Goal: Task Accomplishment & Management: Manage account settings

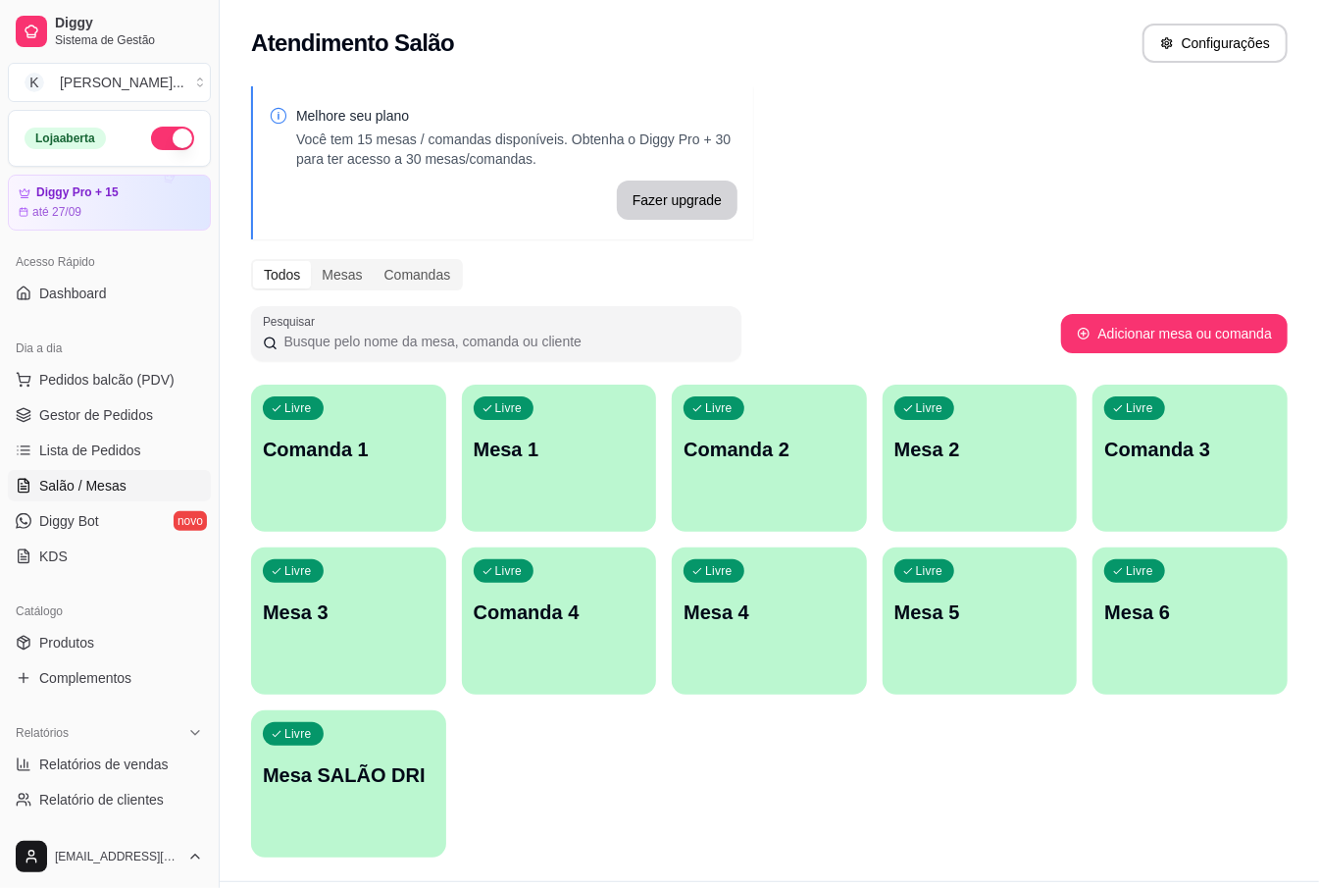
click at [916, 471] on div "Livre Mesa 2" at bounding box center [980, 446] width 195 height 124
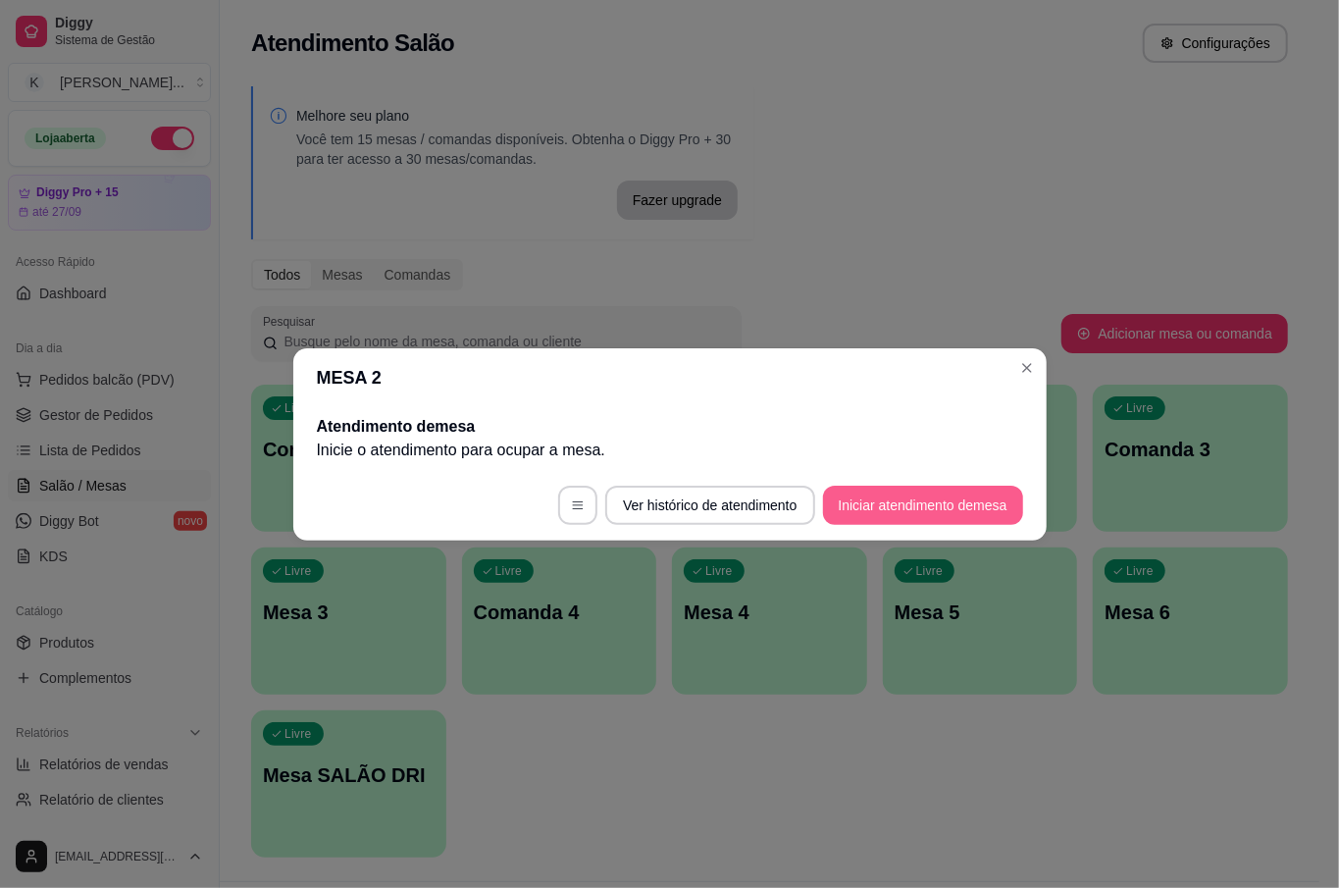
click at [994, 500] on button "Iniciar atendimento de mesa" at bounding box center [923, 504] width 200 height 39
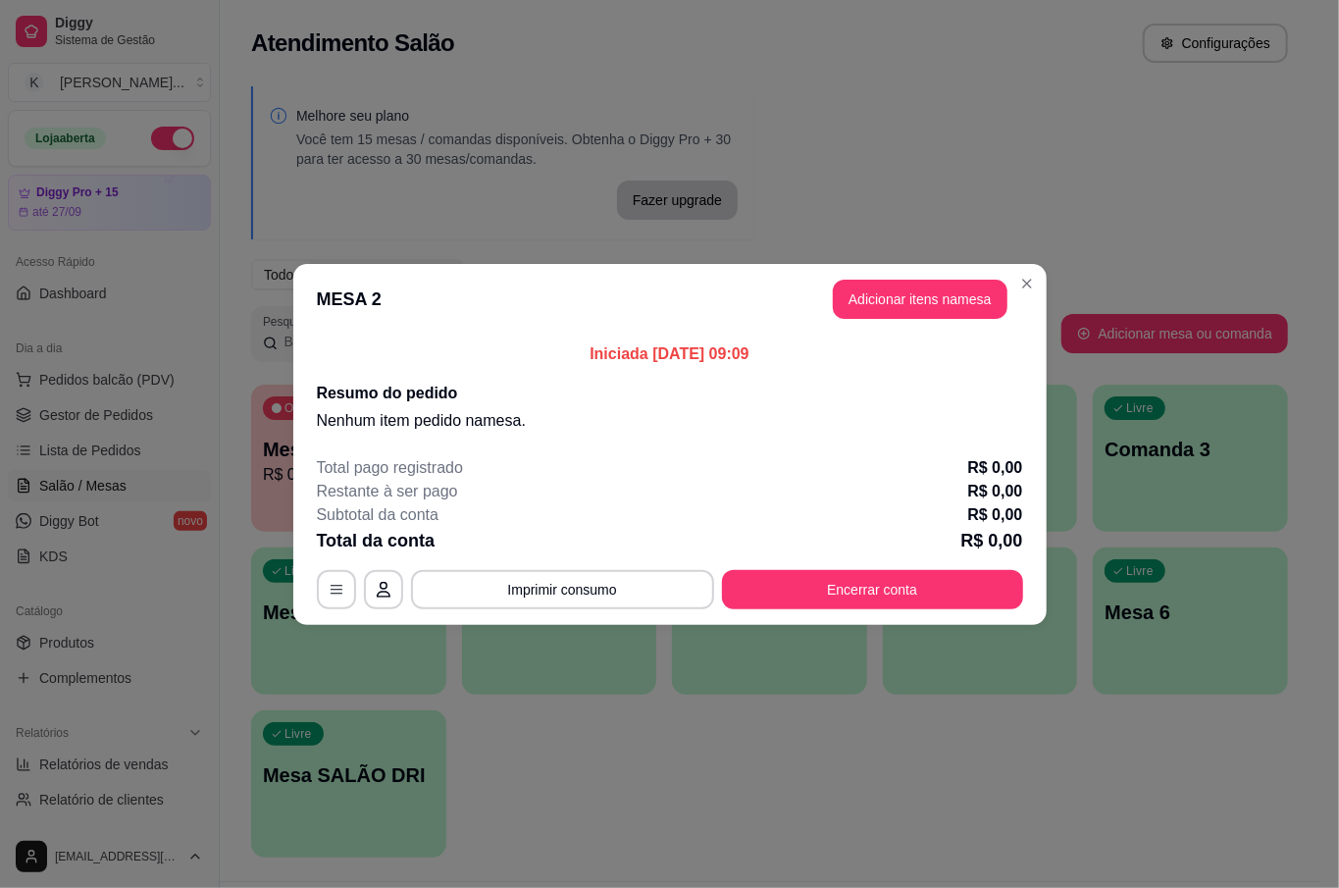
click at [849, 276] on header "MESA 2 Adicionar itens na mesa" at bounding box center [669, 299] width 753 height 71
click at [853, 283] on button "Adicionar itens na mesa" at bounding box center [920, 299] width 175 height 39
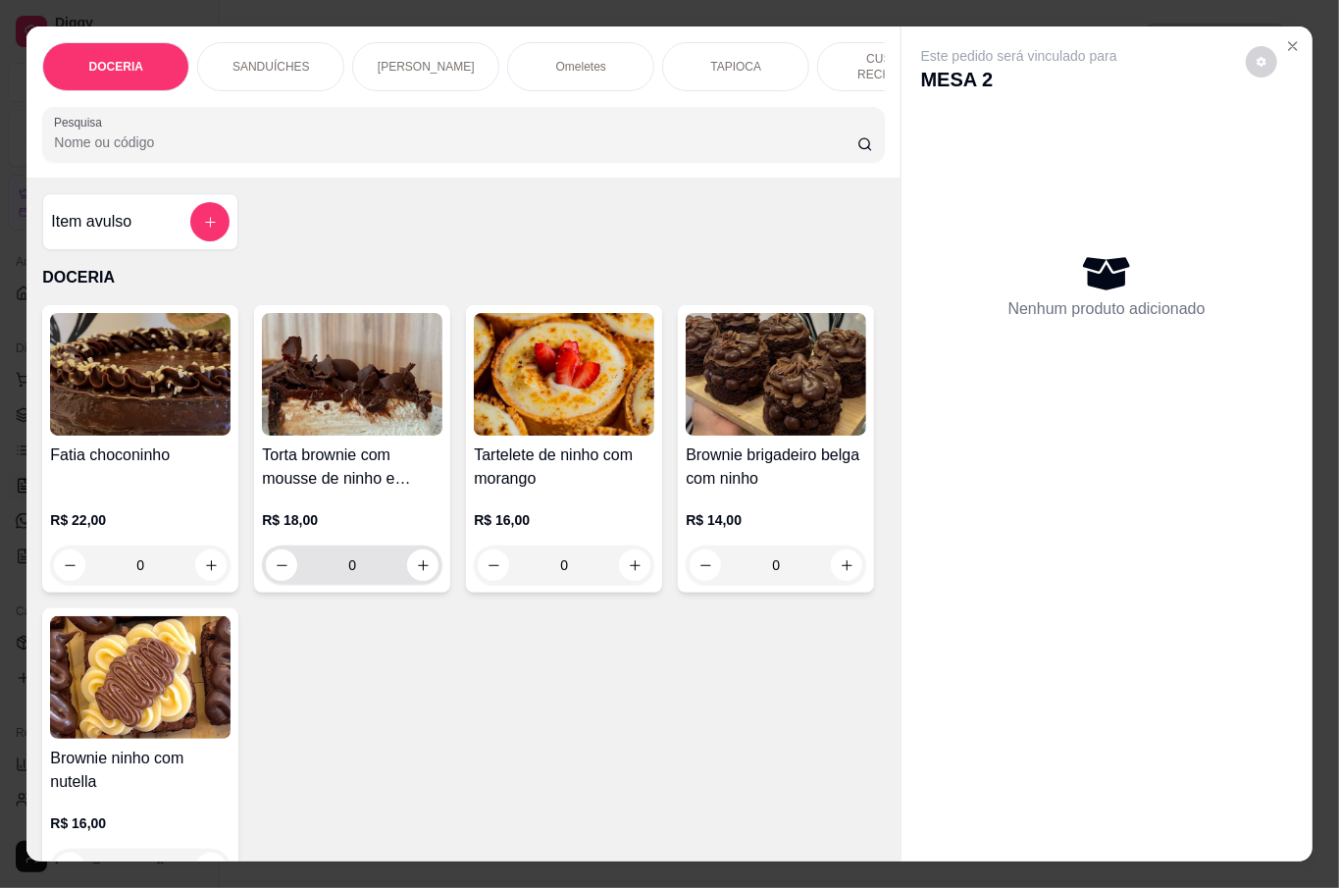
scroll to position [130, 0]
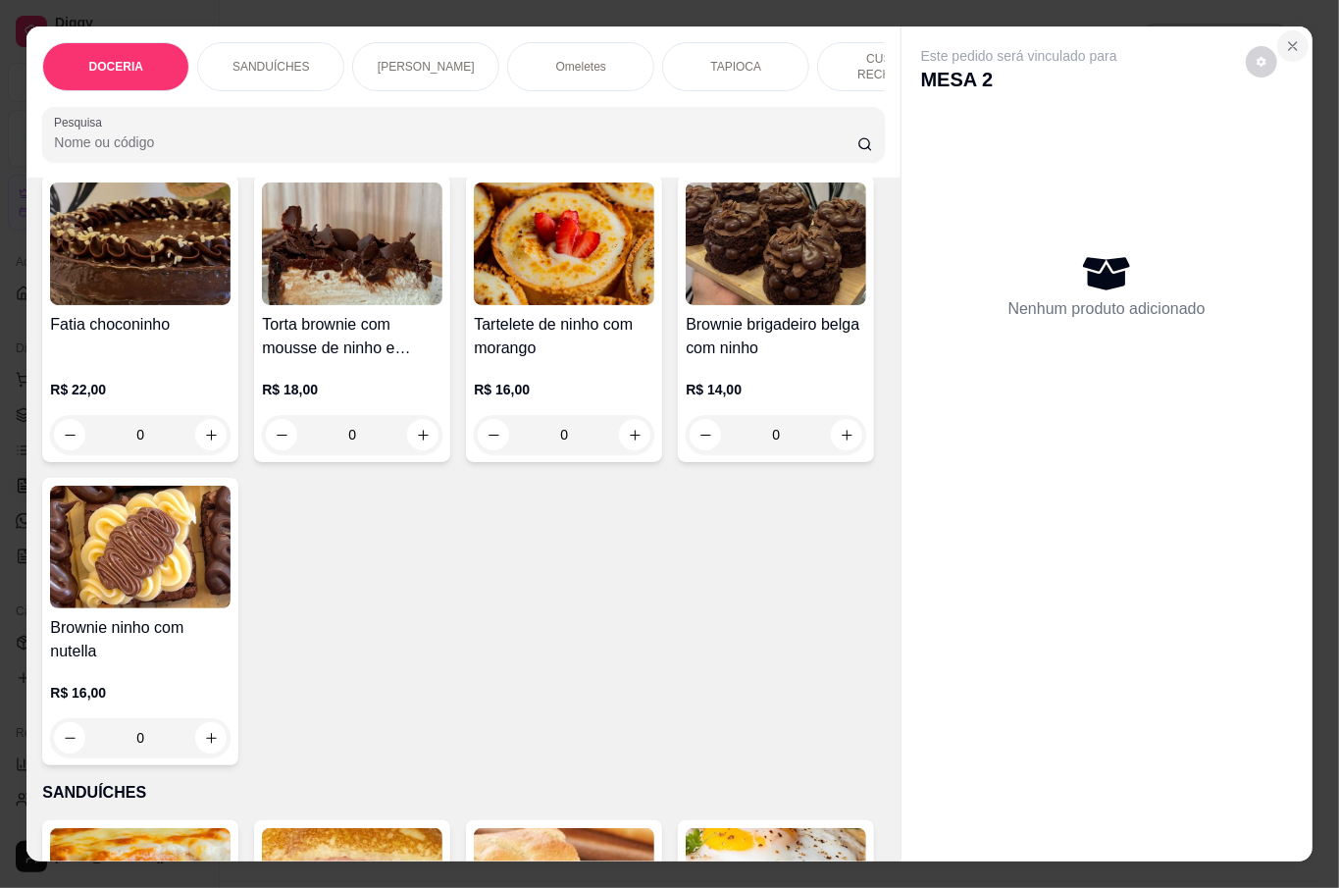
click at [1285, 38] on icon "Close" at bounding box center [1293, 46] width 16 height 16
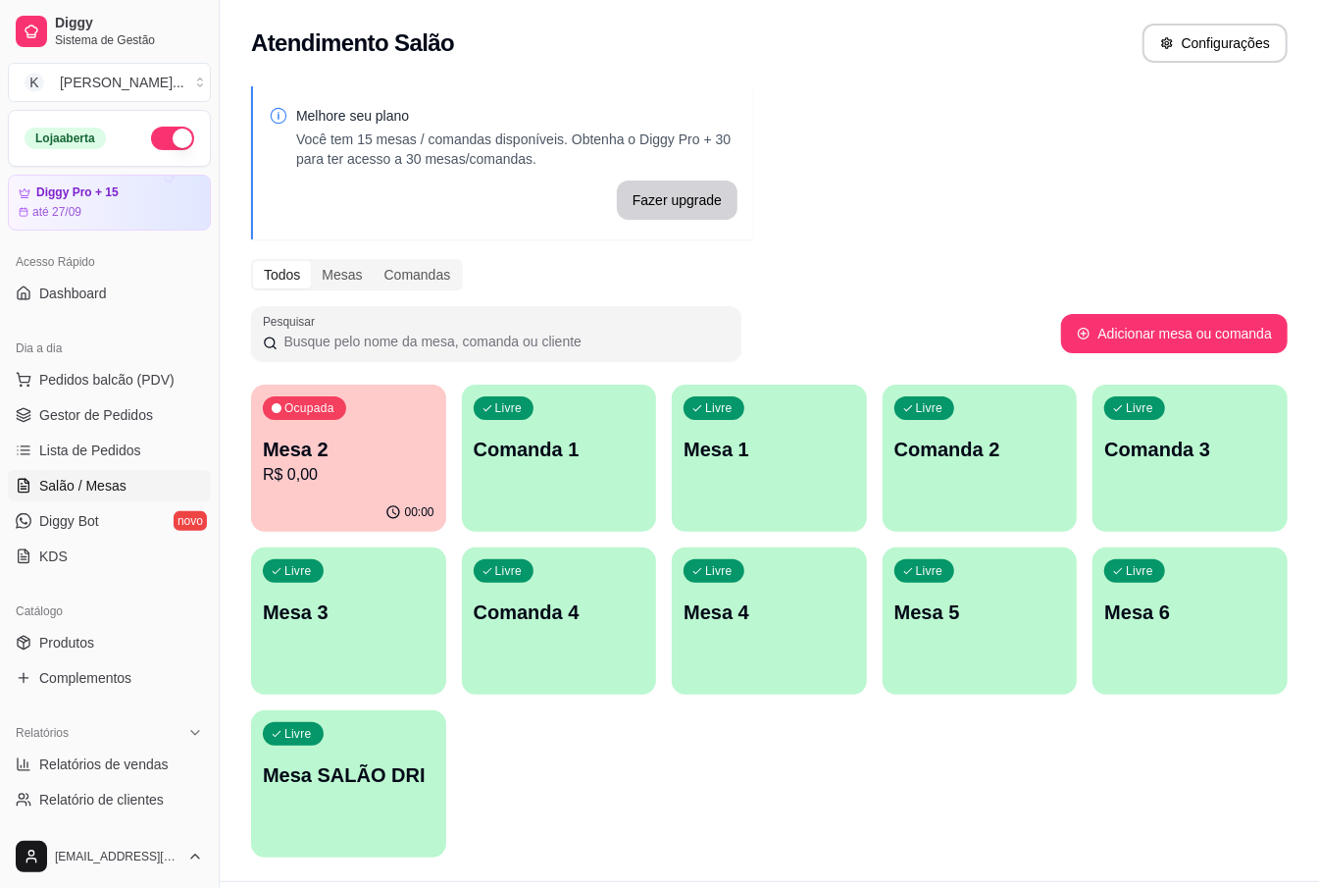
click at [102, 625] on div "Catálogo" at bounding box center [109, 610] width 203 height 31
click at [102, 630] on link "Produtos" at bounding box center [109, 642] width 203 height 31
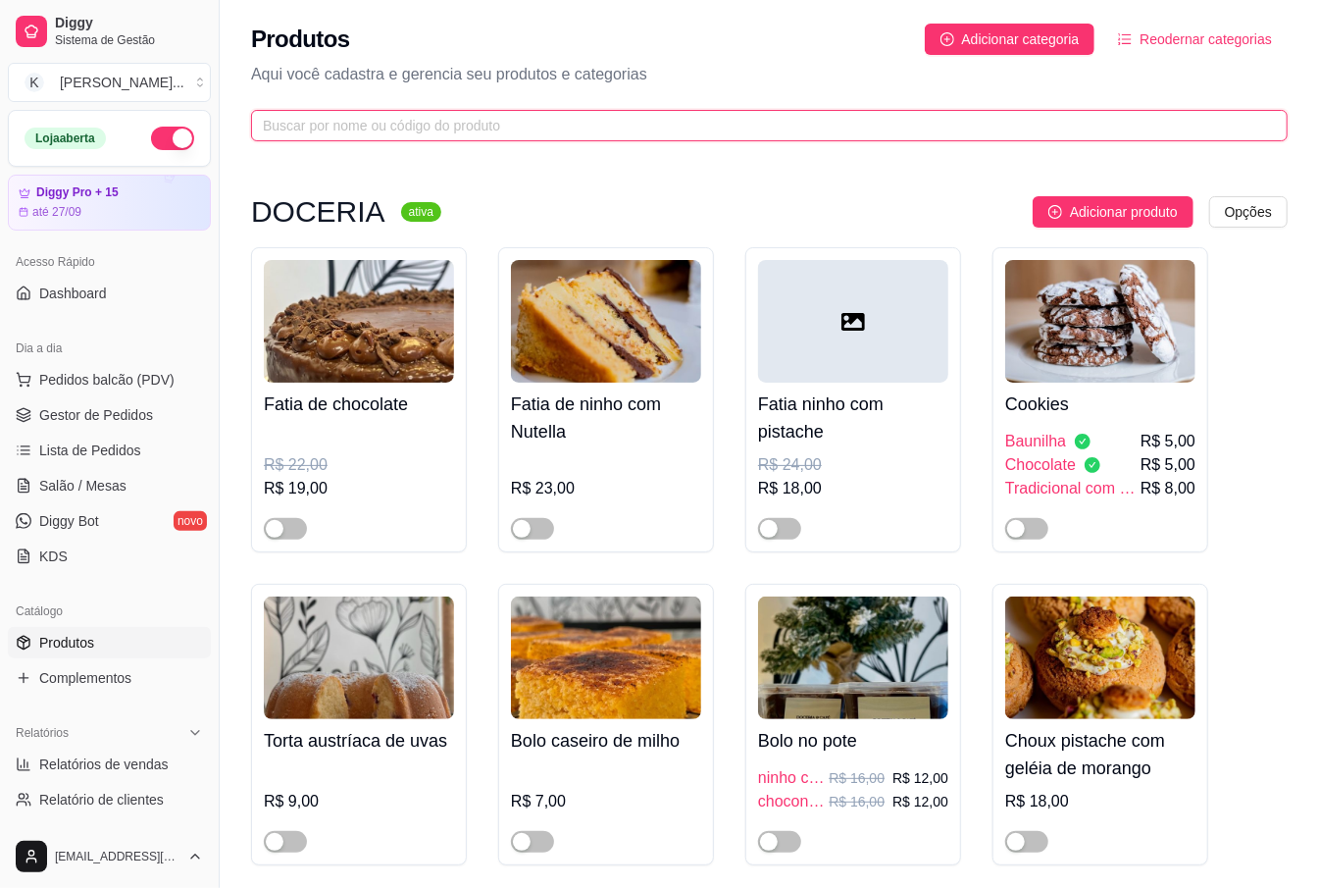
drag, startPoint x: 418, startPoint y: 127, endPoint x: 455, endPoint y: 129, distance: 37.3
click at [421, 127] on input "text" at bounding box center [761, 126] width 997 height 22
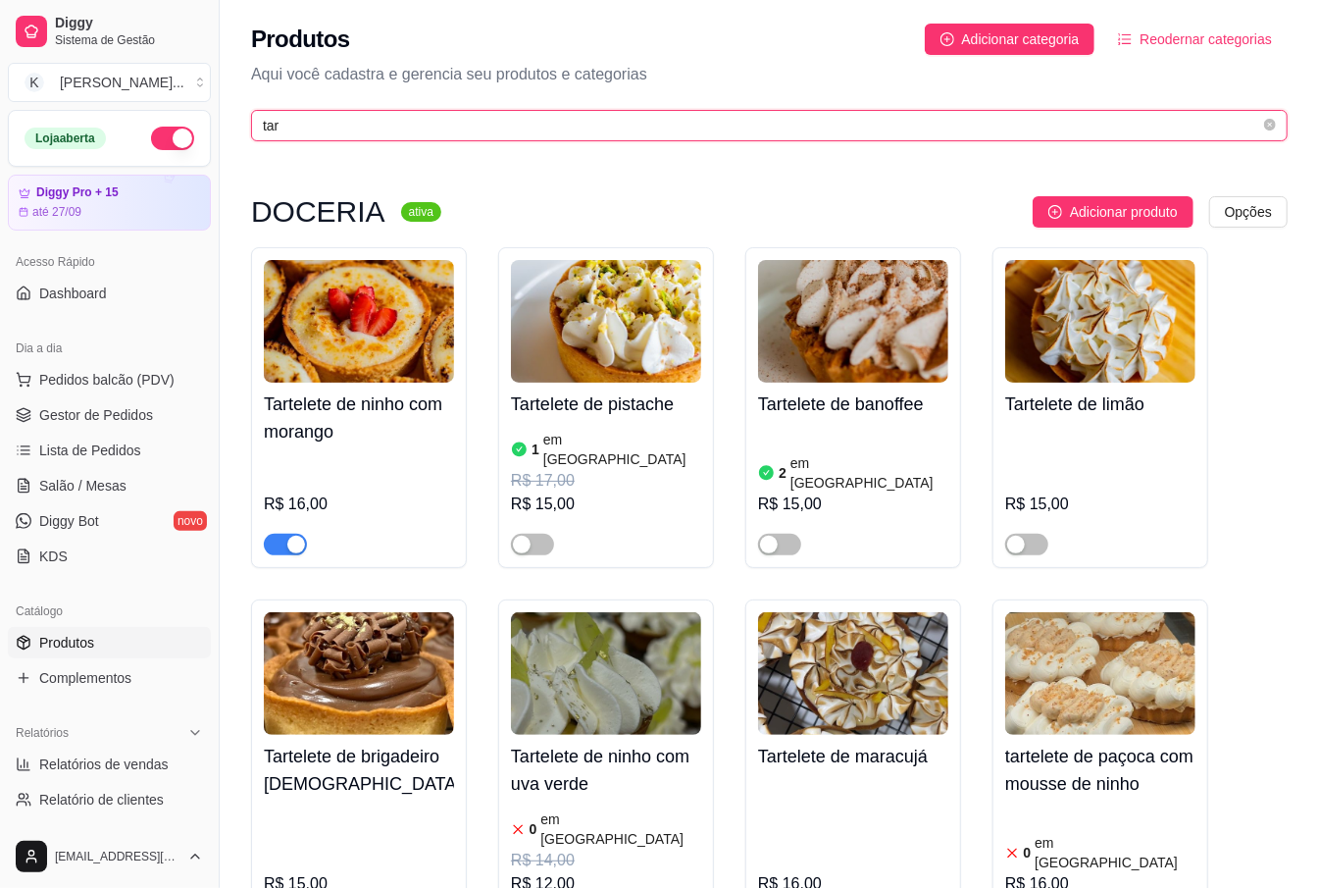
type input "tar"
click at [287, 535] on div "button" at bounding box center [296, 544] width 18 height 18
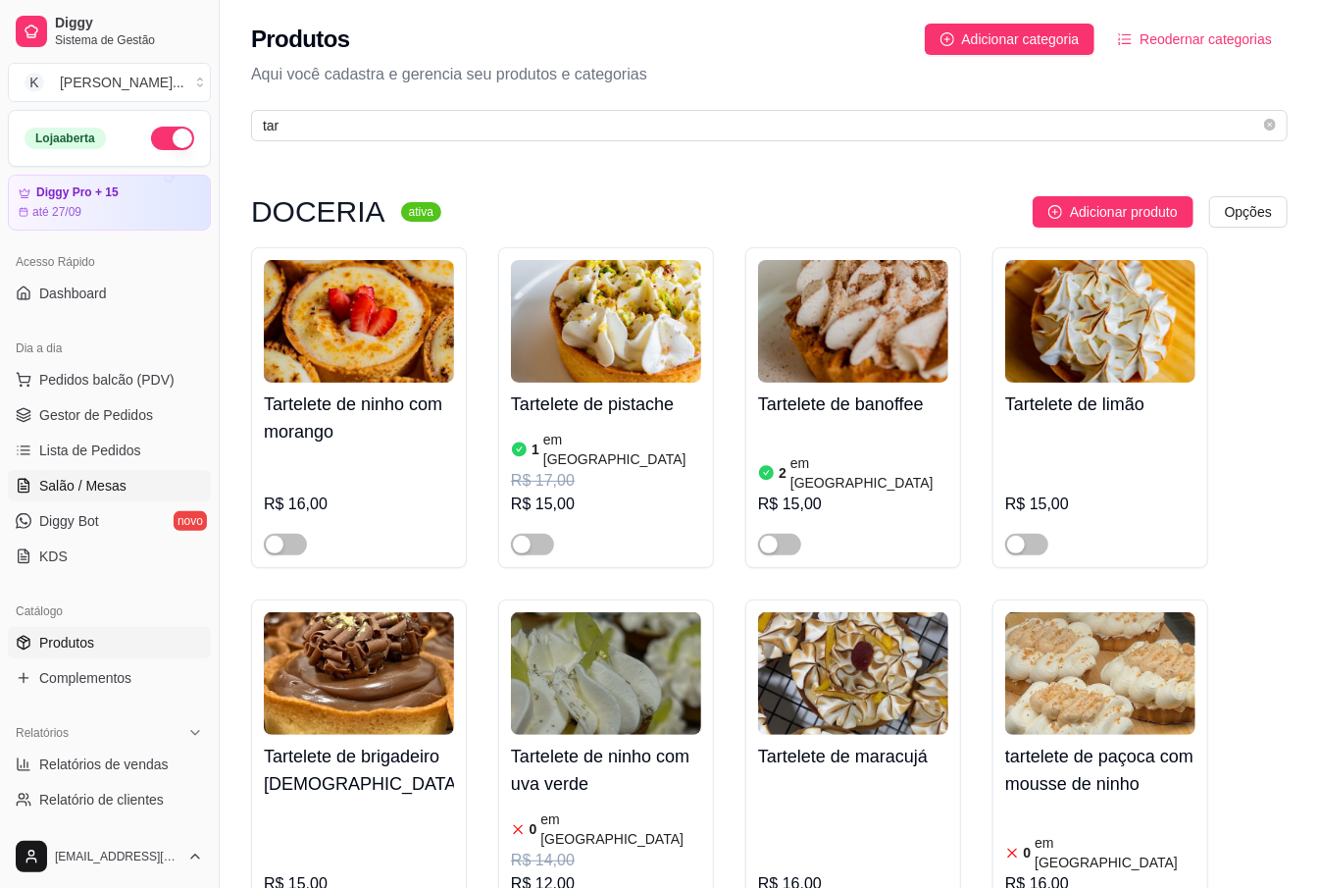
click at [120, 487] on span "Salão / Mesas" at bounding box center [82, 486] width 87 height 20
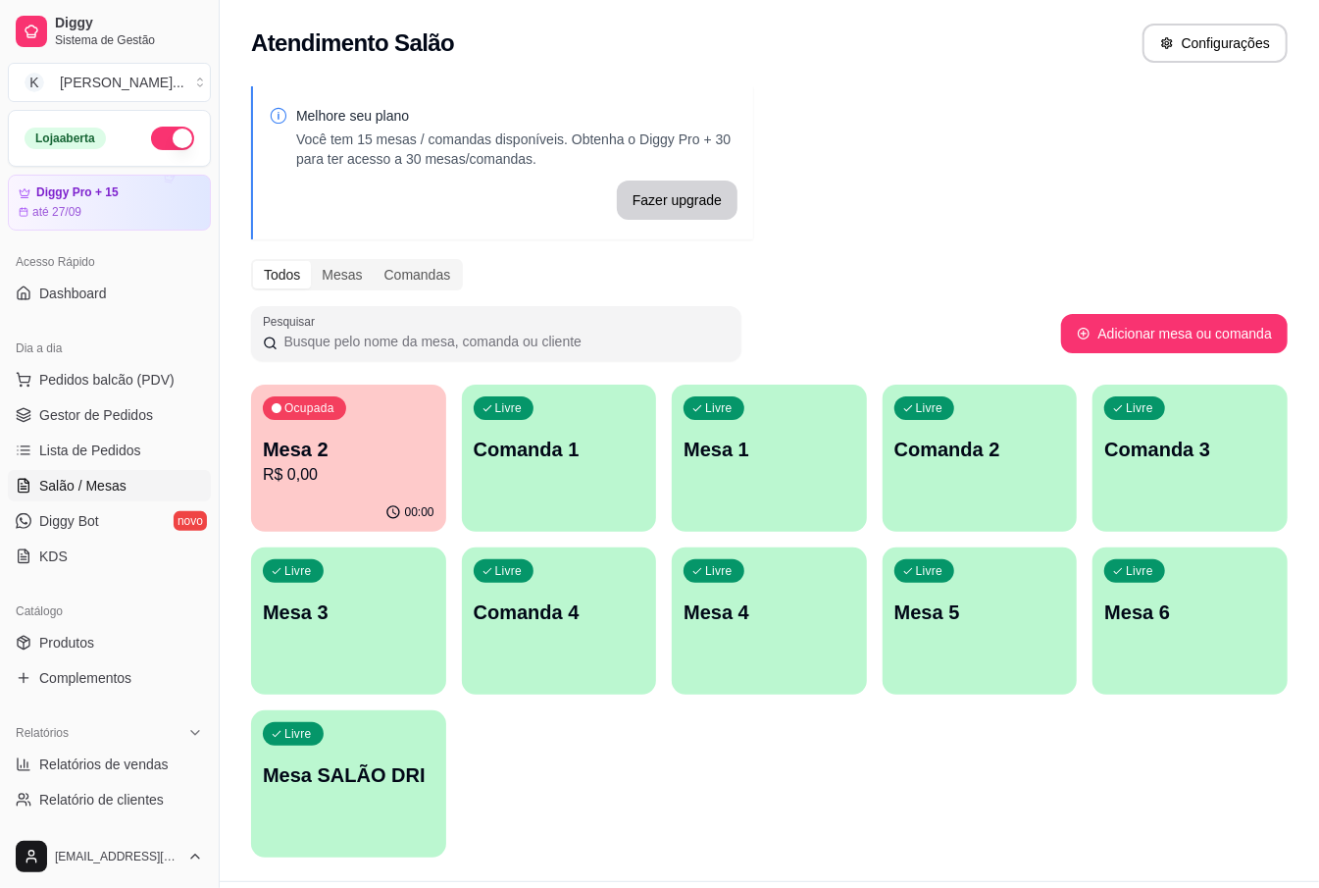
click at [390, 449] on p "Mesa 2" at bounding box center [349, 448] width 172 height 27
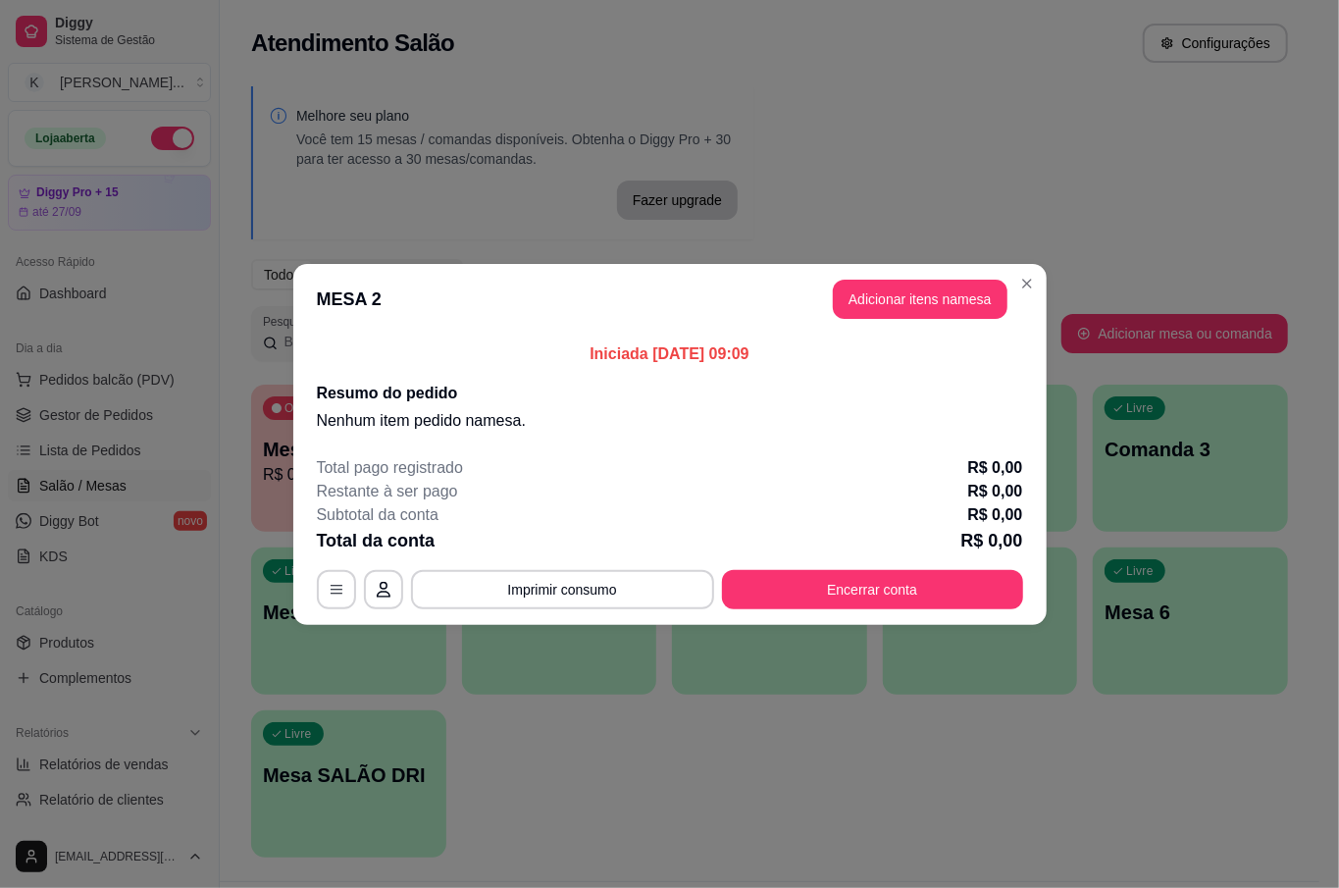
click at [876, 319] on header "MESA 2 Adicionar itens na mesa" at bounding box center [669, 299] width 753 height 71
click at [876, 296] on button "Adicionar itens na mesa" at bounding box center [920, 299] width 169 height 38
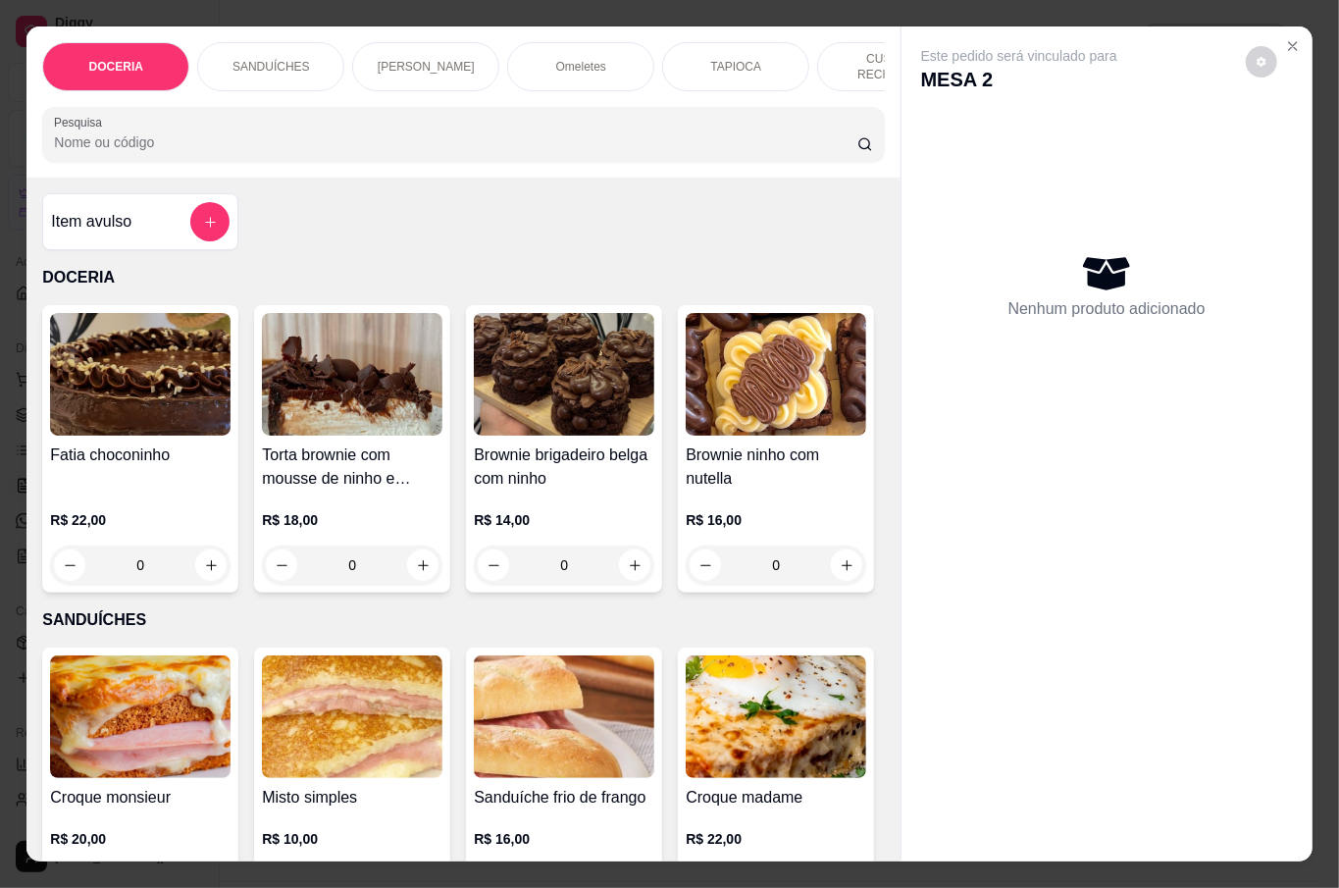
click at [159, 142] on input "Pesquisa" at bounding box center [455, 142] width 803 height 20
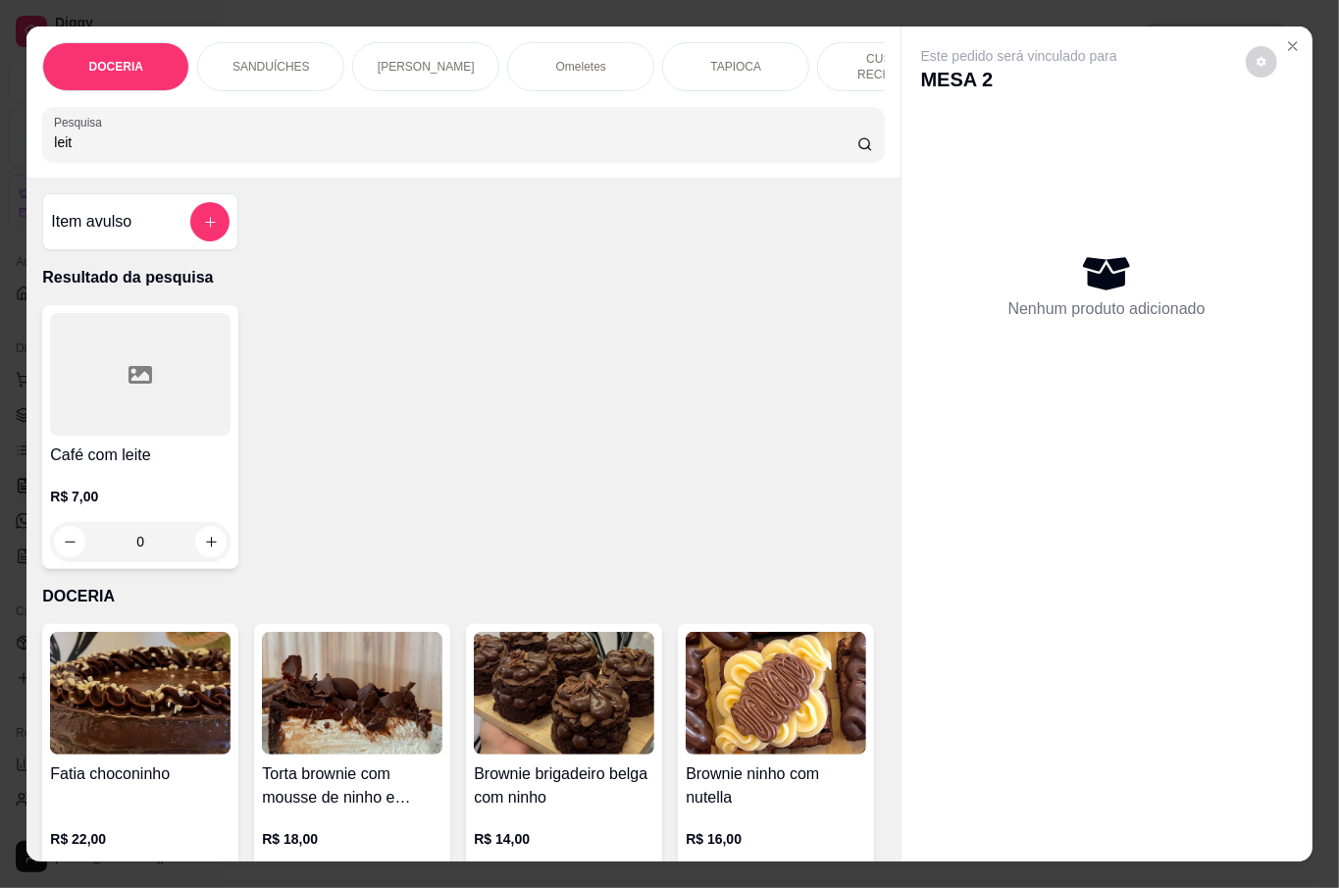
type input "leit"
click at [201, 534] on div "0" at bounding box center [140, 541] width 180 height 39
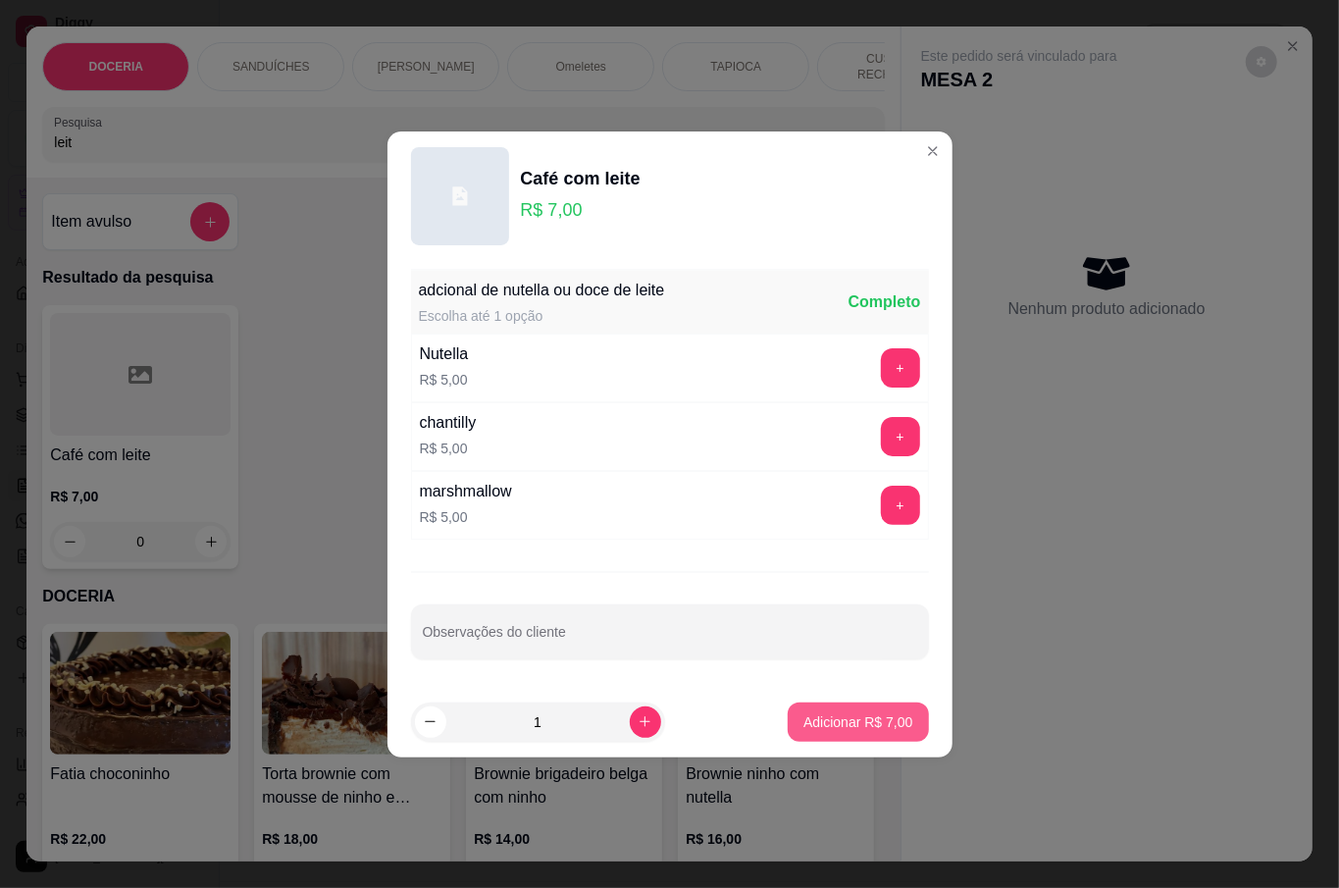
click at [830, 739] on button "Adicionar R$ 7,00" at bounding box center [858, 721] width 140 height 39
type input "1"
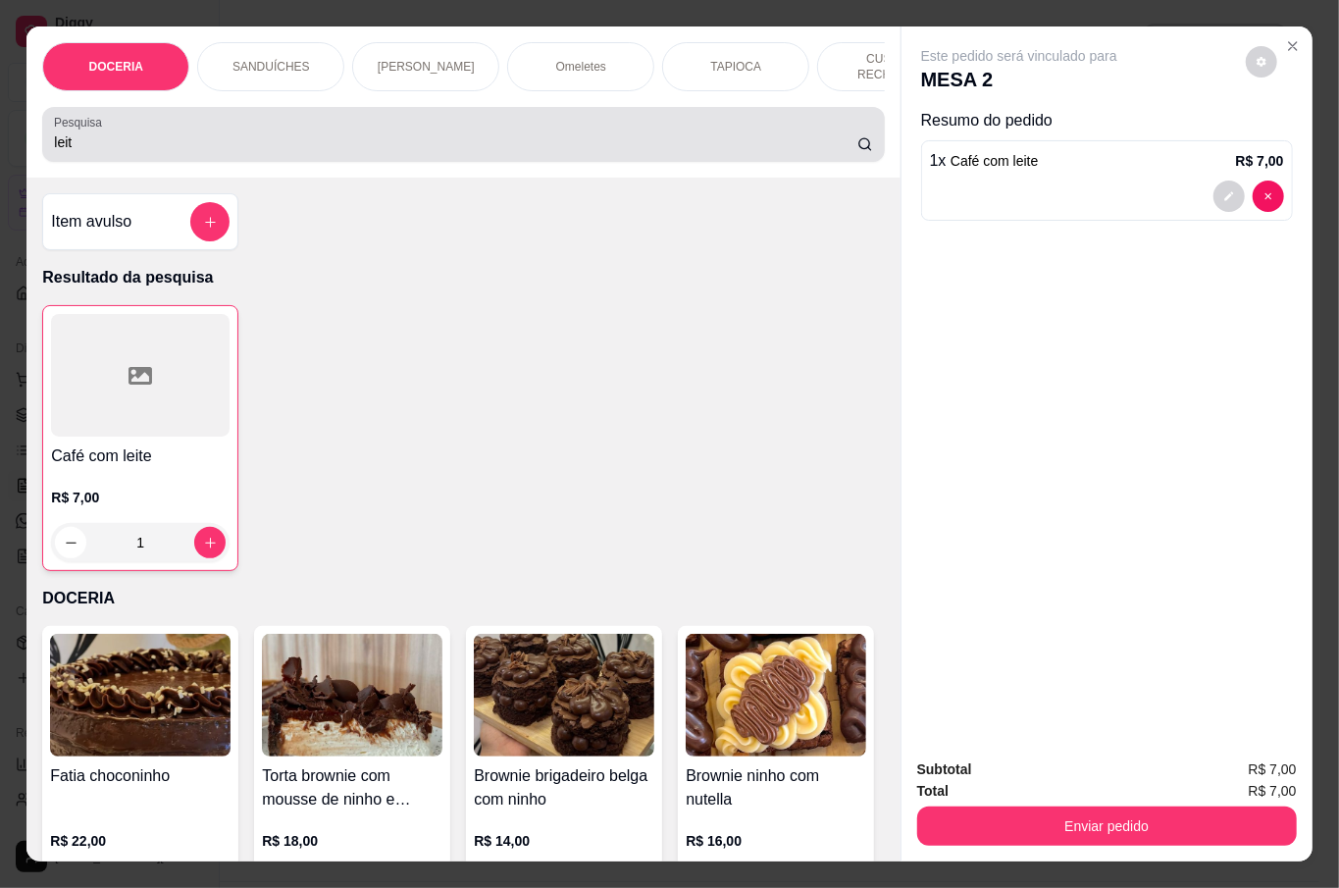
click at [229, 124] on div "leit" at bounding box center [463, 134] width 818 height 39
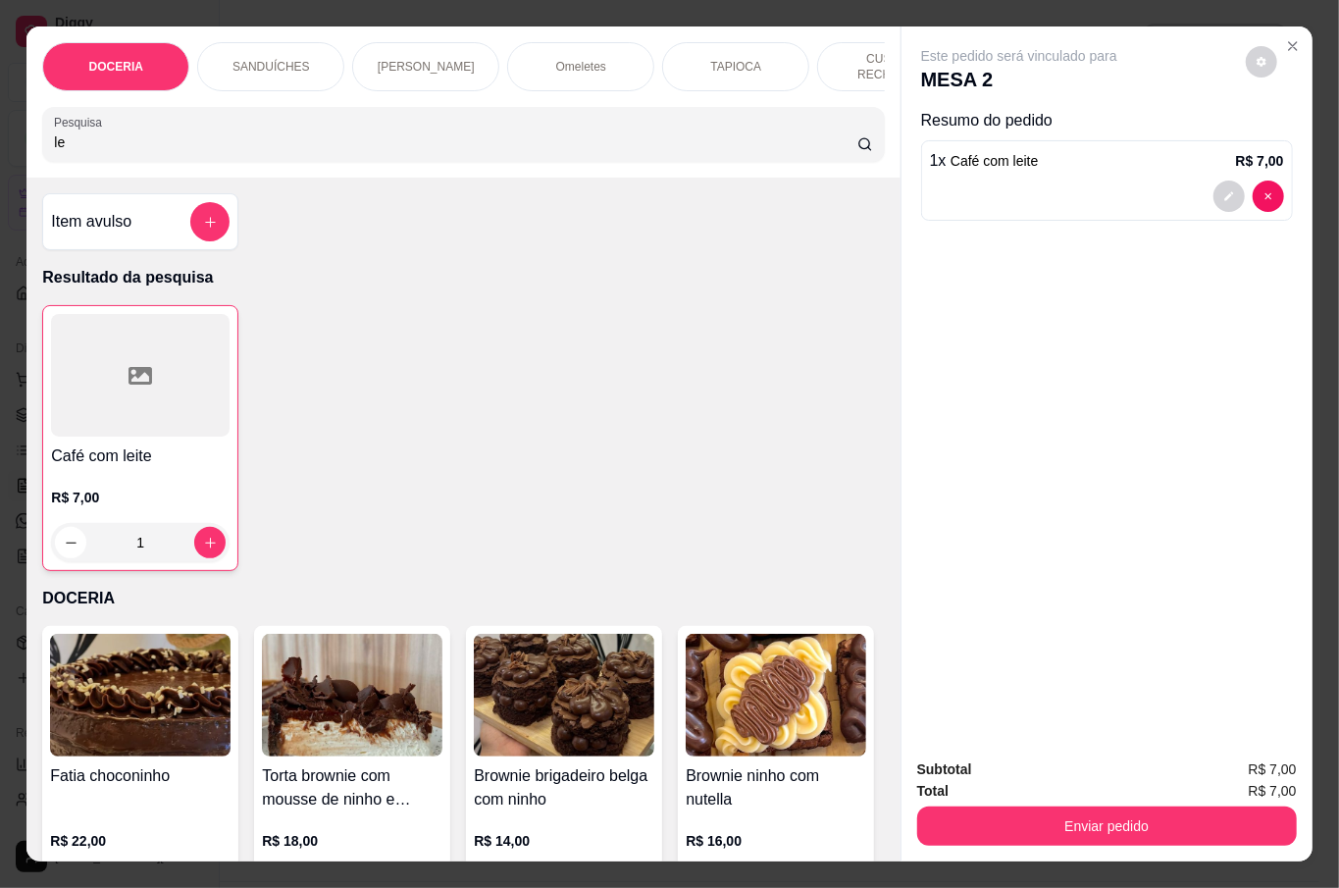
type input "l"
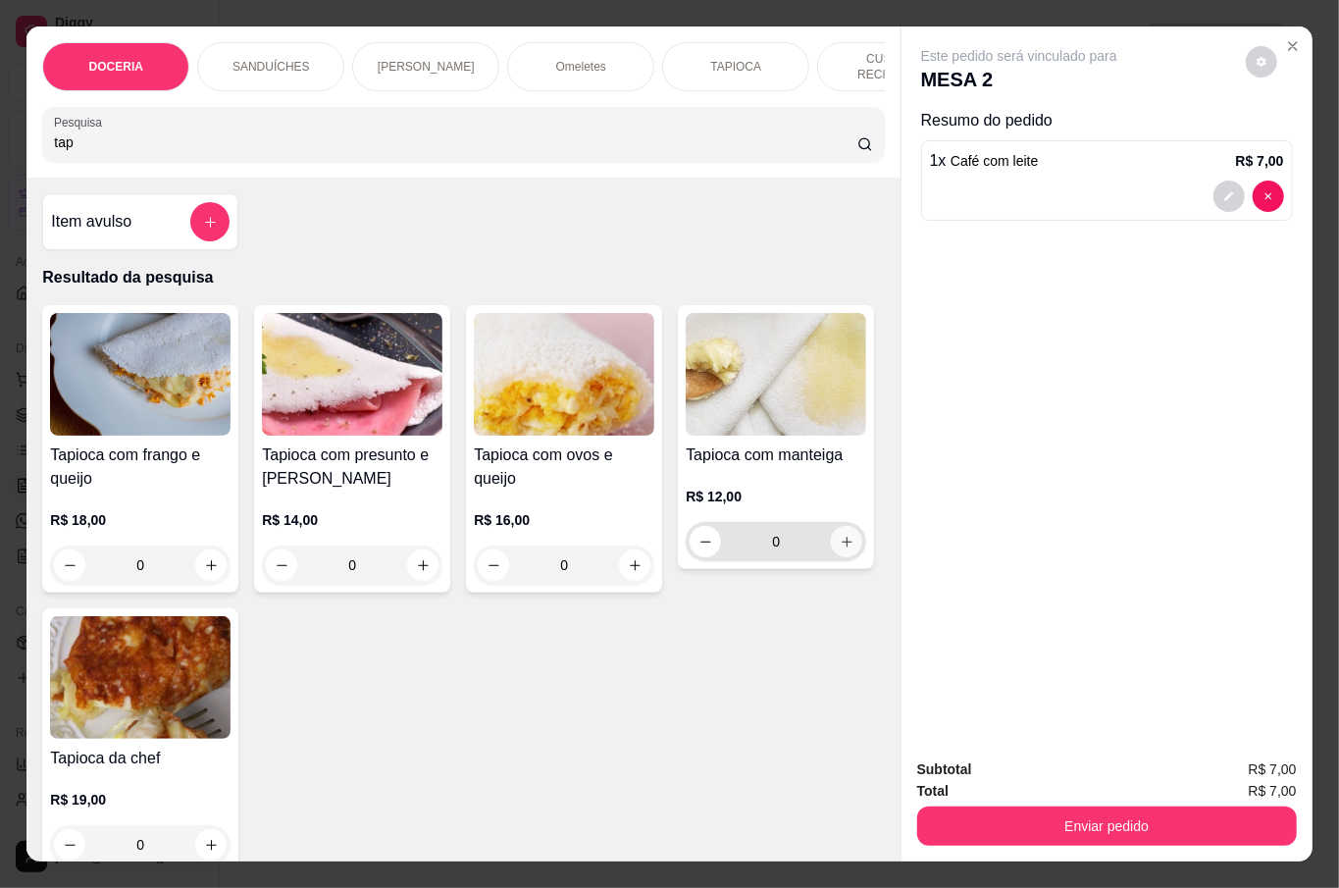
type input "tap"
click at [839, 549] on icon "increase-product-quantity" at bounding box center [846, 541] width 15 height 15
type input "1"
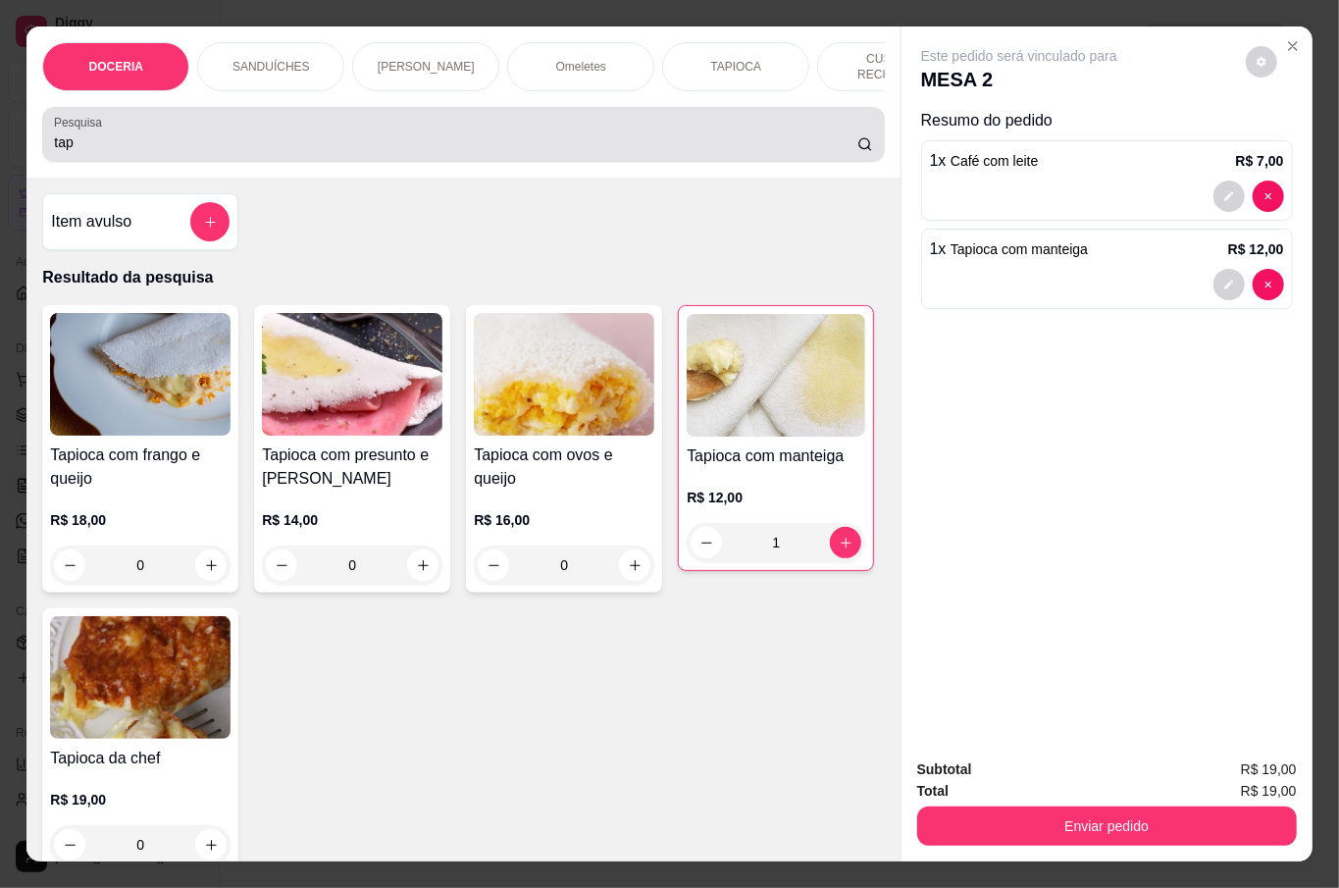
click at [114, 133] on input "tap" at bounding box center [455, 142] width 803 height 20
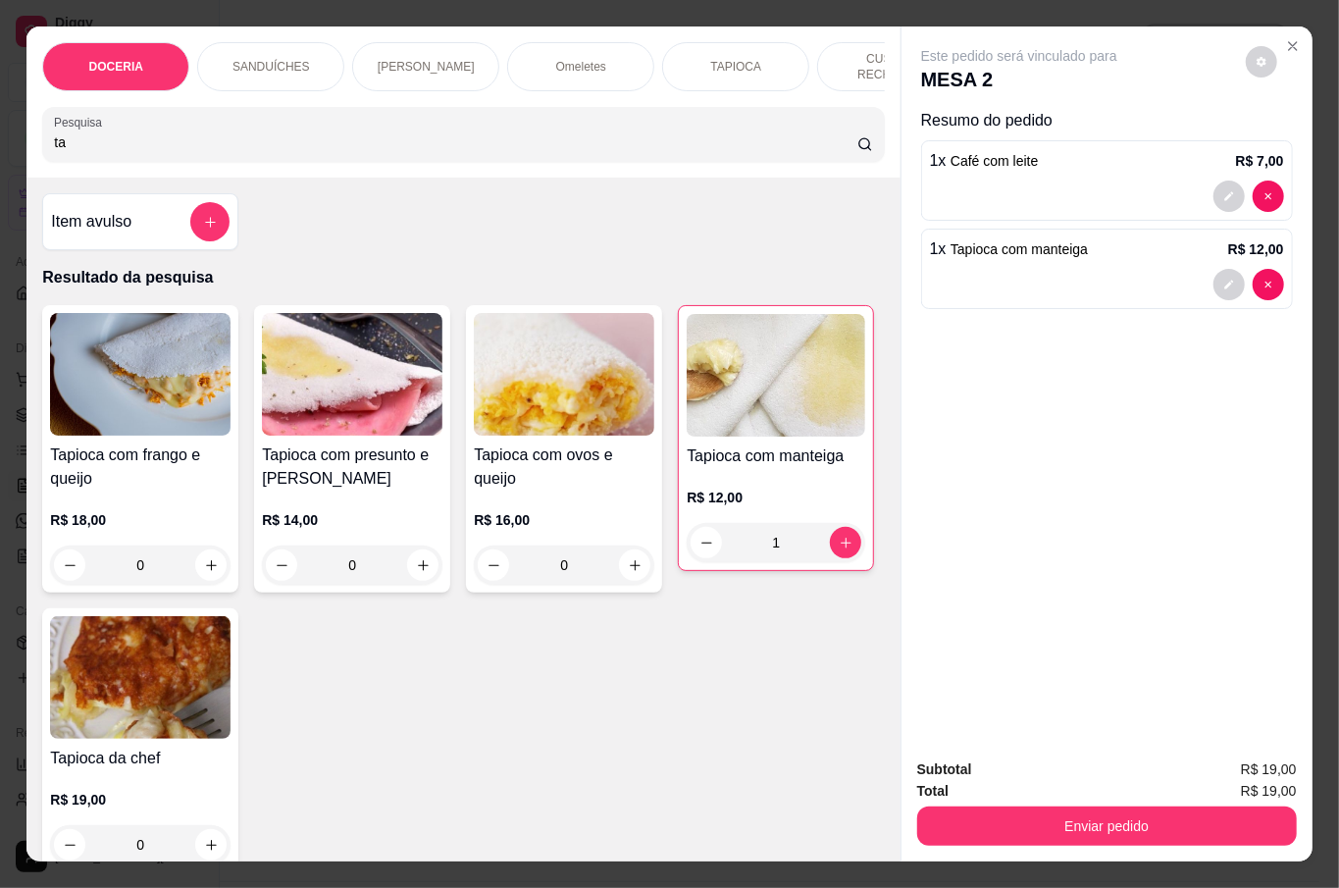
type input "t"
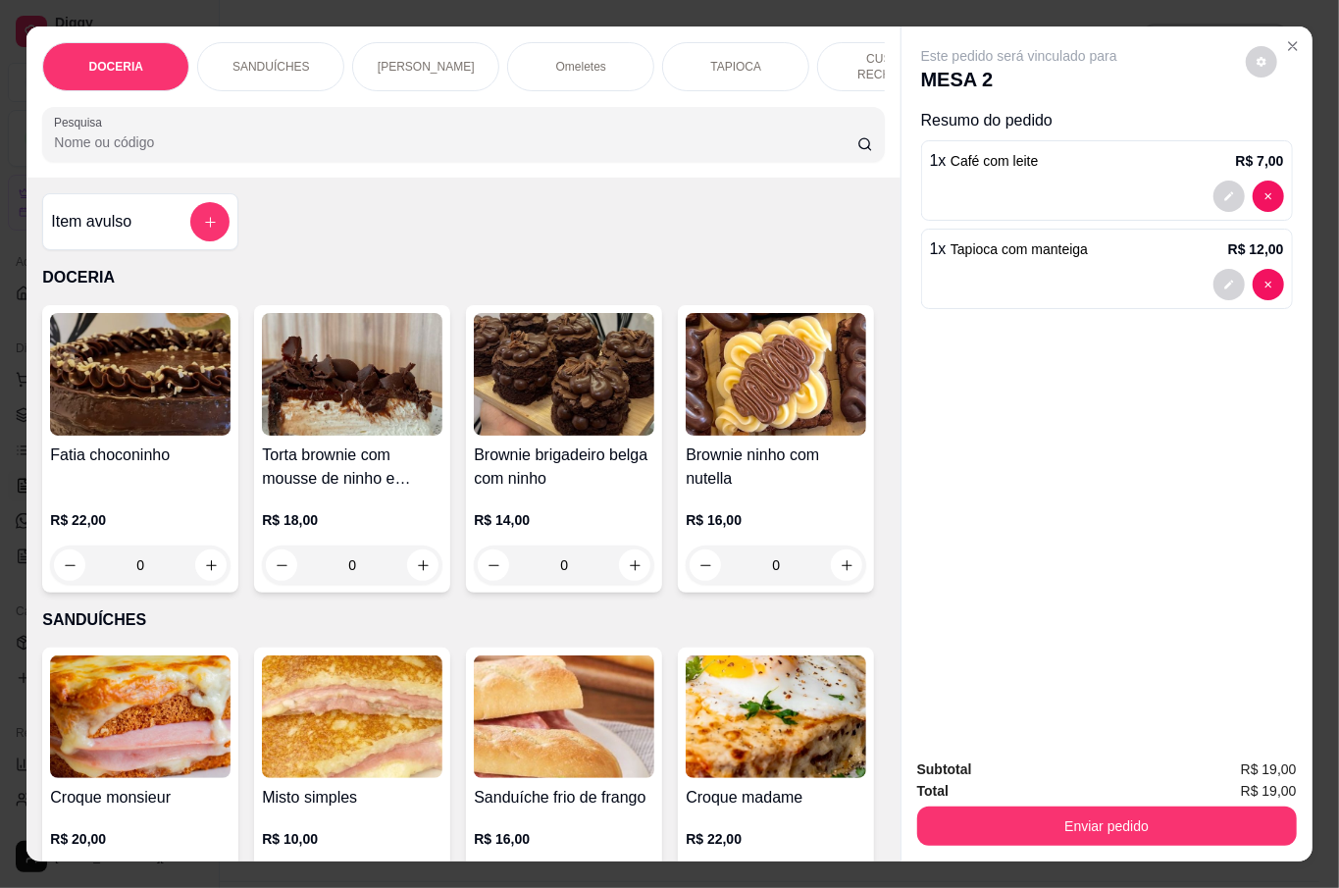
click at [204, 143] on input "Pesquisa" at bounding box center [455, 142] width 803 height 20
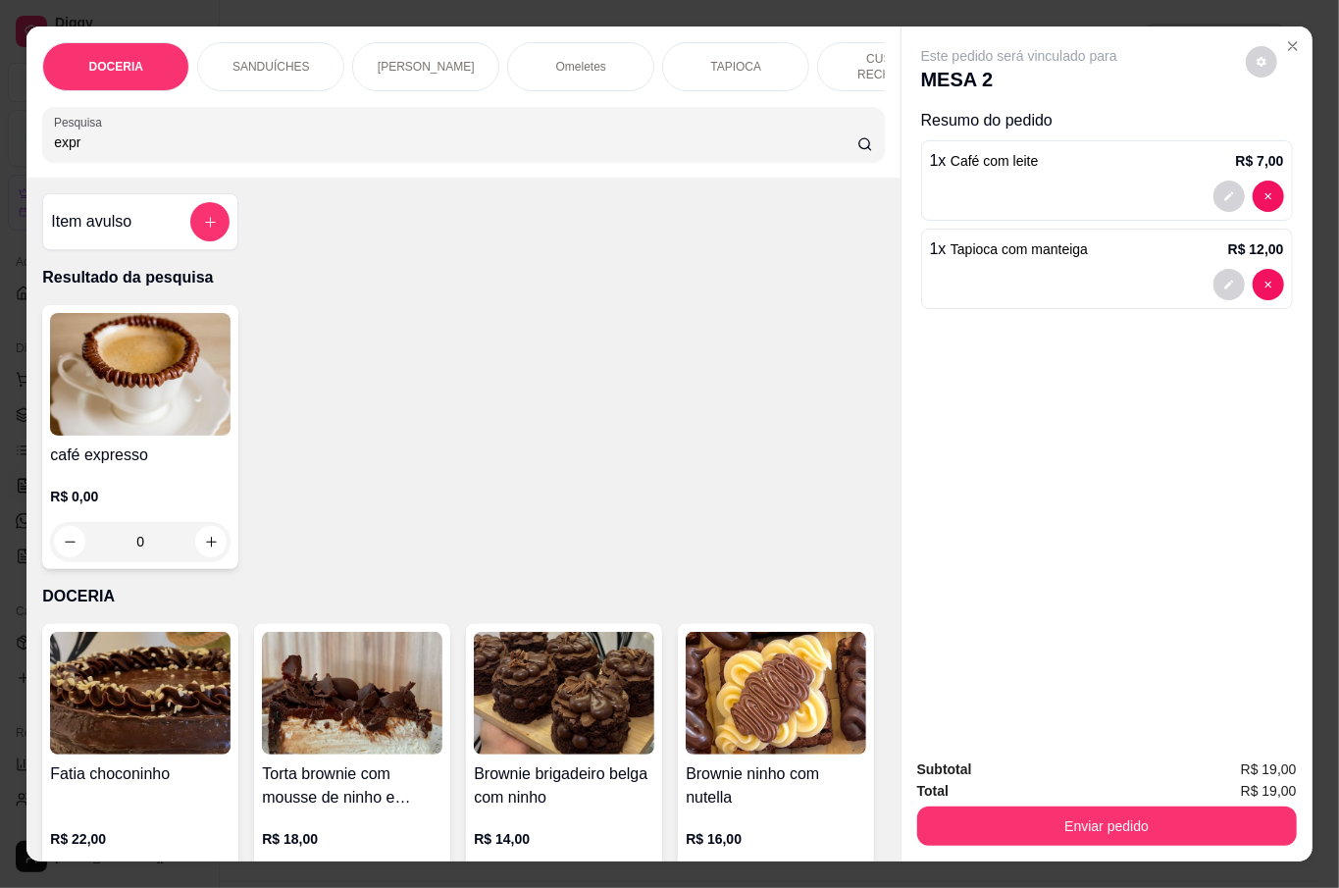
click at [205, 524] on div "0" at bounding box center [140, 541] width 180 height 39
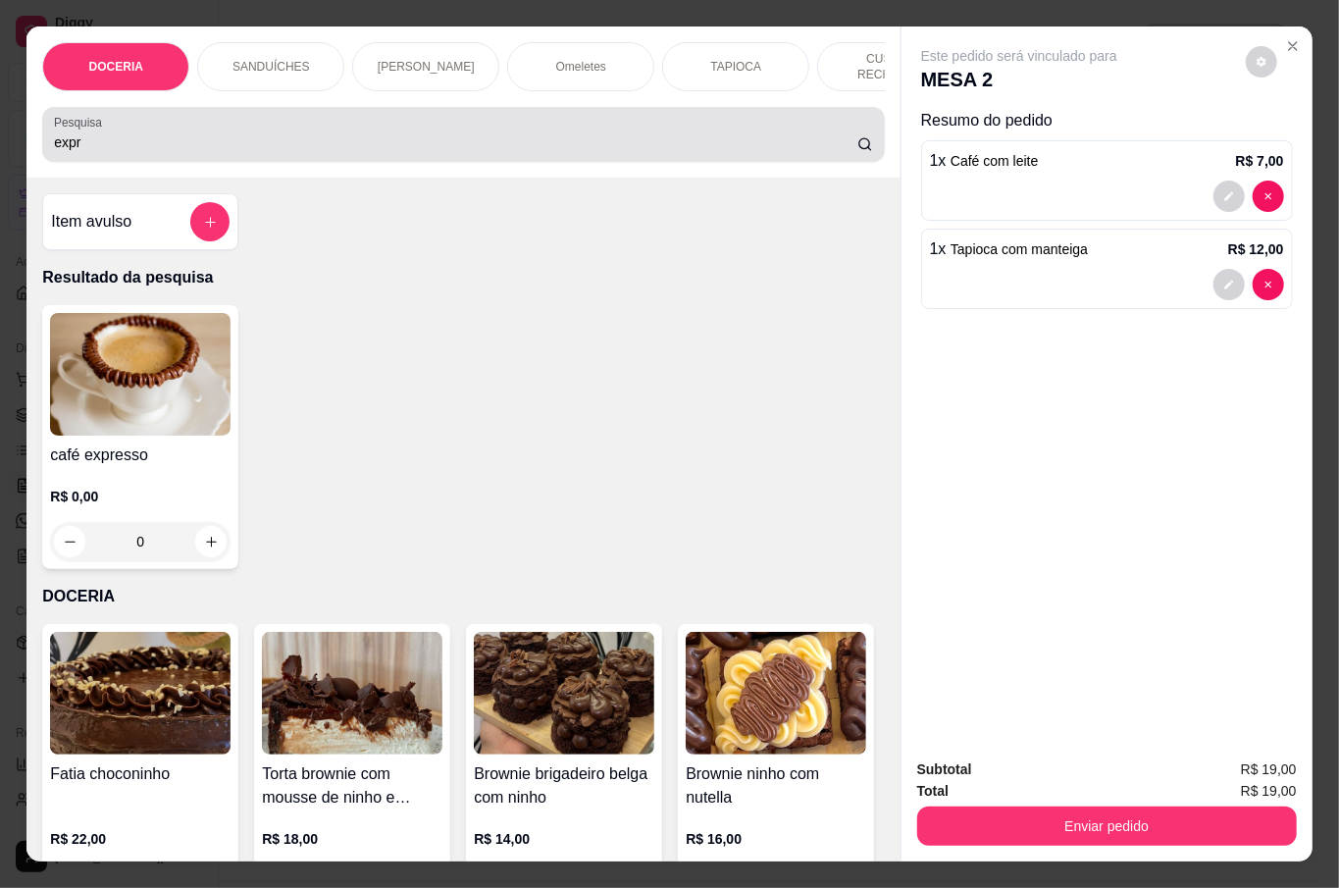
click at [78, 137] on input "expr" at bounding box center [455, 142] width 803 height 20
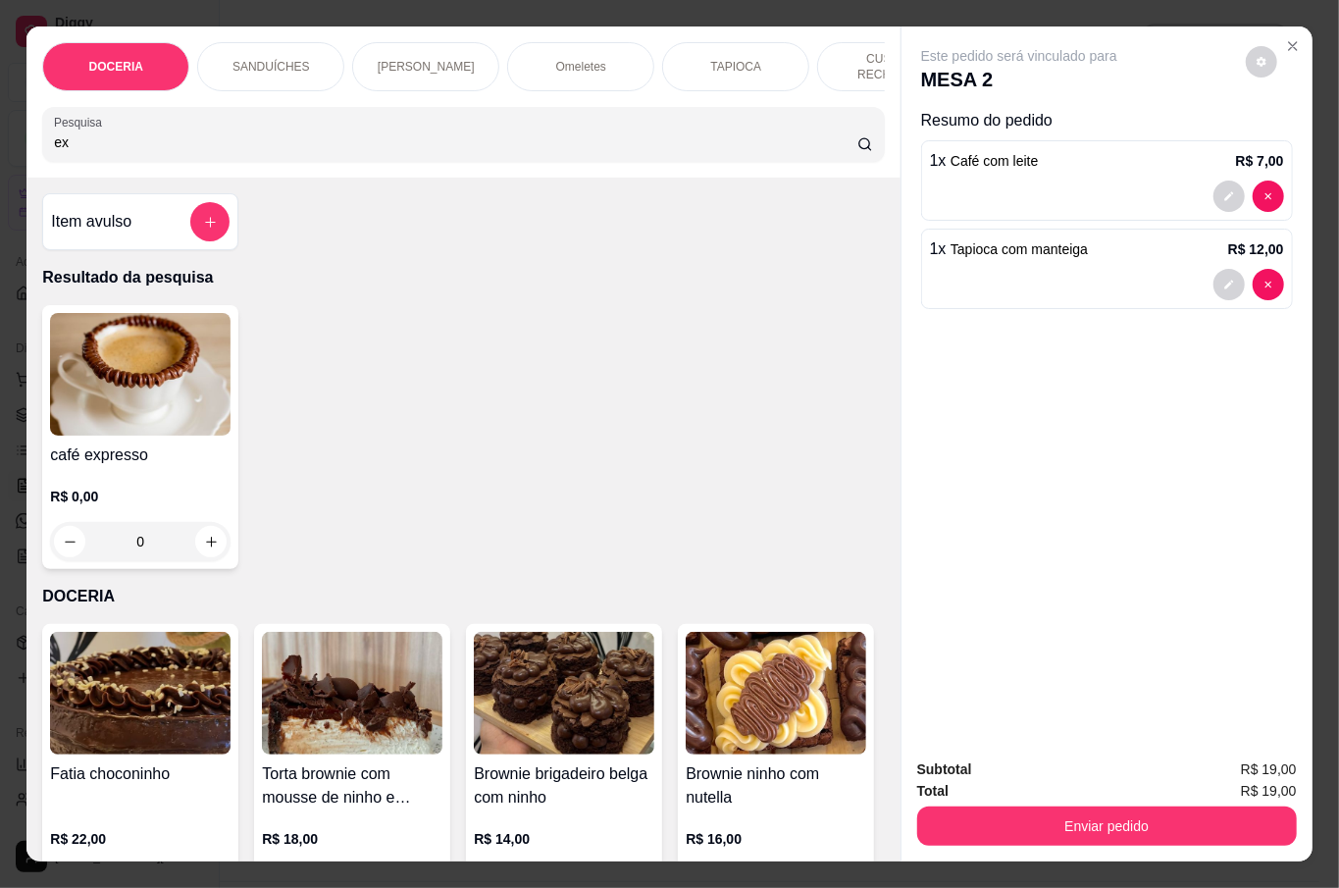
type input "e"
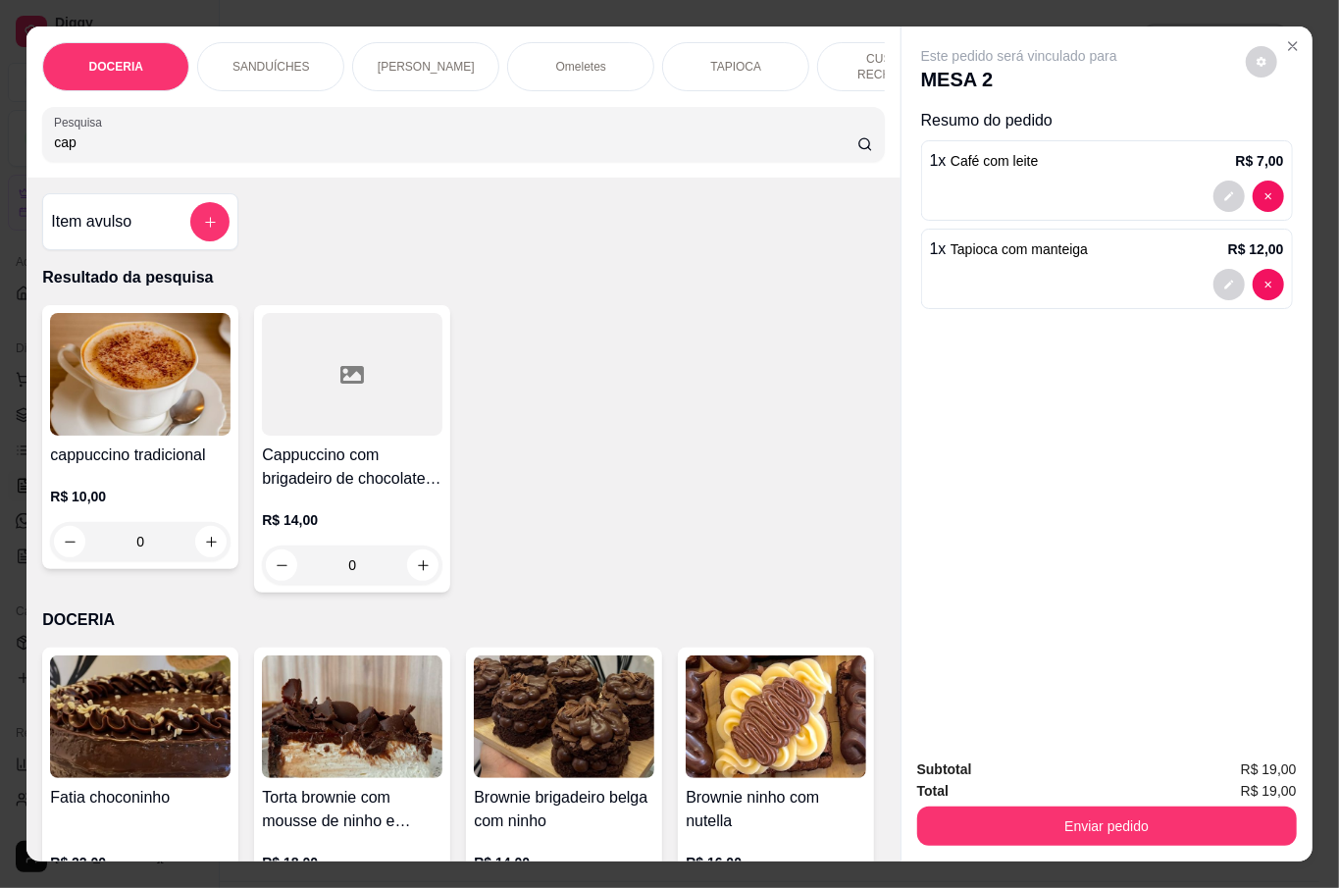
type input "cap"
click at [422, 549] on div "0" at bounding box center [352, 564] width 180 height 39
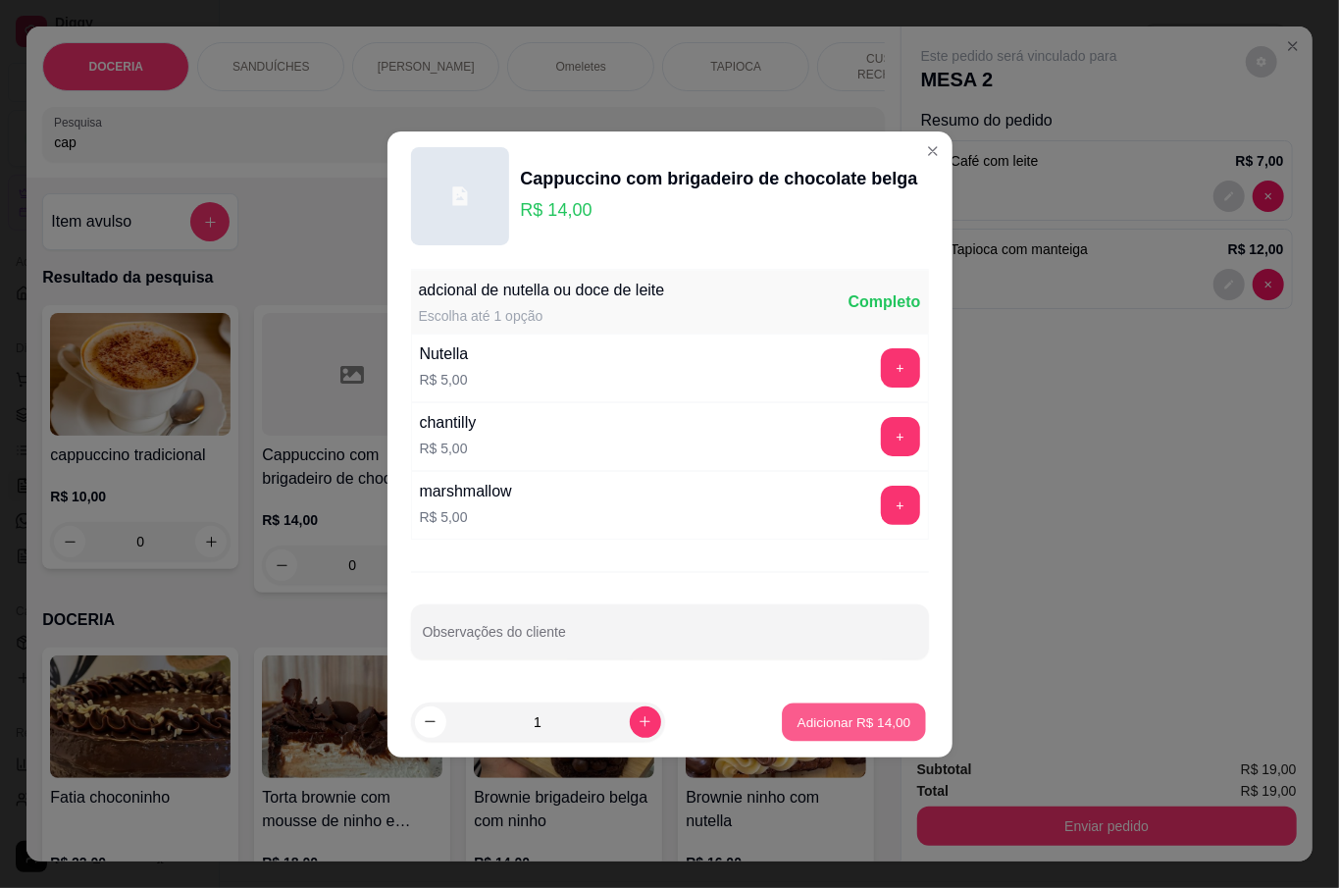
click at [863, 722] on p "Adicionar R$ 14,00" at bounding box center [854, 721] width 114 height 19
type input "1"
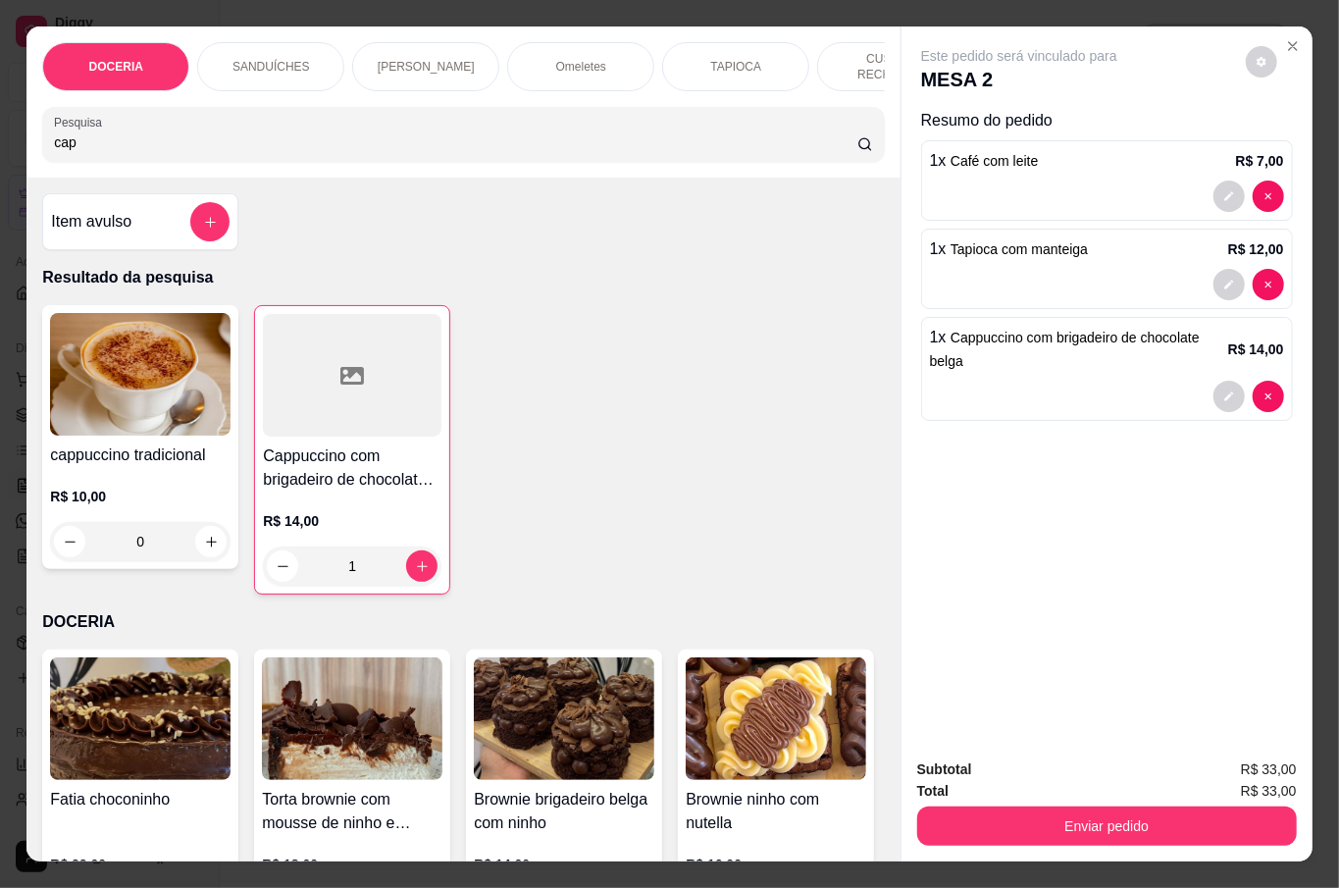
click at [182, 138] on input "cap" at bounding box center [455, 142] width 803 height 20
type input "c"
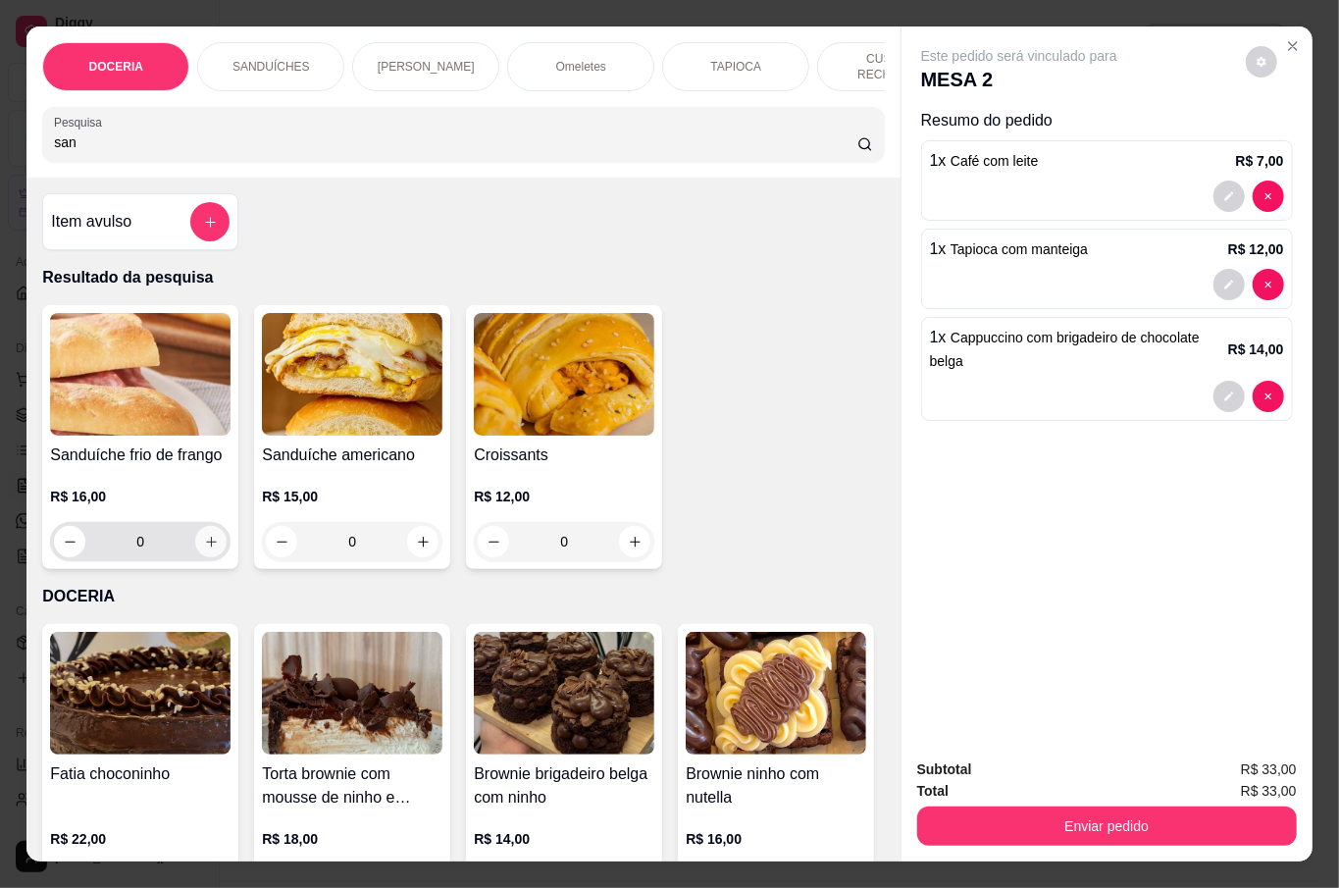
type input "san"
click at [201, 546] on button "increase-product-quantity" at bounding box center [210, 541] width 31 height 31
type input "1"
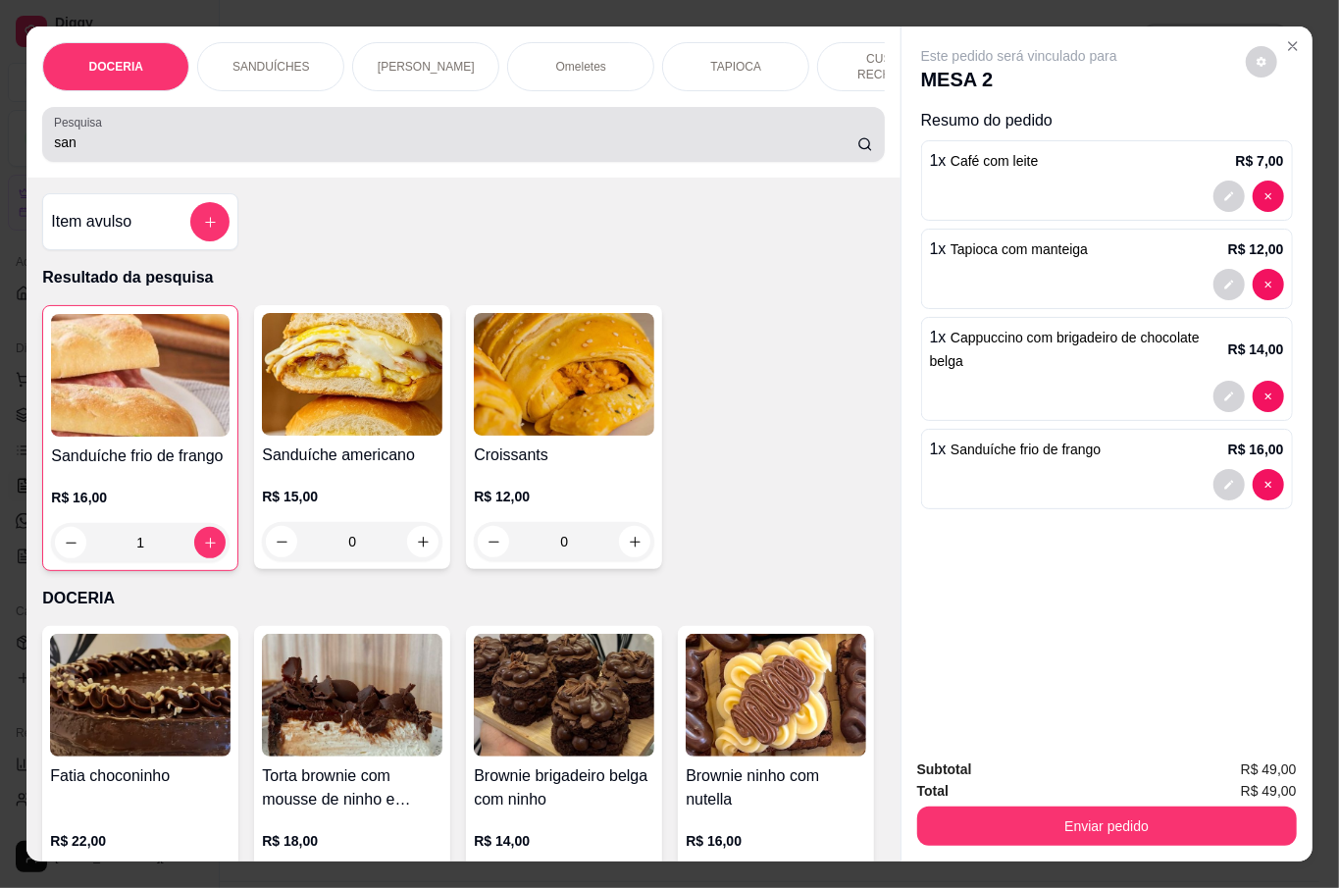
click at [103, 142] on input "san" at bounding box center [455, 142] width 803 height 20
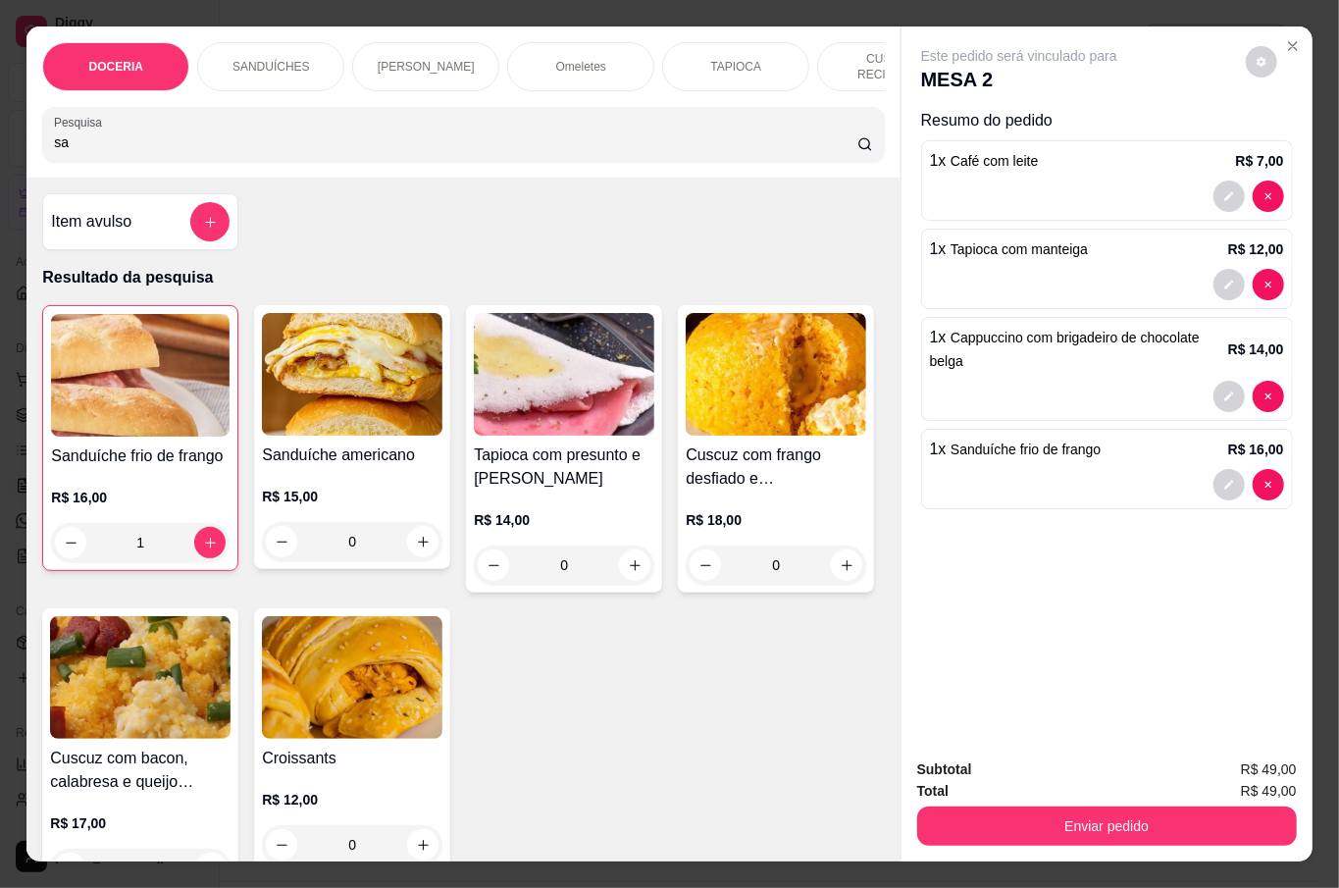
type input "s"
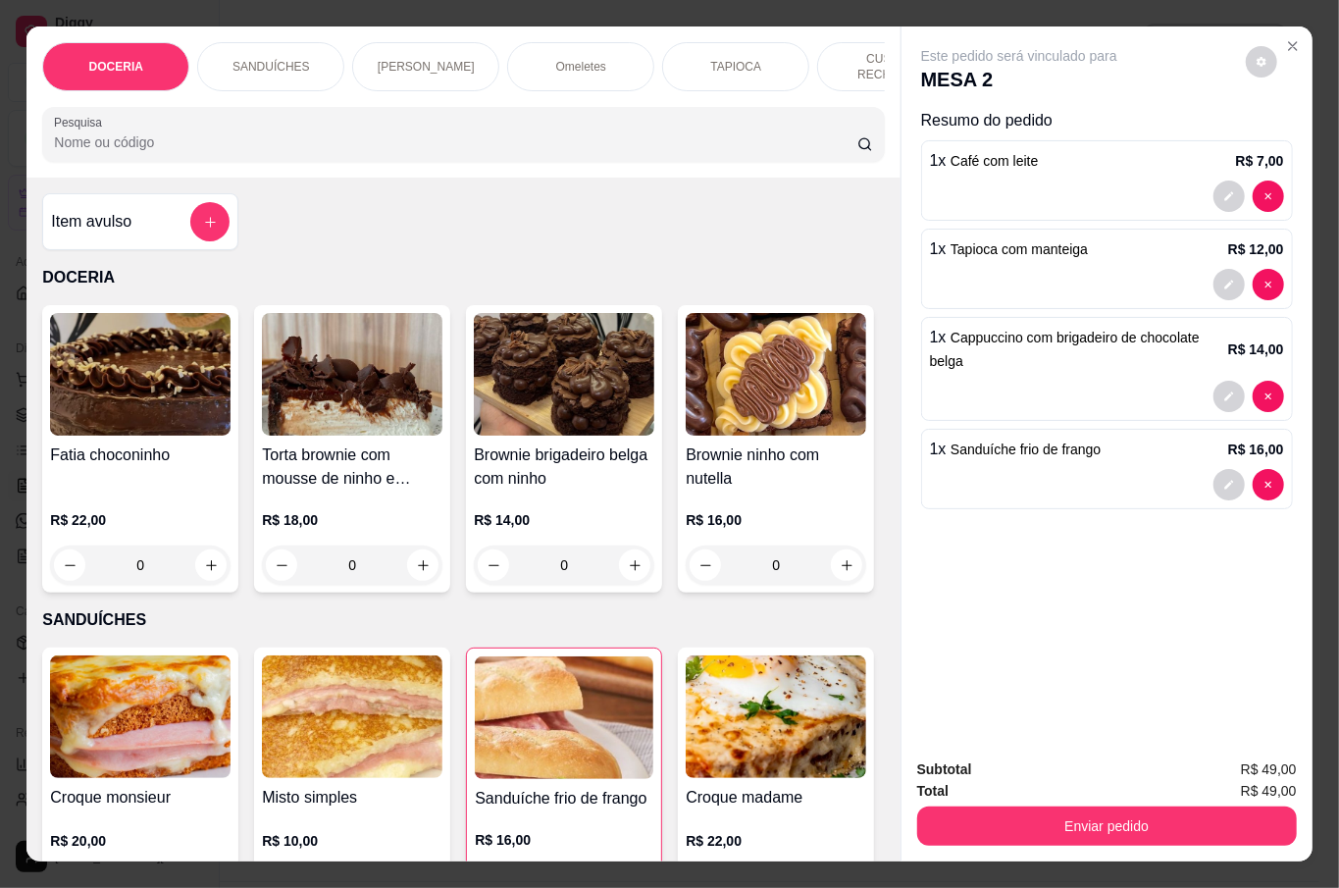
click at [1083, 809] on button "Enviar pedido" at bounding box center [1107, 825] width 380 height 39
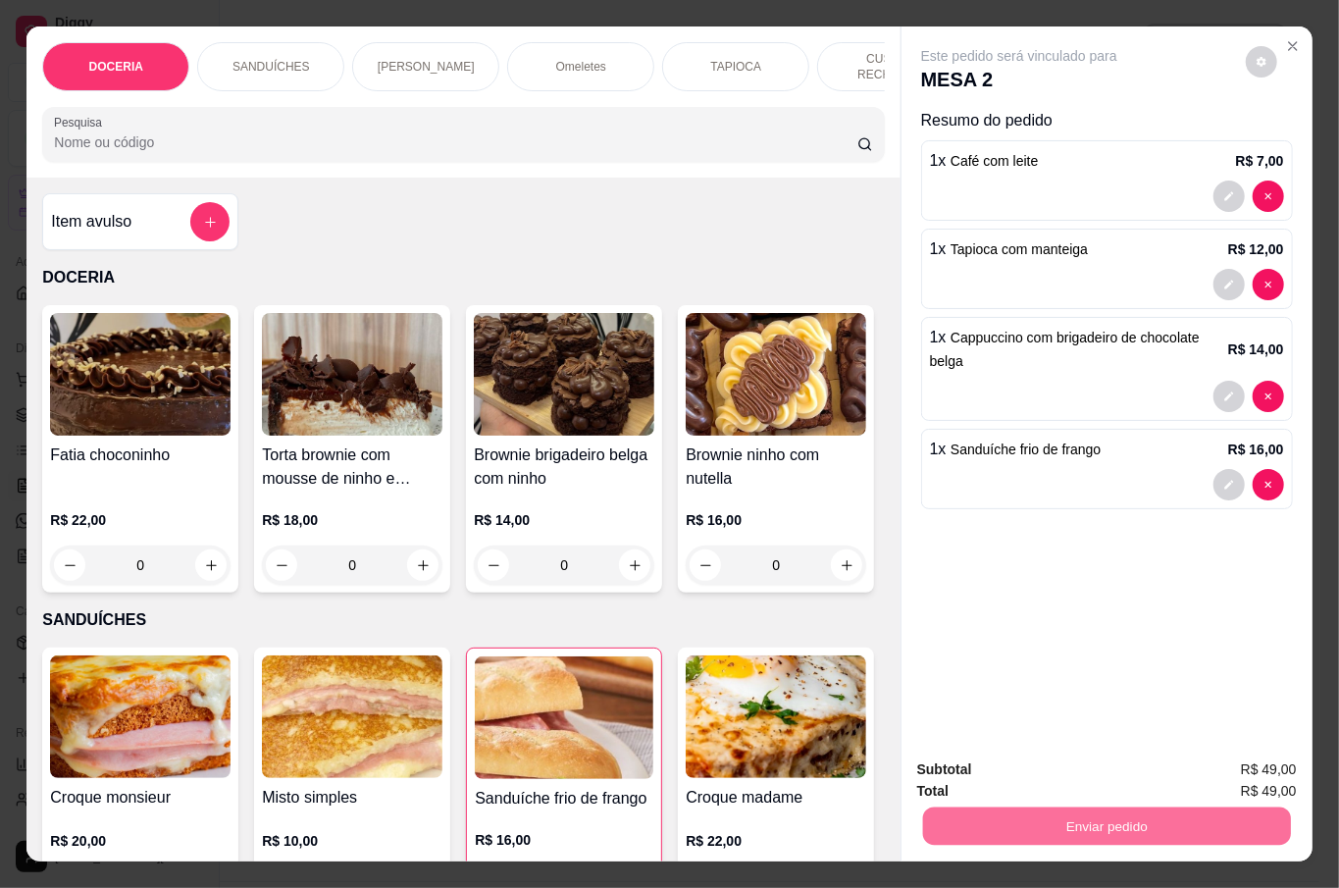
click at [1047, 765] on button "Não registrar e enviar pedido" at bounding box center [1040, 767] width 204 height 37
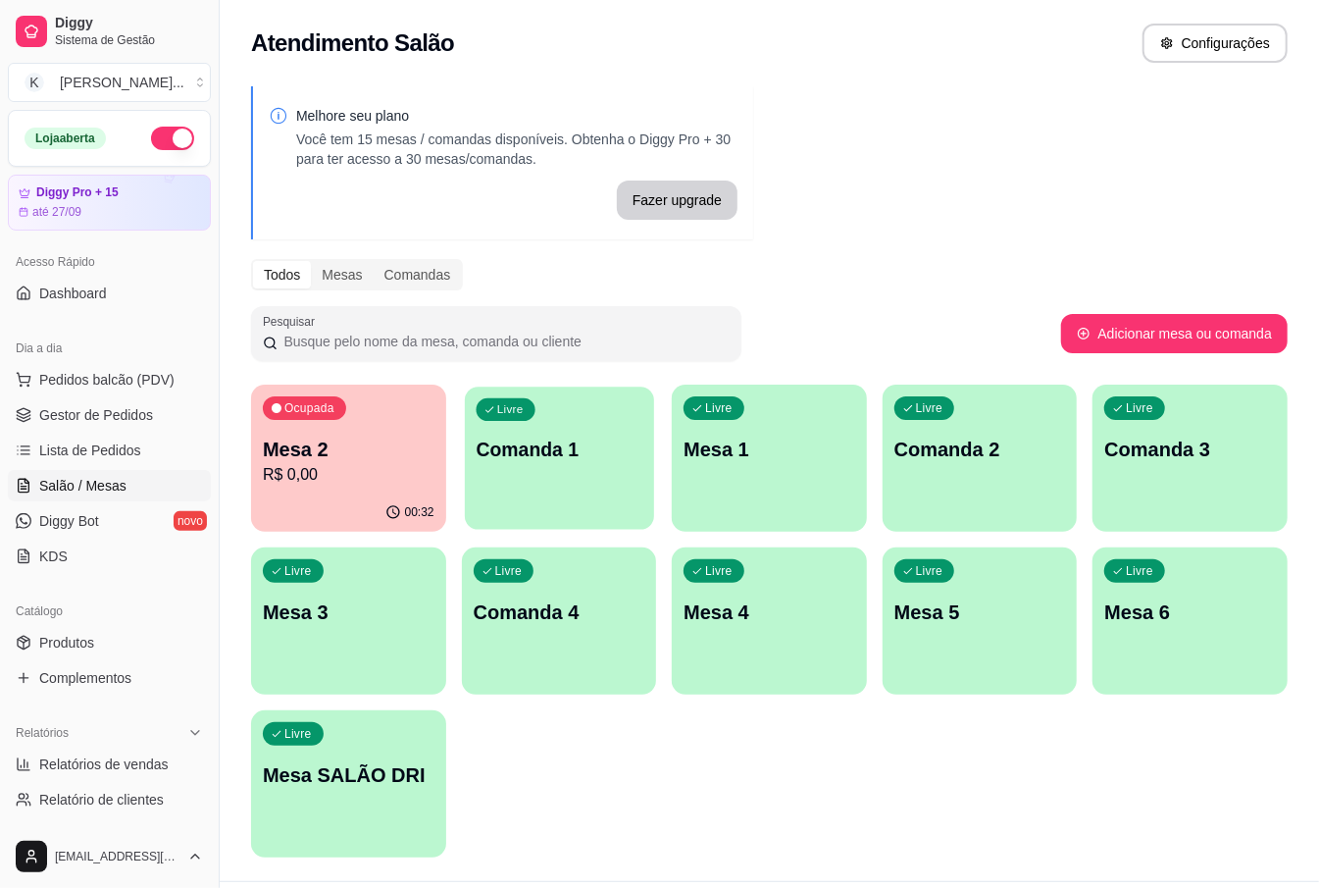
click at [582, 492] on div "Livre Comanda 1" at bounding box center [559, 446] width 189 height 120
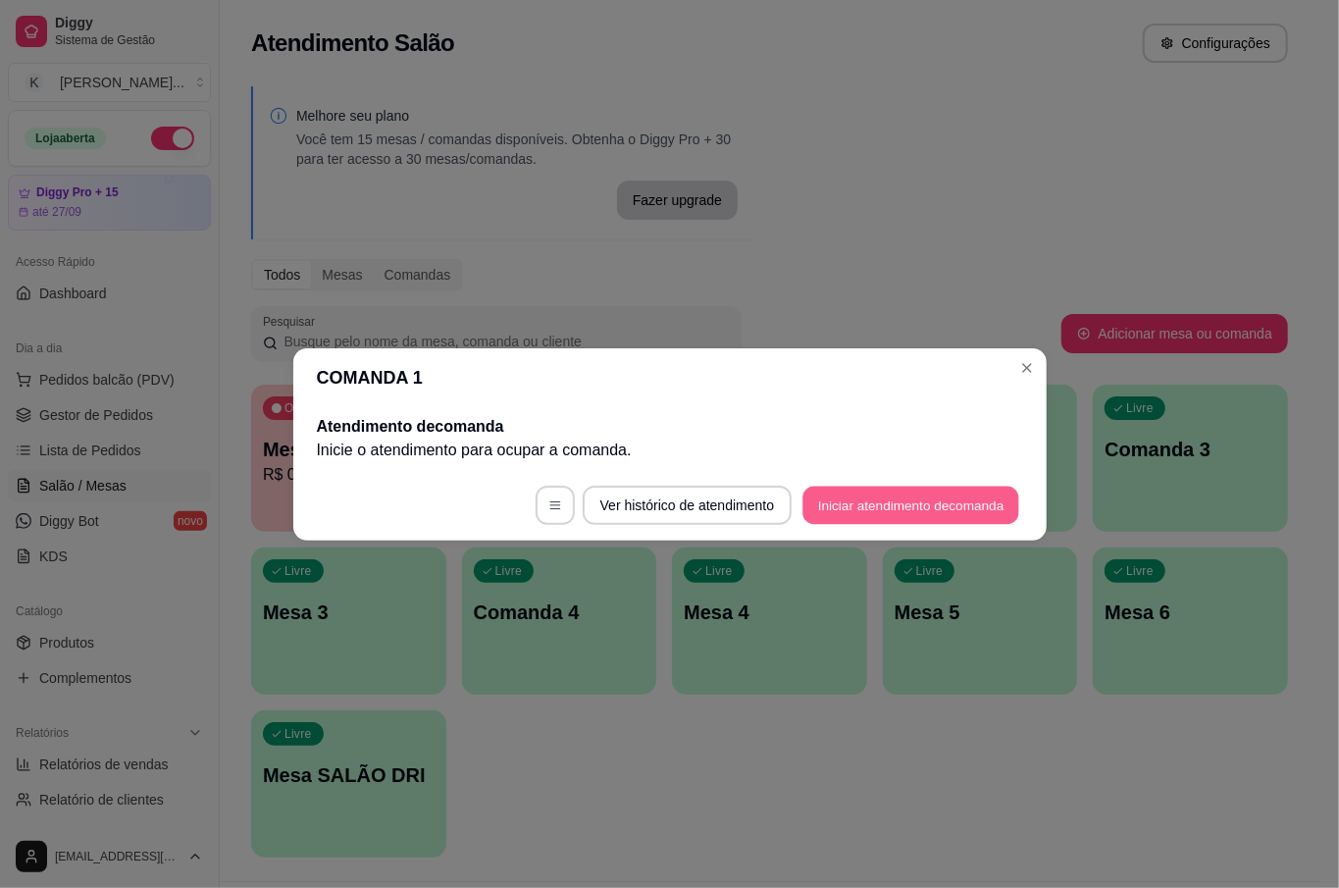
click at [915, 502] on button "Iniciar atendimento de comanda" at bounding box center [911, 504] width 217 height 38
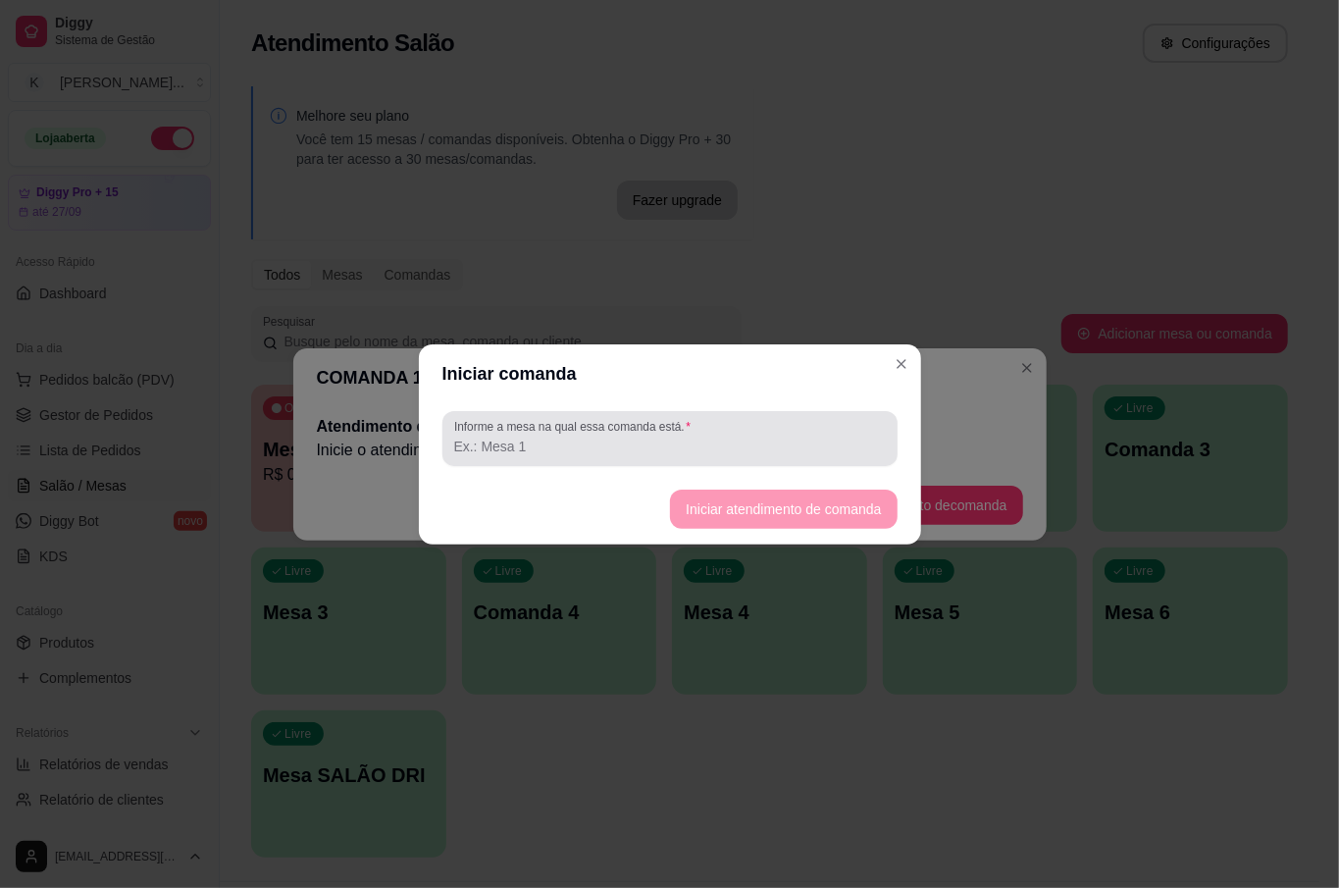
click at [737, 460] on div "Informe a mesa na qual essa comanda está." at bounding box center [669, 438] width 455 height 55
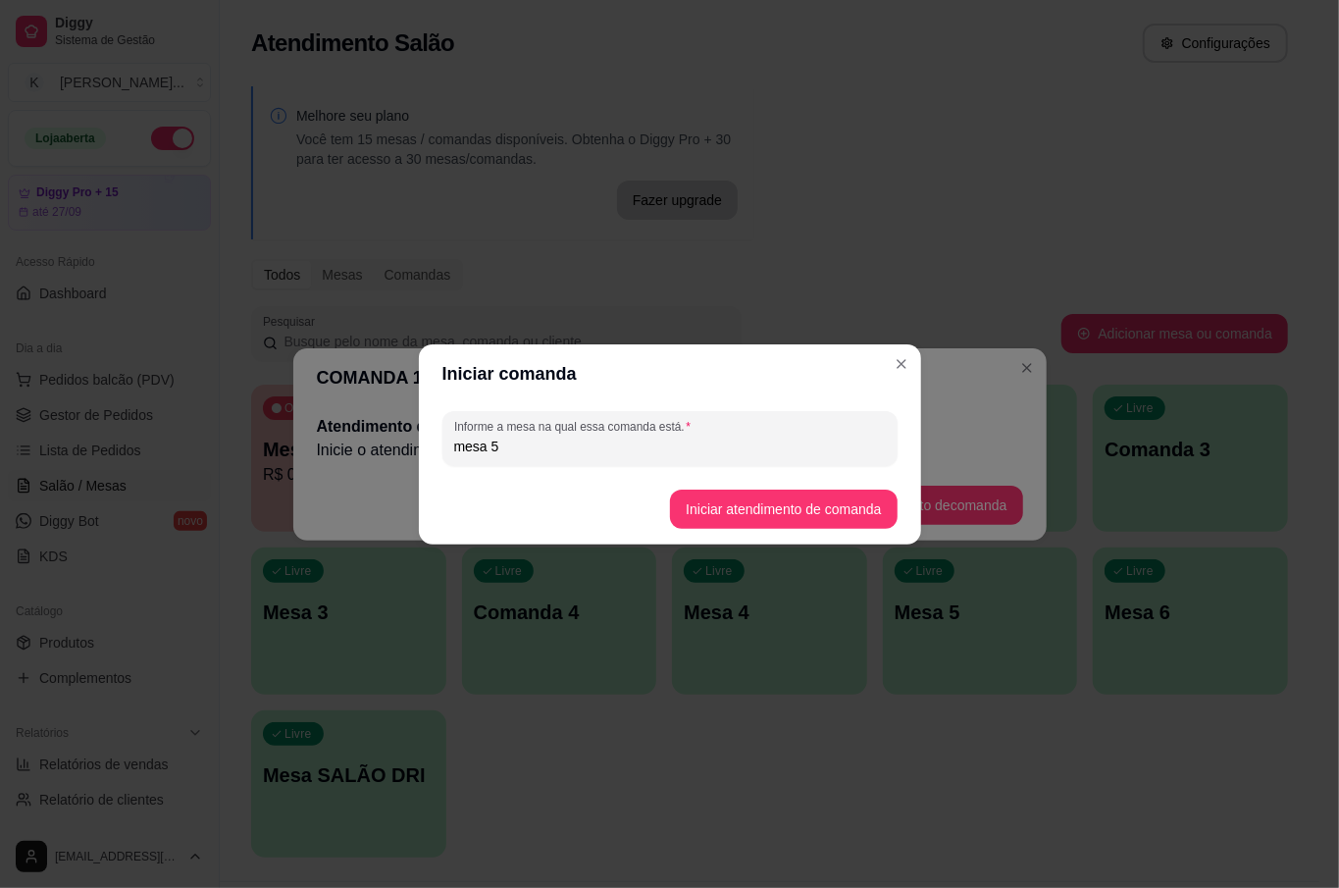
type input "mesa 5"
click at [798, 527] on button "Iniciar atendimento de comanda" at bounding box center [783, 508] width 227 height 39
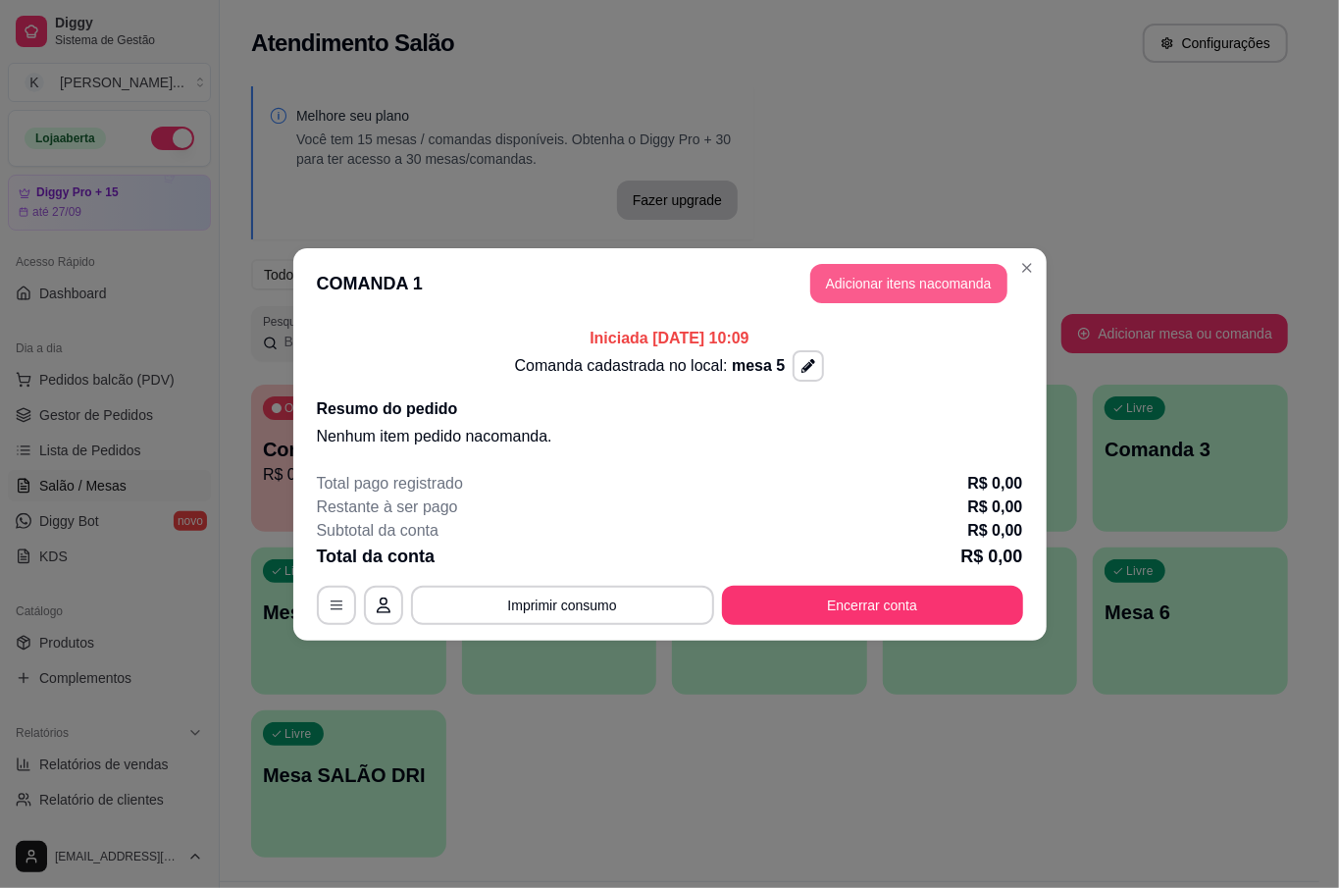
click at [955, 279] on button "Adicionar itens na comanda" at bounding box center [908, 283] width 197 height 39
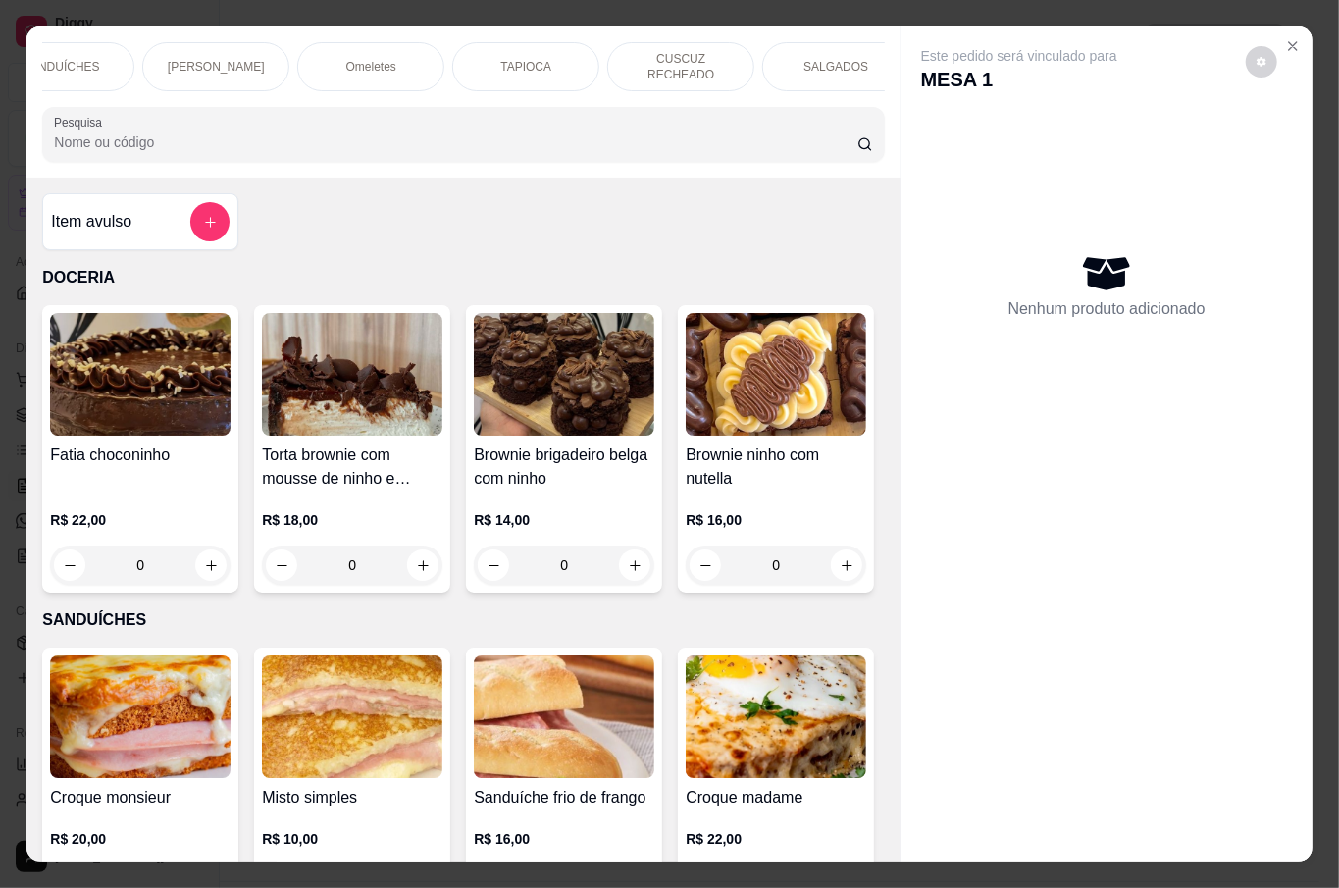
scroll to position [0, 261]
click at [762, 59] on div "SALGADOS" at bounding box center [784, 66] width 147 height 49
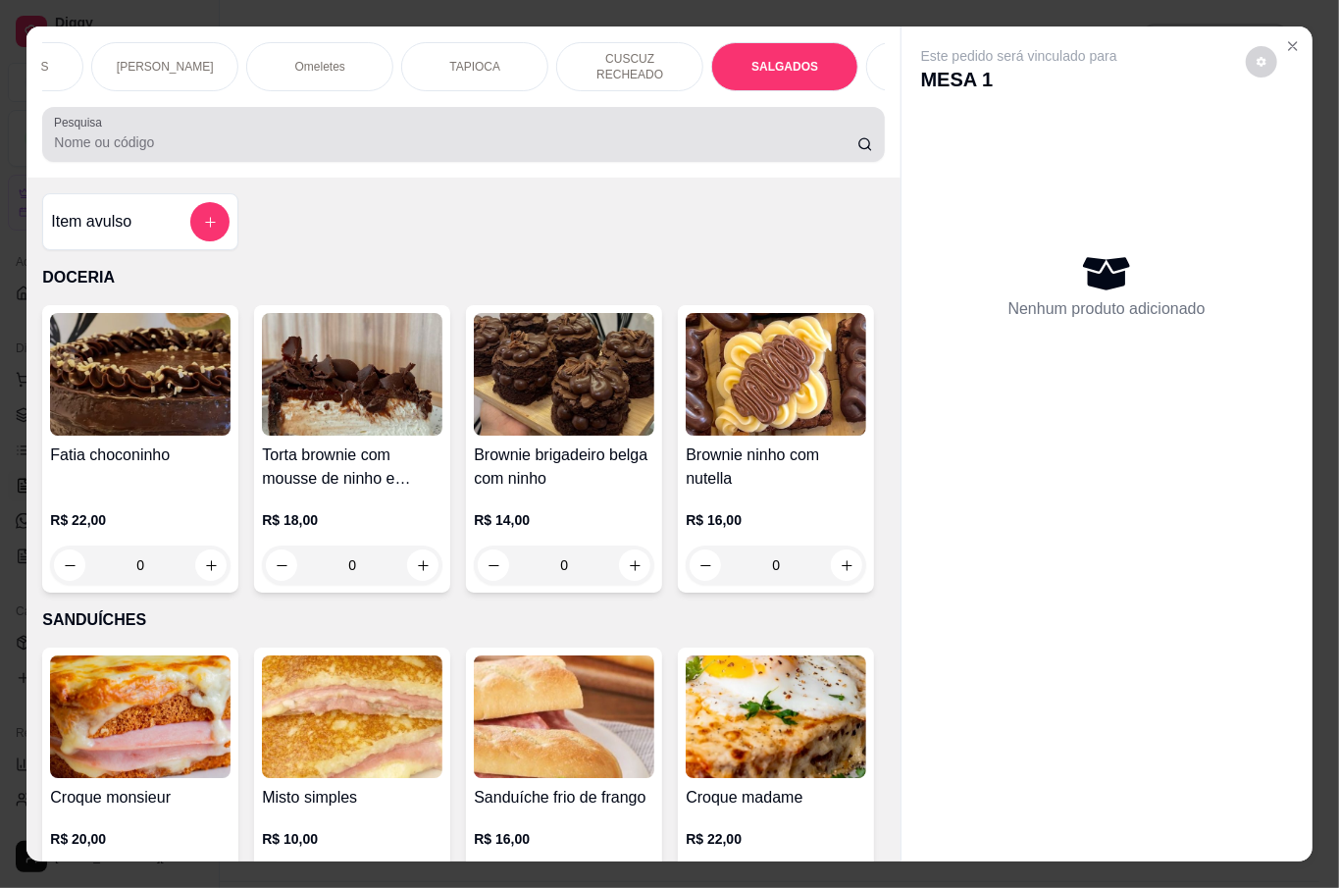
scroll to position [45, 0]
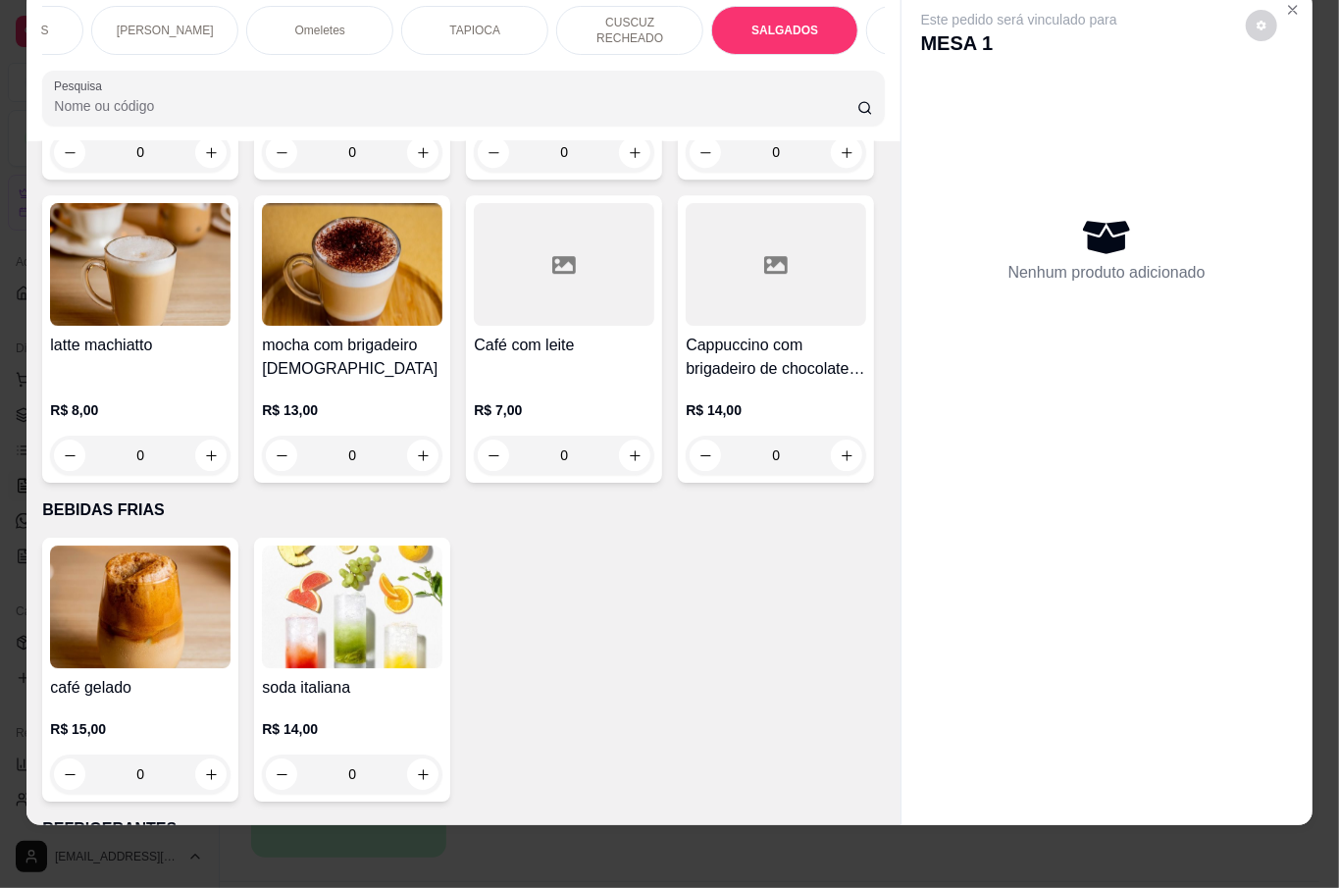
type input "1"
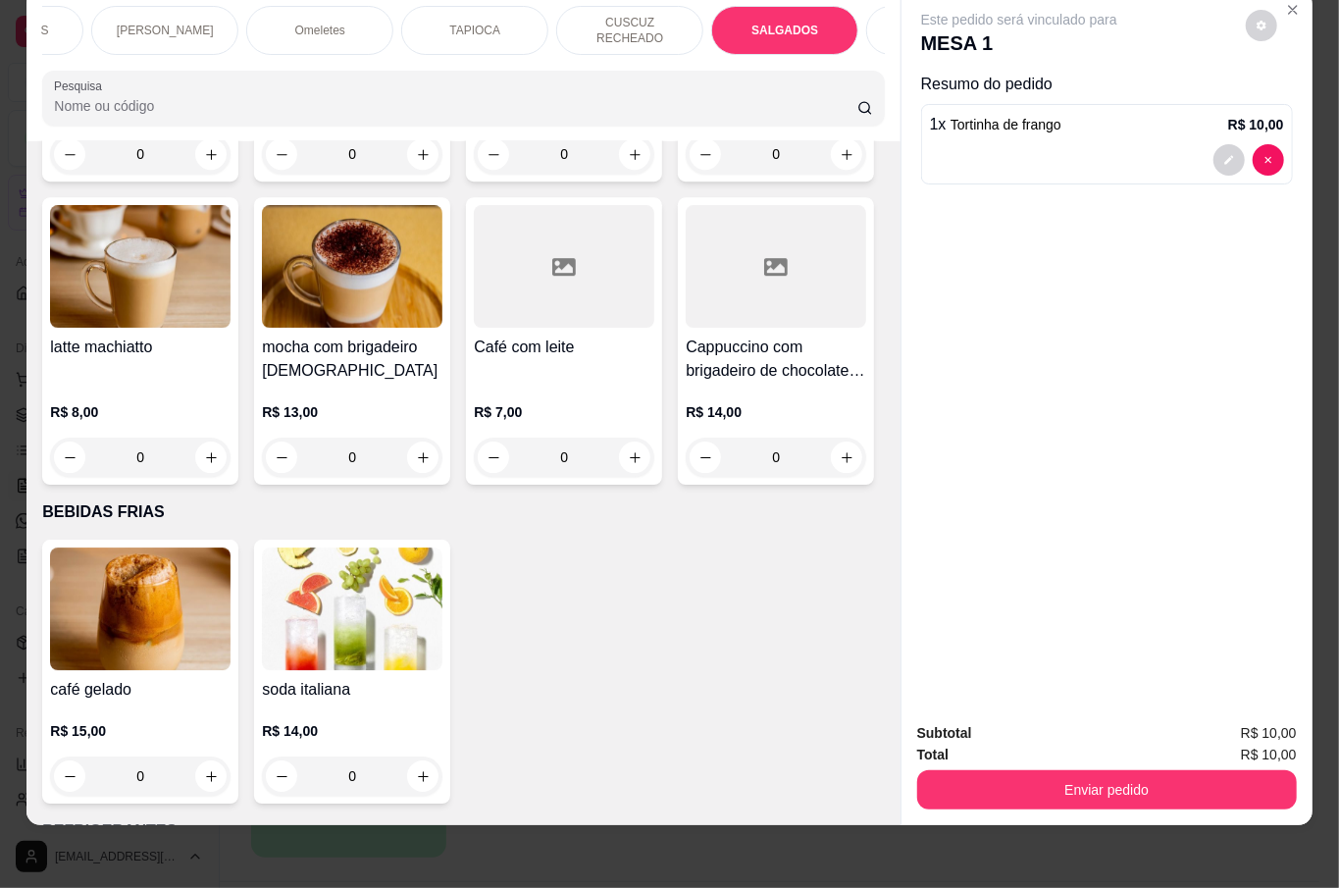
click at [418, 174] on div "0" at bounding box center [352, 153] width 180 height 39
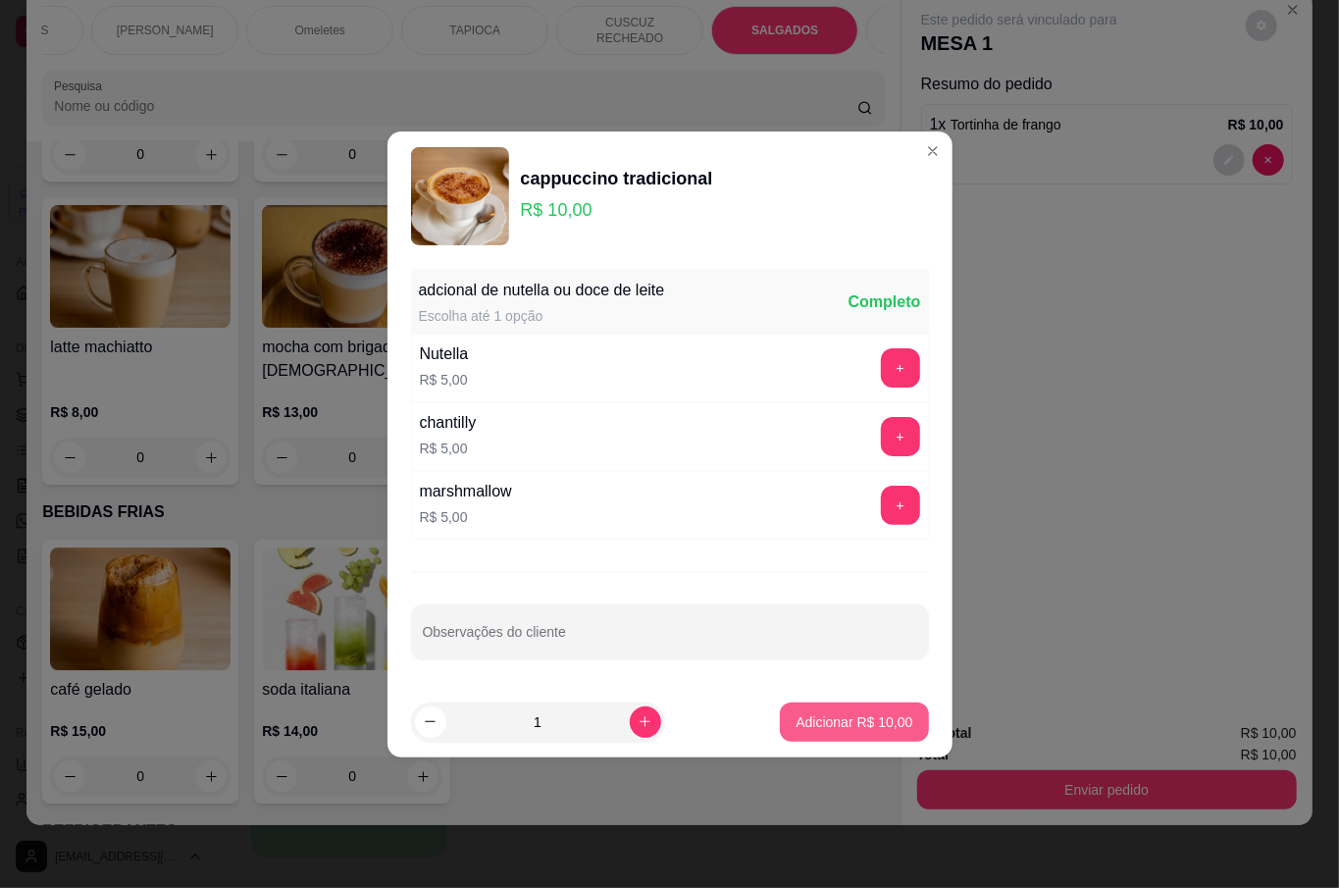
click at [860, 716] on p "Adicionar R$ 10,00" at bounding box center [853, 722] width 117 height 20
type input "1"
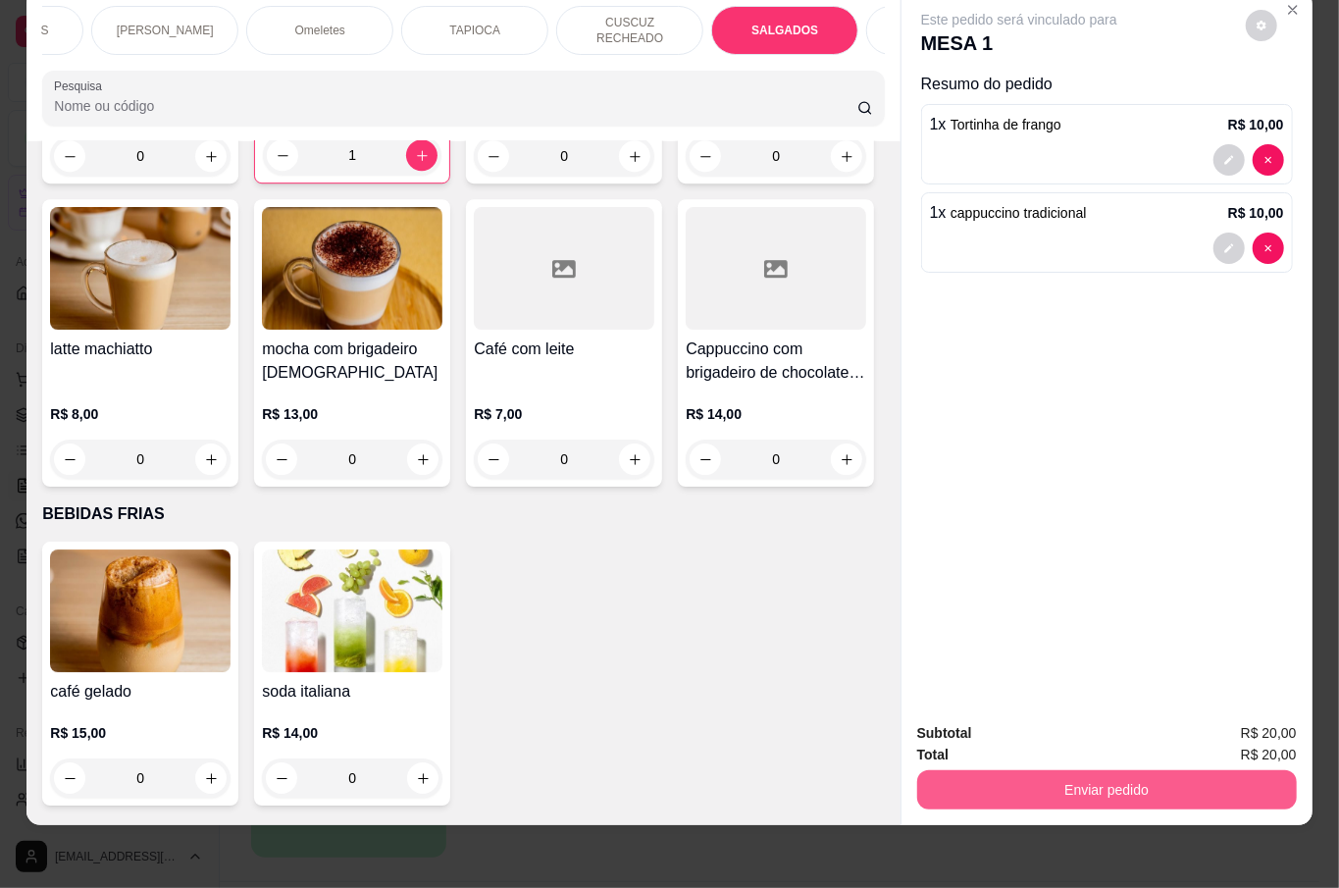
click at [1049, 770] on button "Enviar pedido" at bounding box center [1107, 789] width 380 height 39
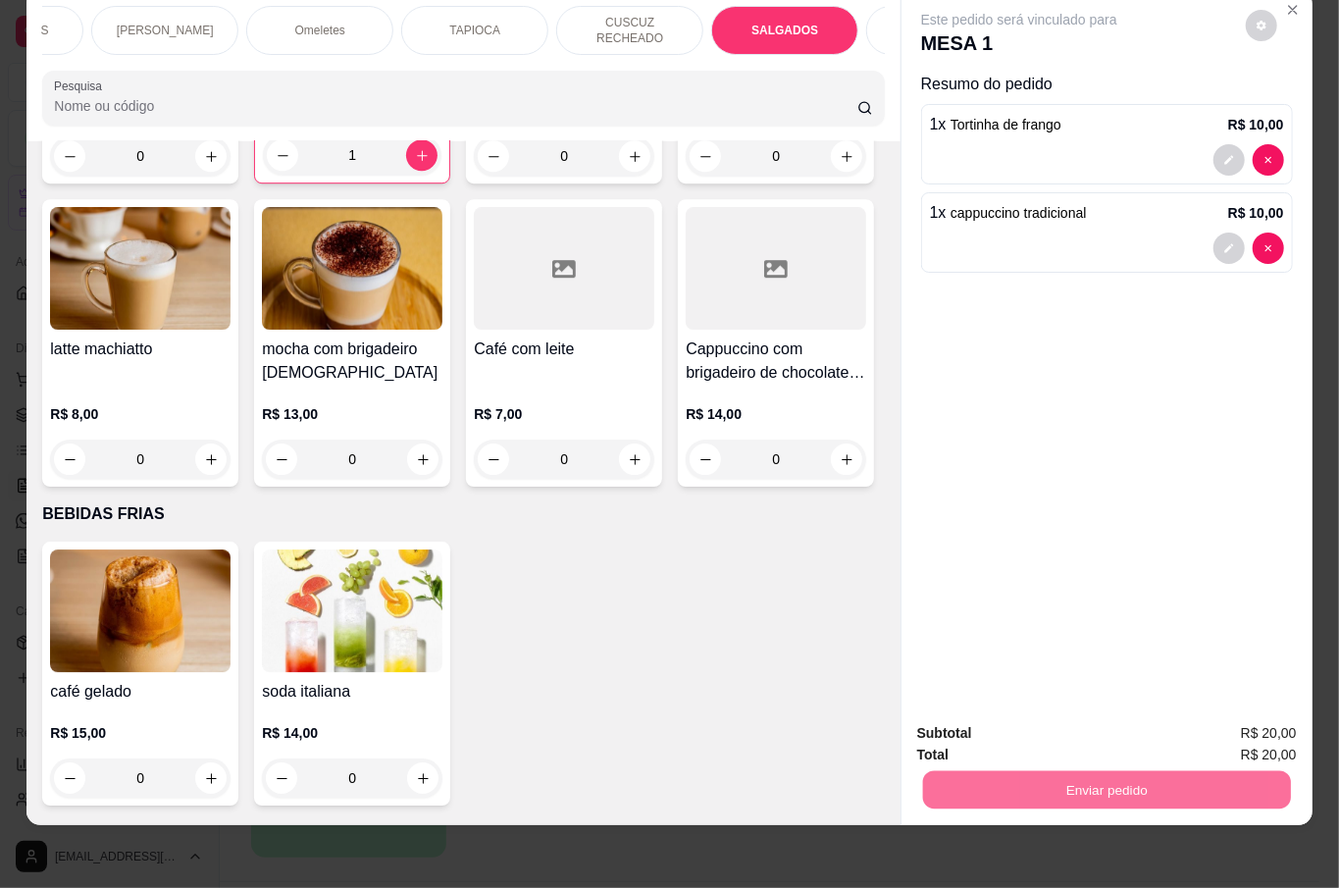
click at [1112, 718] on button "Não registrar e enviar pedido" at bounding box center [1040, 721] width 204 height 37
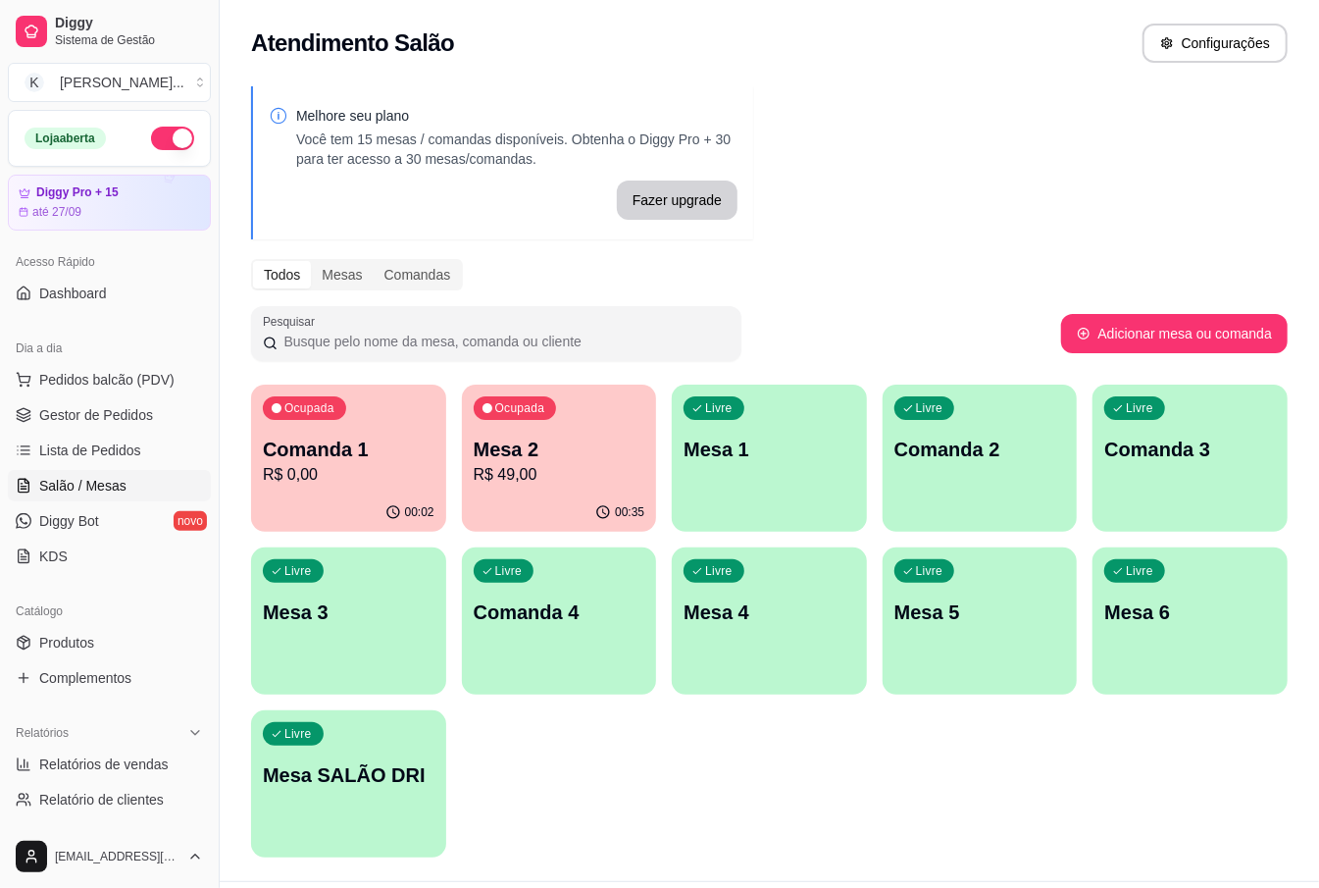
click at [524, 504] on div "00:35" at bounding box center [559, 512] width 195 height 38
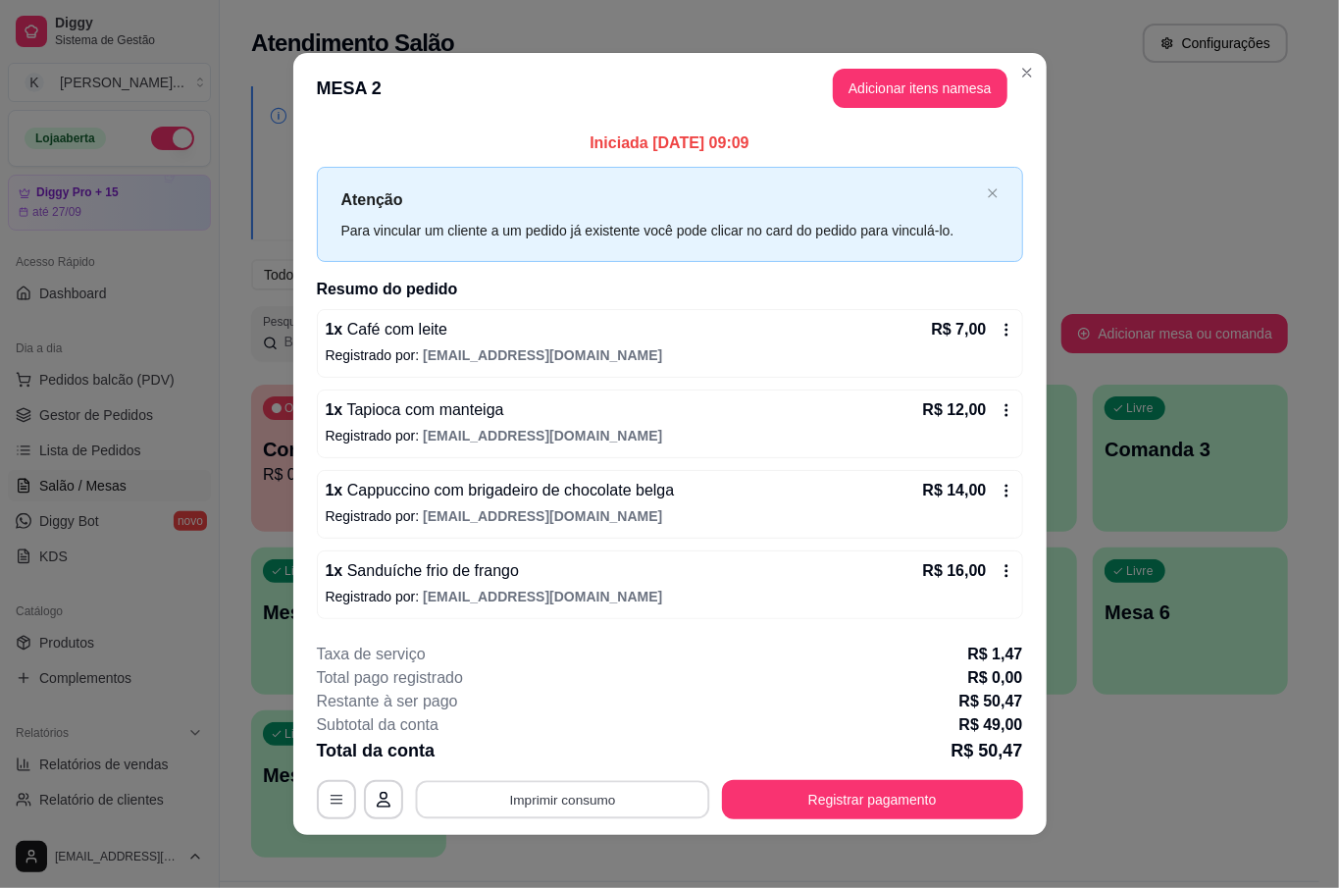
click at [645, 798] on button "Imprimir consumo" at bounding box center [562, 800] width 294 height 38
click at [890, 800] on button "Registrar pagamento" at bounding box center [872, 799] width 301 height 39
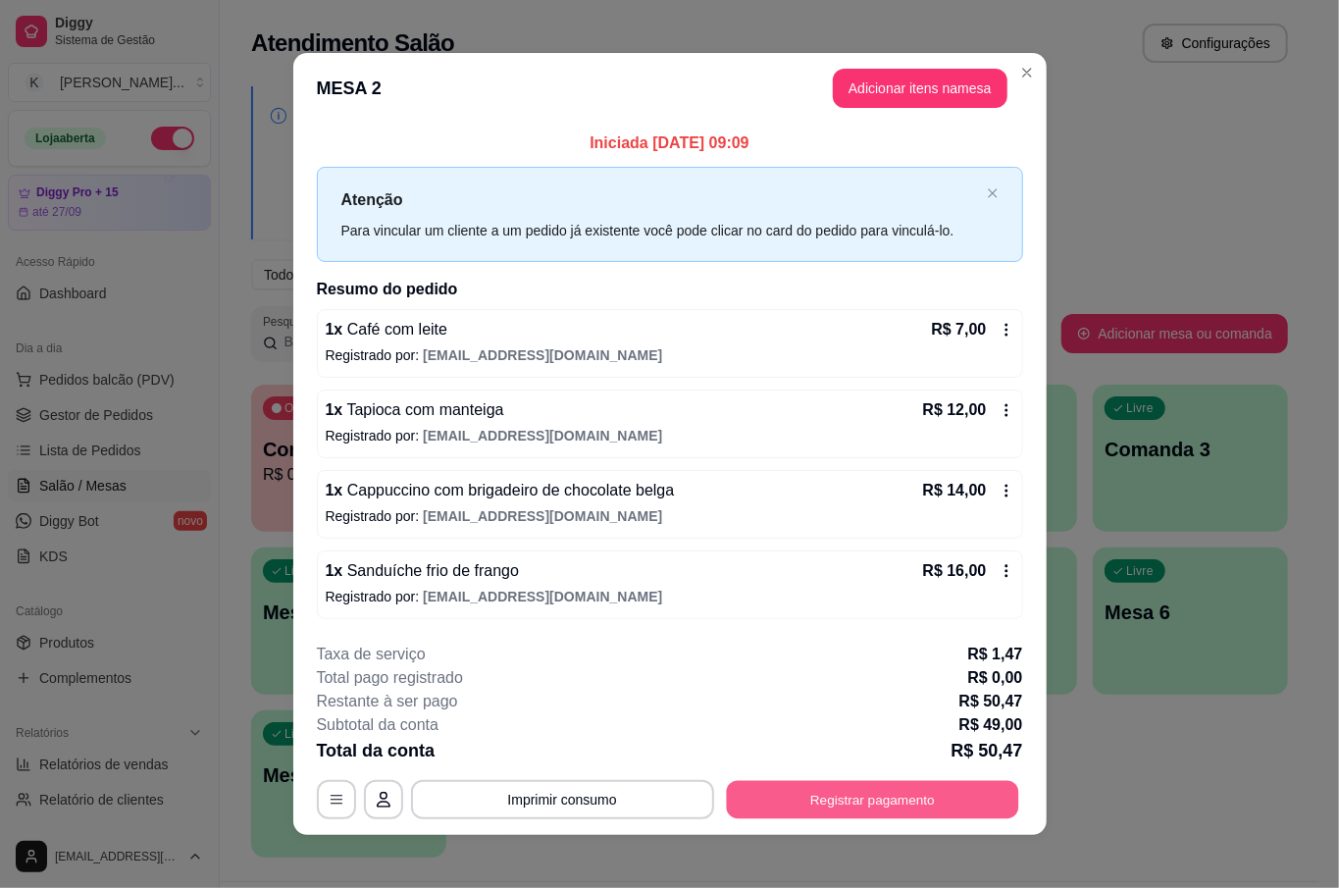
click at [829, 804] on button "Registrar pagamento" at bounding box center [872, 800] width 292 height 38
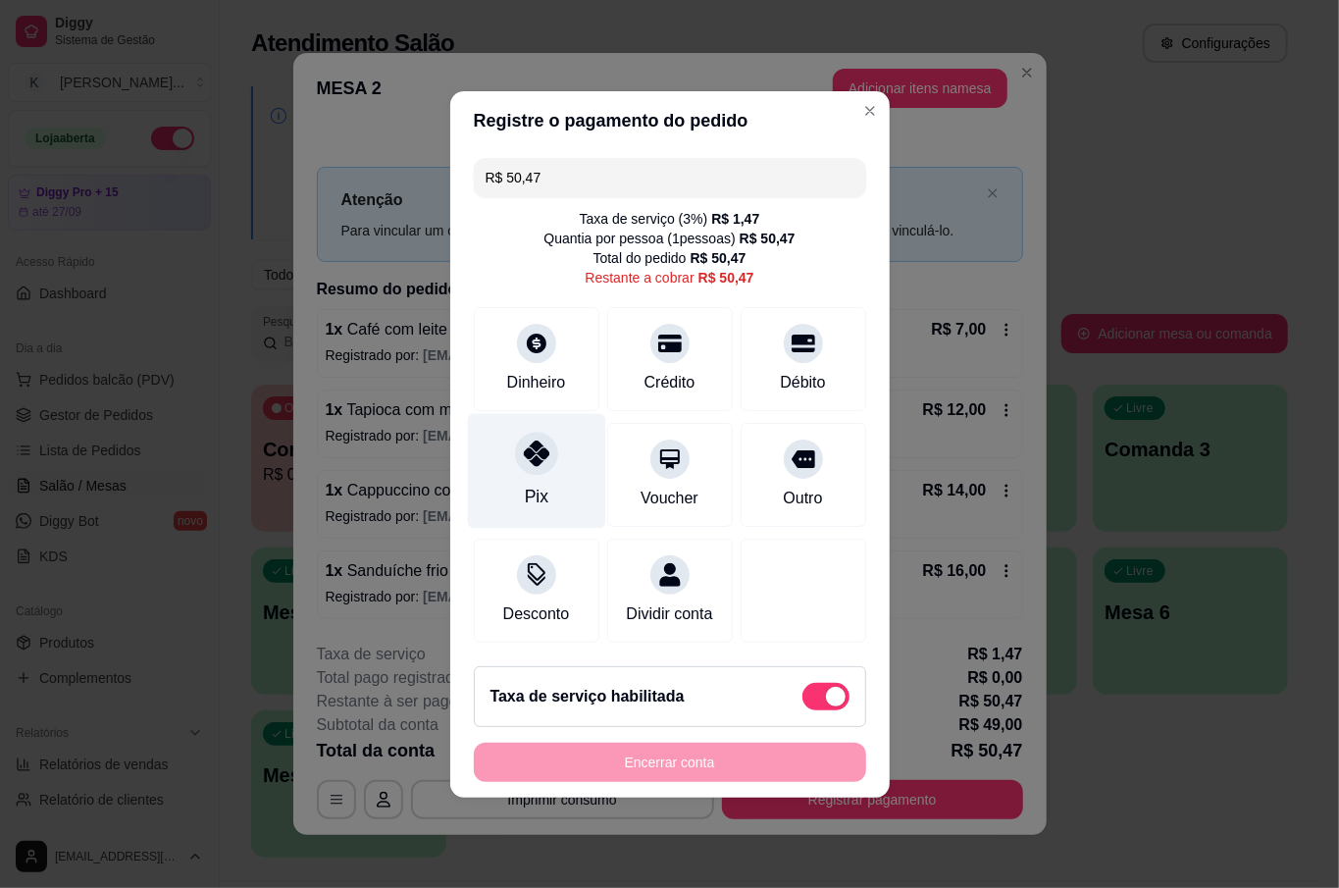
click at [535, 483] on div "Pix" at bounding box center [536, 495] width 24 height 25
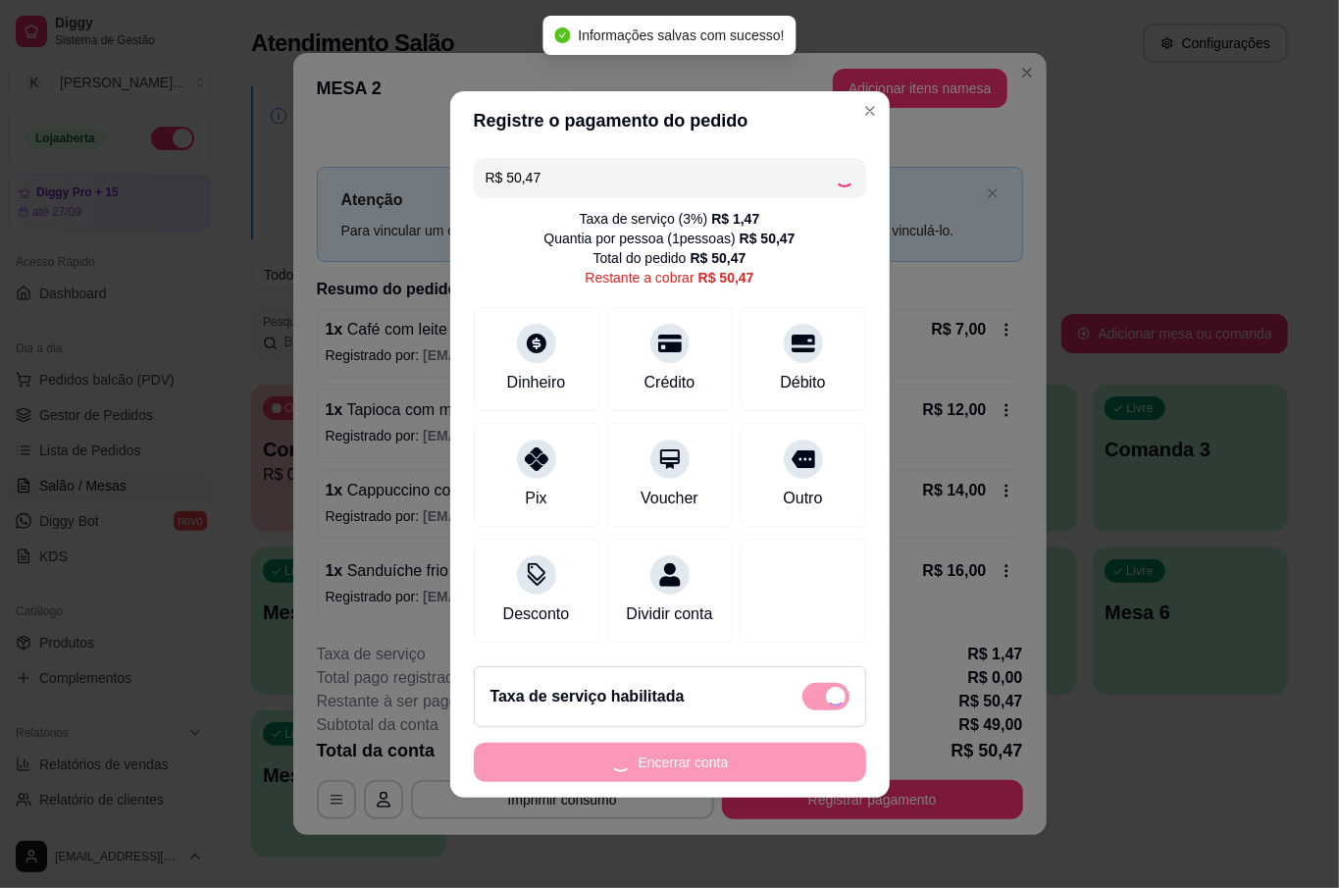
type input "R$ 0,00"
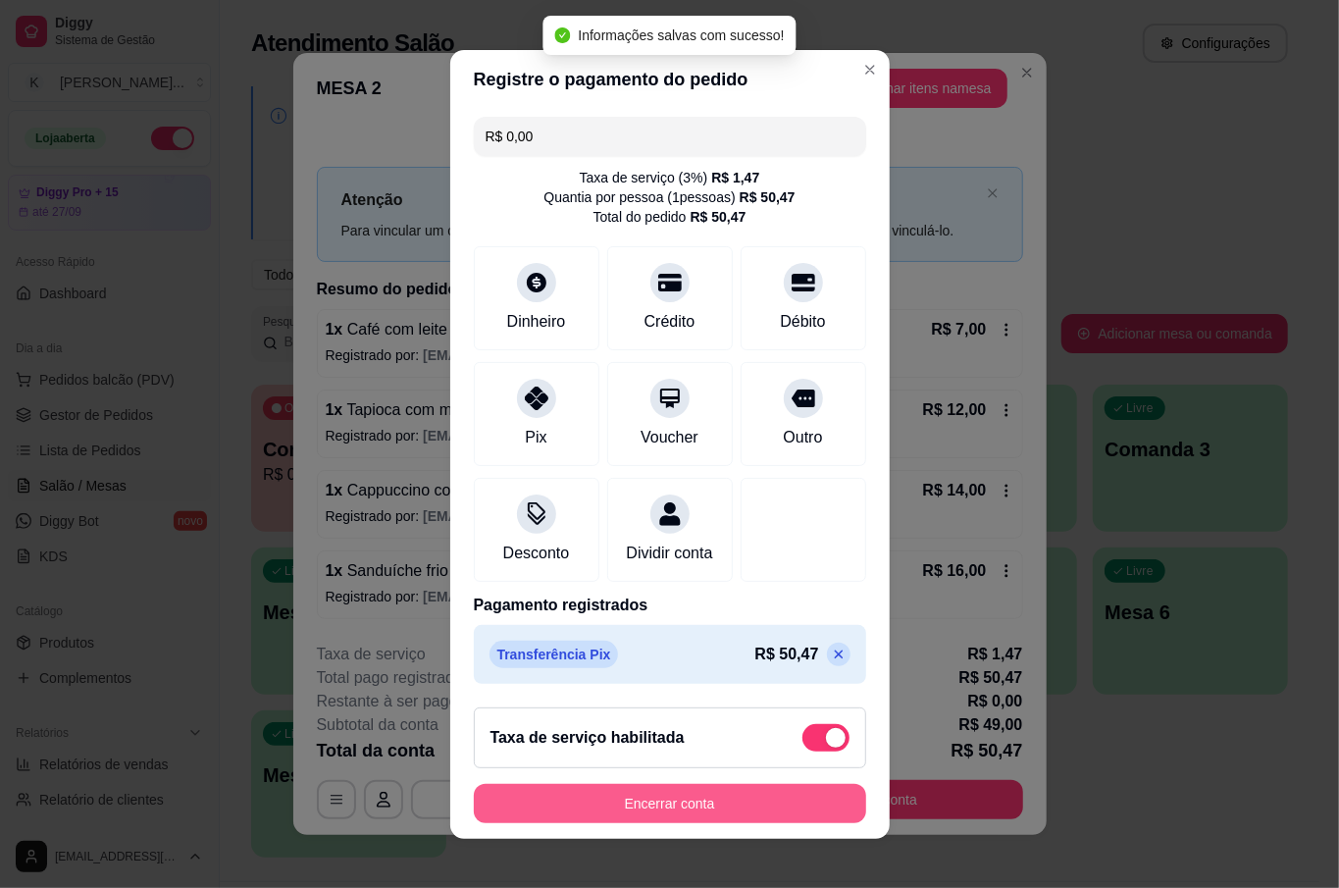
click at [703, 809] on button "Encerrar conta" at bounding box center [670, 803] width 392 height 39
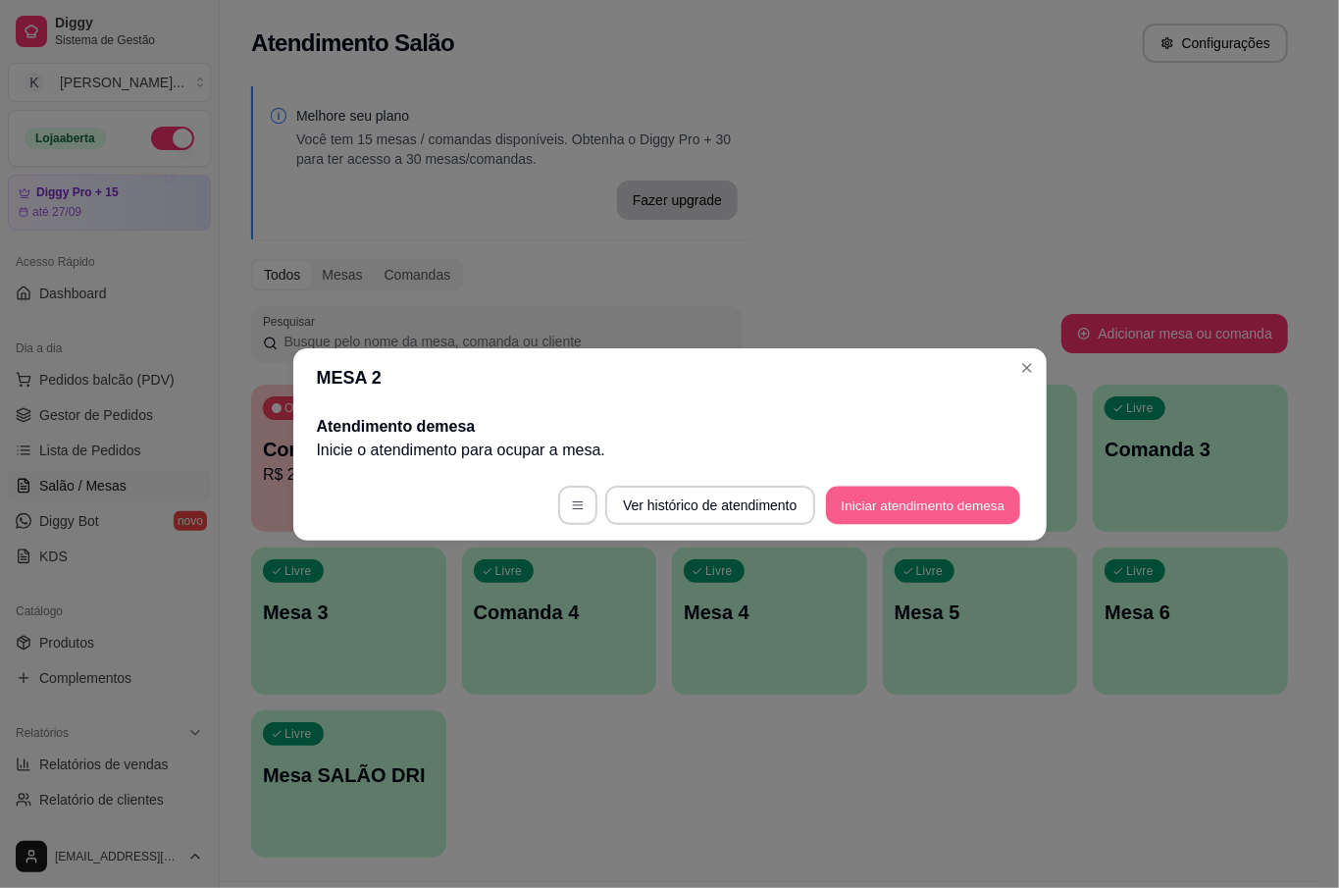
click at [970, 506] on button "Iniciar atendimento de mesa" at bounding box center [923, 504] width 194 height 38
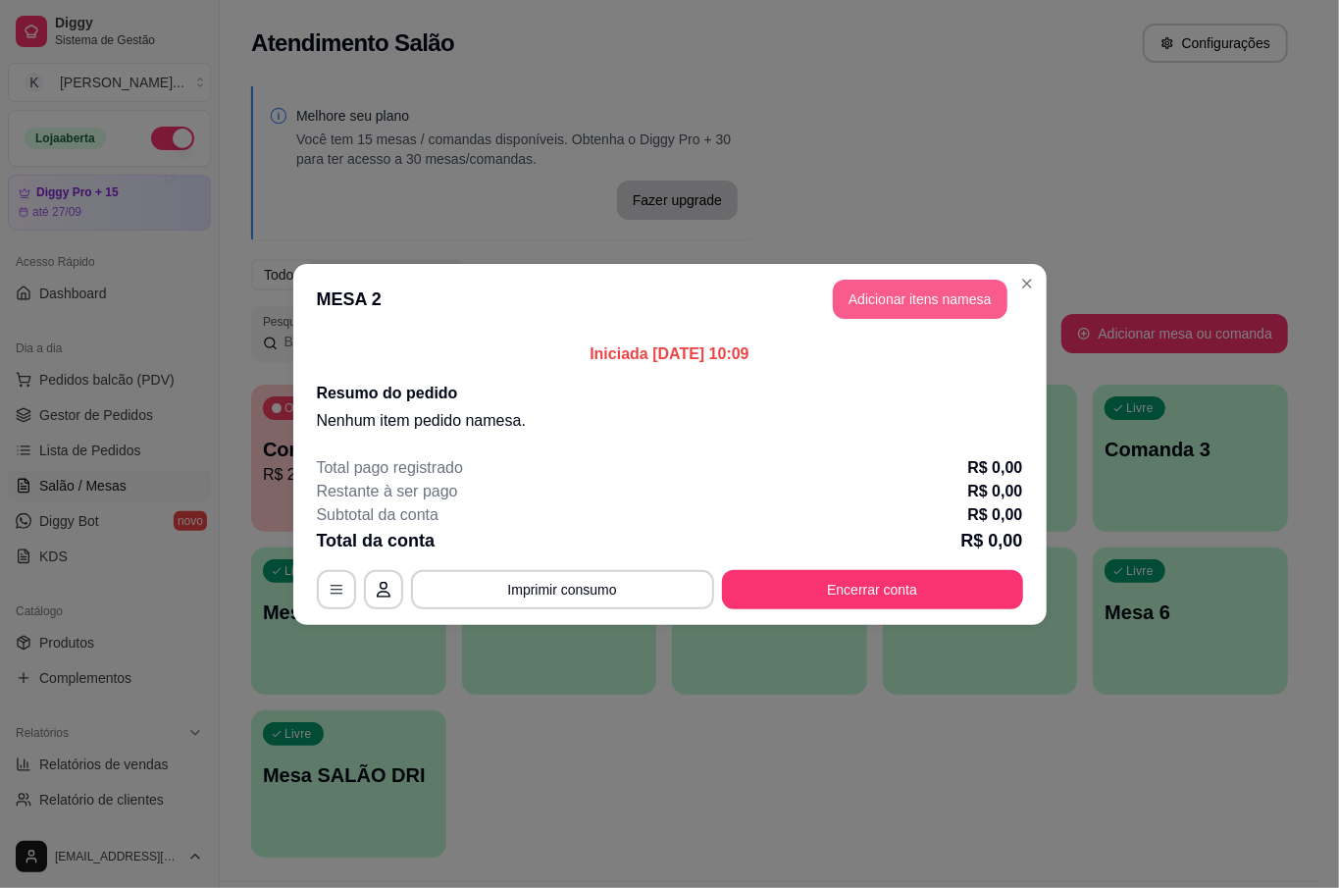
click at [975, 300] on button "Adicionar itens na mesa" at bounding box center [920, 299] width 175 height 39
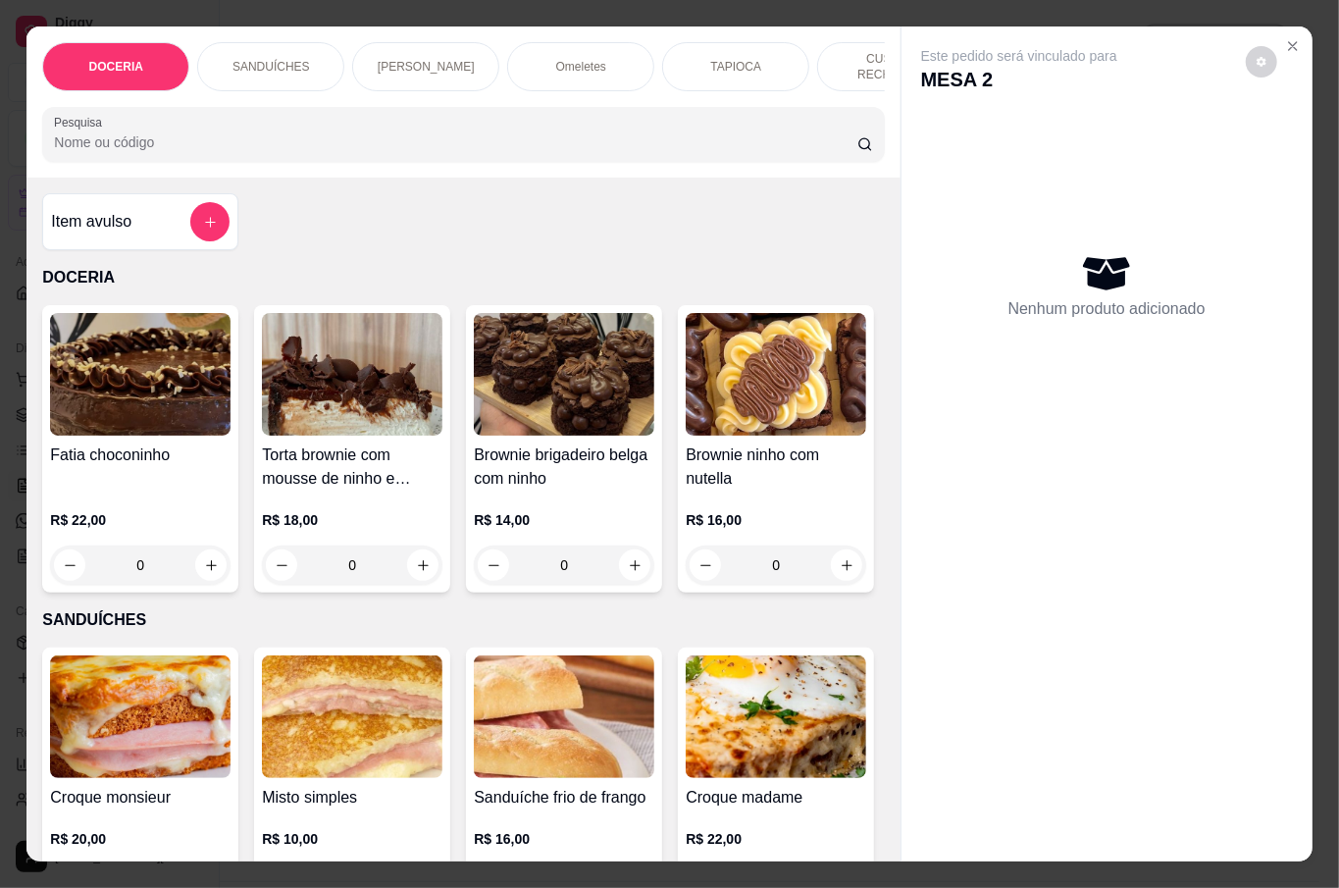
click at [311, 51] on div "SANDUÍCHES" at bounding box center [270, 66] width 147 height 49
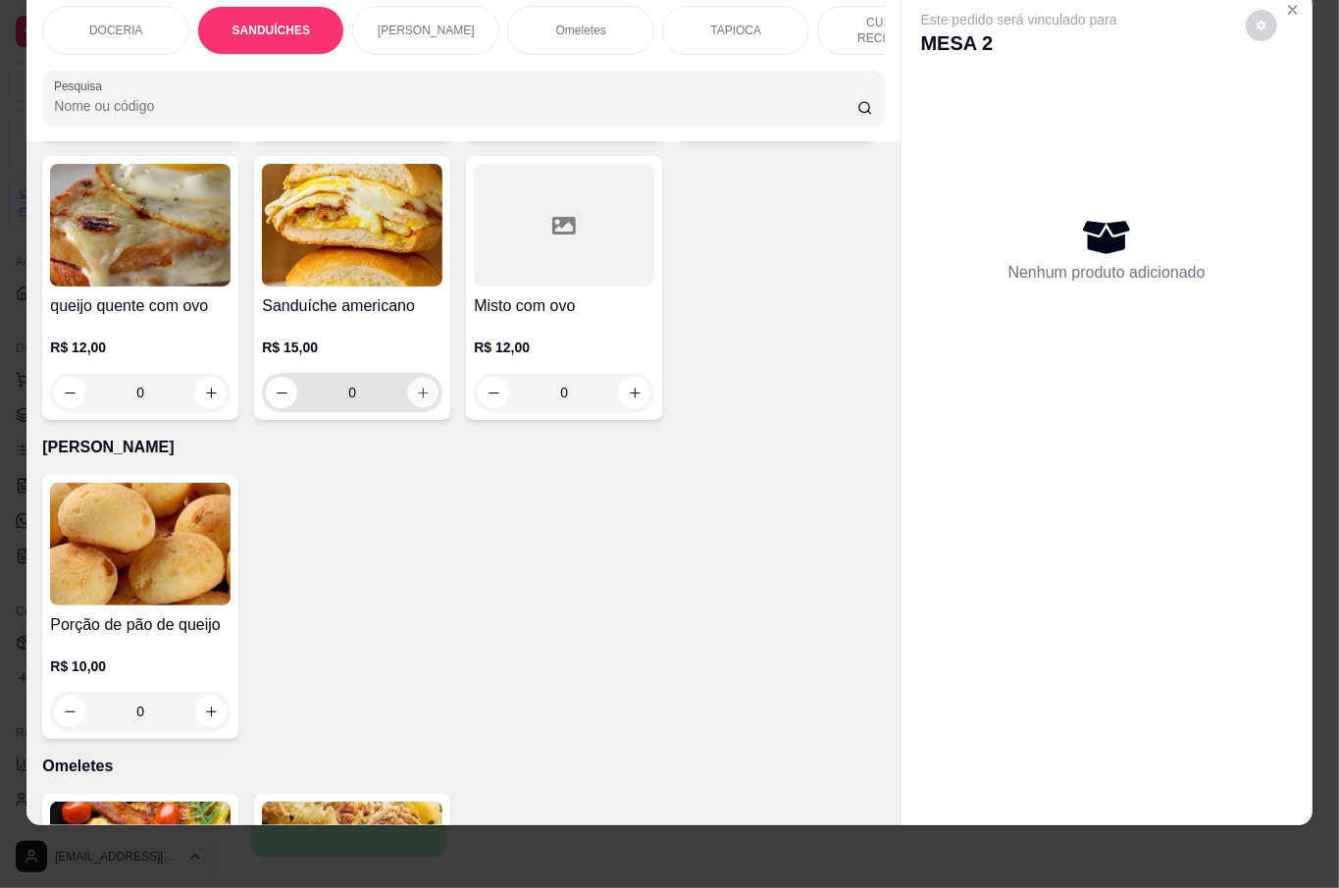
click at [431, 400] on icon "increase-product-quantity" at bounding box center [423, 392] width 15 height 15
type input "1"
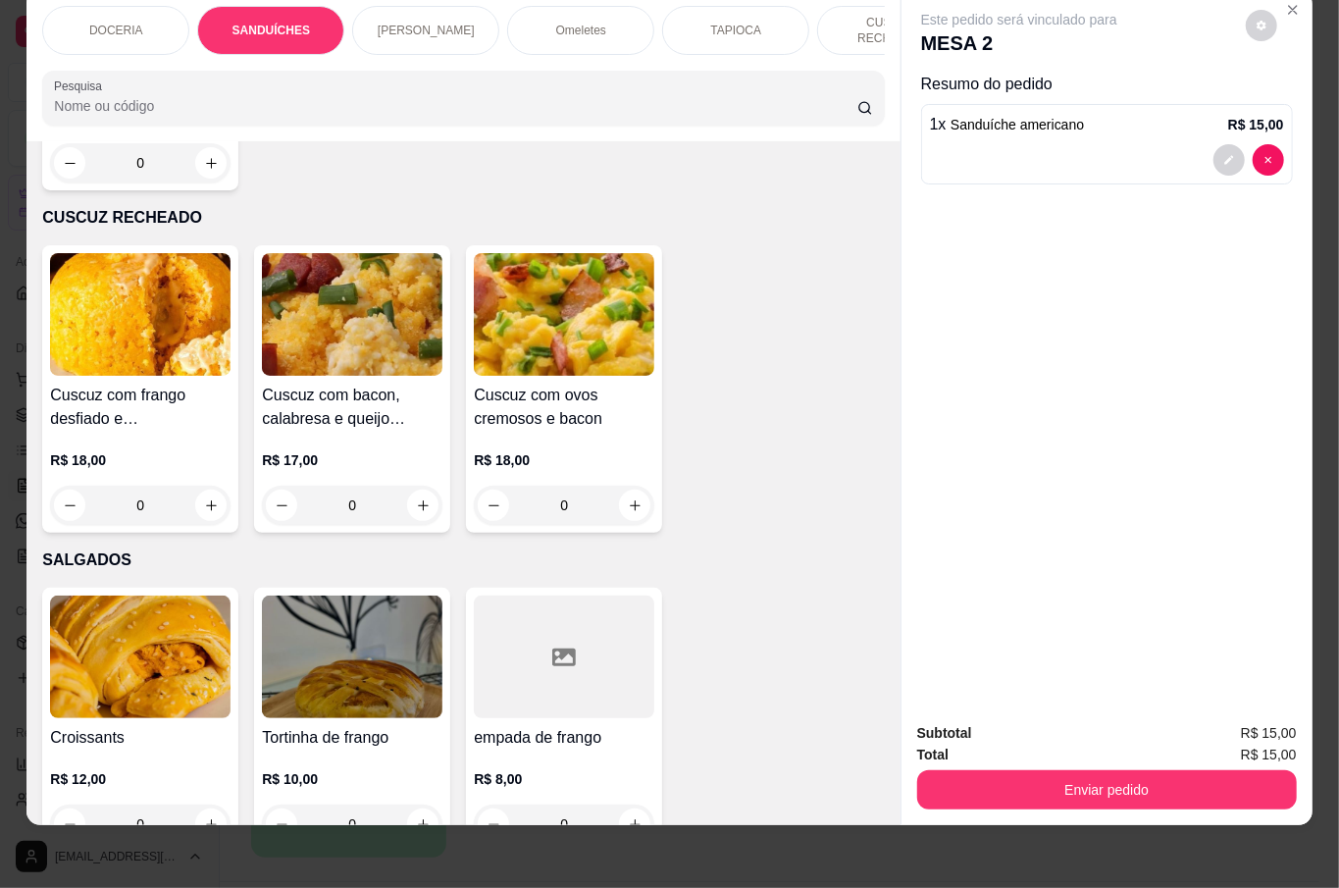
scroll to position [2287, 0]
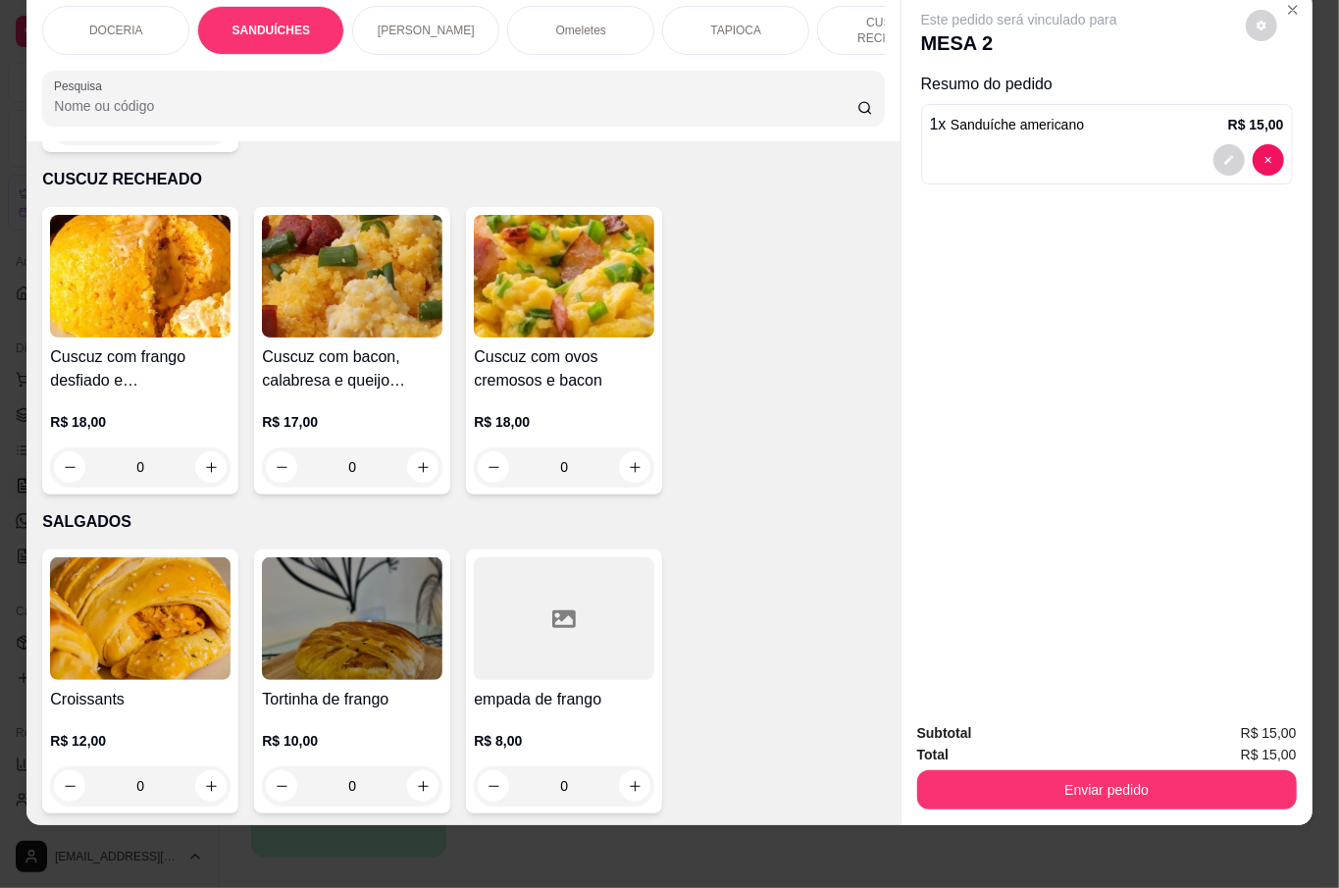
type input "1"
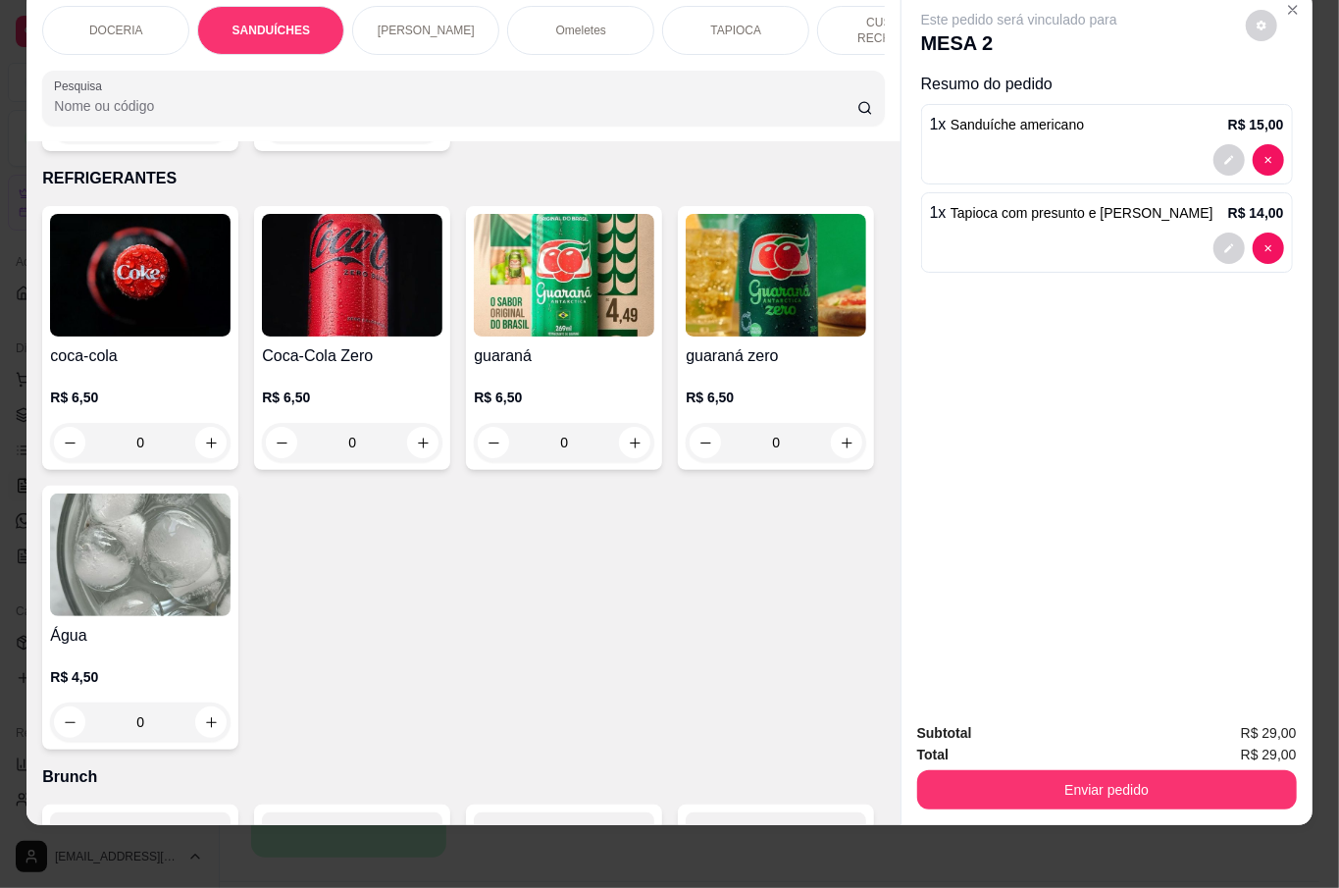
scroll to position [3631, 0]
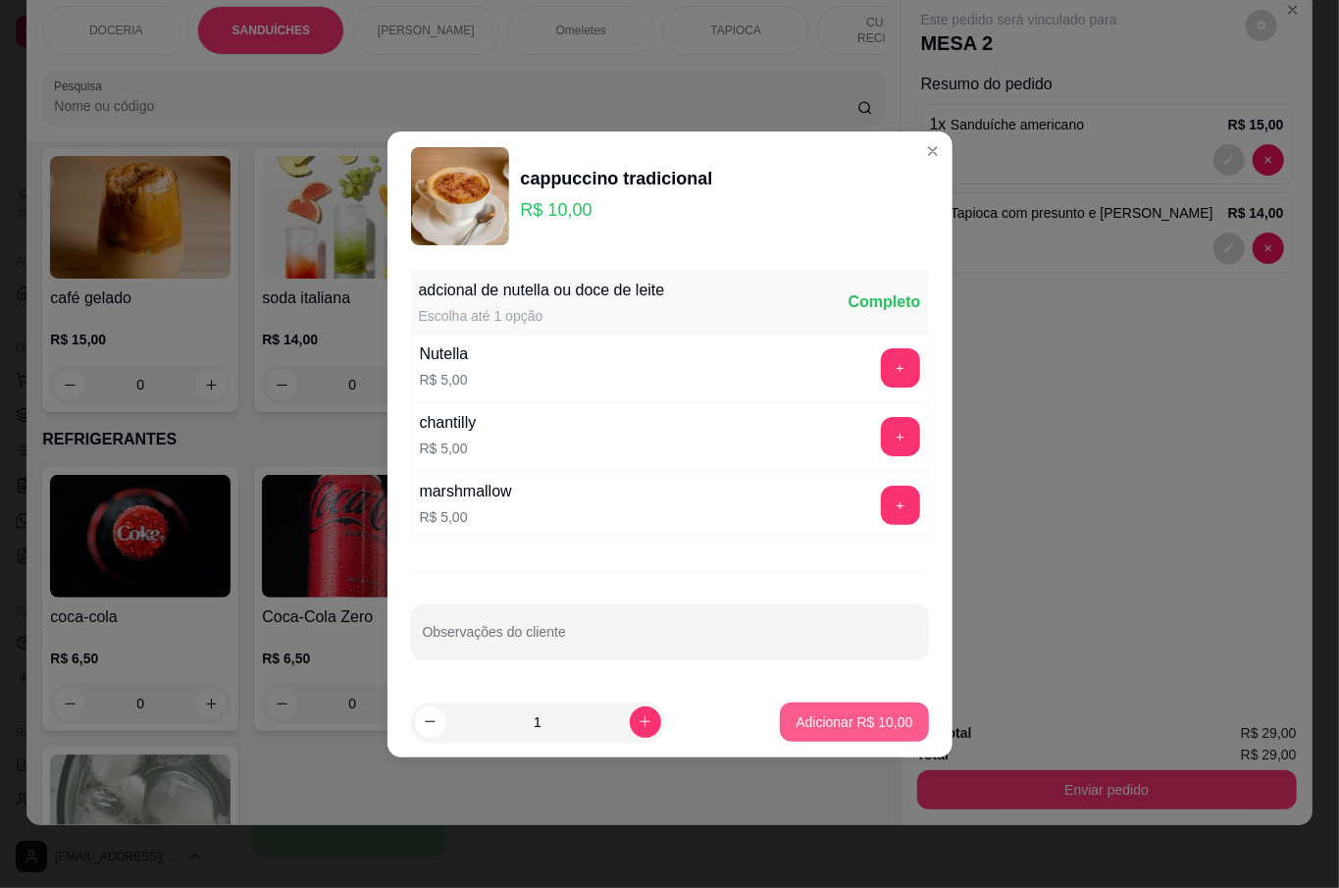
click at [890, 736] on button "Adicionar R$ 10,00" at bounding box center [854, 721] width 148 height 39
type input "1"
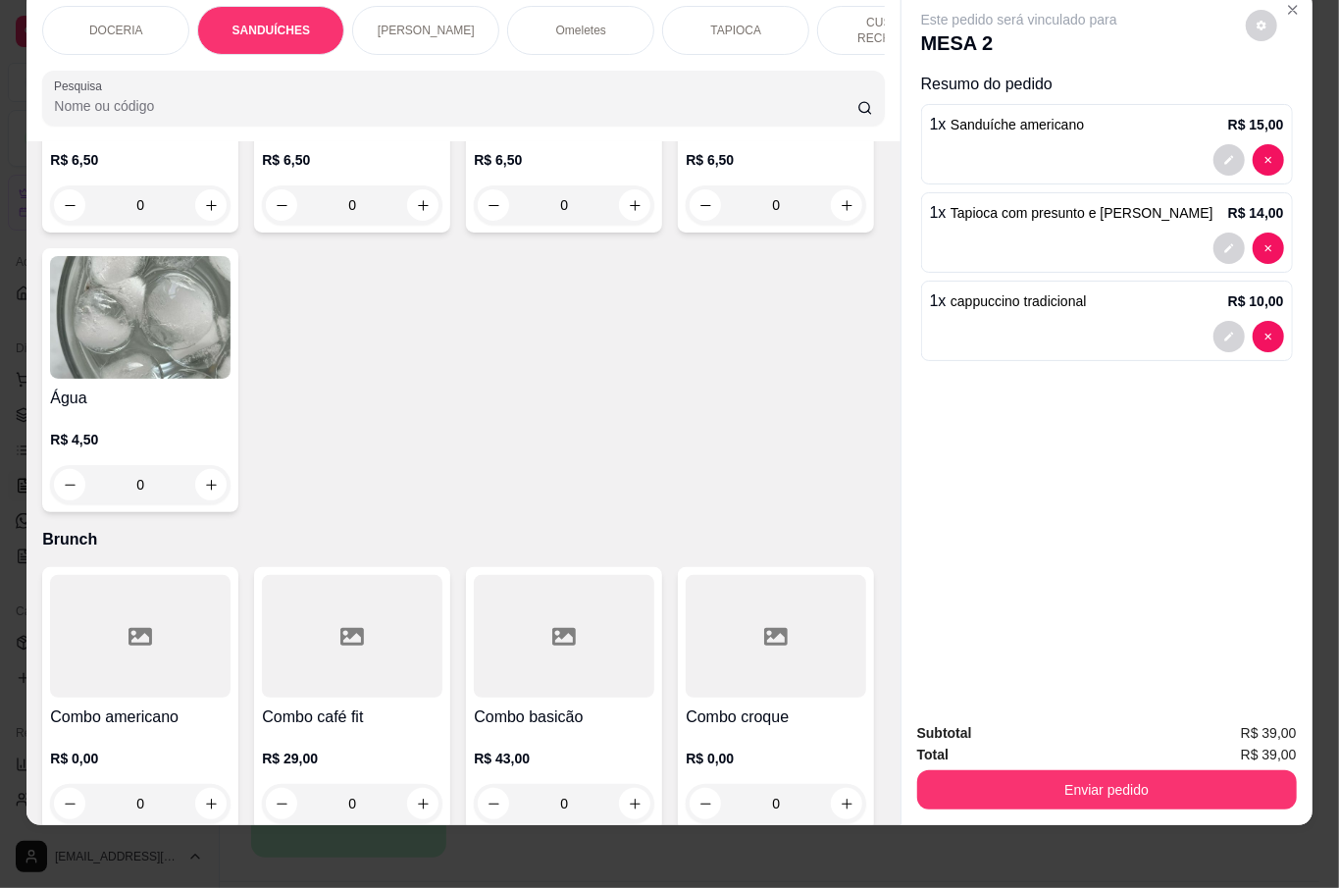
scroll to position [4092, 0]
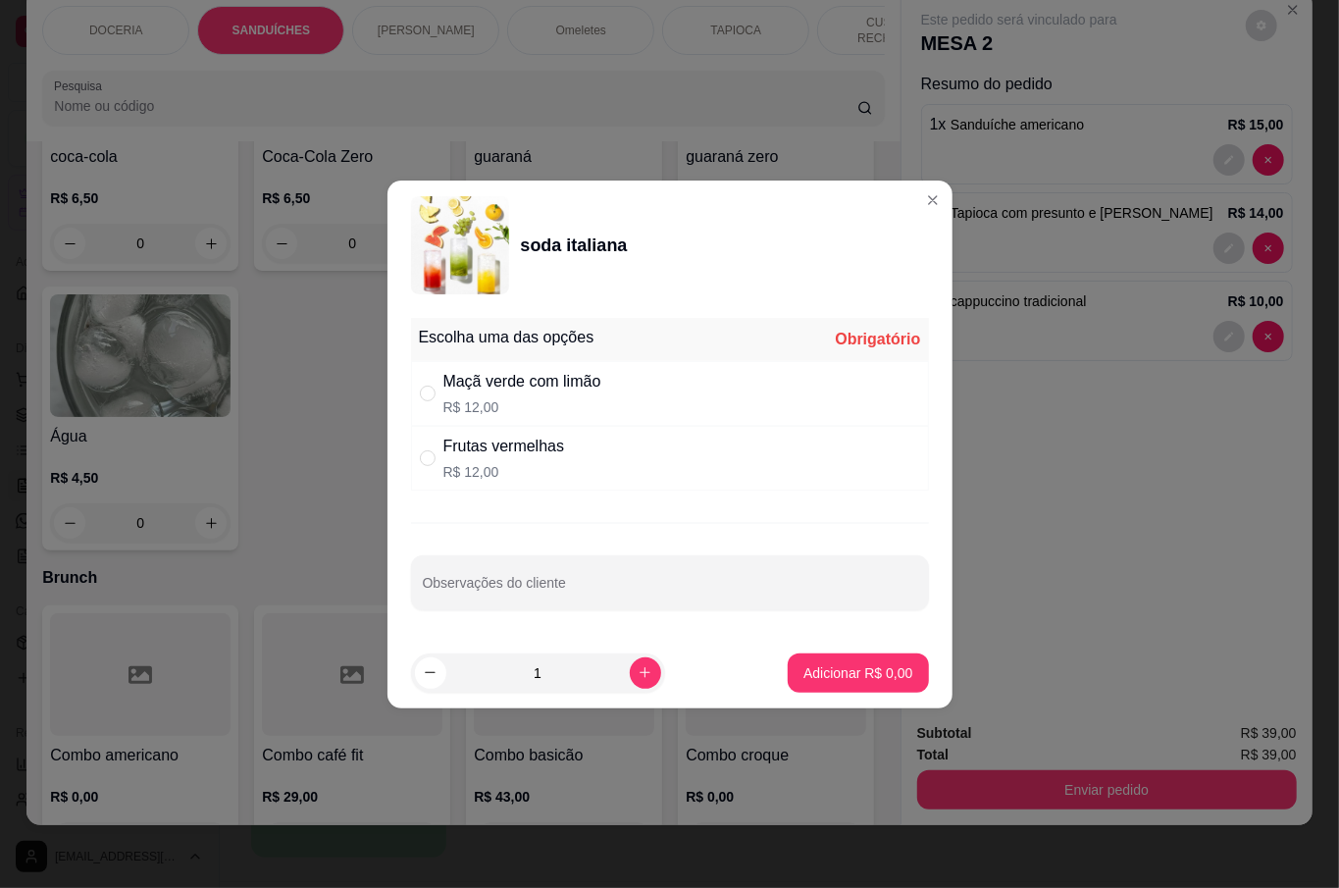
click at [757, 386] on div "Maçã verde com limão R$ 12,00" at bounding box center [670, 393] width 518 height 65
radio input "true"
click at [863, 673] on p "Adicionar R$ 12,00" at bounding box center [853, 673] width 117 height 20
type input "1"
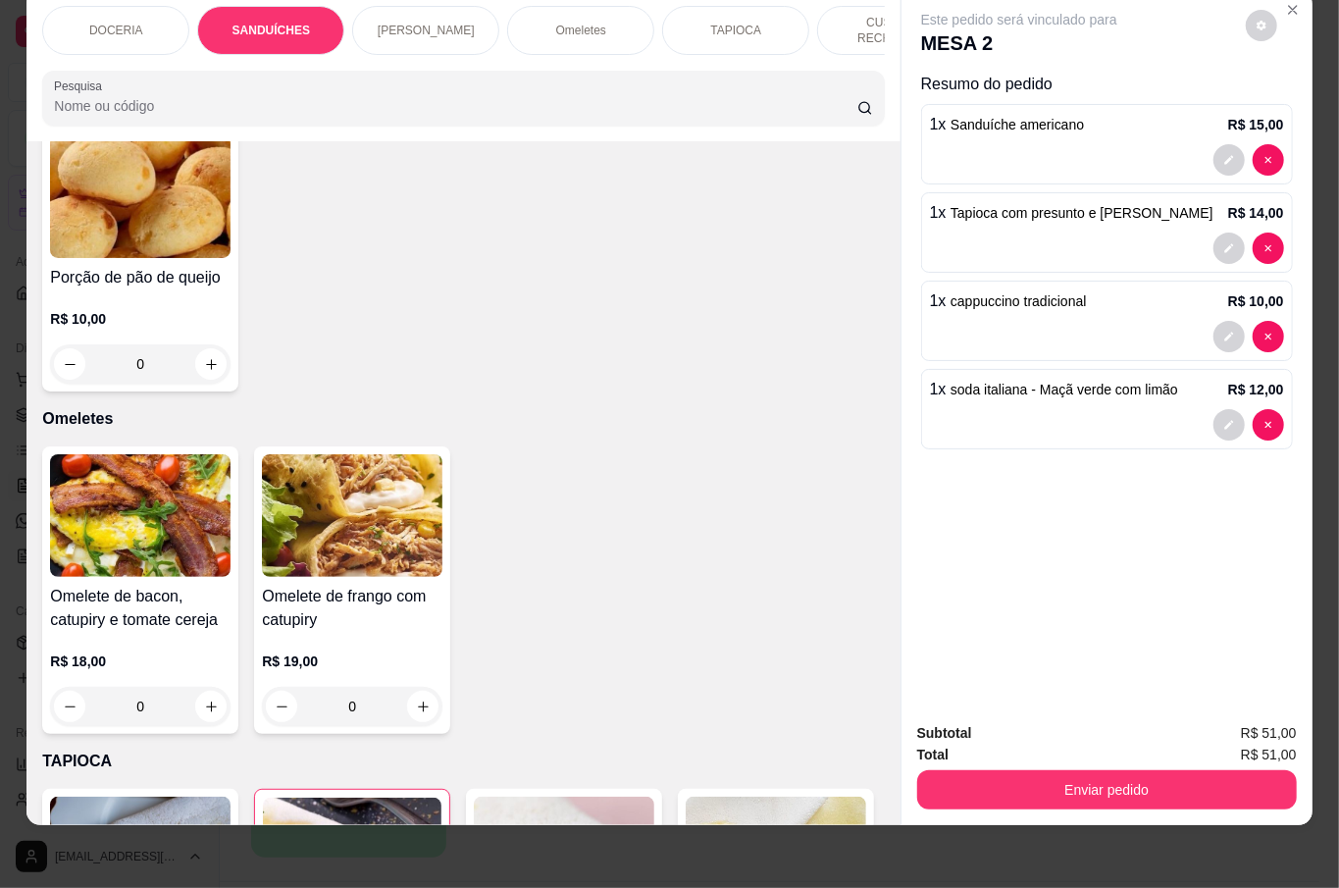
scroll to position [0, 0]
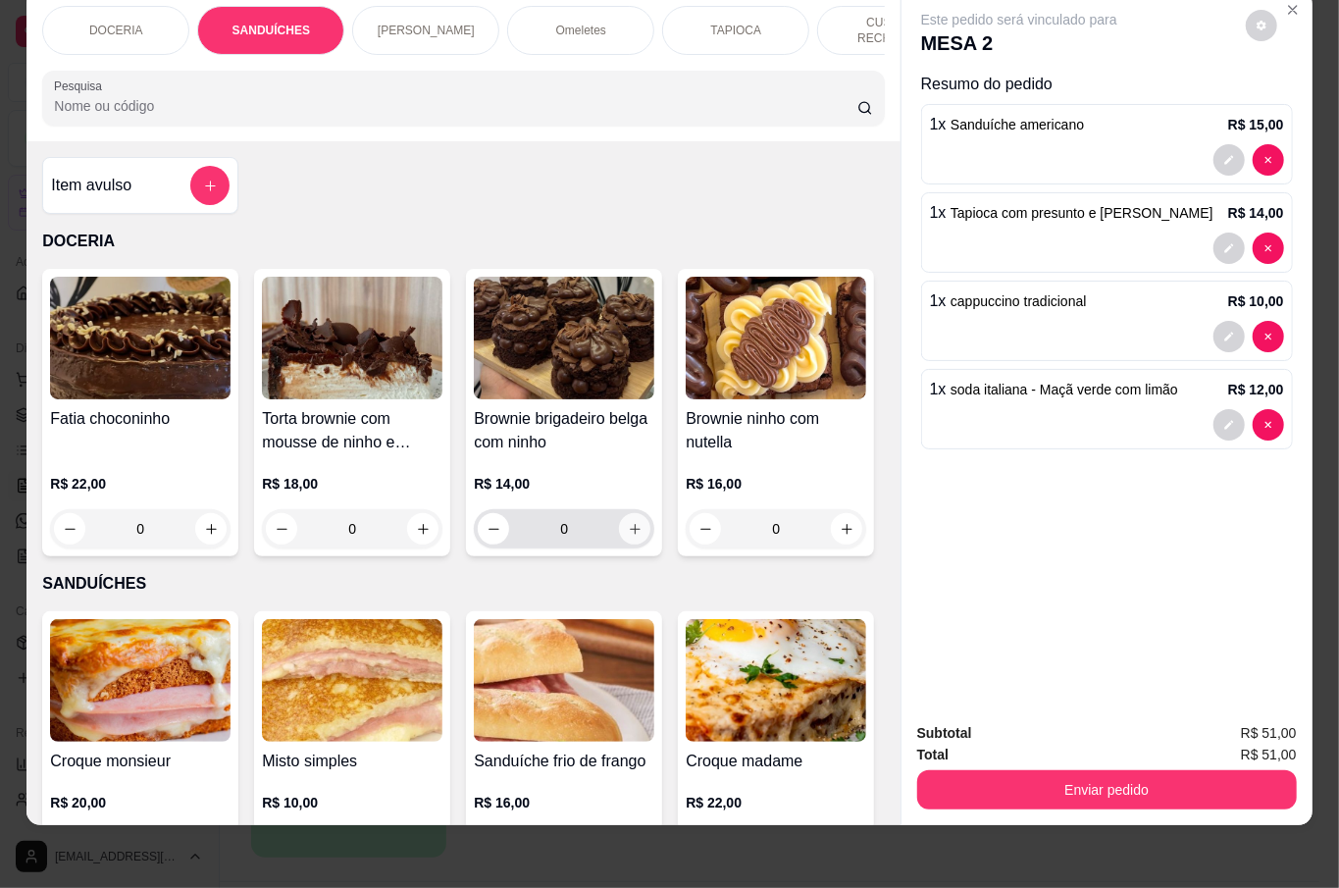
click at [630, 524] on icon "increase-product-quantity" at bounding box center [635, 529] width 11 height 11
type input "1"
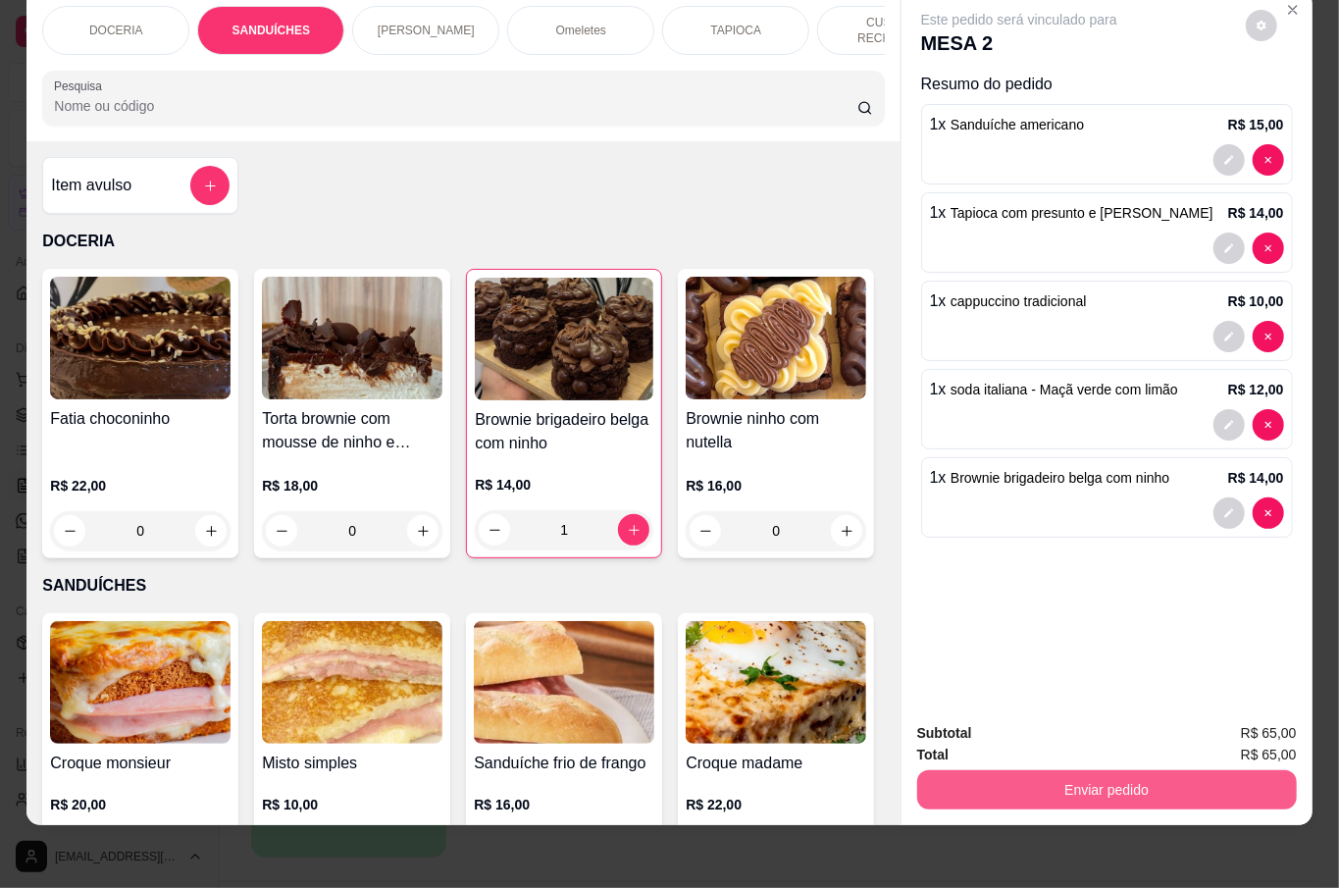
click at [1163, 770] on button "Enviar pedido" at bounding box center [1107, 789] width 380 height 39
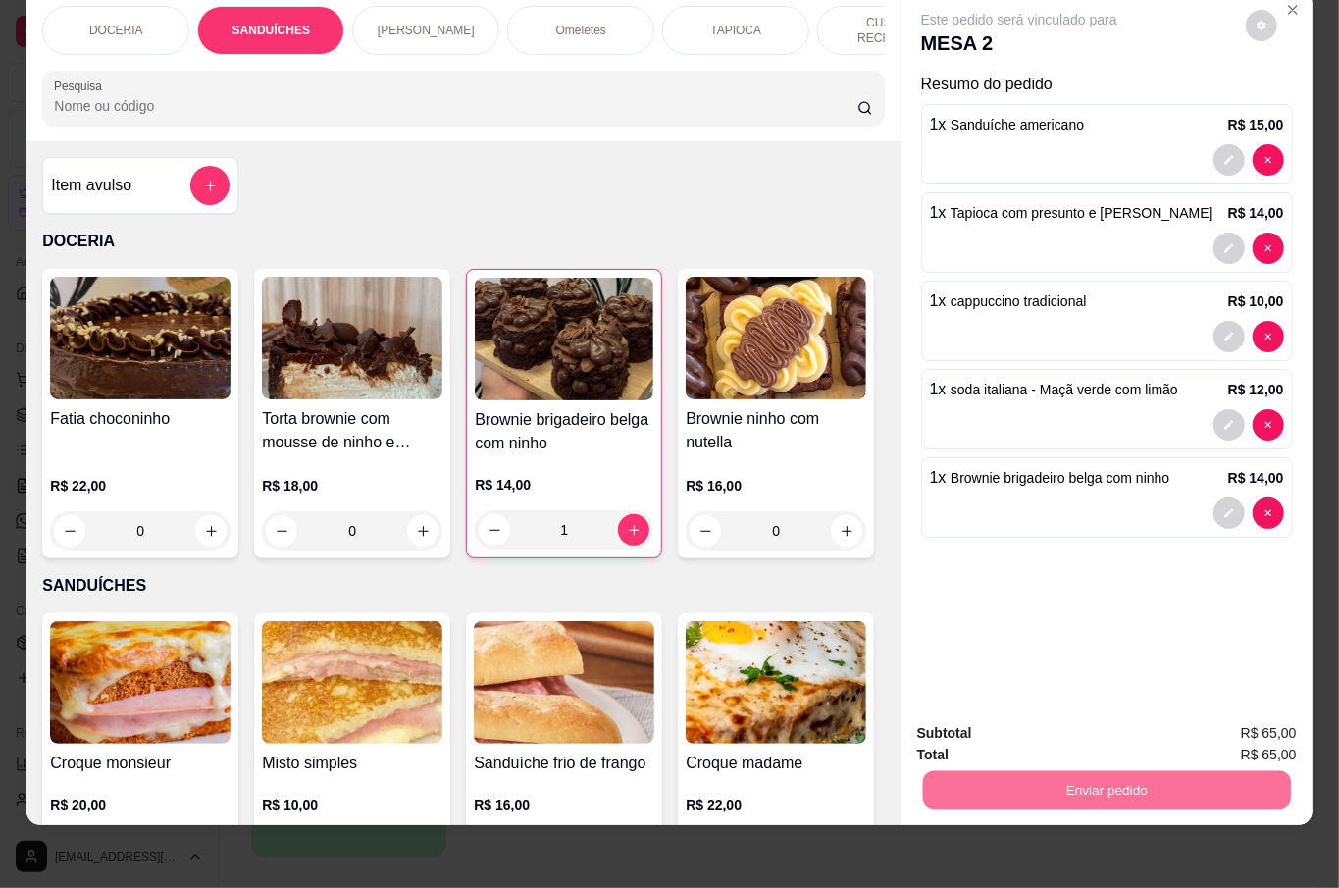
click at [1026, 718] on button "Não registrar e enviar pedido" at bounding box center [1040, 721] width 204 height 37
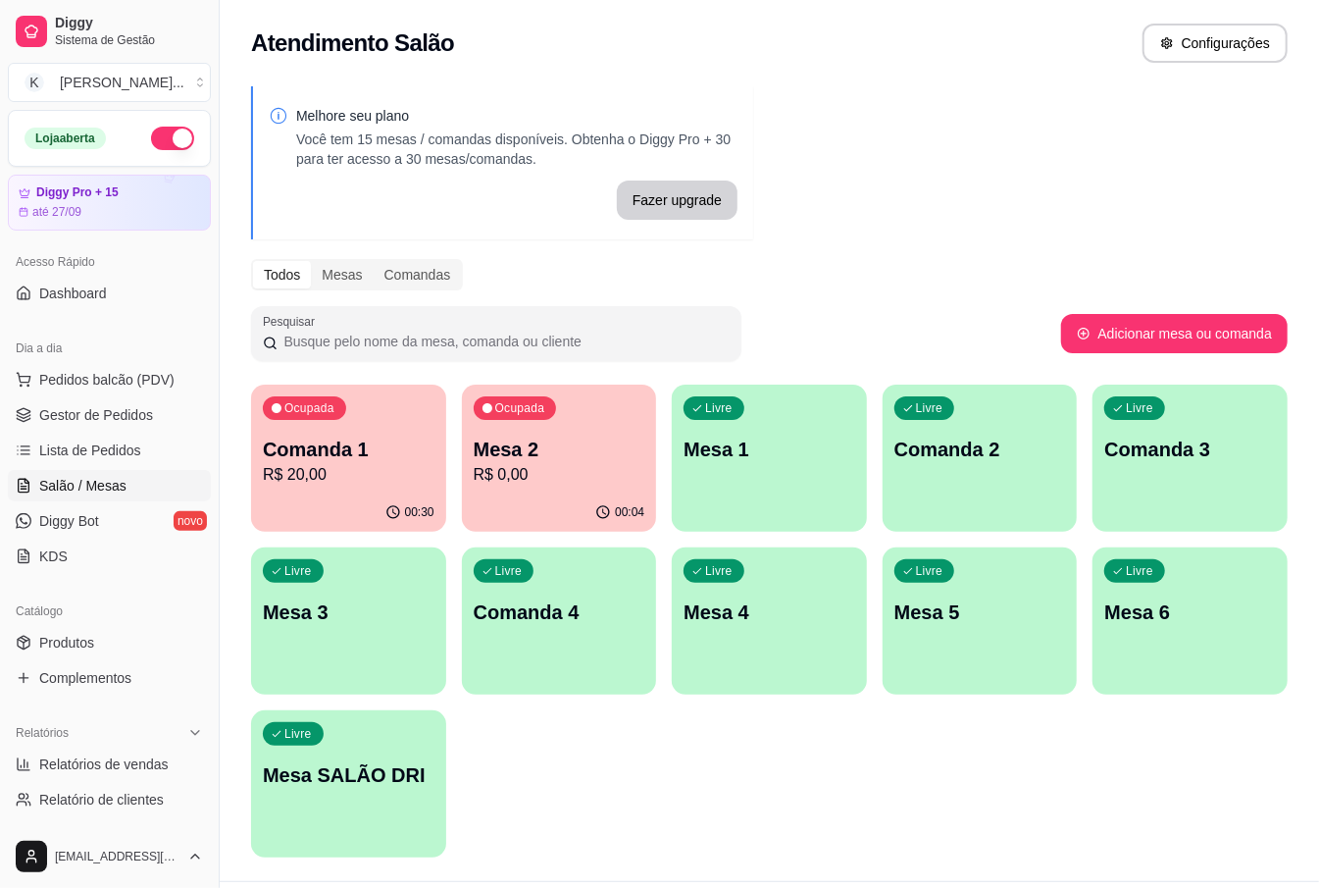
click at [710, 426] on div "Livre Mesa 1" at bounding box center [769, 446] width 195 height 124
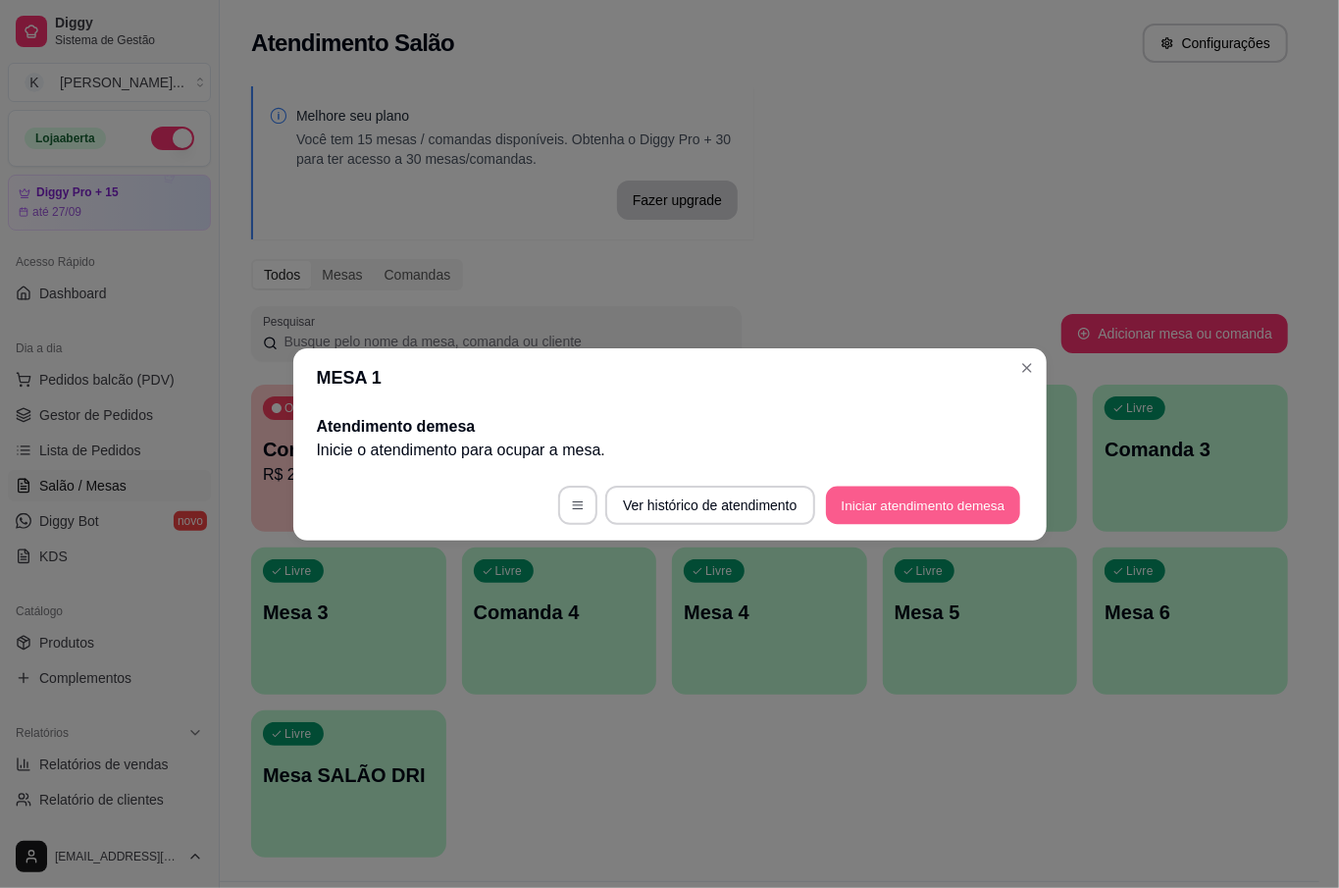
click at [943, 502] on button "Iniciar atendimento de mesa" at bounding box center [923, 504] width 194 height 38
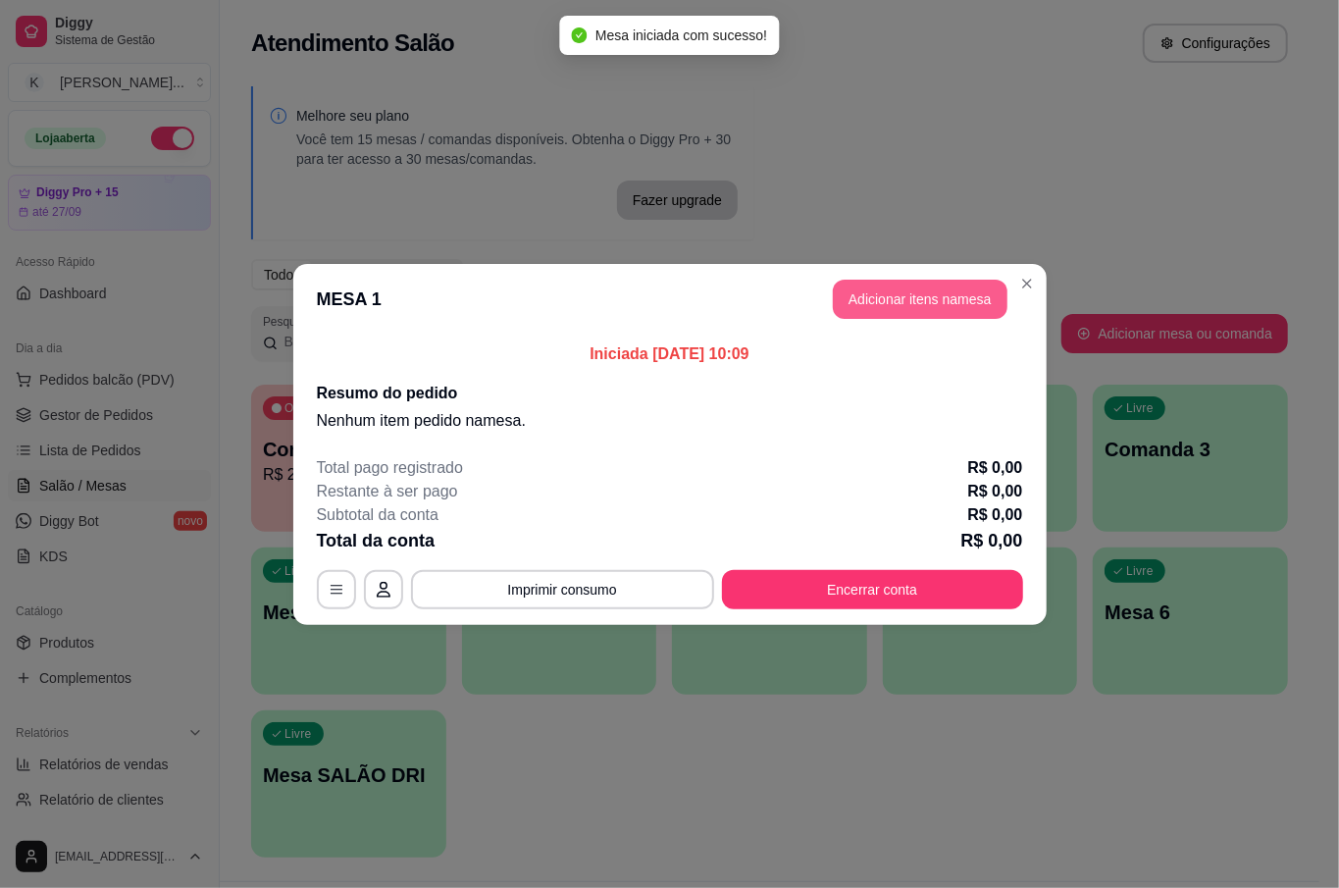
click at [918, 300] on button "Adicionar itens na mesa" at bounding box center [920, 299] width 175 height 39
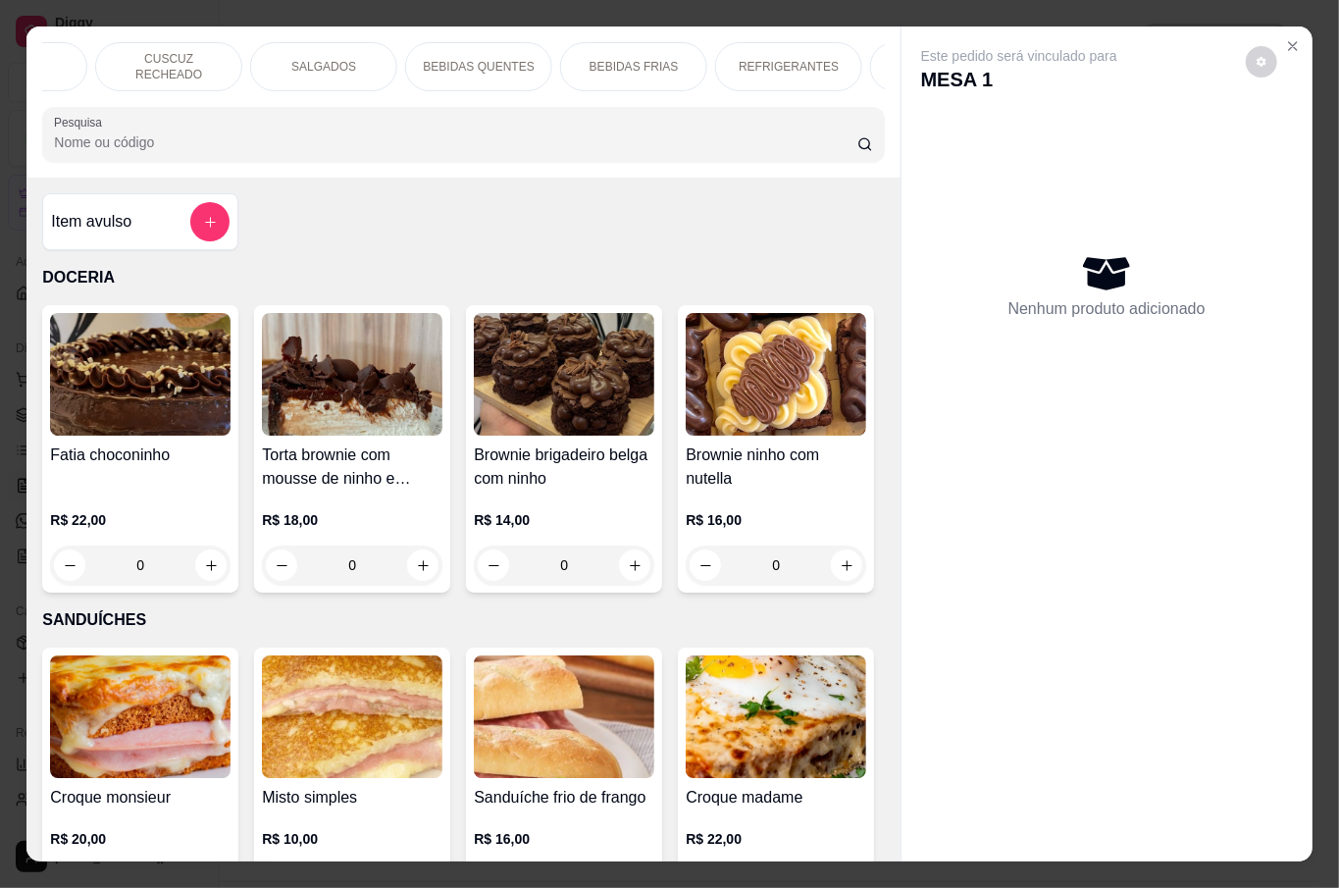
scroll to position [0, 719]
click at [428, 59] on p "BEBIDAS QUENTES" at bounding box center [482, 67] width 111 height 16
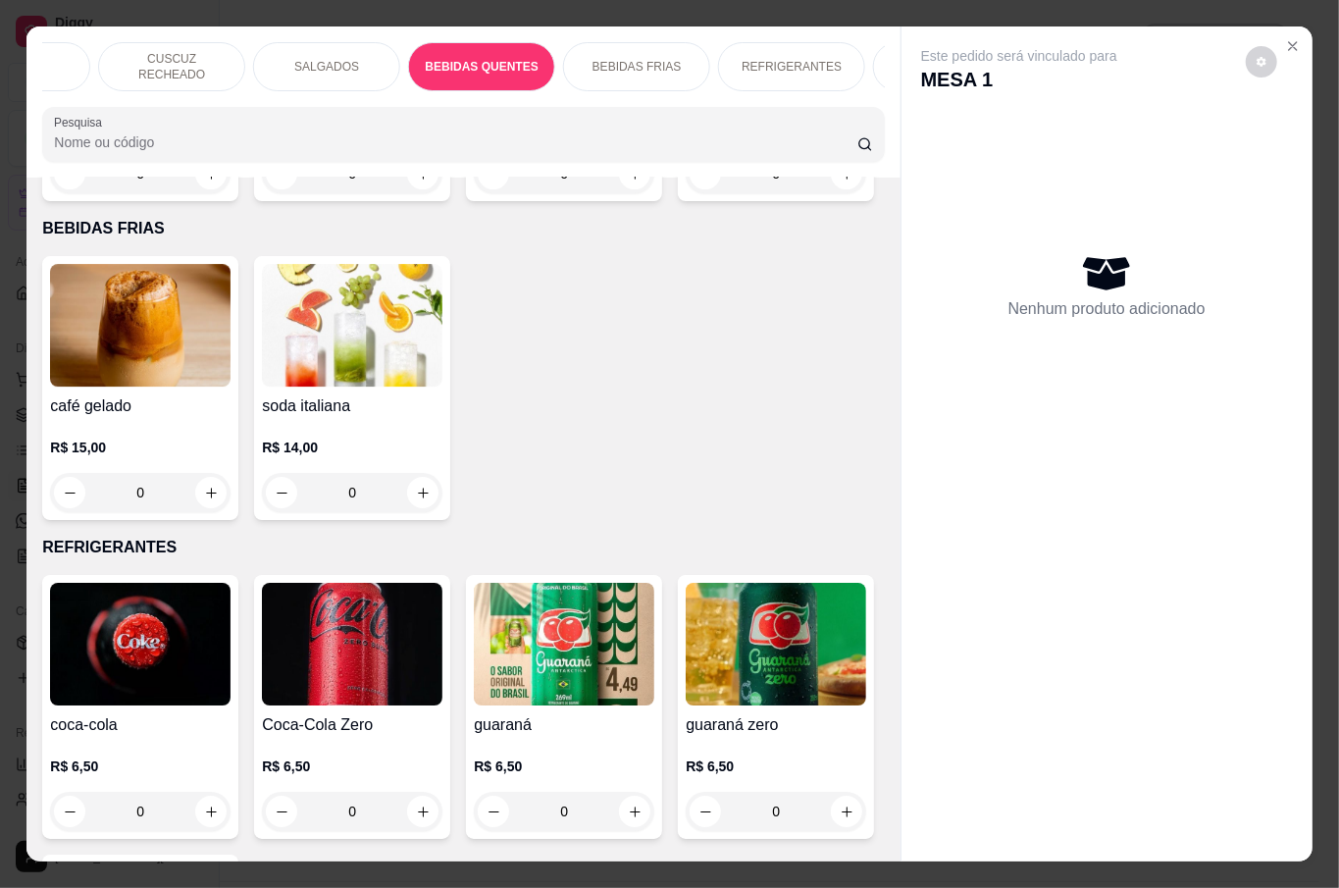
scroll to position [45, 0]
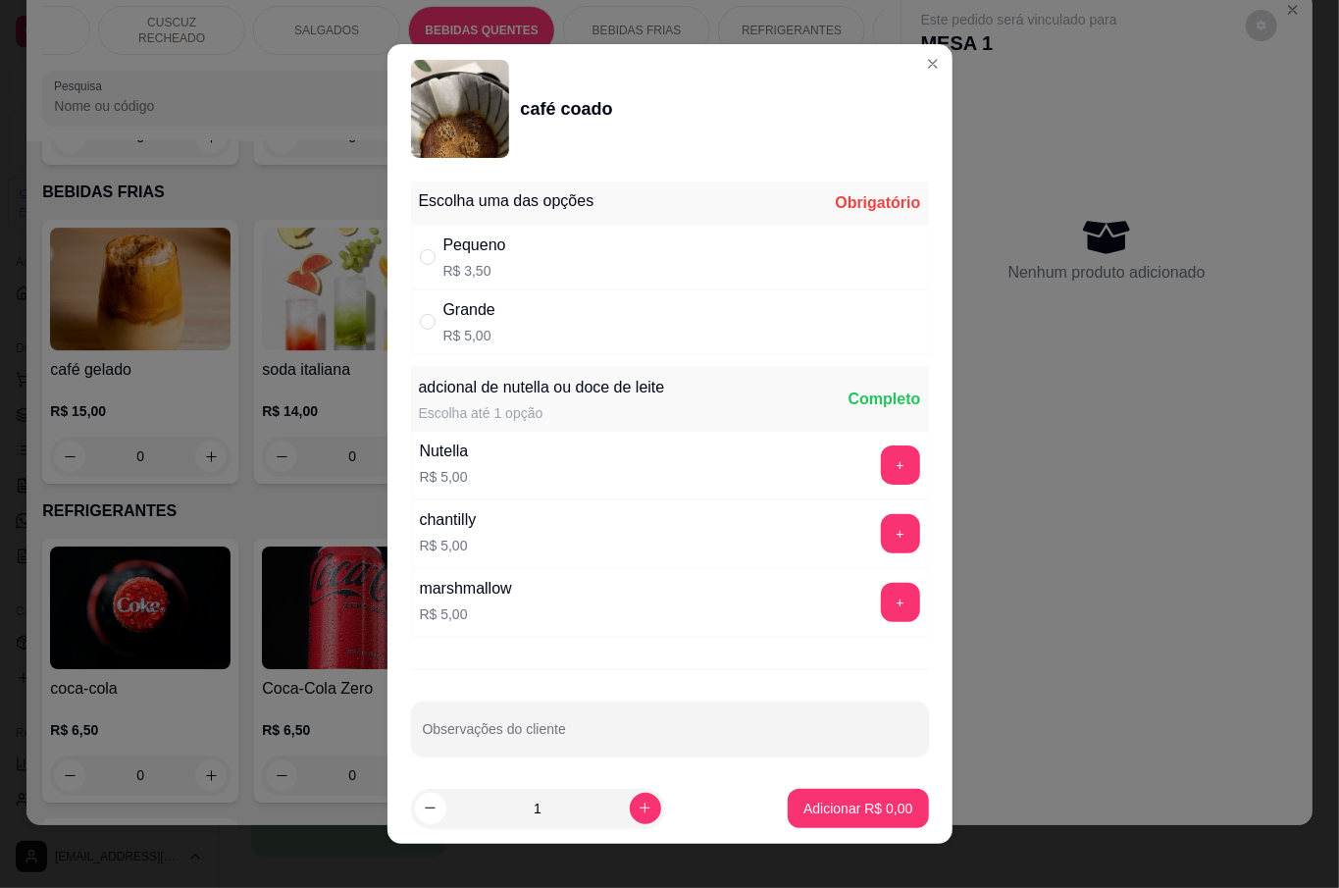
click at [535, 342] on div "Grande R$ 5,00" at bounding box center [670, 321] width 518 height 65
radio input "true"
click at [632, 813] on button "increase-product-quantity" at bounding box center [645, 807] width 31 height 31
type input "2"
click at [863, 804] on p "Adicionar R$ 10,00" at bounding box center [853, 808] width 117 height 20
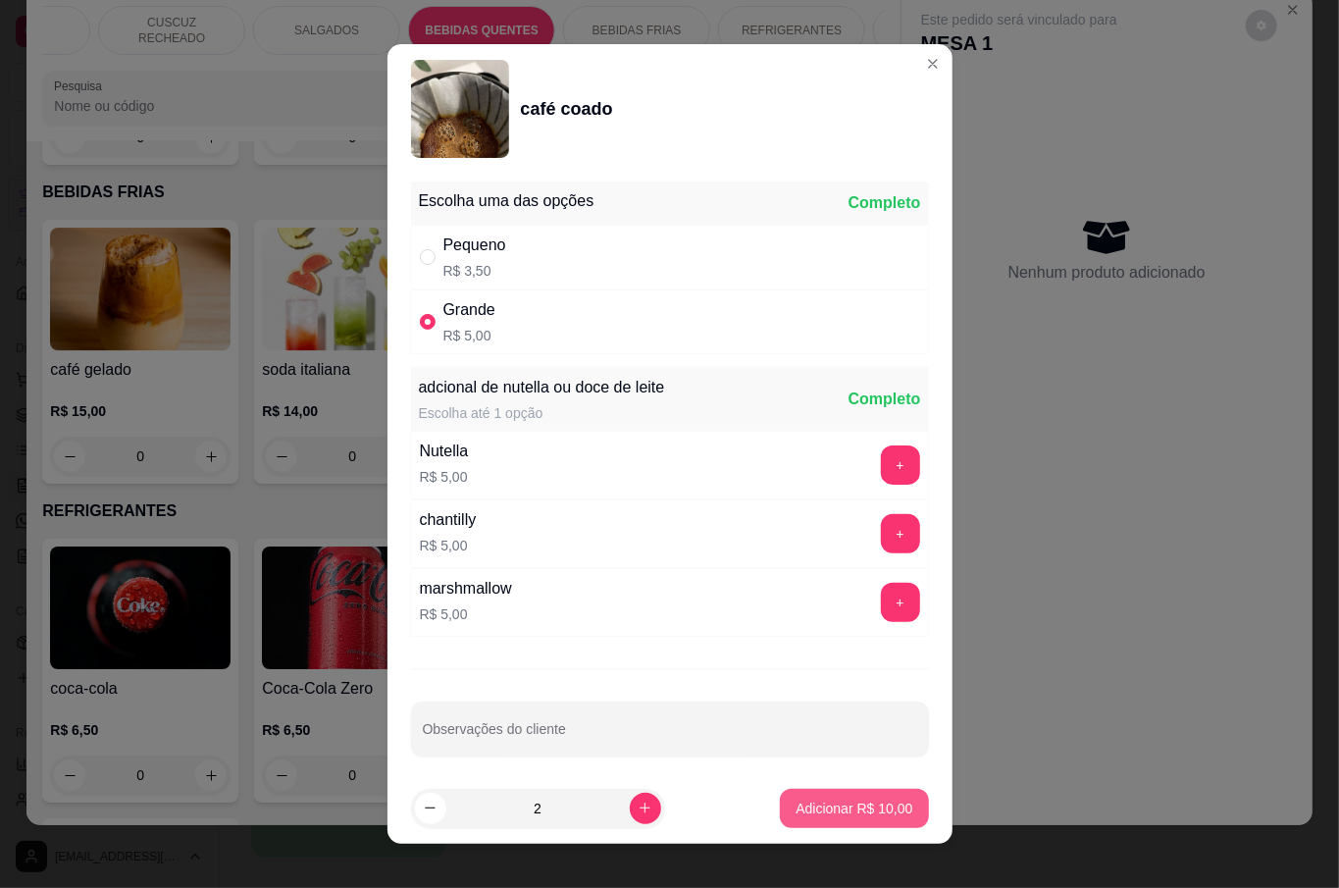
type input "2"
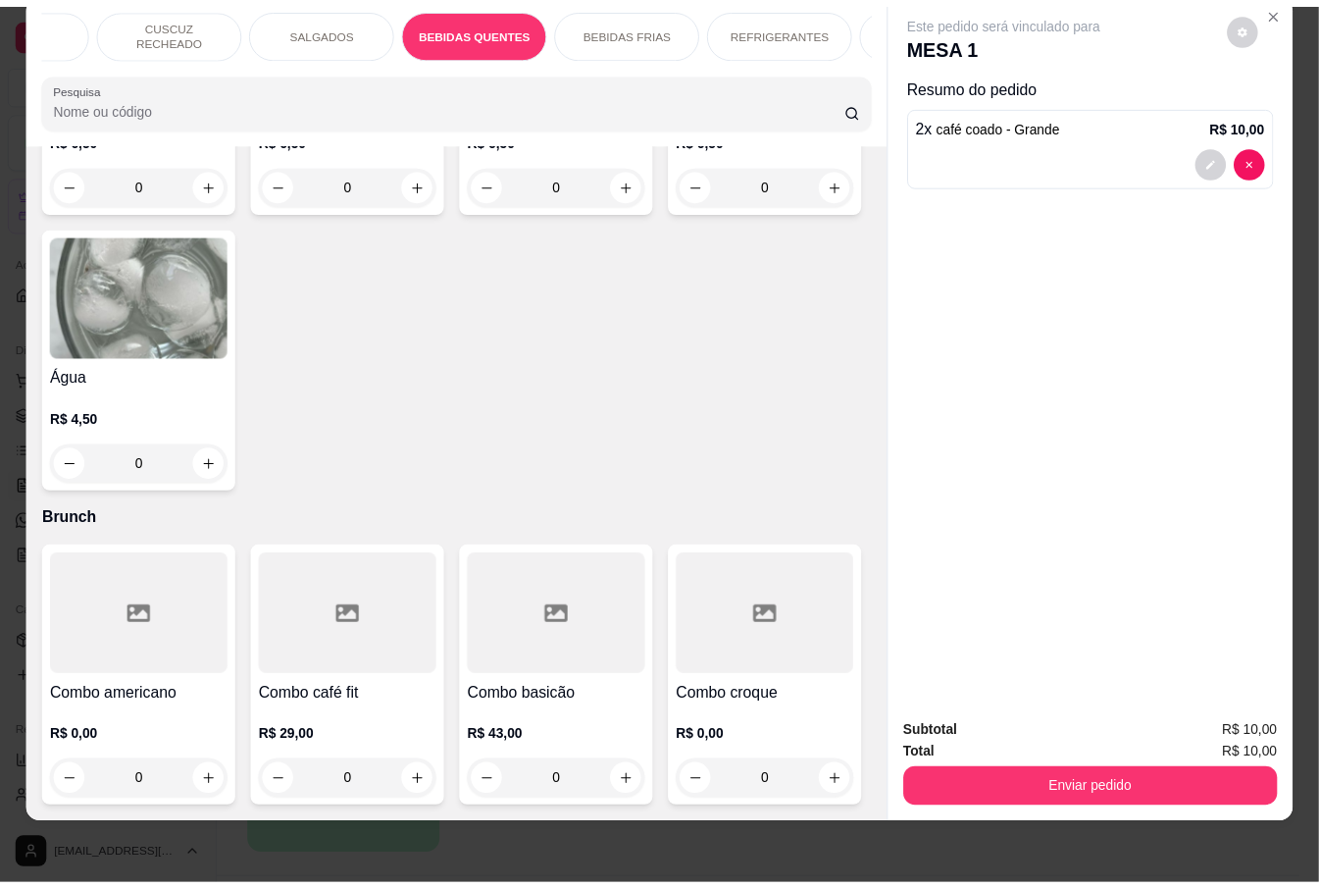
scroll to position [4698, 0]
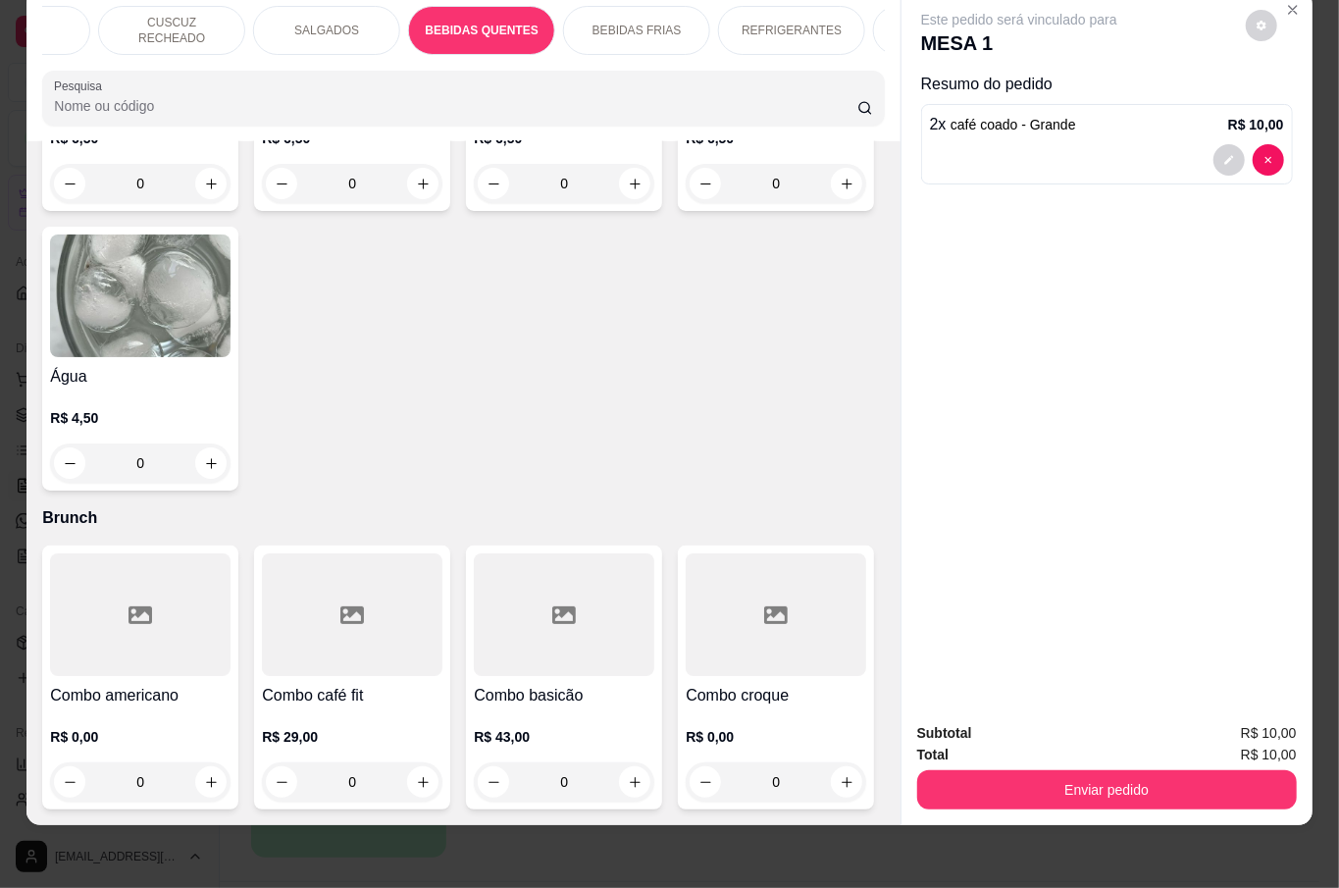
click at [230, 388] on h4 "Água" at bounding box center [140, 377] width 180 height 24
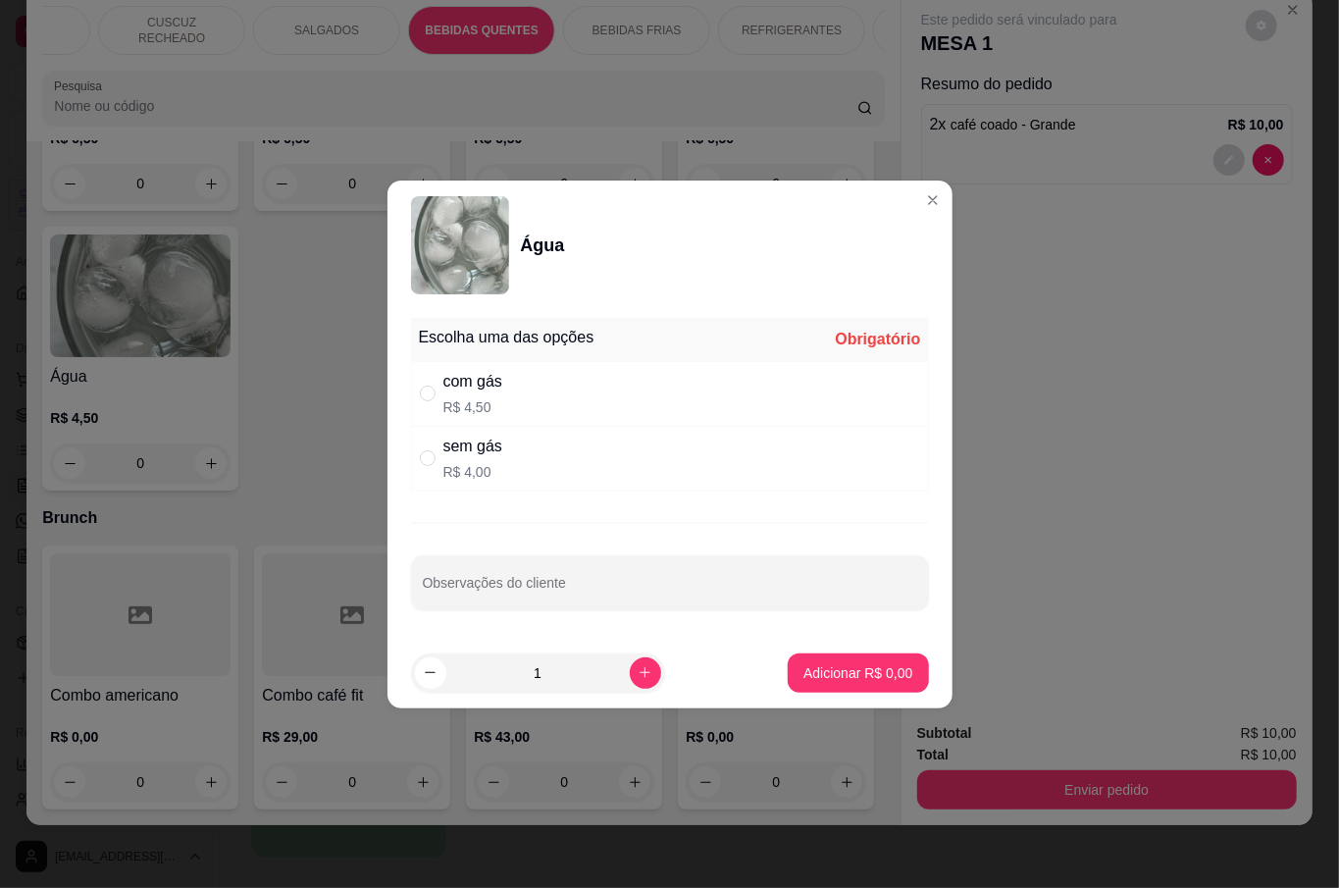
click at [566, 382] on div "com gás R$ 4,50" at bounding box center [670, 393] width 518 height 65
click at [558, 491] on div "Escolha uma das opções Completo com gás R$ 4,50 sem gás R$ 4,00 Observações do …" at bounding box center [669, 474] width 565 height 328
click at [557, 467] on div "sem gás R$ 4,00" at bounding box center [670, 458] width 518 height 65
radio input "false"
radio input "true"
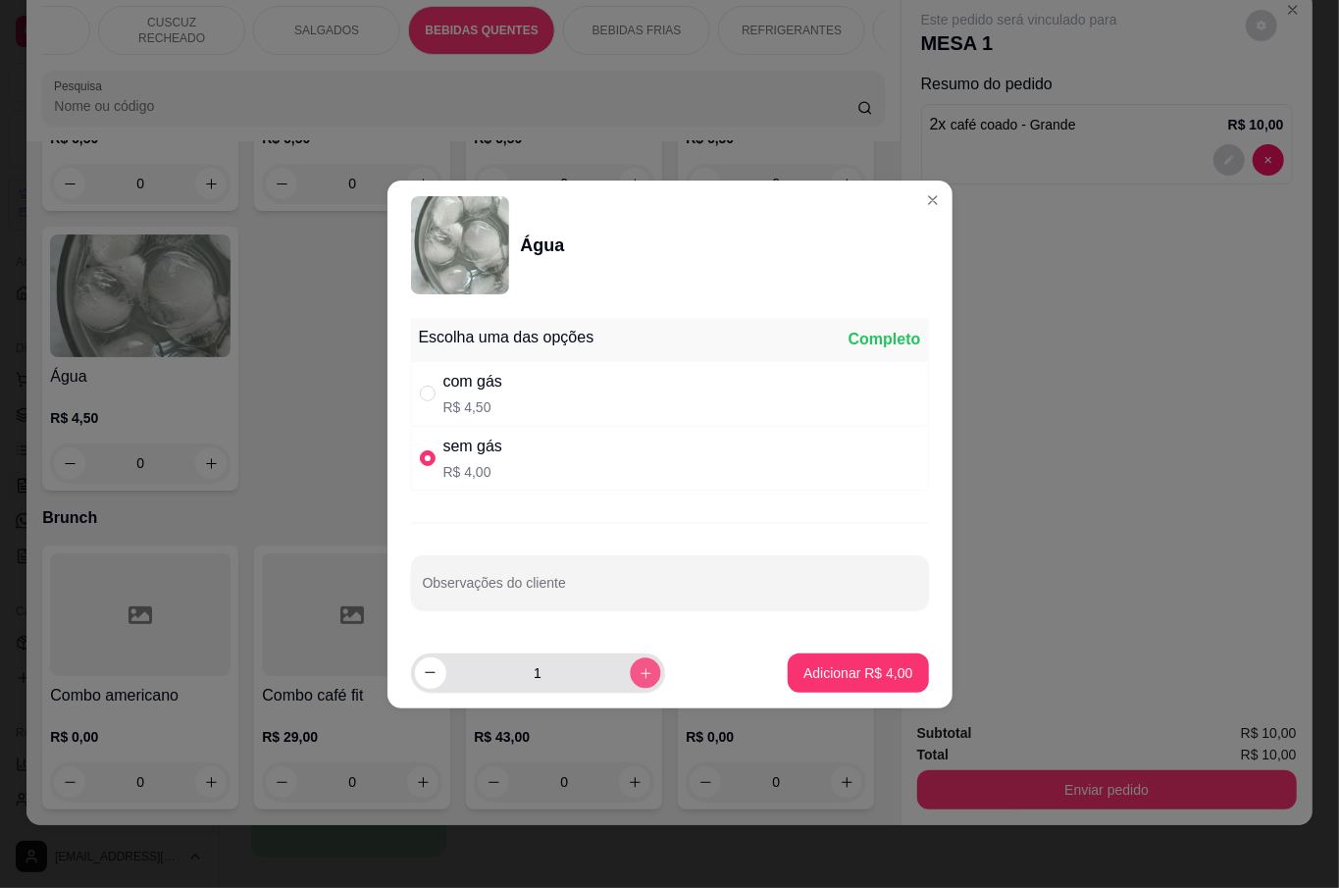
click at [637, 673] on icon "increase-product-quantity" at bounding box center [644, 672] width 15 height 15
type input "2"
click at [844, 672] on p "Adicionar R$ 8,00" at bounding box center [857, 673] width 109 height 20
type input "2"
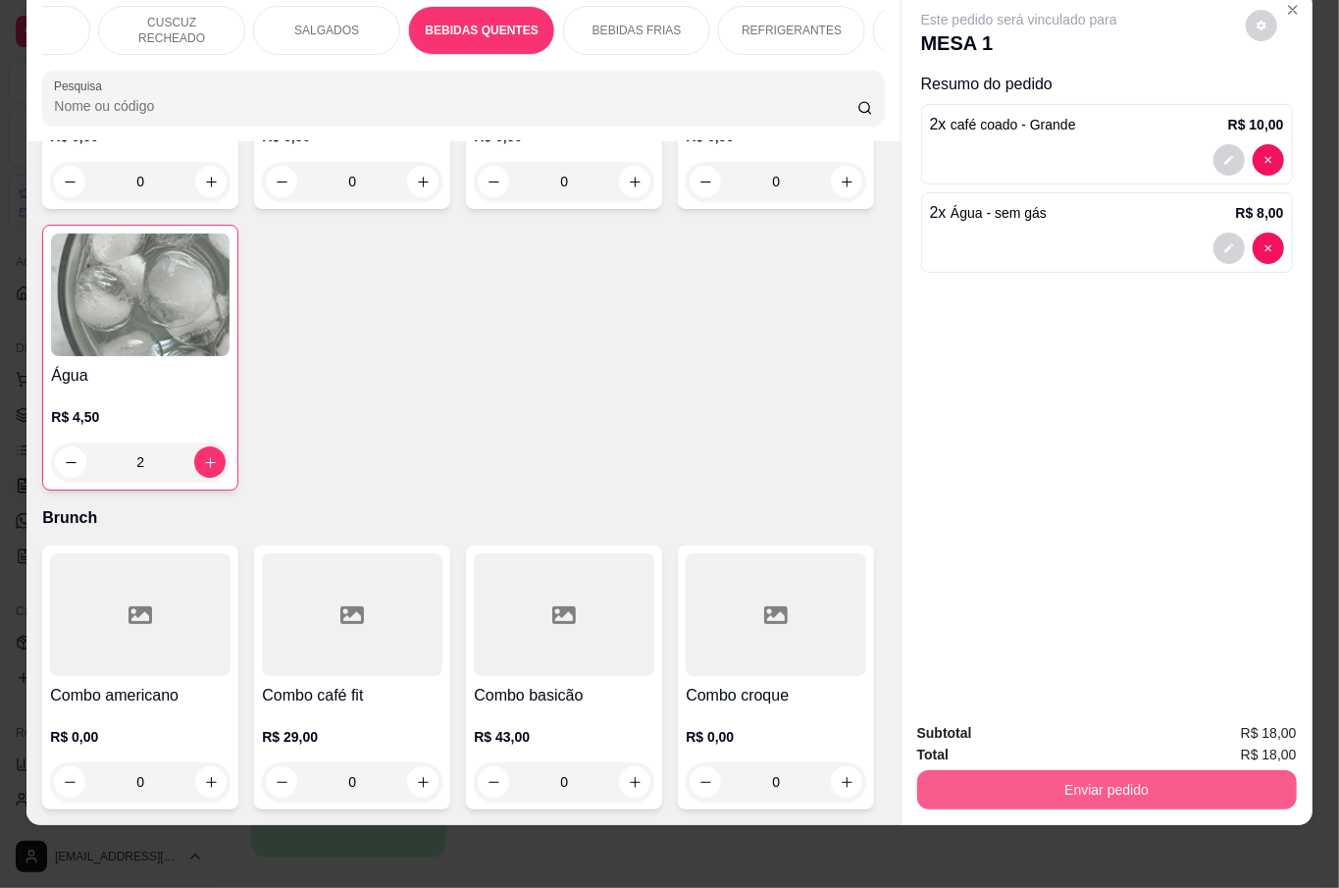
click at [1149, 785] on button "Enviar pedido" at bounding box center [1107, 789] width 380 height 39
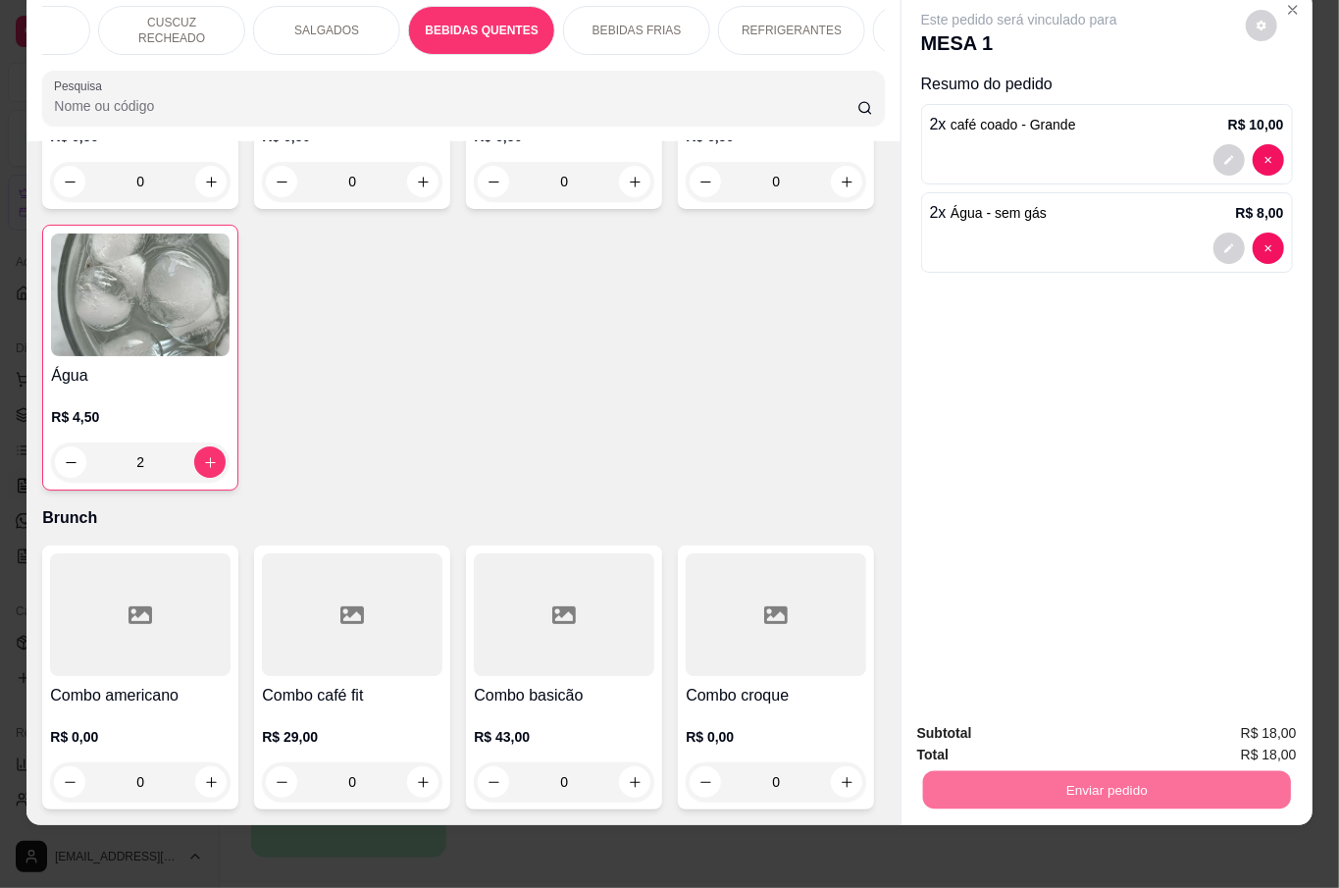
click at [1081, 726] on button "Não registrar e enviar pedido" at bounding box center [1040, 721] width 204 height 37
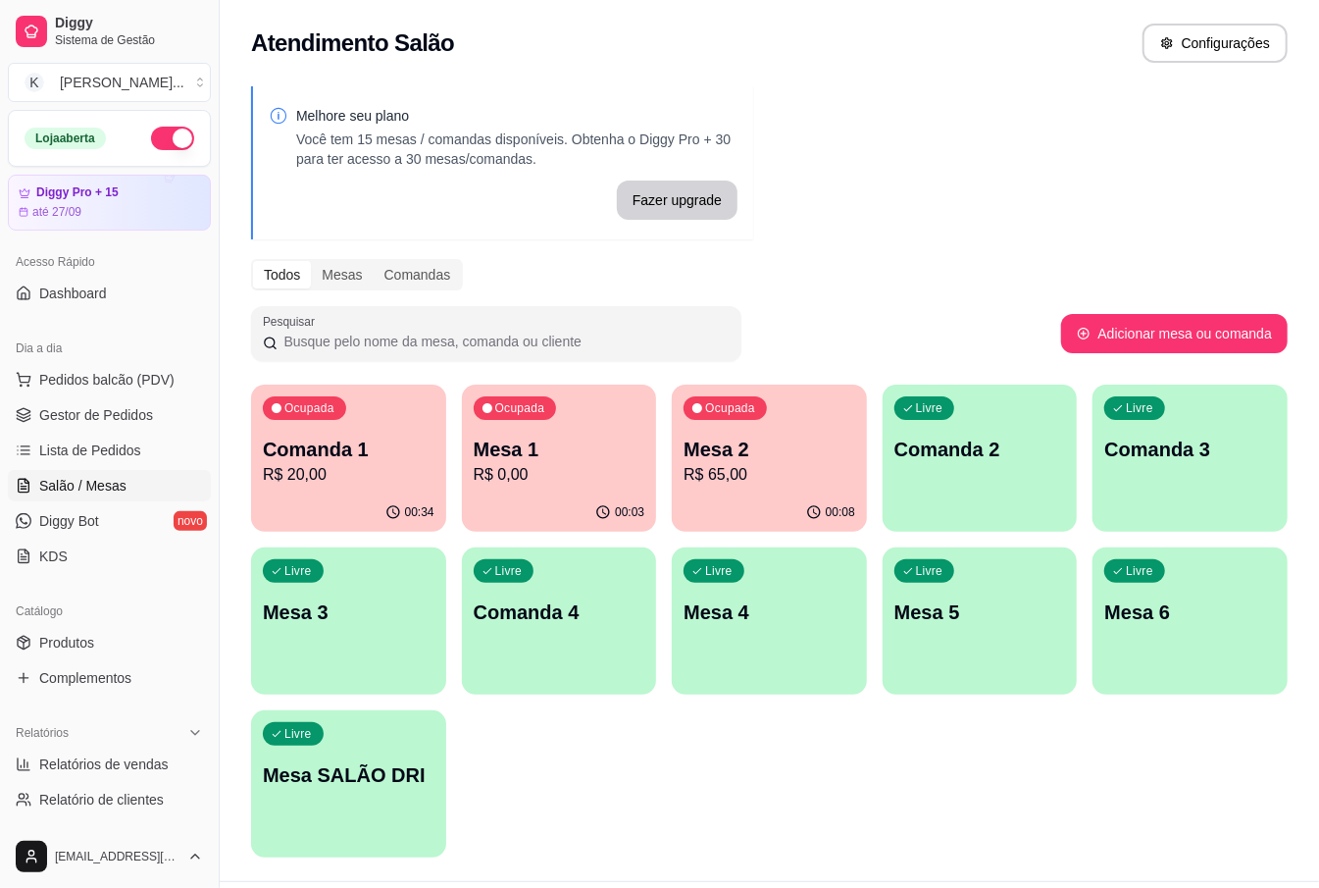
click at [538, 481] on p "R$ 0,00" at bounding box center [560, 475] width 172 height 24
click at [315, 430] on div "Ocupada Comanda 1 R$ 20,00" at bounding box center [348, 438] width 195 height 109
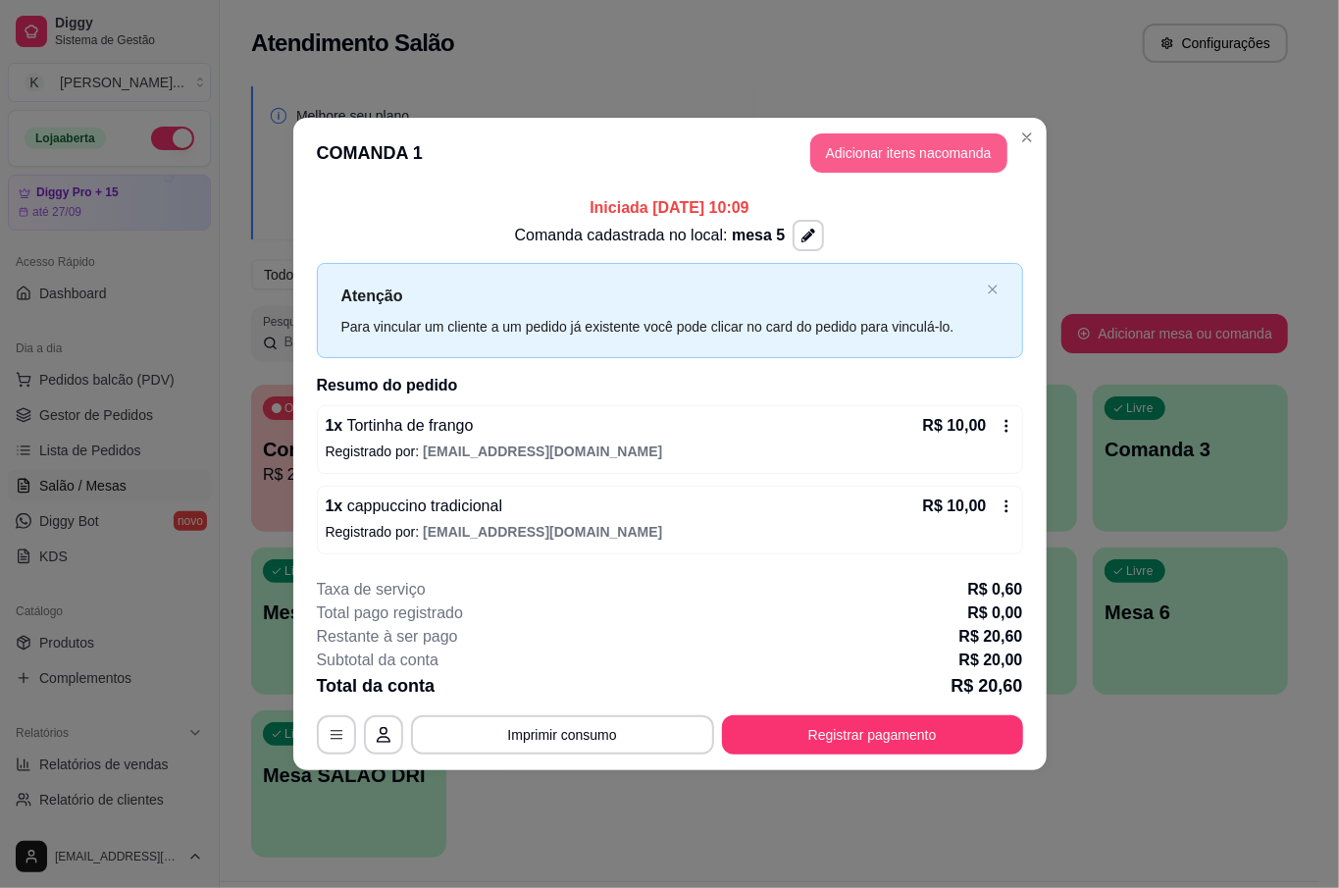
click at [983, 154] on button "Adicionar itens na comanda" at bounding box center [908, 152] width 197 height 39
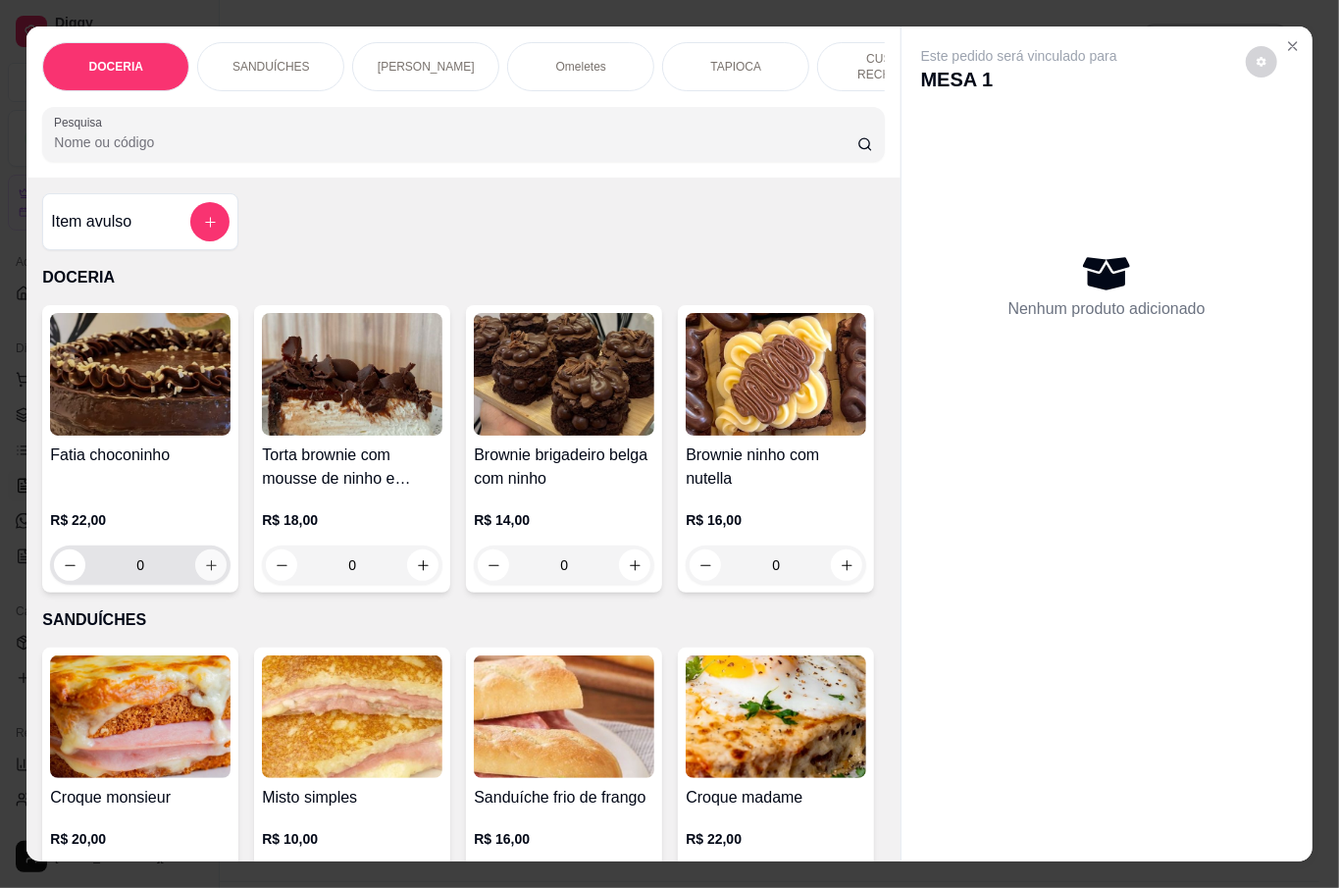
click at [195, 565] on button "increase-product-quantity" at bounding box center [210, 564] width 31 height 31
type input "1"
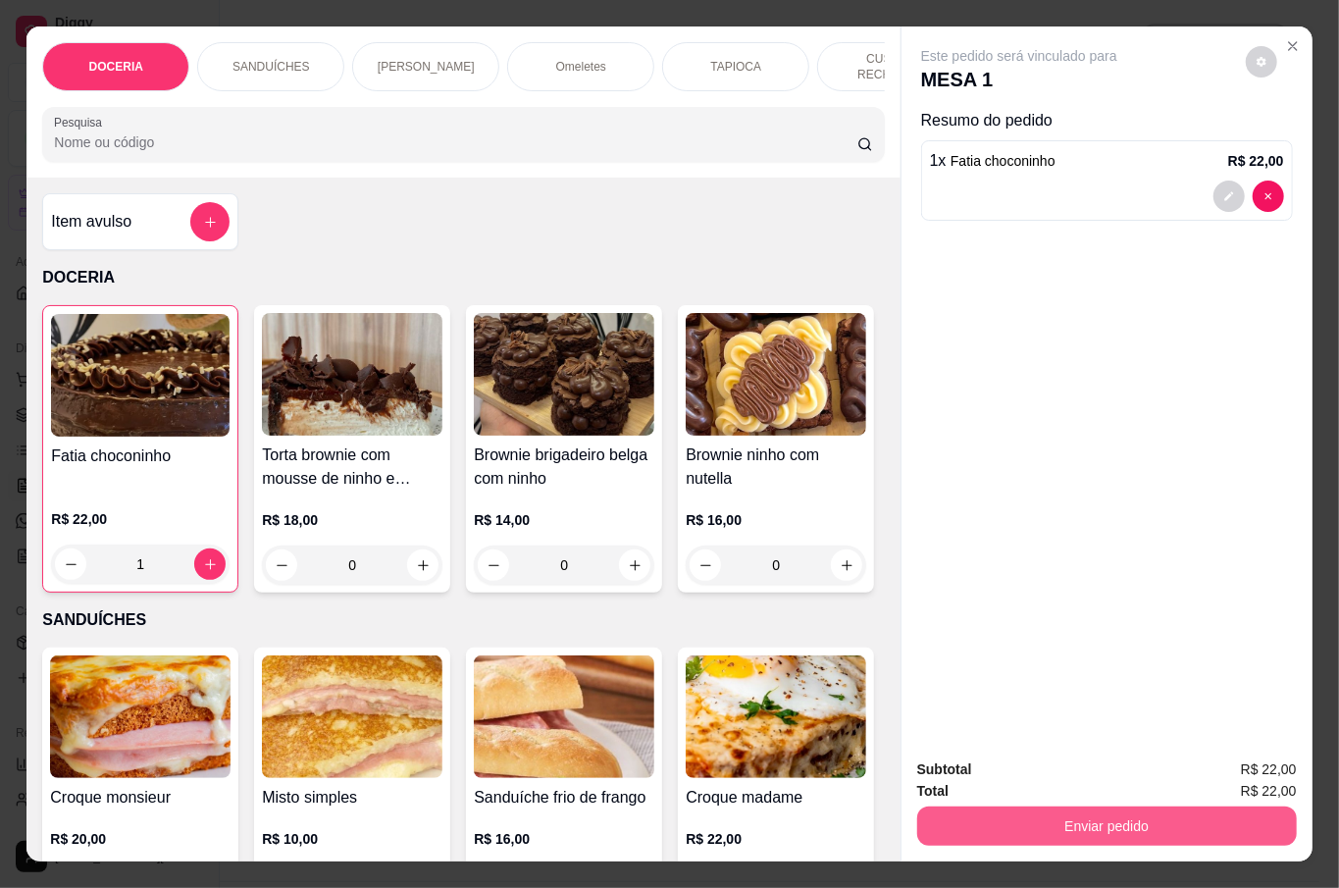
click at [1076, 818] on button "Enviar pedido" at bounding box center [1107, 825] width 380 height 39
click at [996, 758] on button "Não registrar e enviar pedido" at bounding box center [1040, 767] width 204 height 37
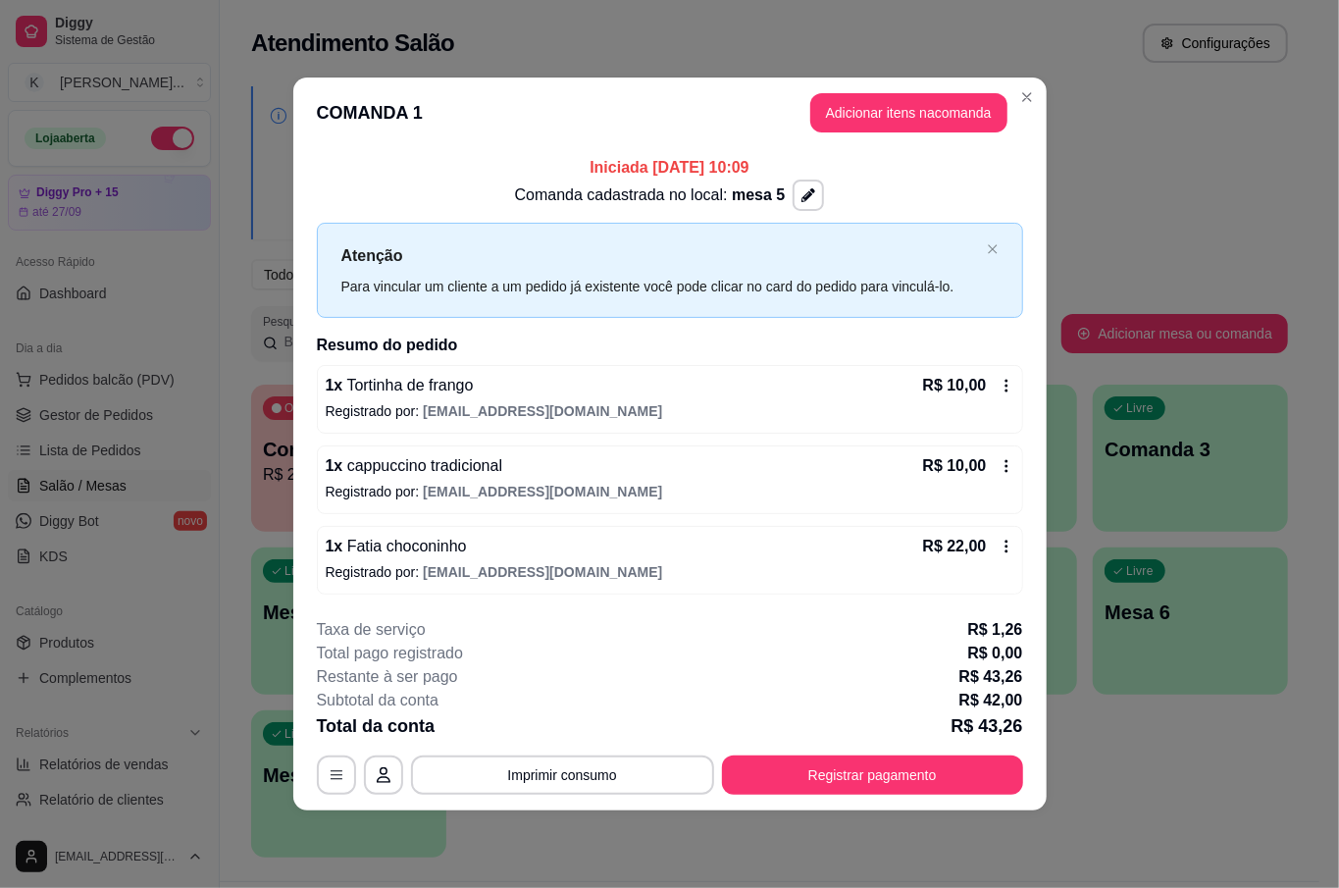
click at [1016, 561] on div "1 x Fatia choconinho R$ 22,00 Registrado por: [EMAIL_ADDRESS][DOMAIN_NAME]" at bounding box center [670, 560] width 706 height 69
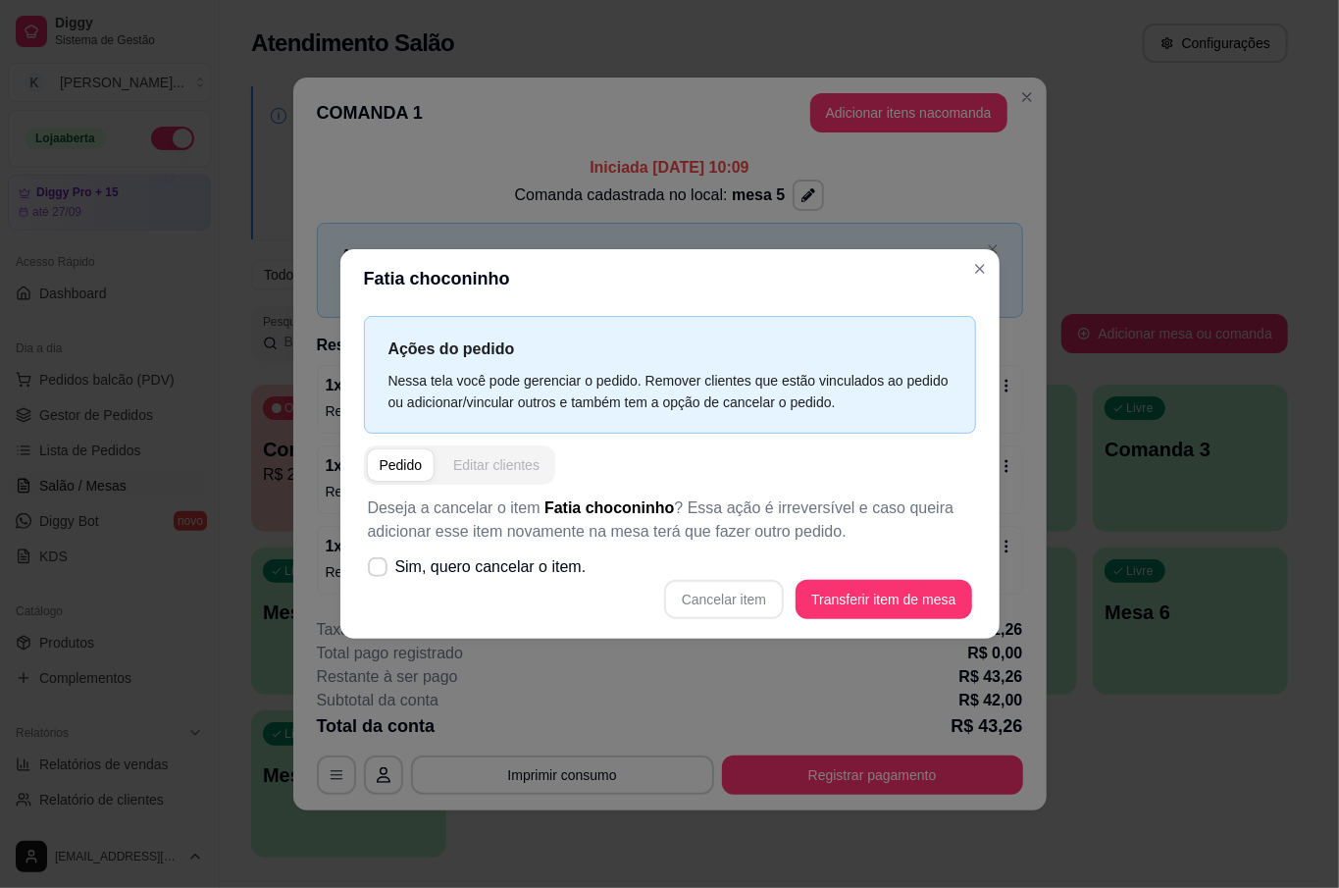
click at [507, 465] on div "Editar clientes" at bounding box center [496, 465] width 86 height 20
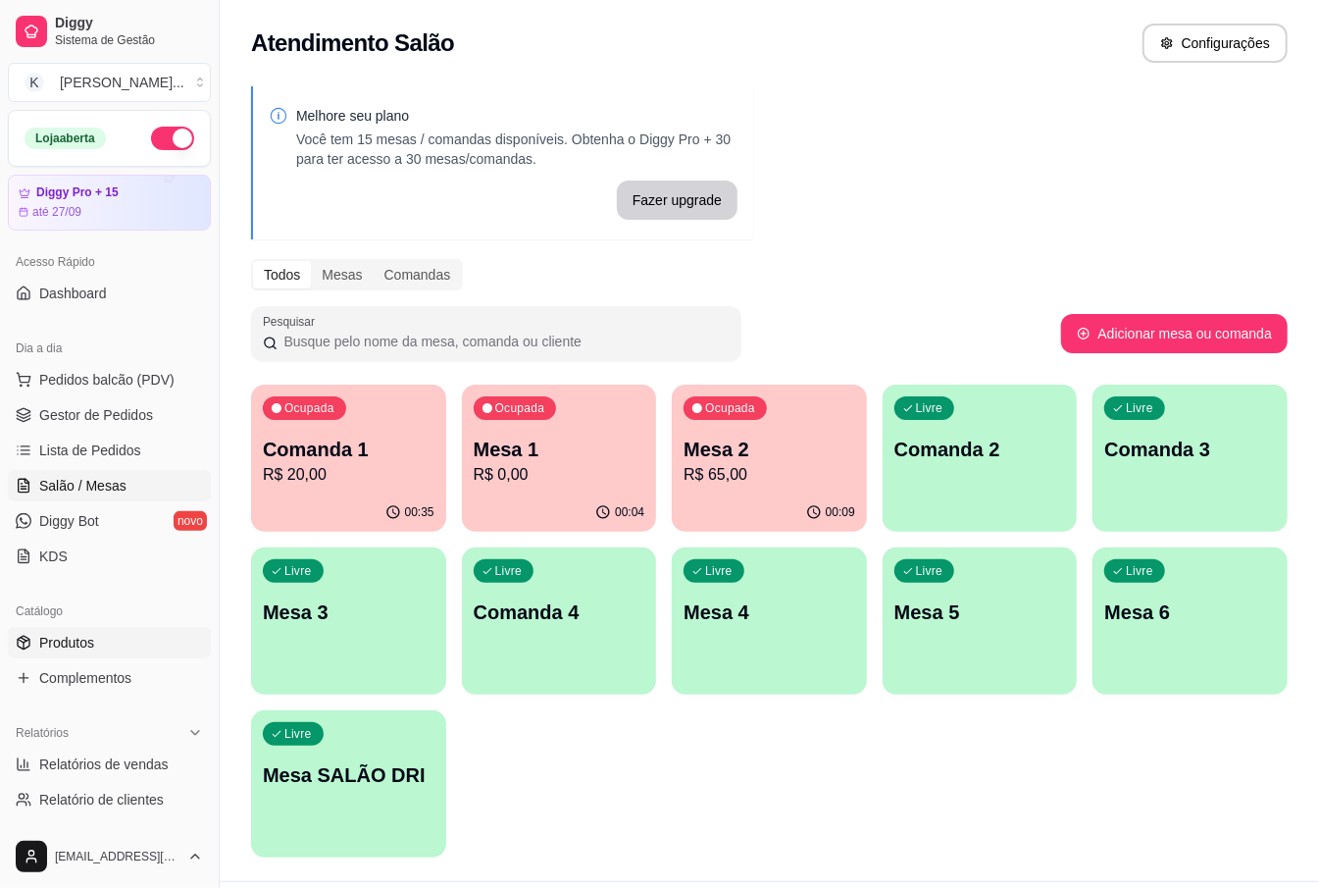
click at [71, 648] on span "Produtos" at bounding box center [66, 643] width 55 height 20
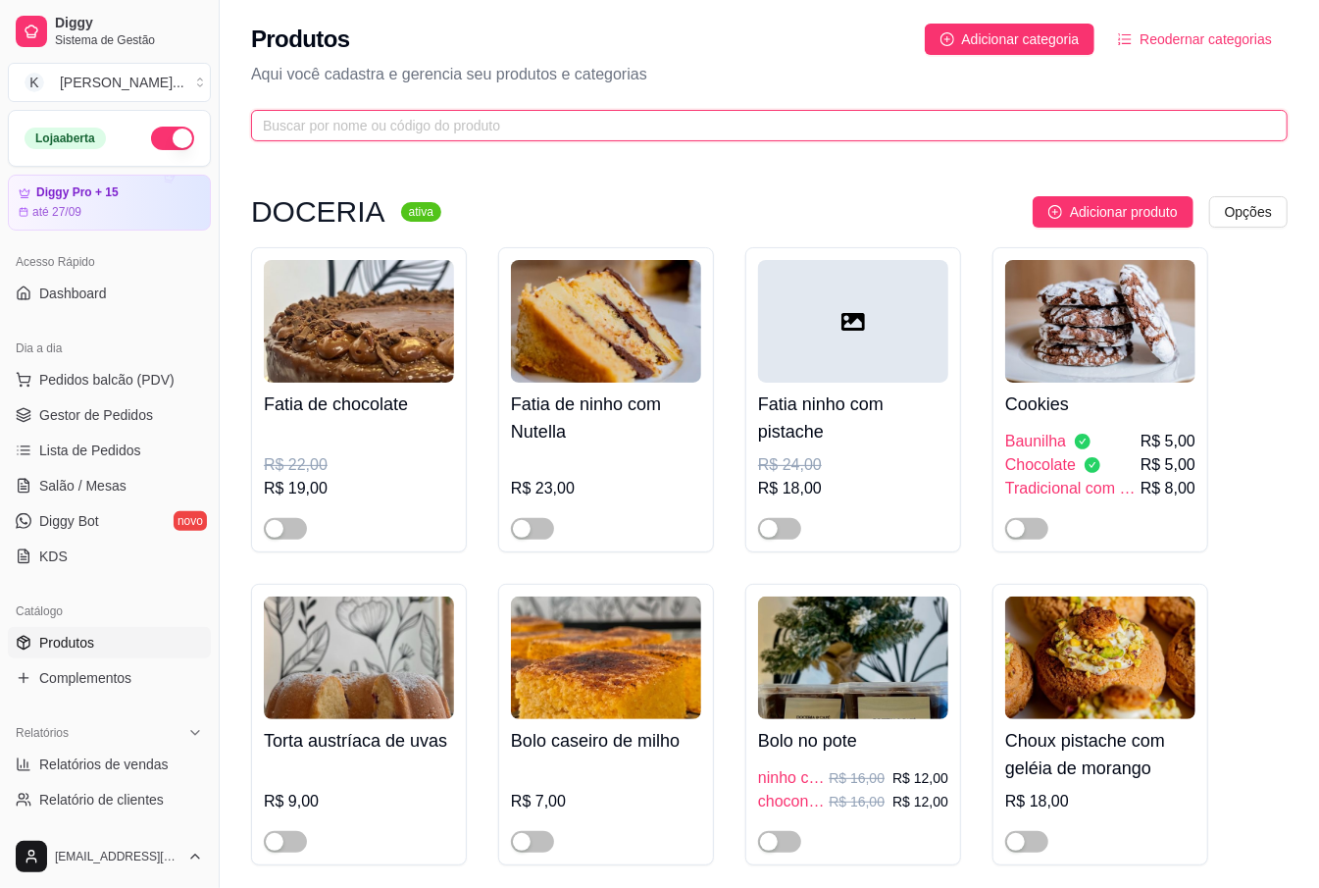
click at [788, 135] on input "text" at bounding box center [761, 126] width 997 height 22
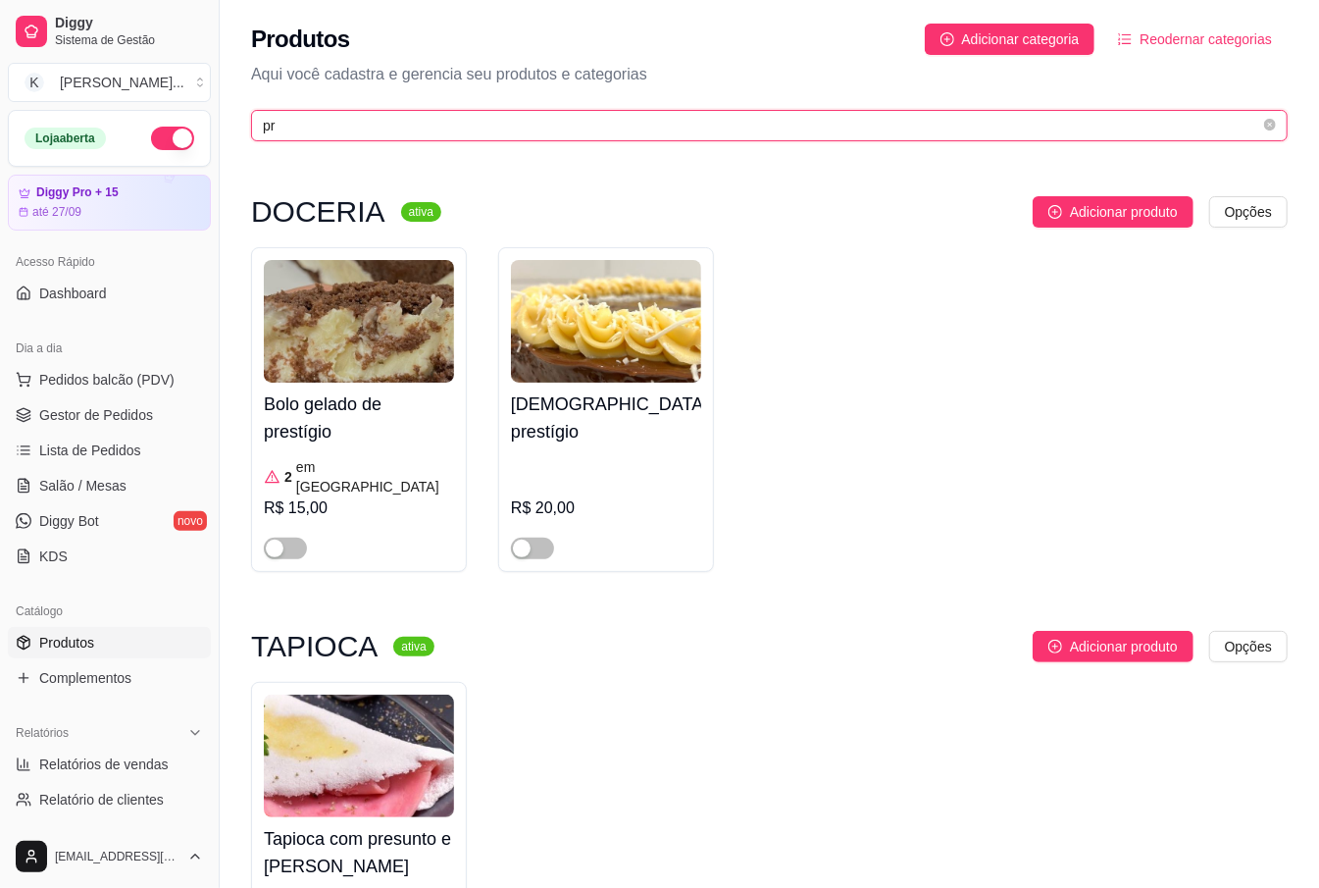
type input "p"
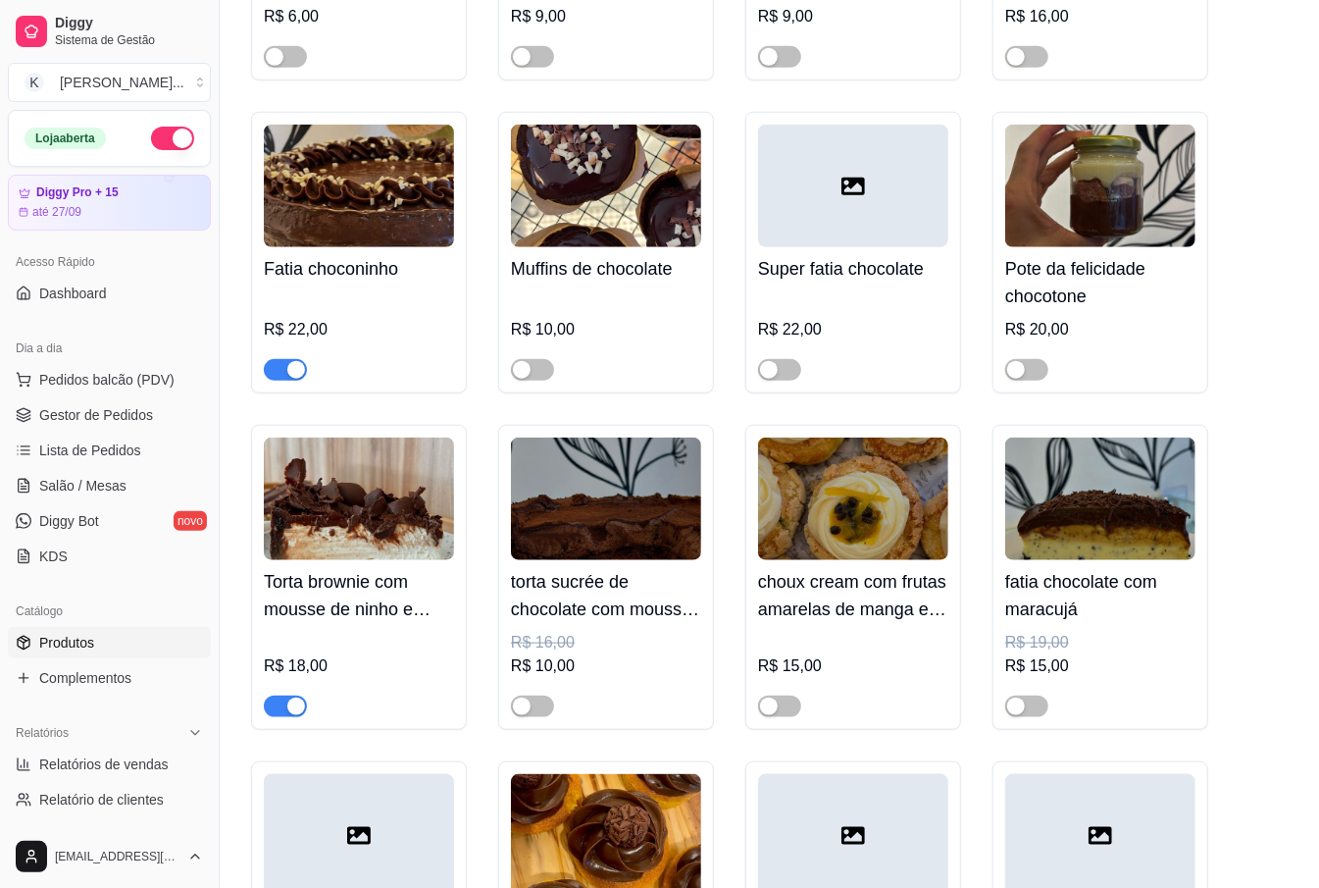
scroll to position [915, 0]
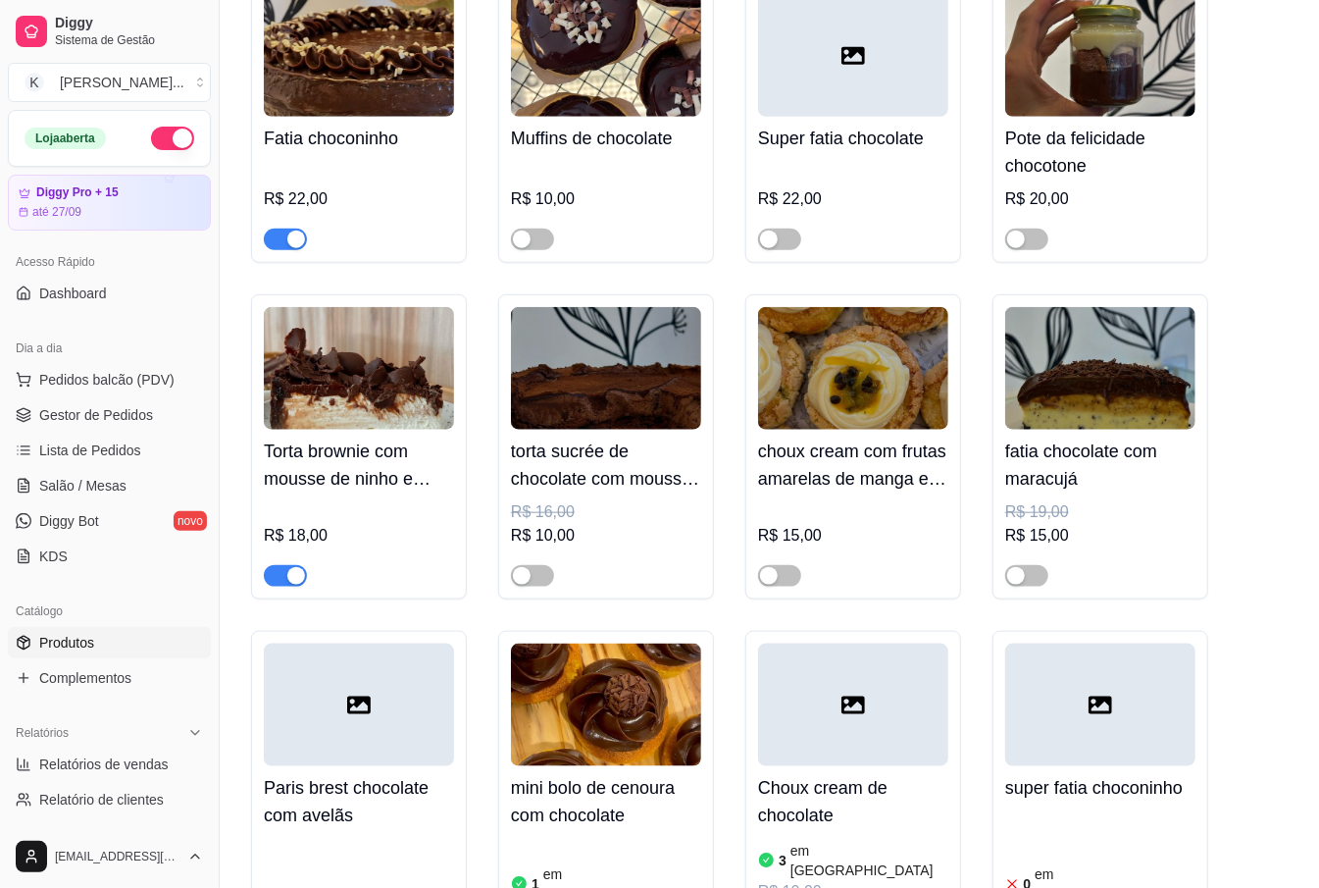
type input "cho"
click at [357, 126] on div "Fatia choconinho R$ 22,00" at bounding box center [359, 183] width 190 height 133
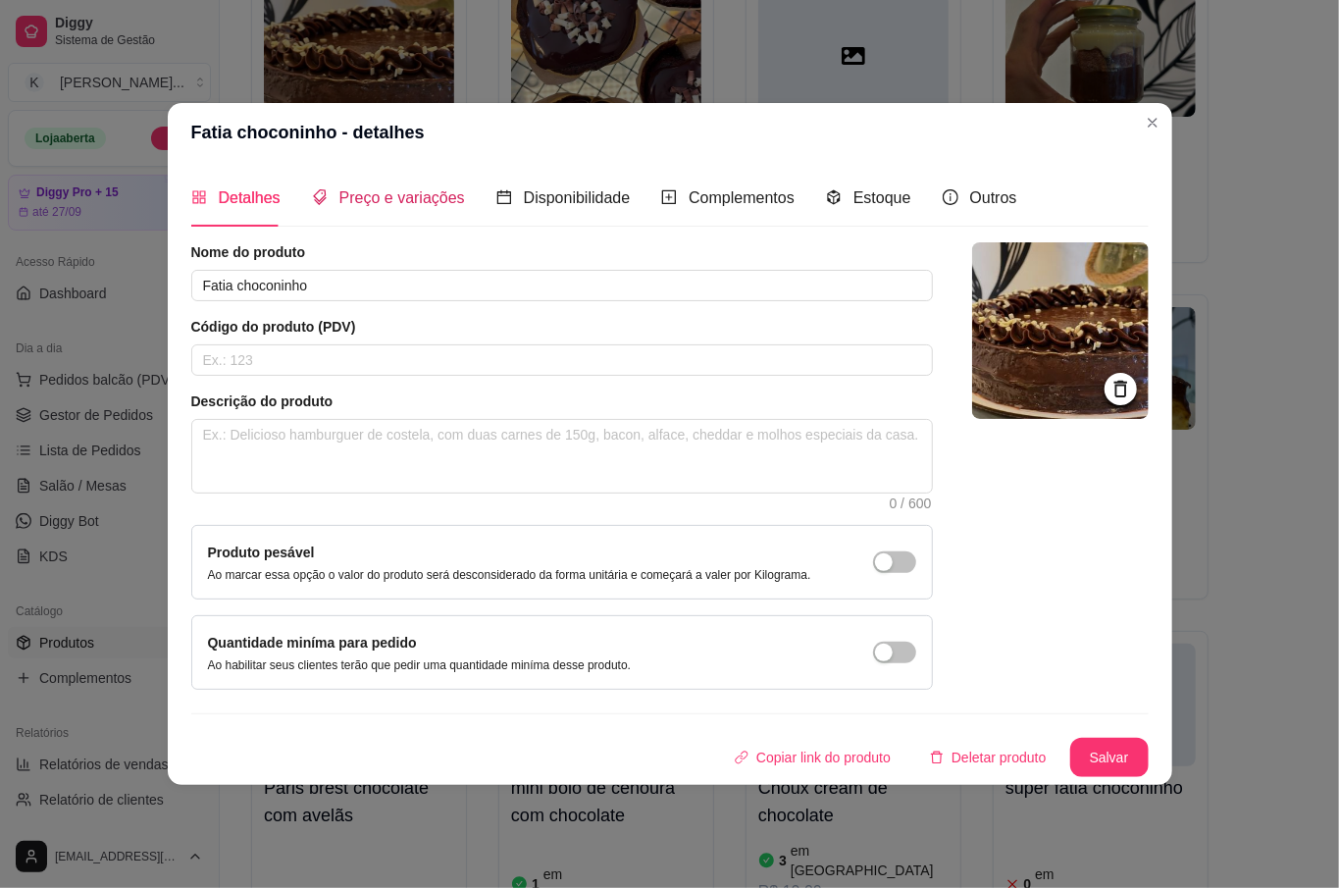
click at [402, 208] on div "Preço e variações" at bounding box center [388, 197] width 153 height 25
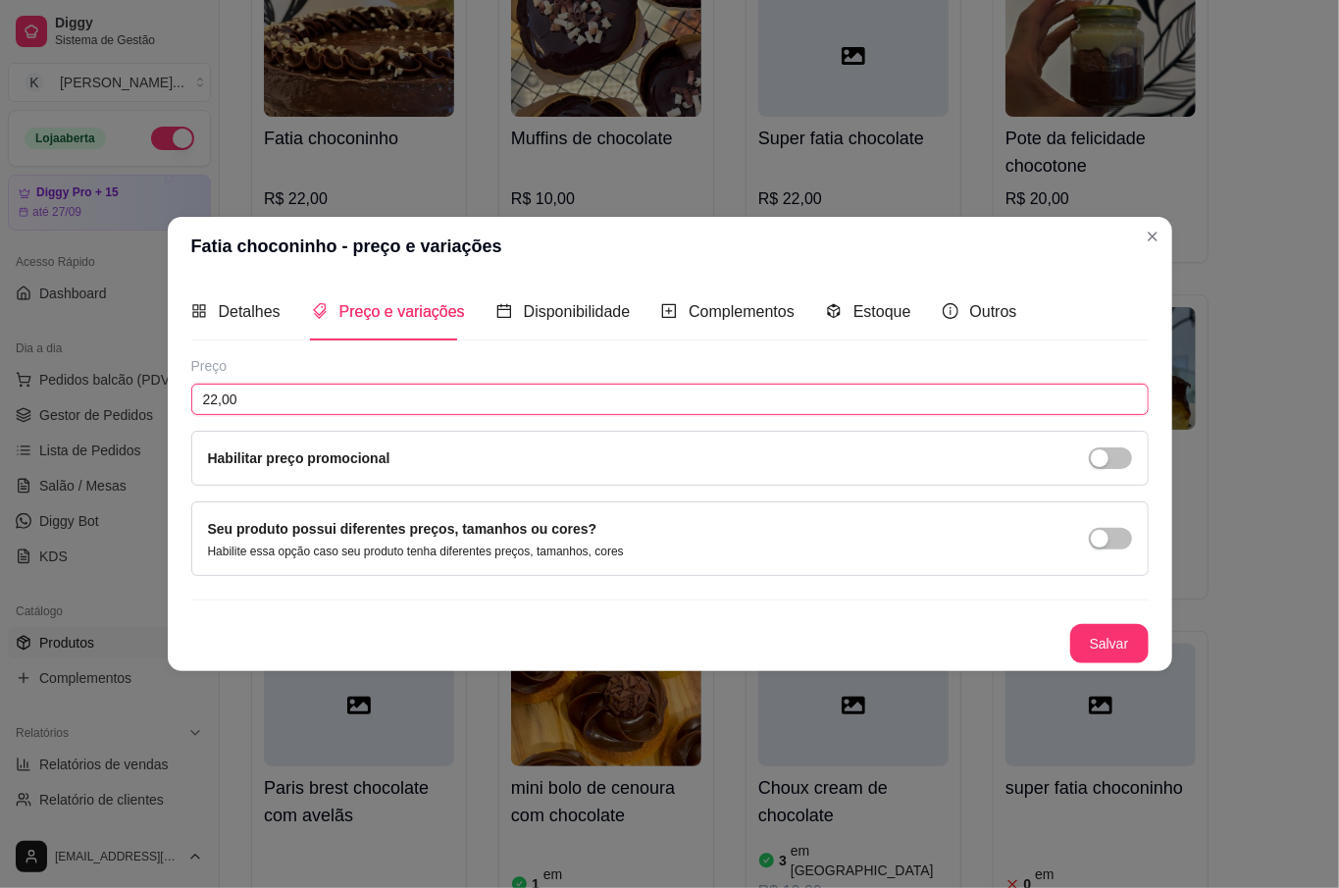
drag, startPoint x: 284, startPoint y: 385, endPoint x: 100, endPoint y: 406, distance: 185.5
click at [103, 410] on div "Fatia choconinho - preço e variações Detalhes Preço e variações Disponibilidade…" at bounding box center [669, 444] width 1339 height 888
type input "18,00"
click at [1111, 651] on button "Salvar" at bounding box center [1109, 643] width 78 height 39
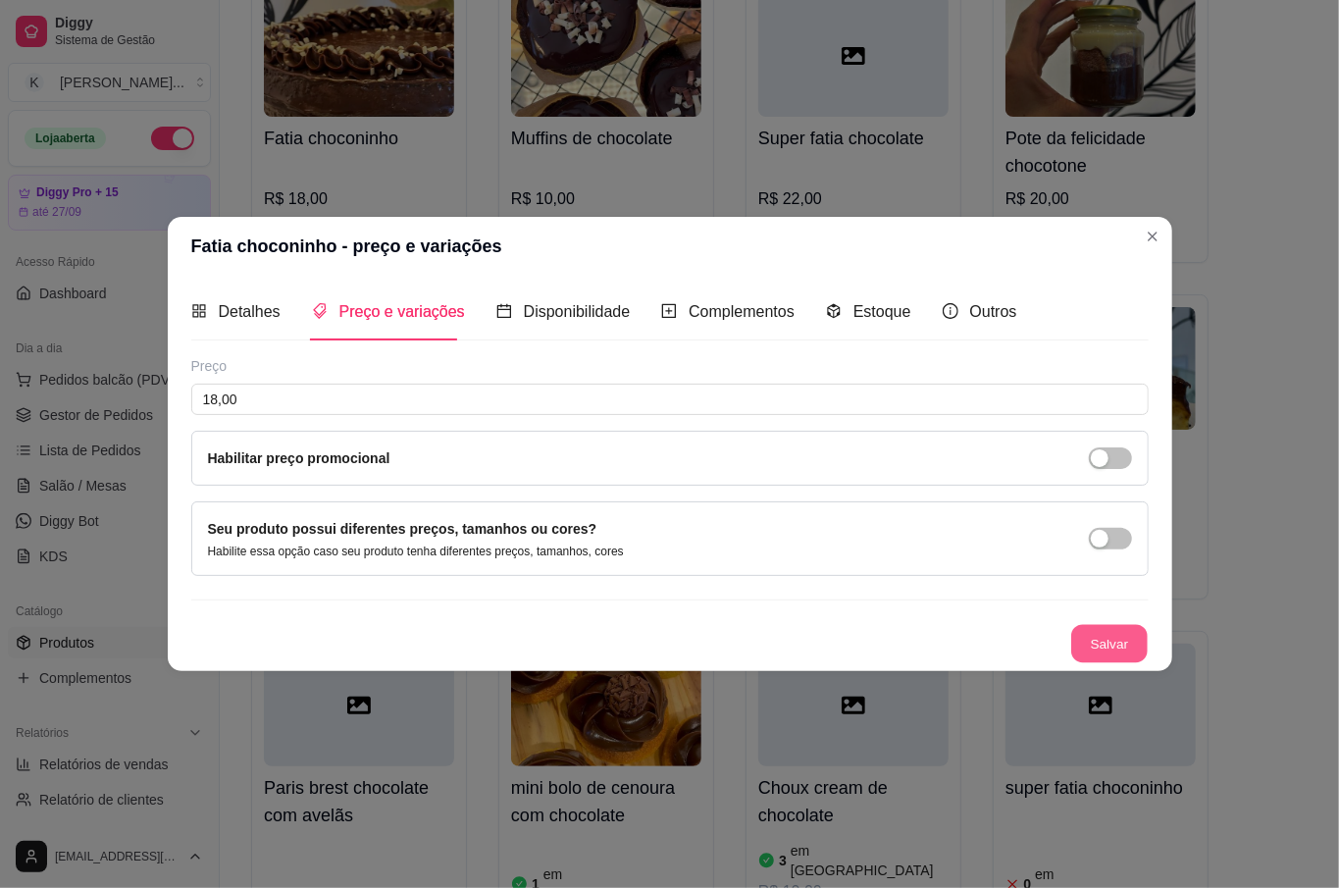
click at [1091, 640] on button "Salvar" at bounding box center [1109, 643] width 76 height 38
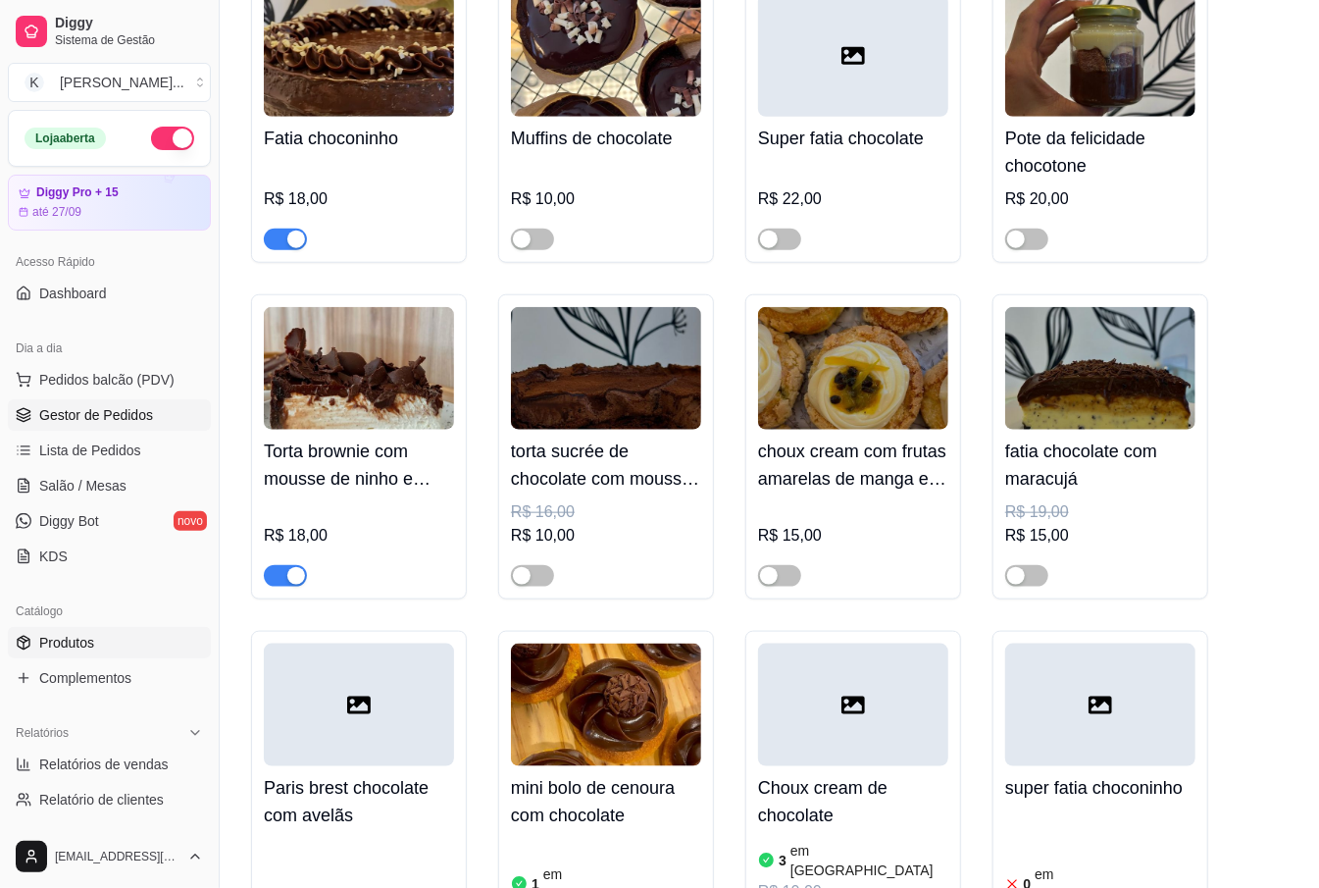
click at [146, 405] on span "Gestor de Pedidos" at bounding box center [96, 415] width 114 height 20
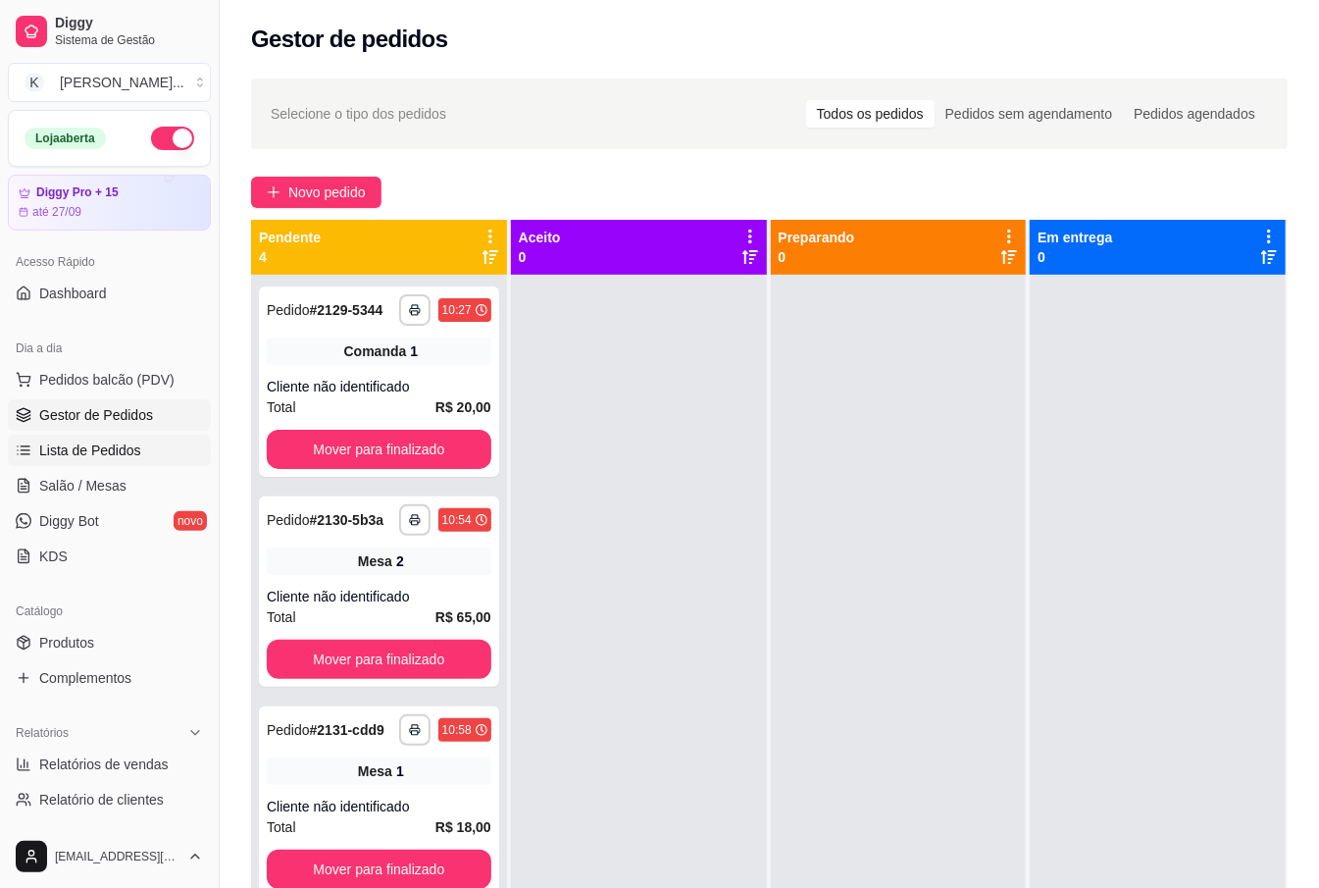
click at [123, 451] on span "Lista de Pedidos" at bounding box center [90, 450] width 102 height 20
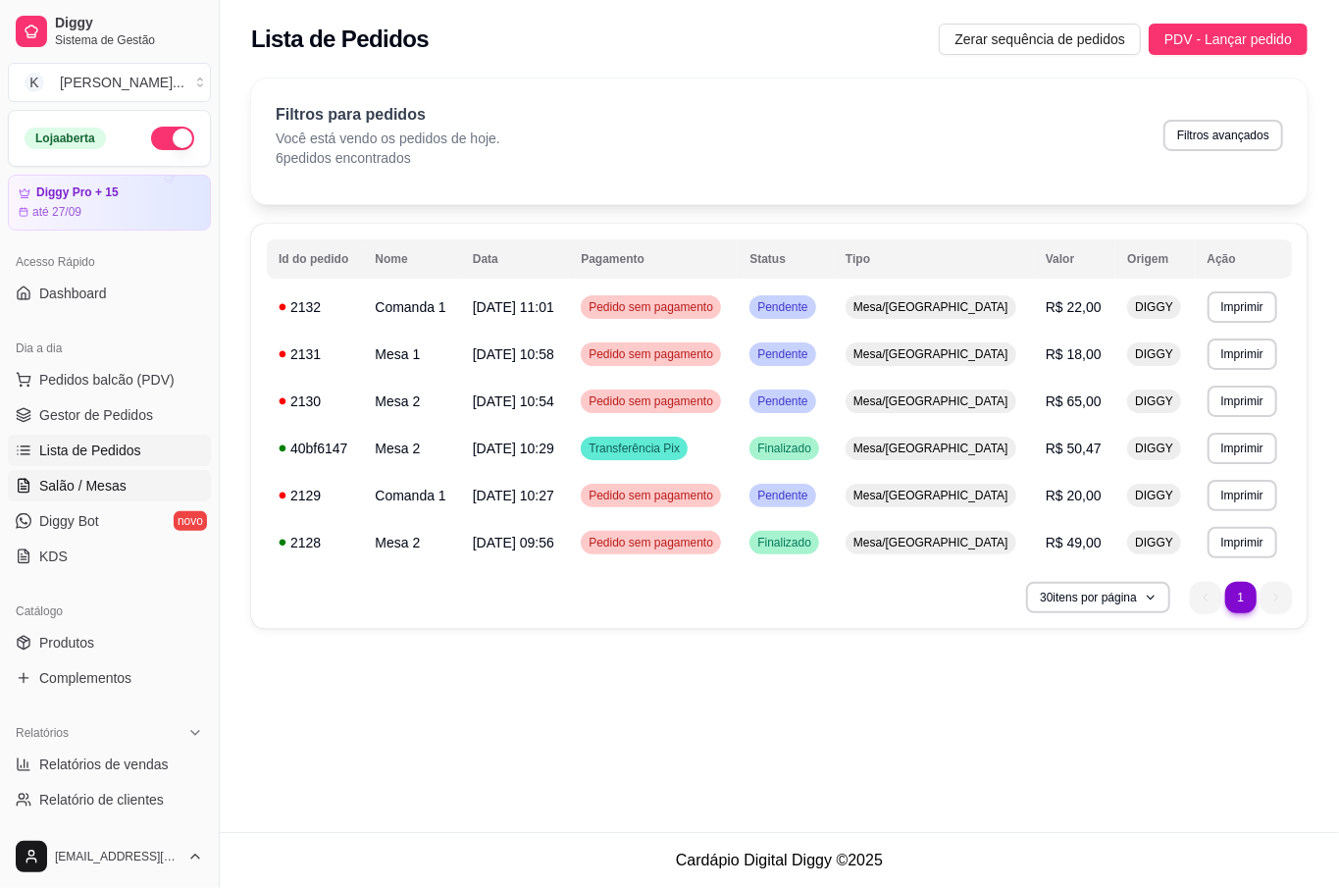
click at [51, 492] on span "Salão / Mesas" at bounding box center [82, 486] width 87 height 20
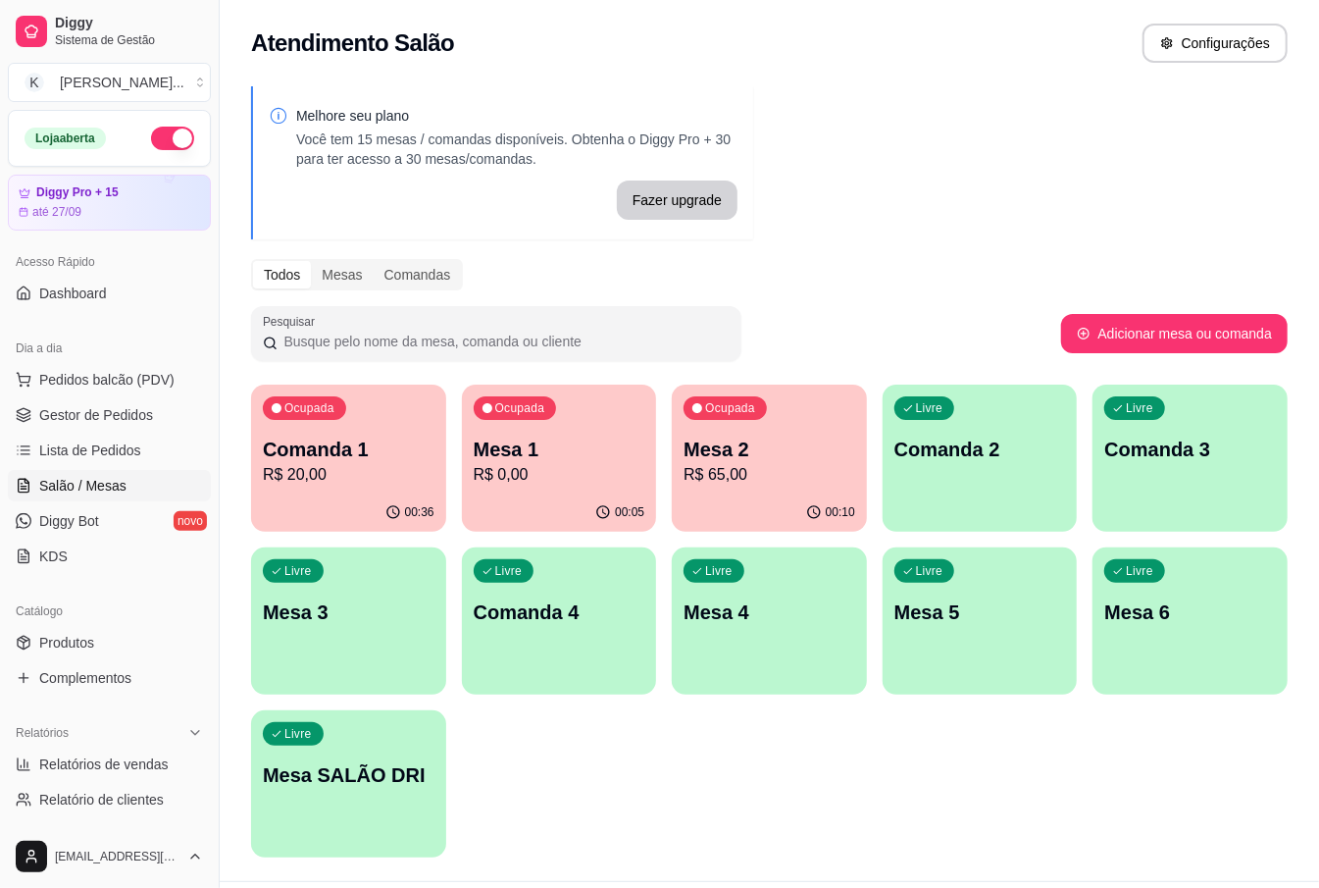
click at [302, 471] on p "R$ 20,00" at bounding box center [349, 475] width 172 height 24
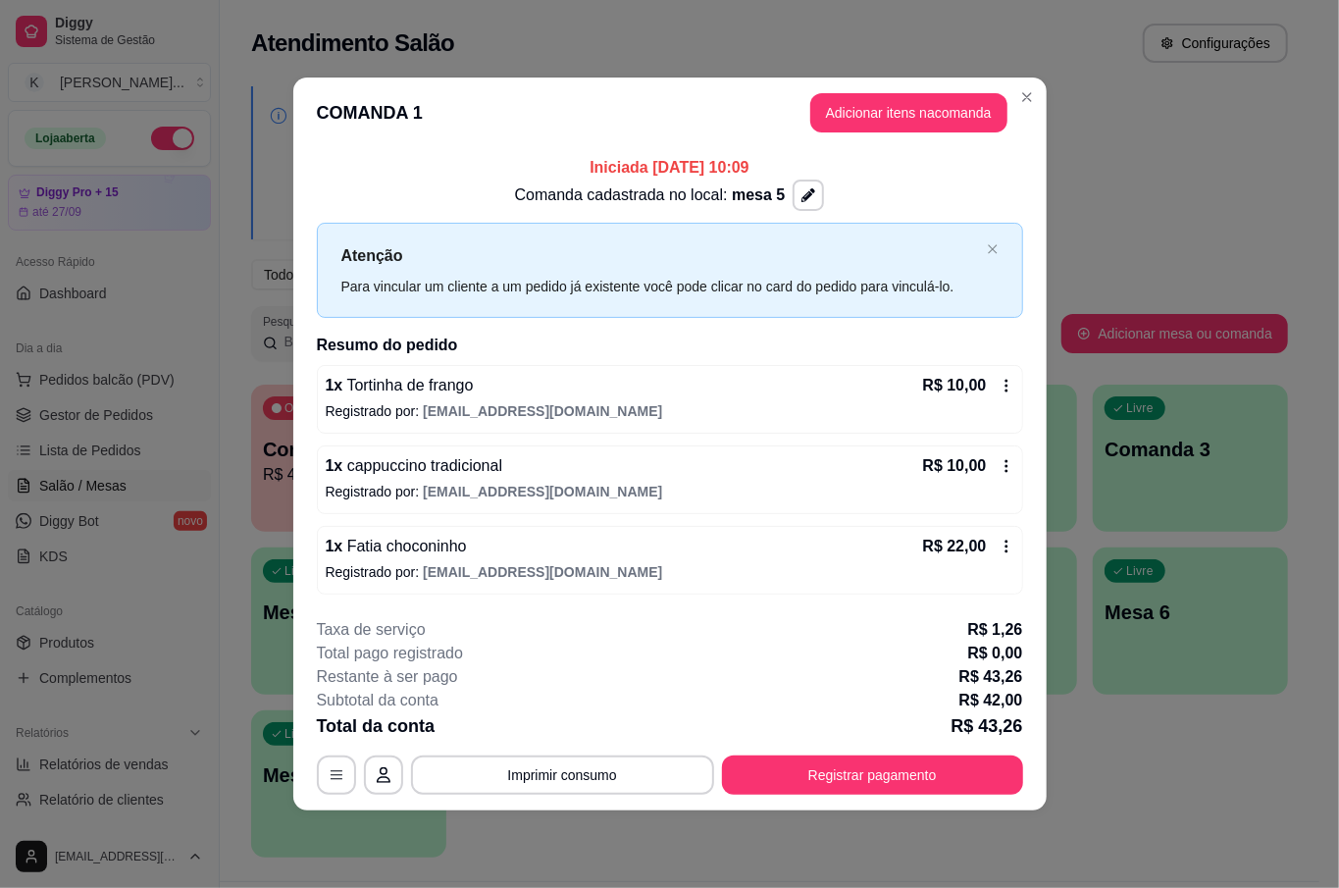
click at [998, 545] on icon at bounding box center [1006, 546] width 16 height 16
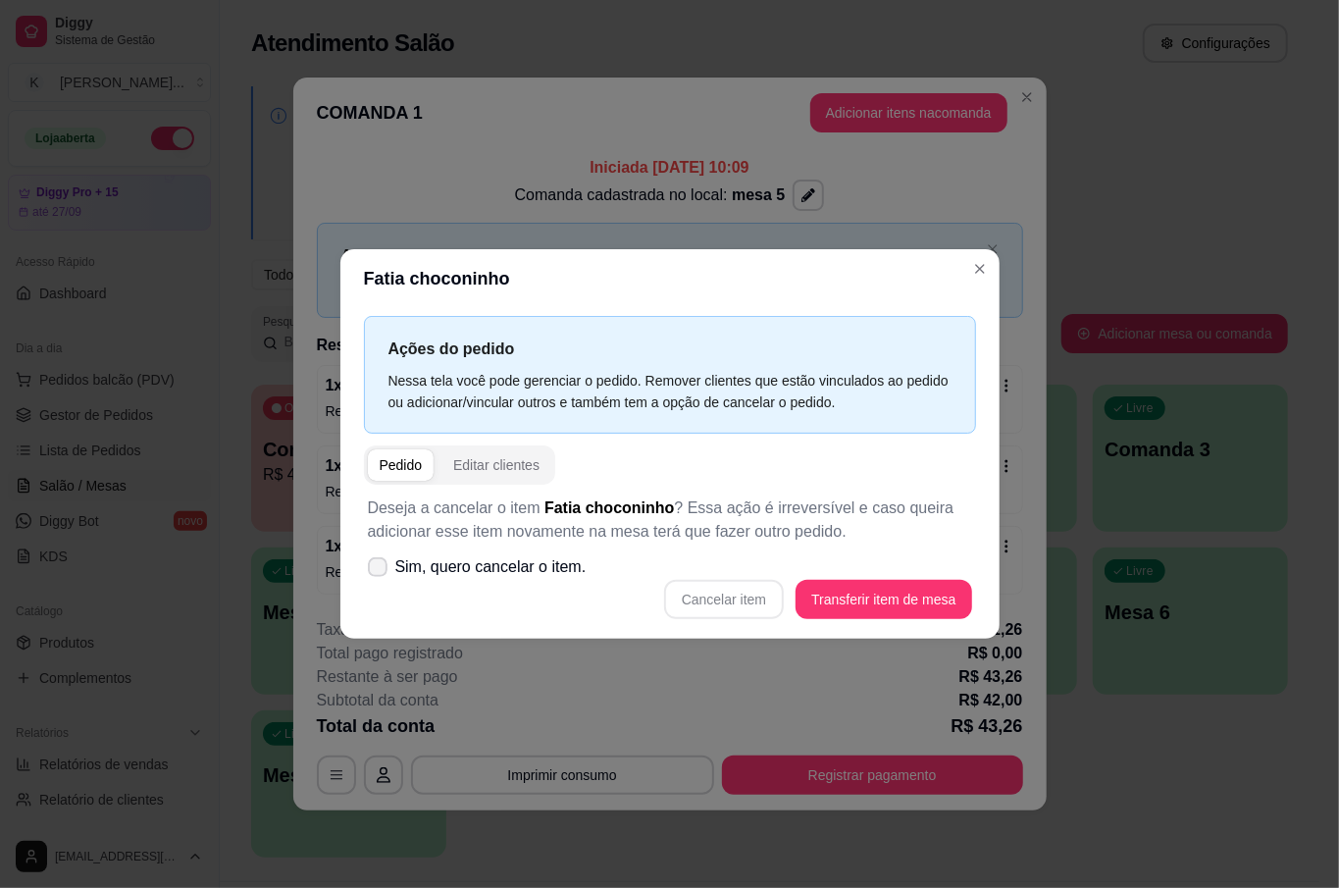
click at [369, 561] on span at bounding box center [378, 567] width 20 height 20
click at [369, 570] on input "Sim, quero cancelar o item." at bounding box center [373, 576] width 13 height 13
checkbox input "true"
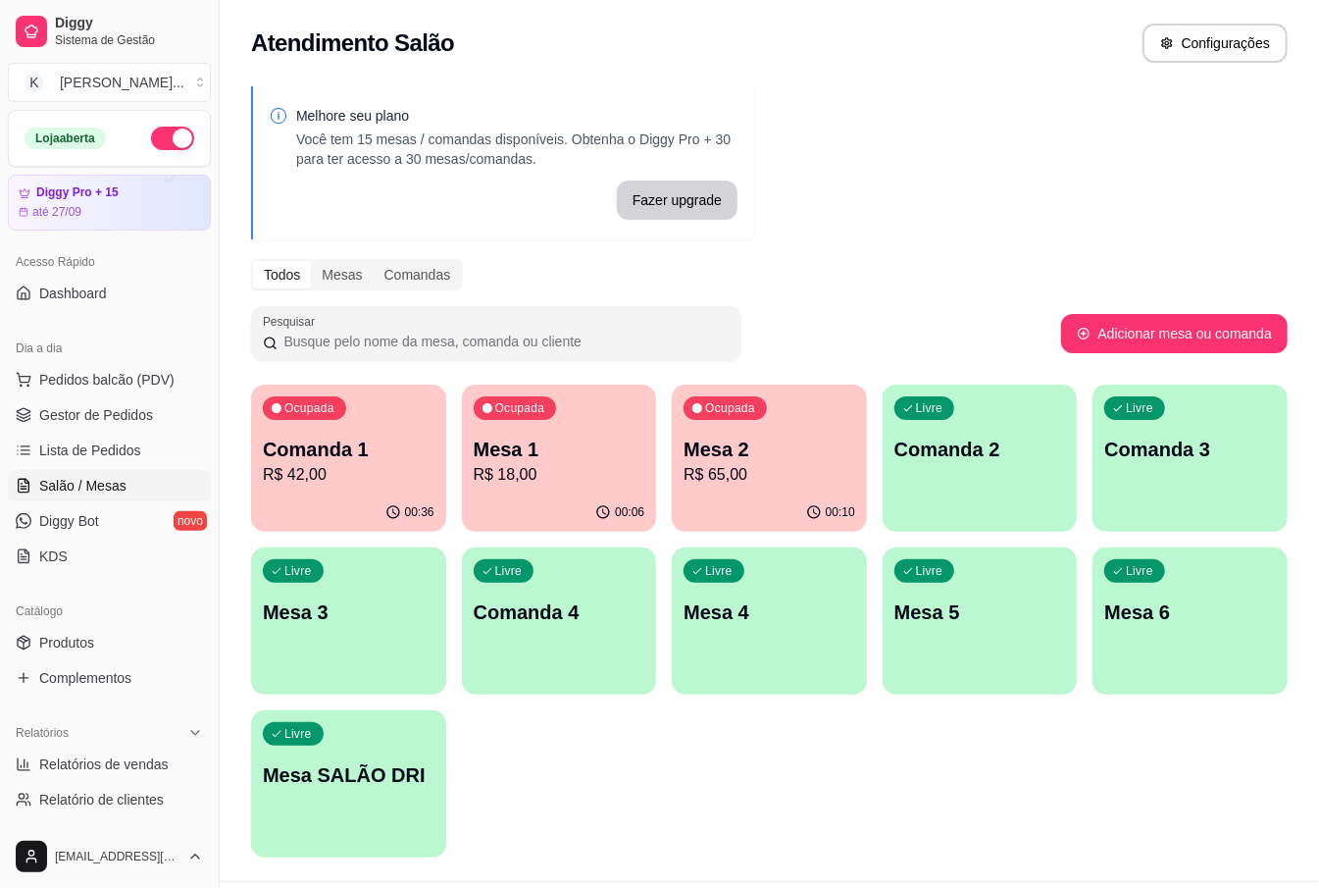
click at [942, 496] on div "Livre Comanda 2" at bounding box center [980, 446] width 195 height 124
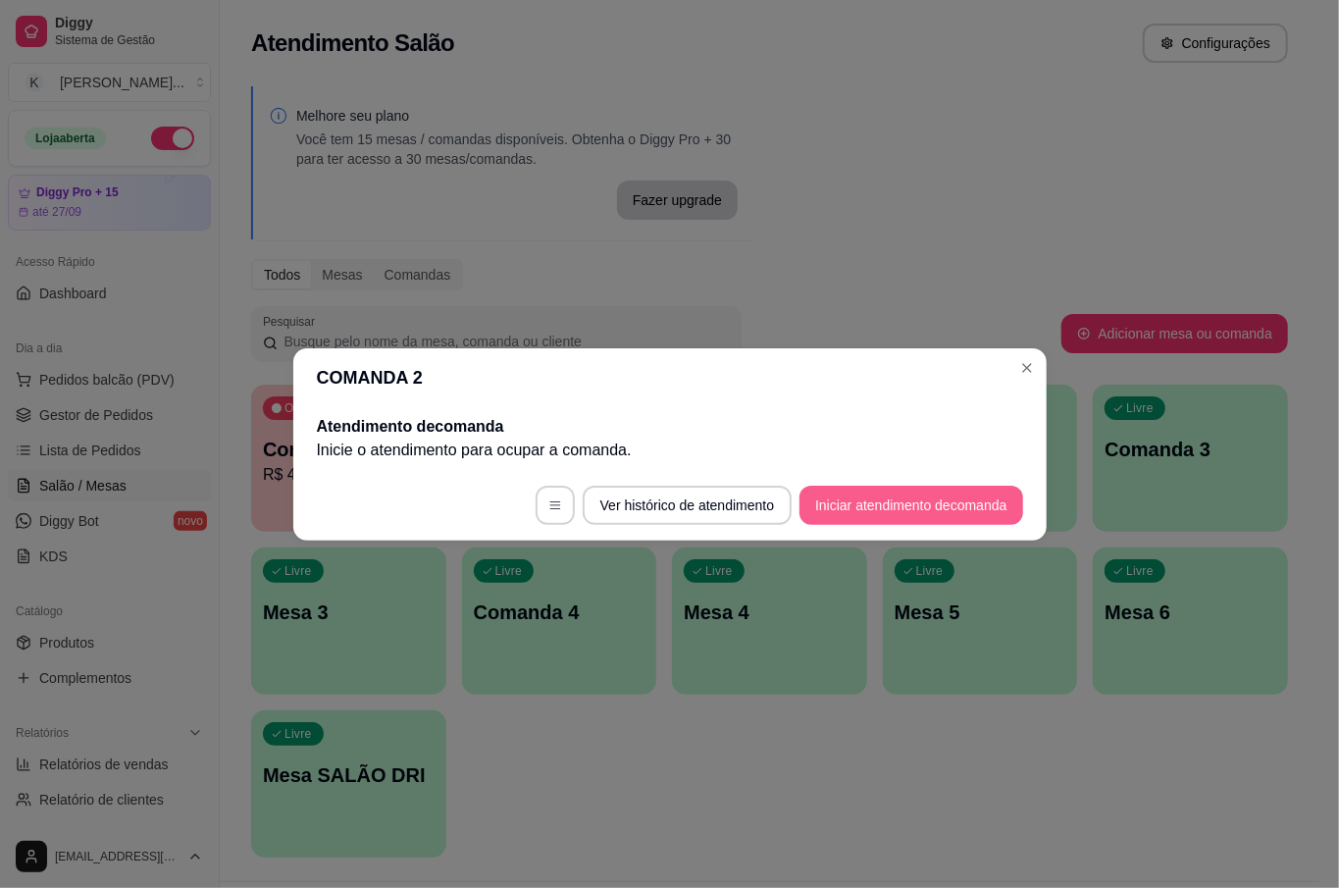
click at [899, 500] on button "Iniciar atendimento de comanda" at bounding box center [910, 504] width 223 height 39
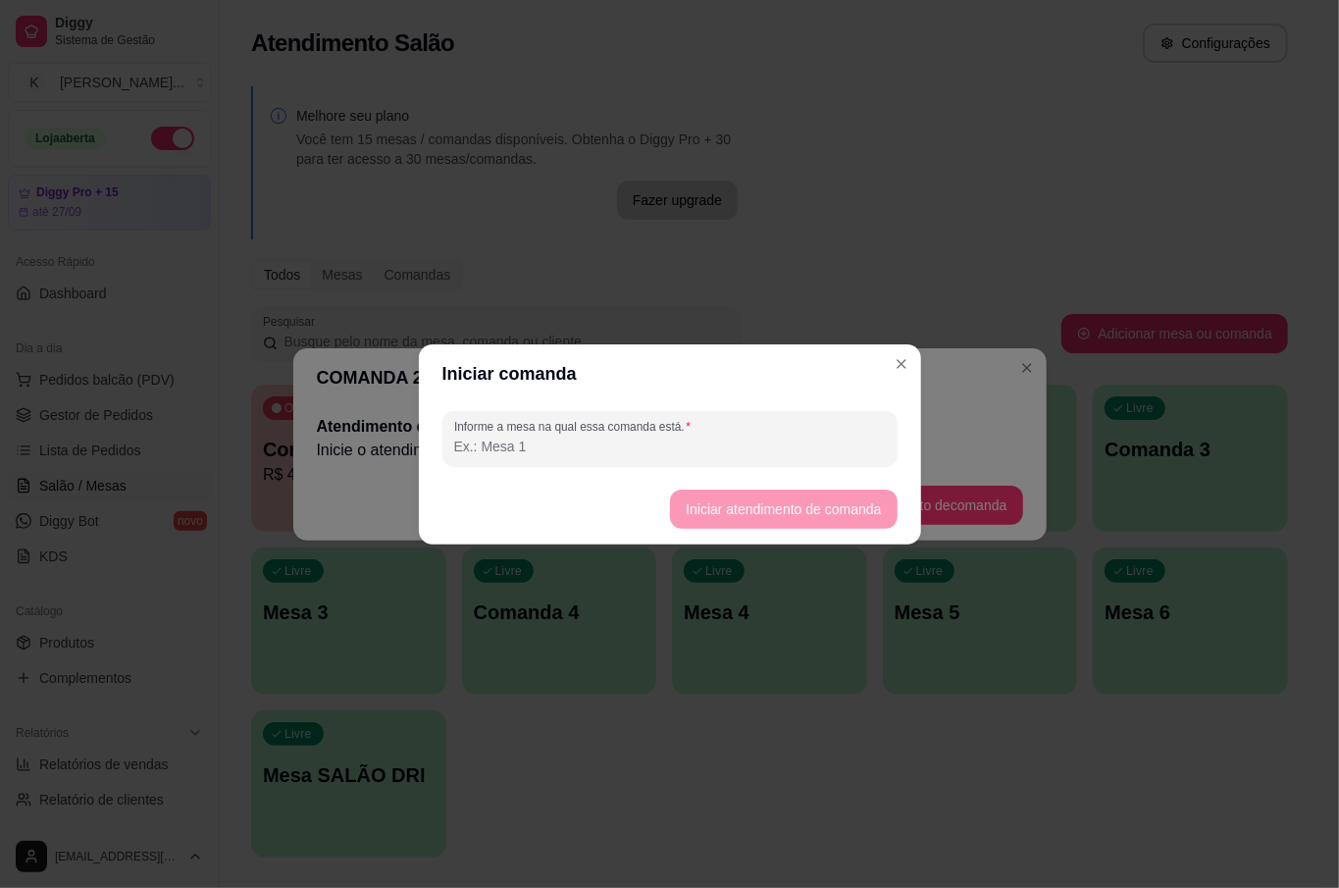
click at [715, 445] on input "Informe a mesa na qual essa comanda está." at bounding box center [670, 446] width 432 height 20
type input "[PERSON_NAME]"
click at [746, 508] on button "Iniciar atendimento de comanda" at bounding box center [783, 508] width 227 height 39
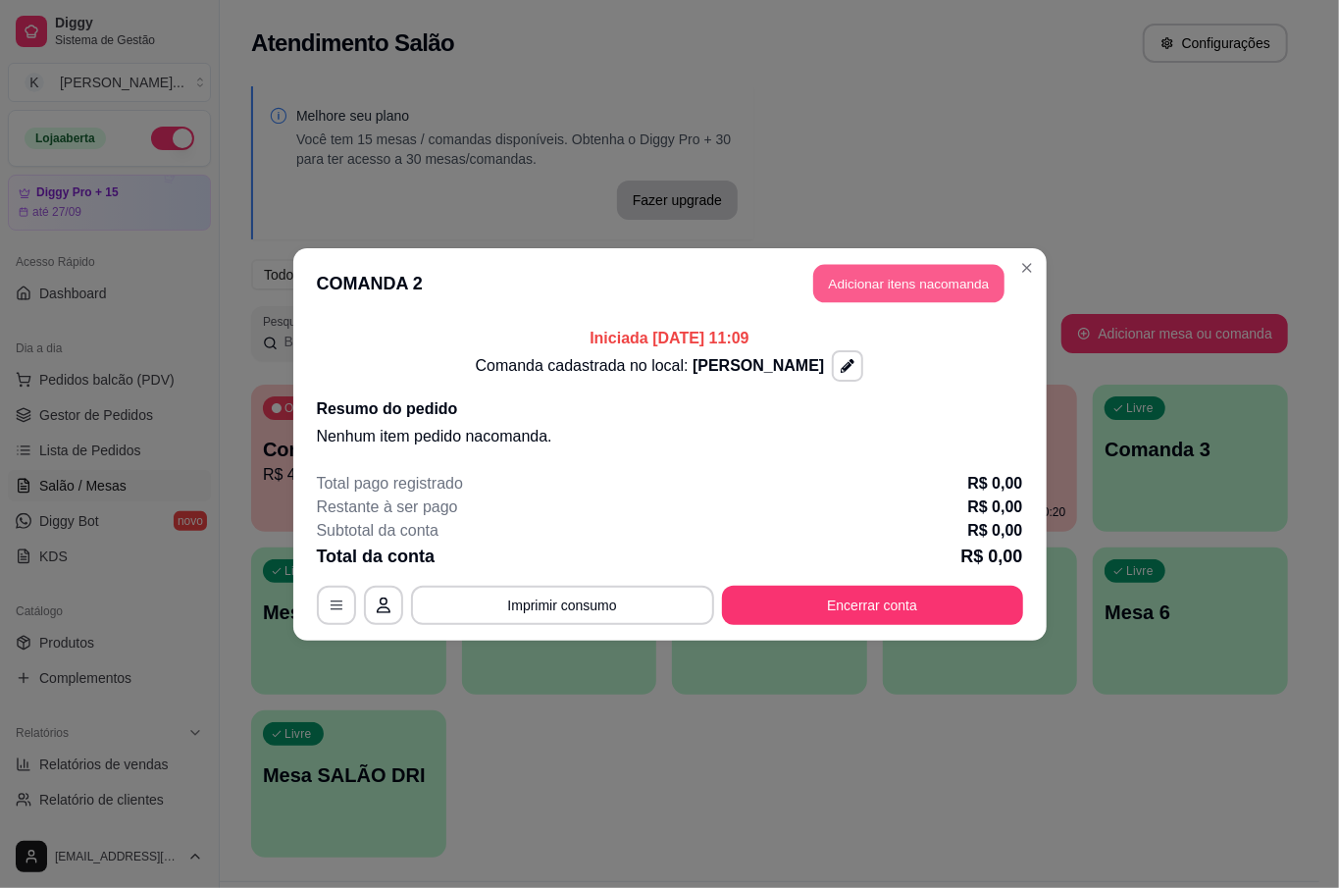
click at [924, 276] on button "Adicionar itens na comanda" at bounding box center [908, 283] width 191 height 38
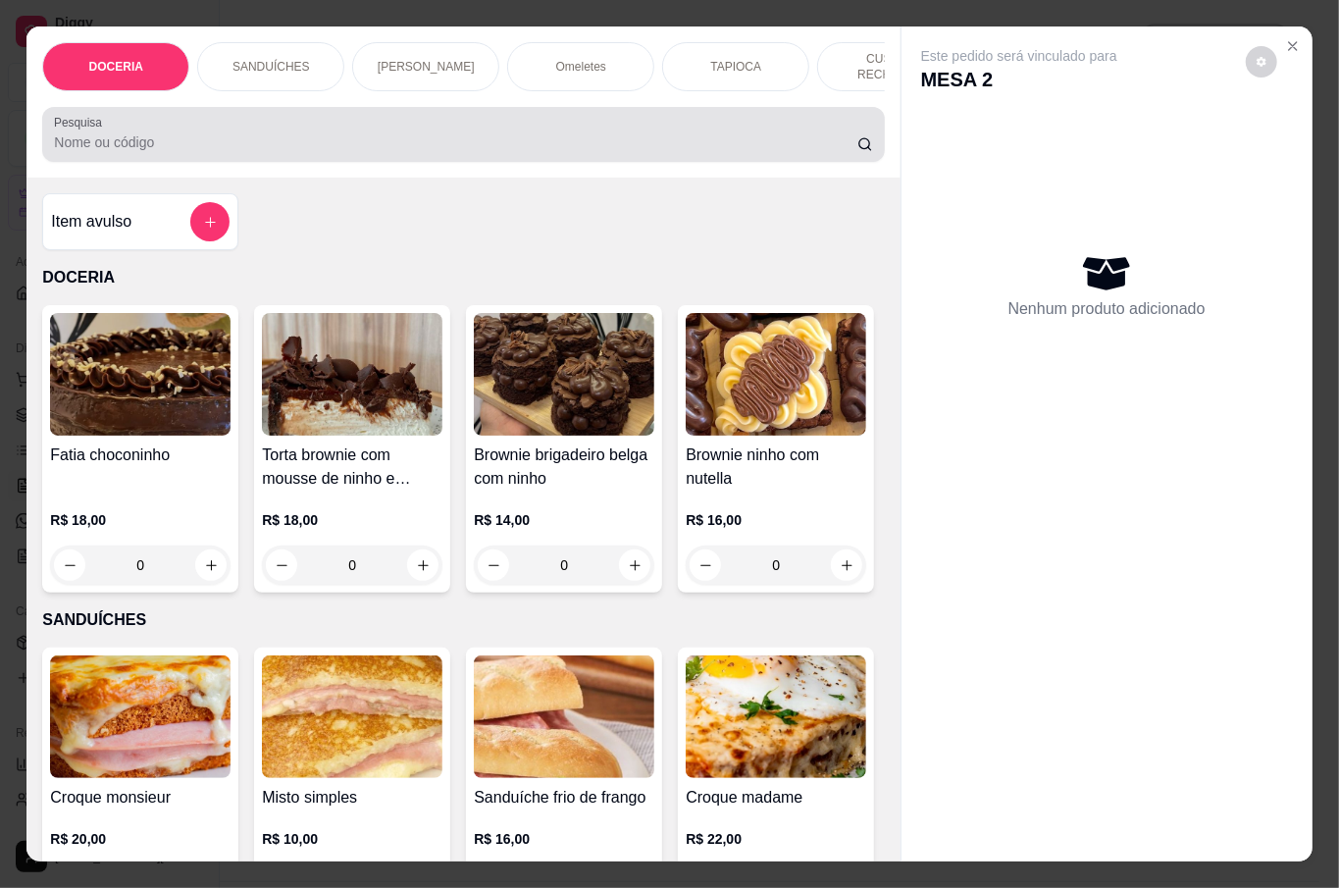
click at [512, 123] on div at bounding box center [463, 134] width 818 height 39
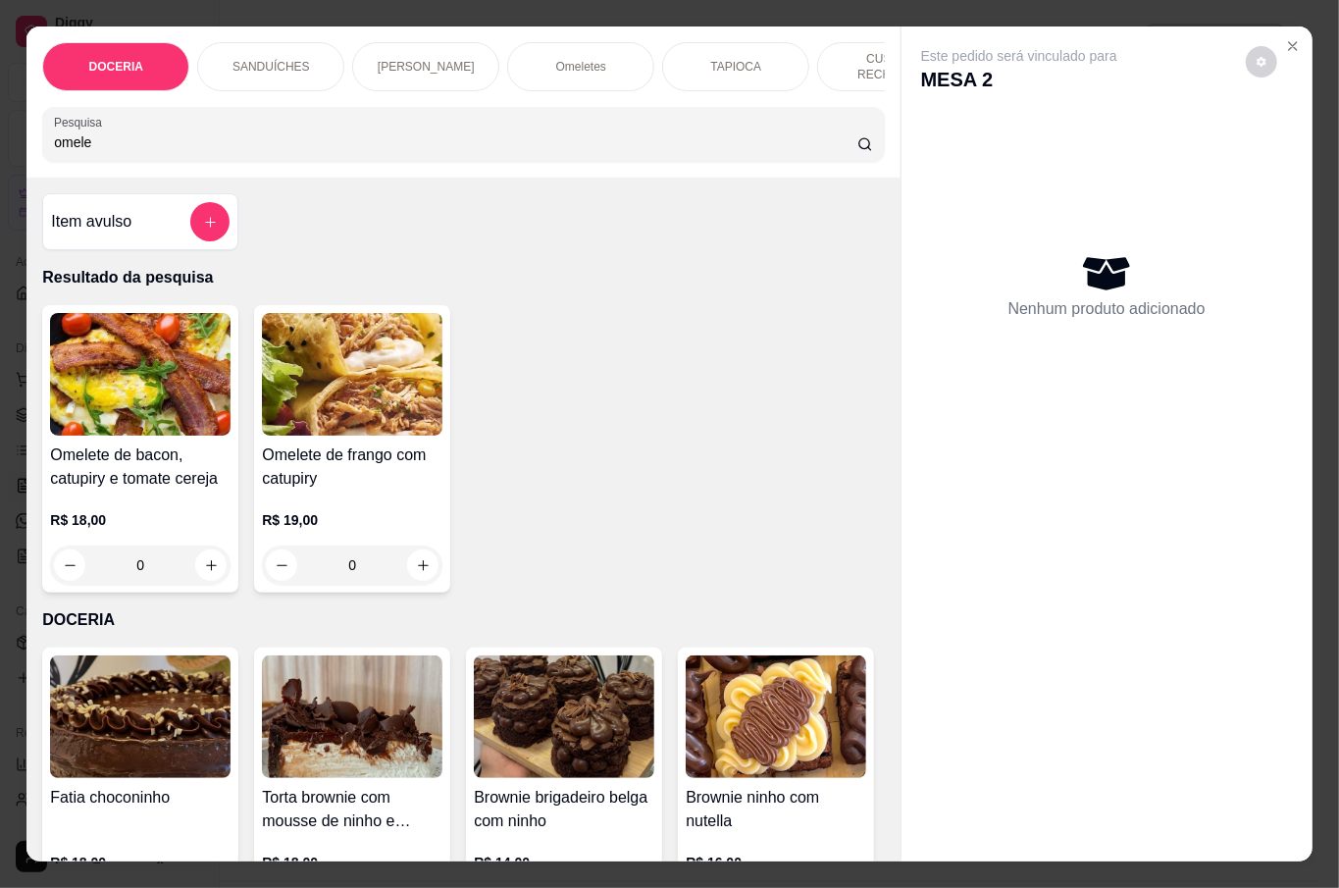
type input "omele"
click at [408, 565] on div "0" at bounding box center [352, 564] width 180 height 39
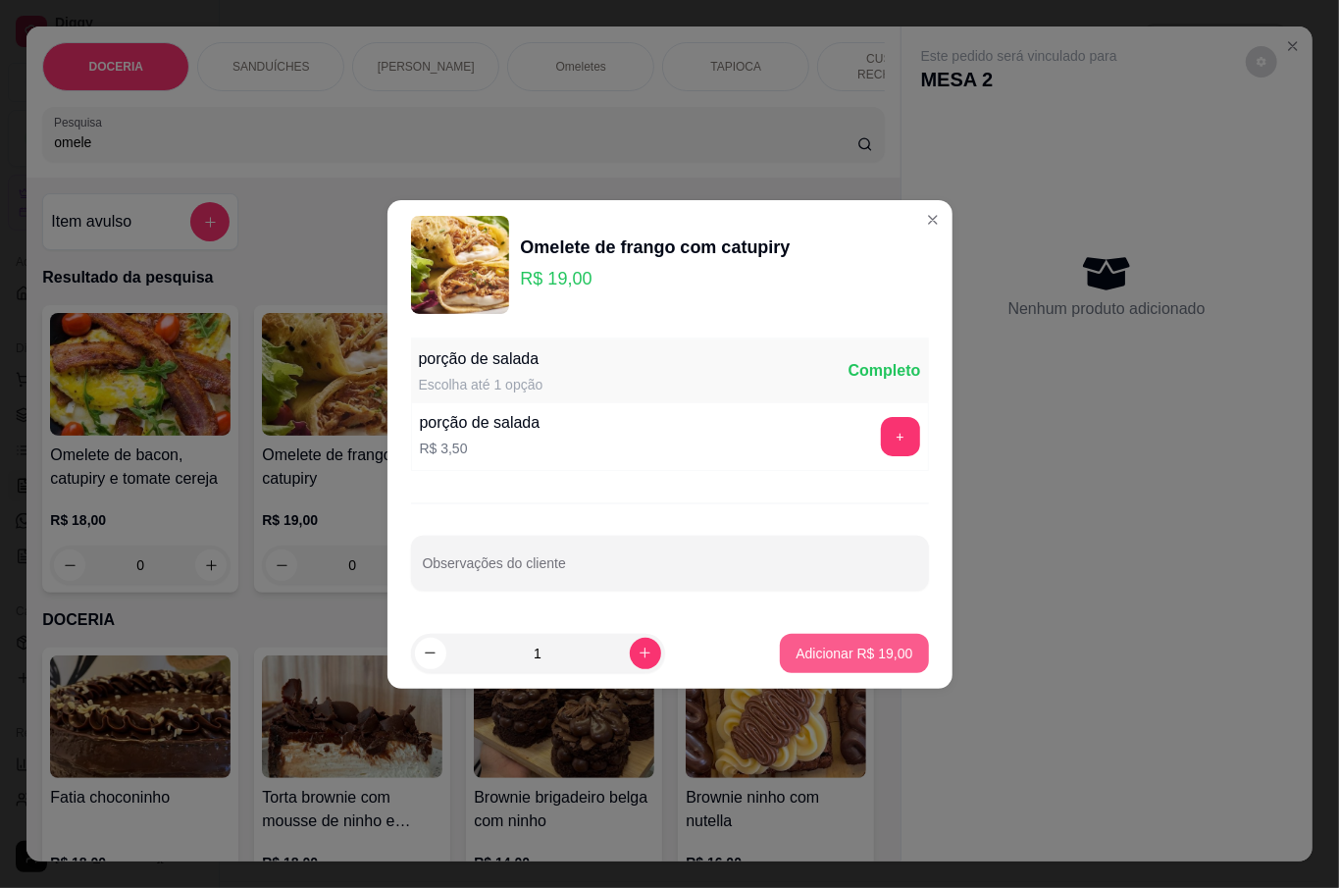
click at [837, 672] on button "Adicionar R$ 19,00" at bounding box center [854, 653] width 148 height 39
type input "1"
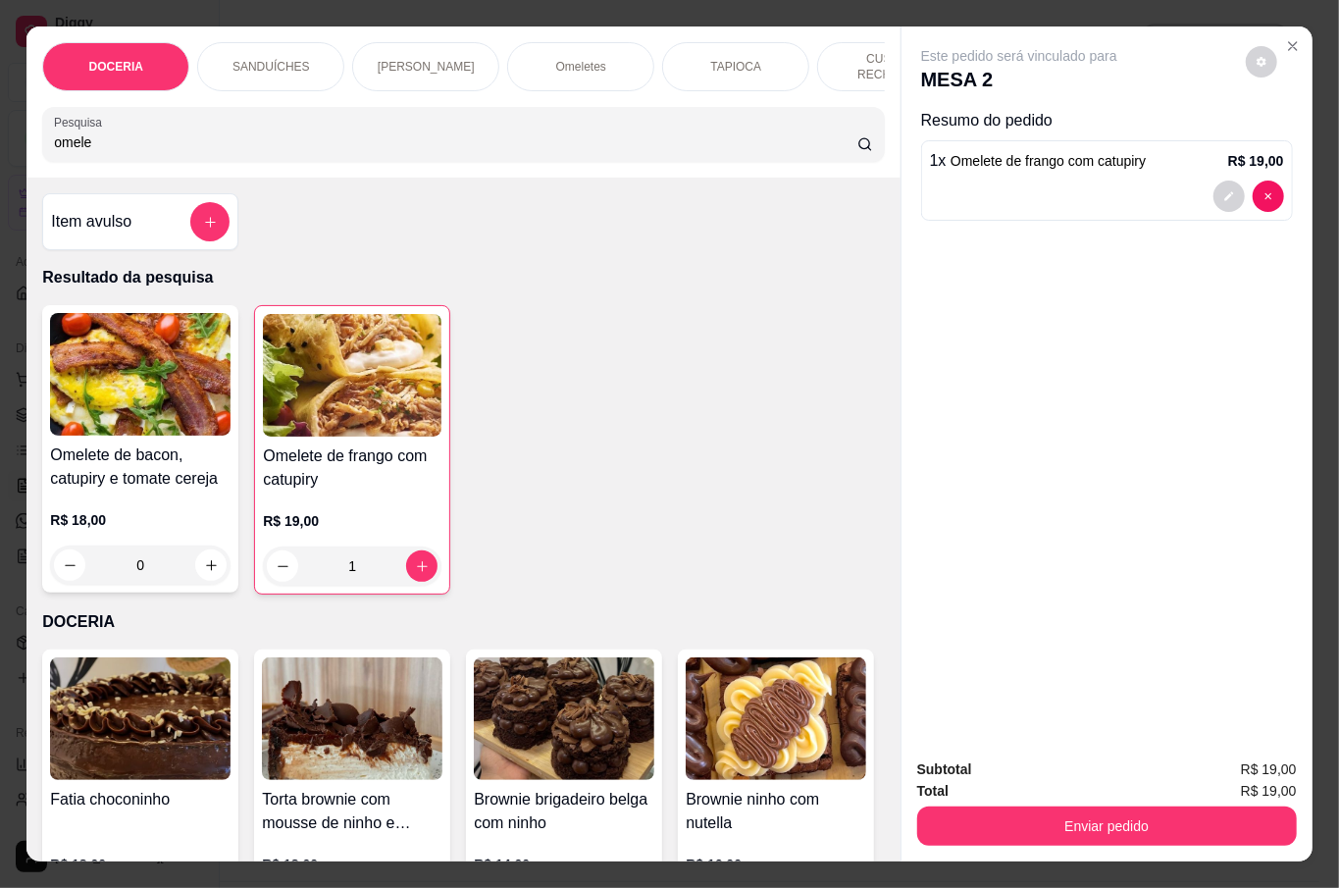
drag, startPoint x: 547, startPoint y: 124, endPoint x: 56, endPoint y: 124, distance: 491.3
click at [10, 124] on div "DOCERIA SANDUÍCHES PÃES DE QUEIJO Omeletes TAPIOCA CUSCUZ RECHEADO SALGADOS BEB…" at bounding box center [669, 444] width 1339 height 888
drag, startPoint x: 124, startPoint y: 130, endPoint x: 0, endPoint y: 127, distance: 123.6
click at [0, 127] on div "DOCERIA SANDUÍCHES PÃES DE QUEIJO Omeletes TAPIOCA CUSCUZ RECHEADO SALGADOS BEB…" at bounding box center [669, 444] width 1339 height 888
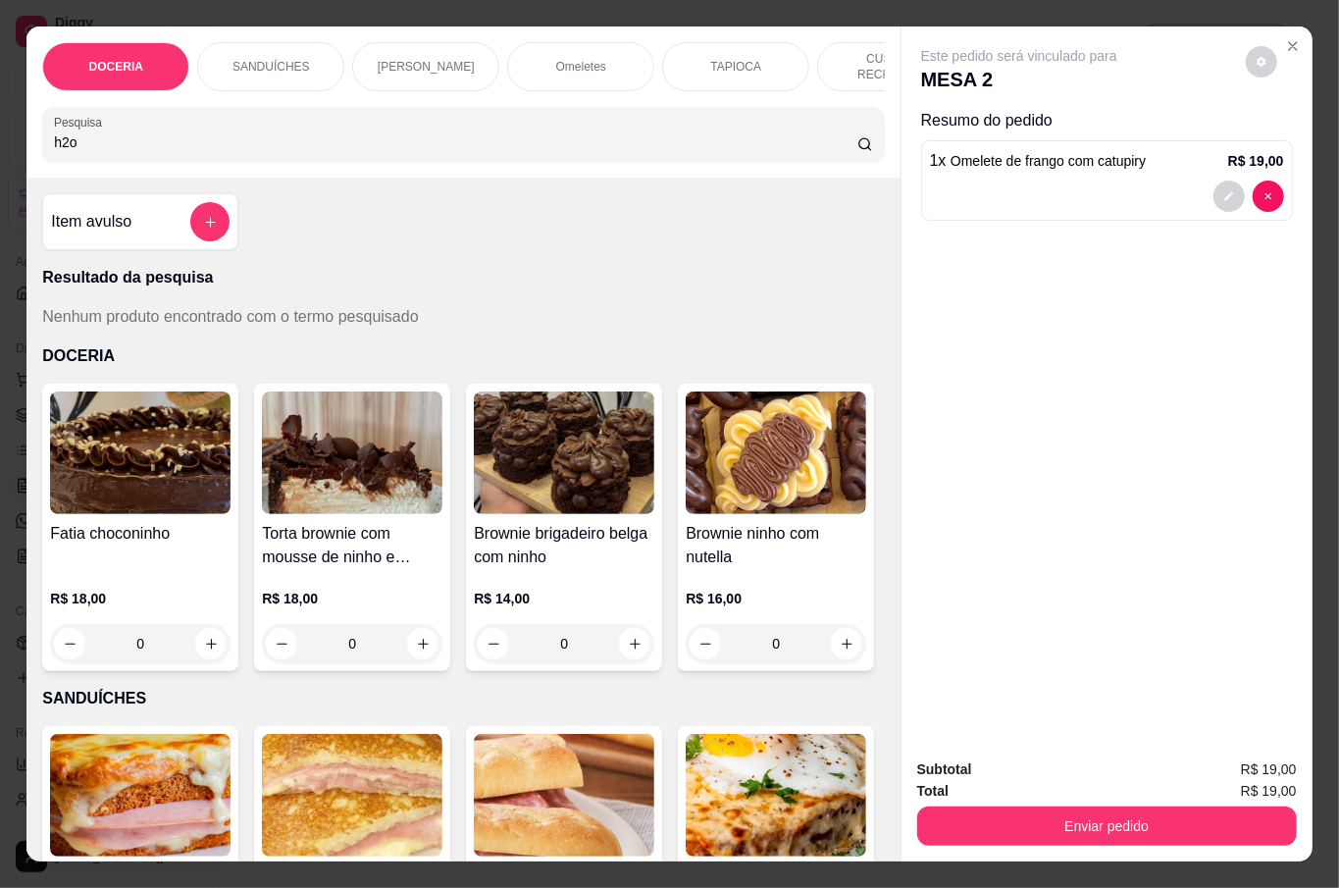
scroll to position [653, 0]
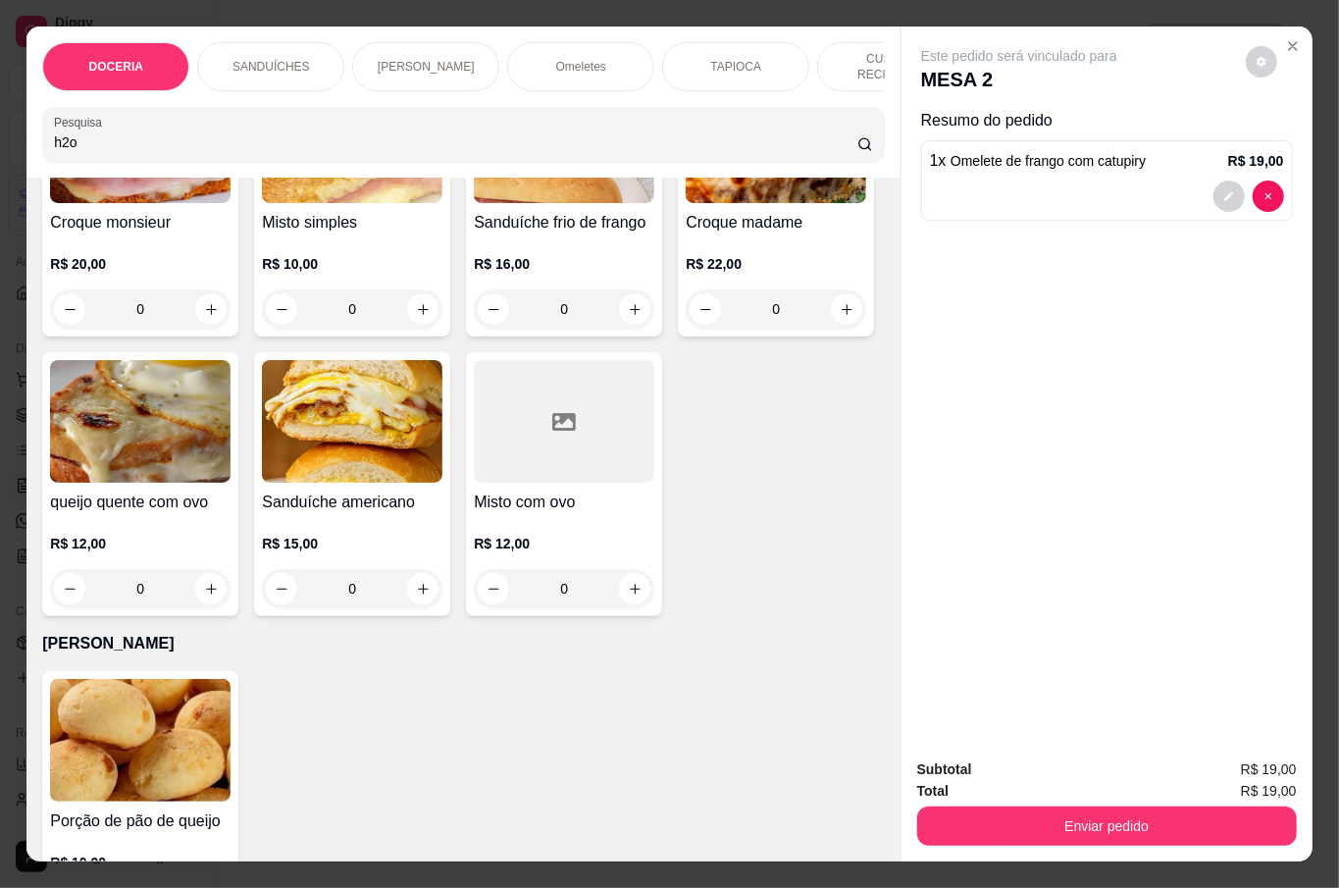
type input "h2o"
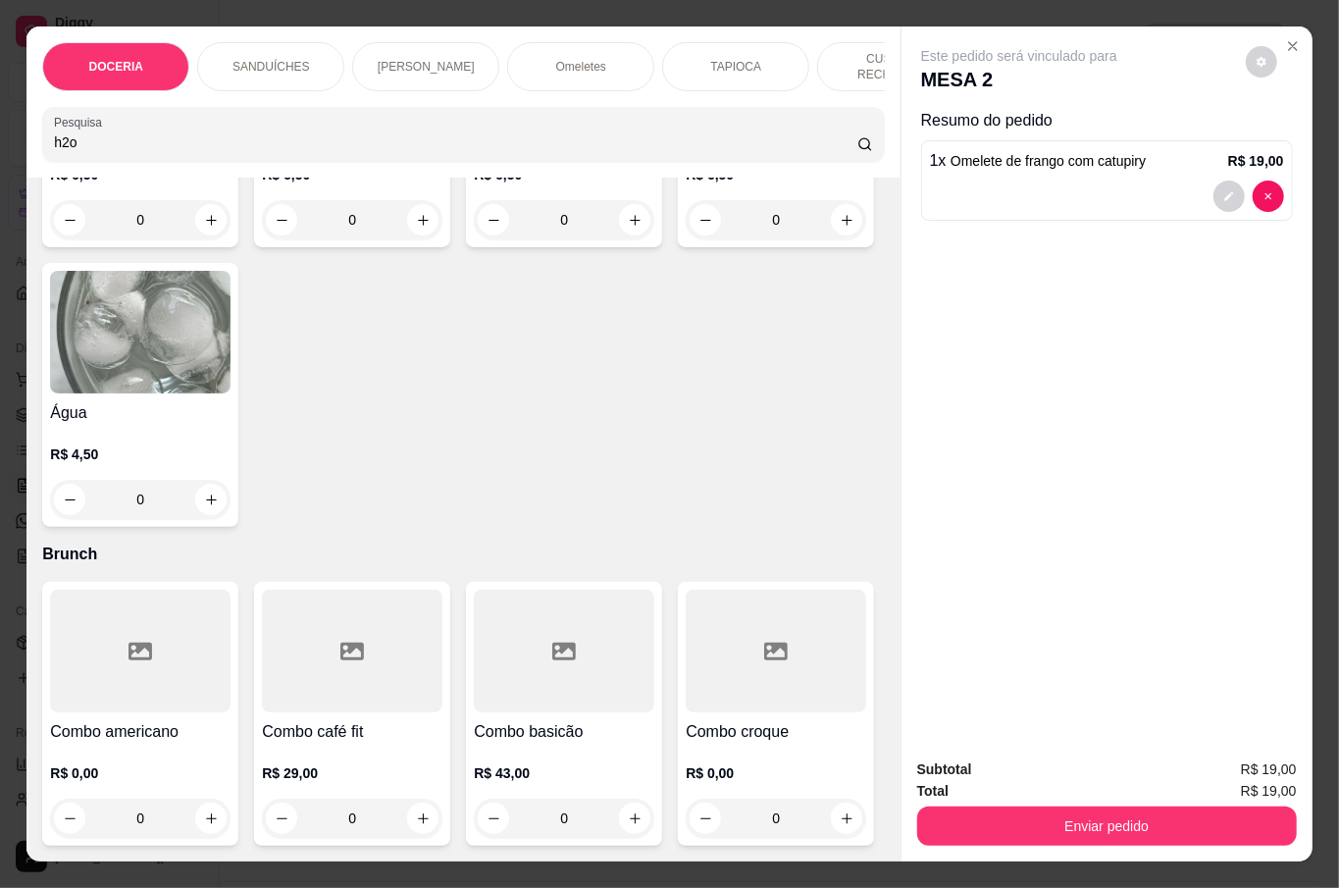
scroll to position [0, 0]
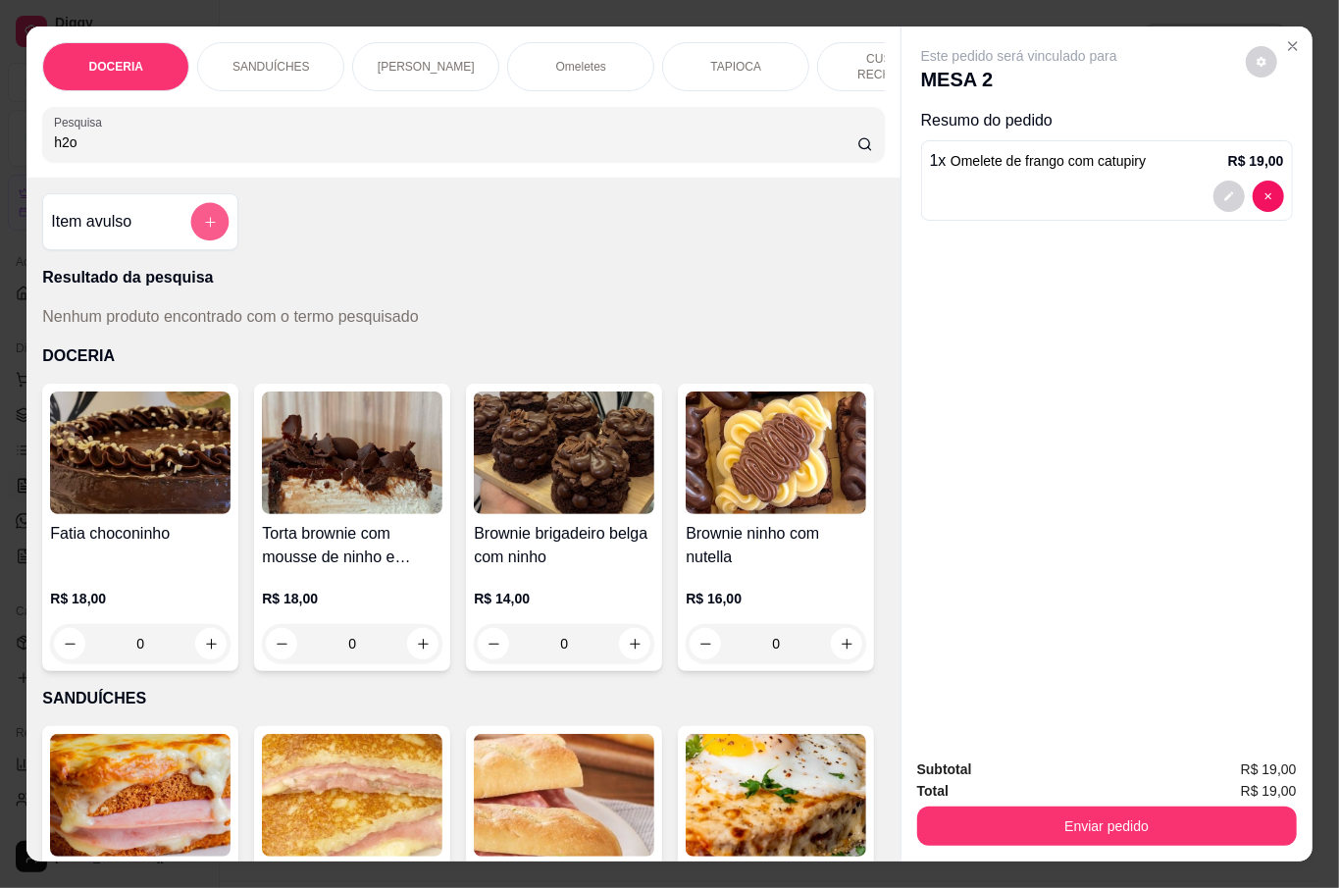
click at [205, 217] on icon "add-separate-item" at bounding box center [210, 222] width 10 height 10
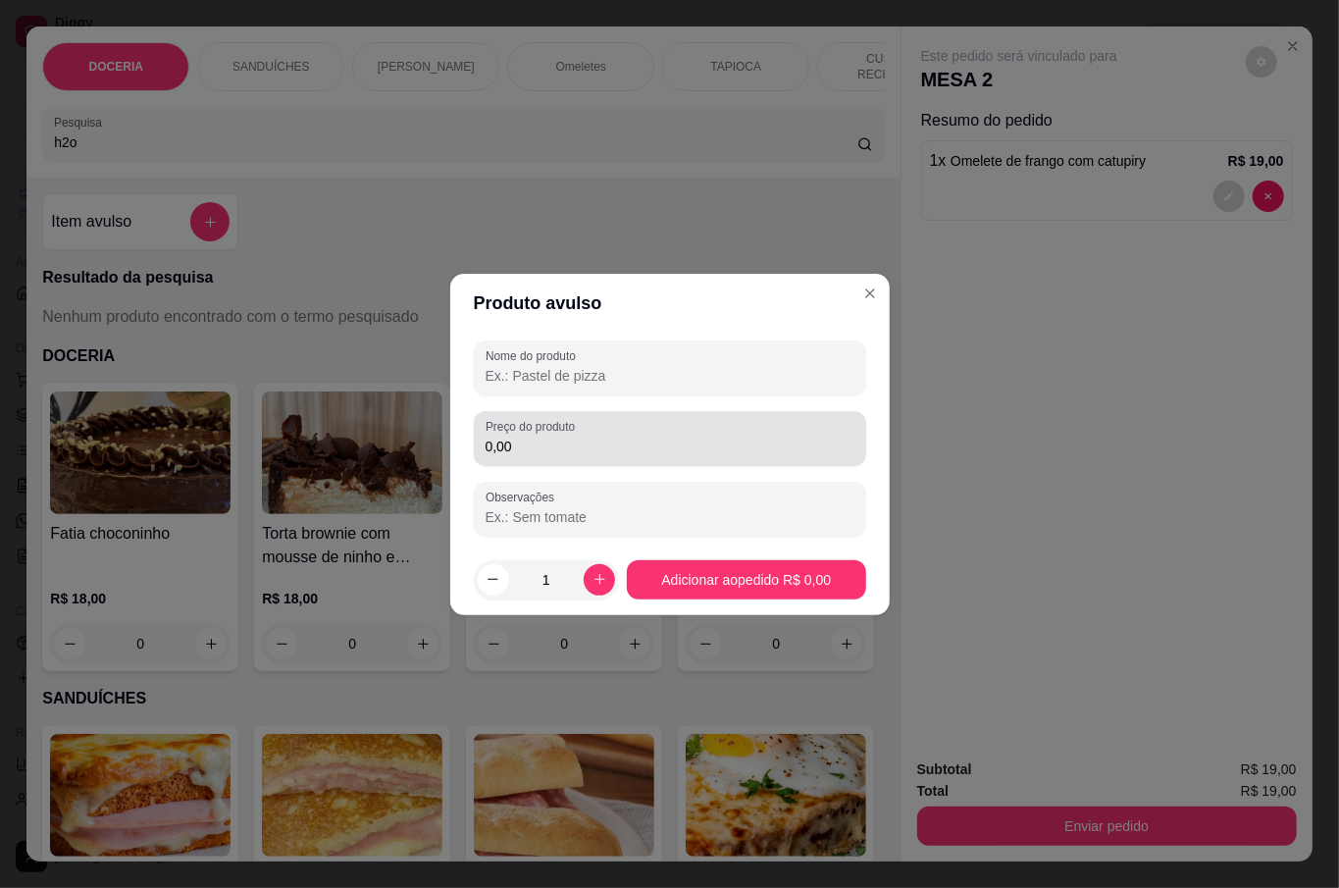
click at [625, 401] on div "Nome do produto Preço do produto 0,00 Observações" at bounding box center [670, 438] width 392 height 196
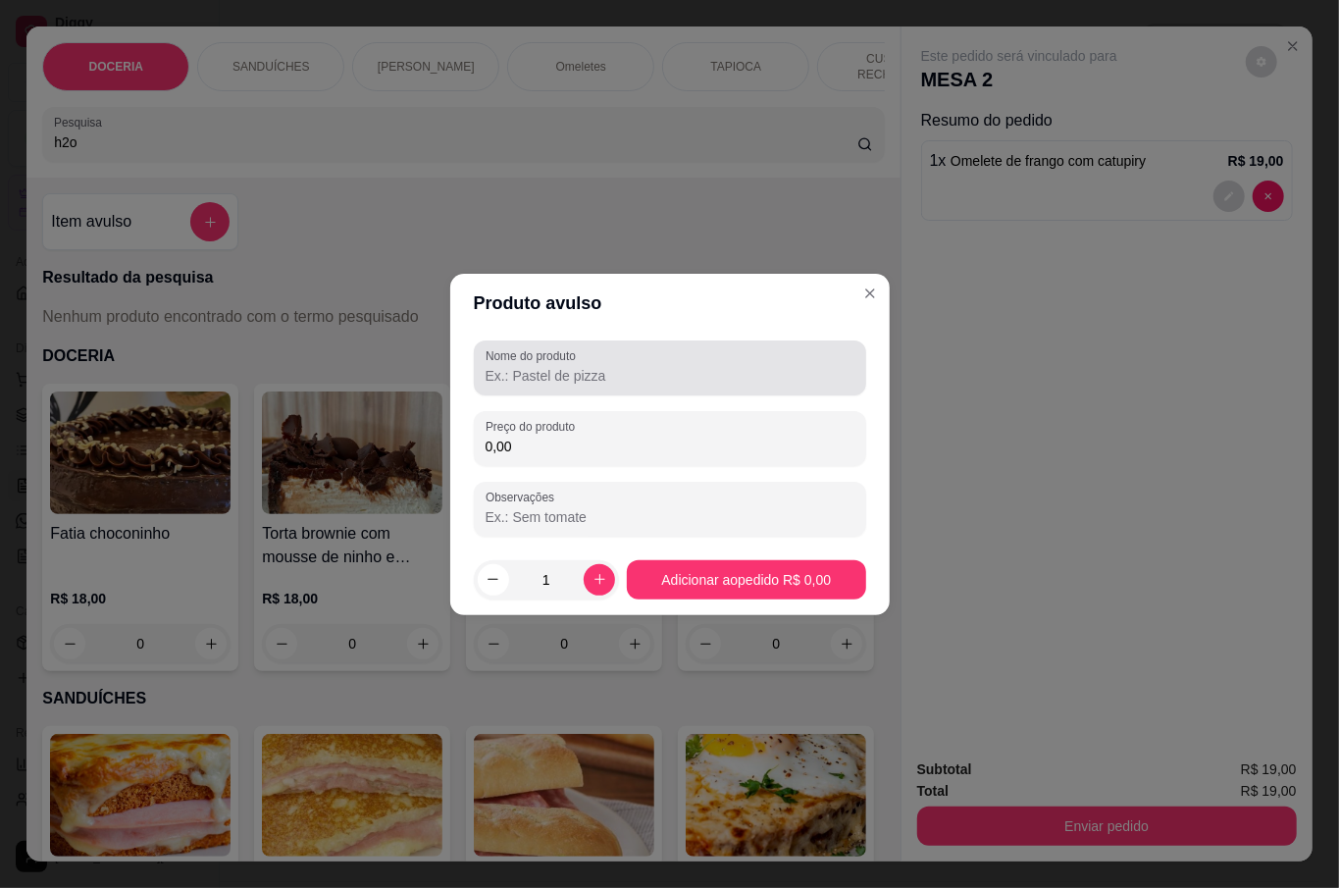
click at [622, 373] on input "Nome do produto" at bounding box center [669, 376] width 369 height 20
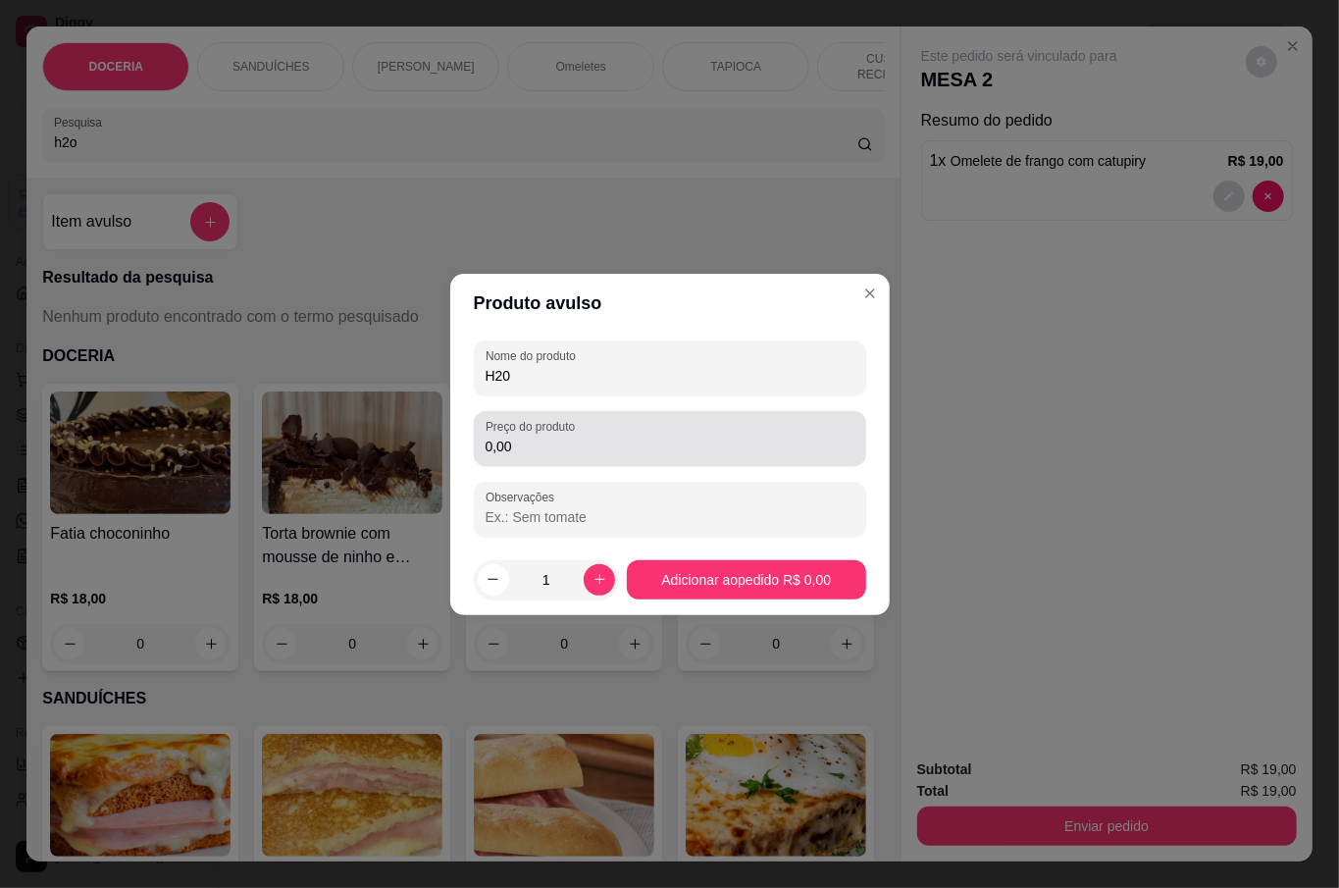
type input "H20"
click at [575, 455] on input "0,00" at bounding box center [669, 446] width 369 height 20
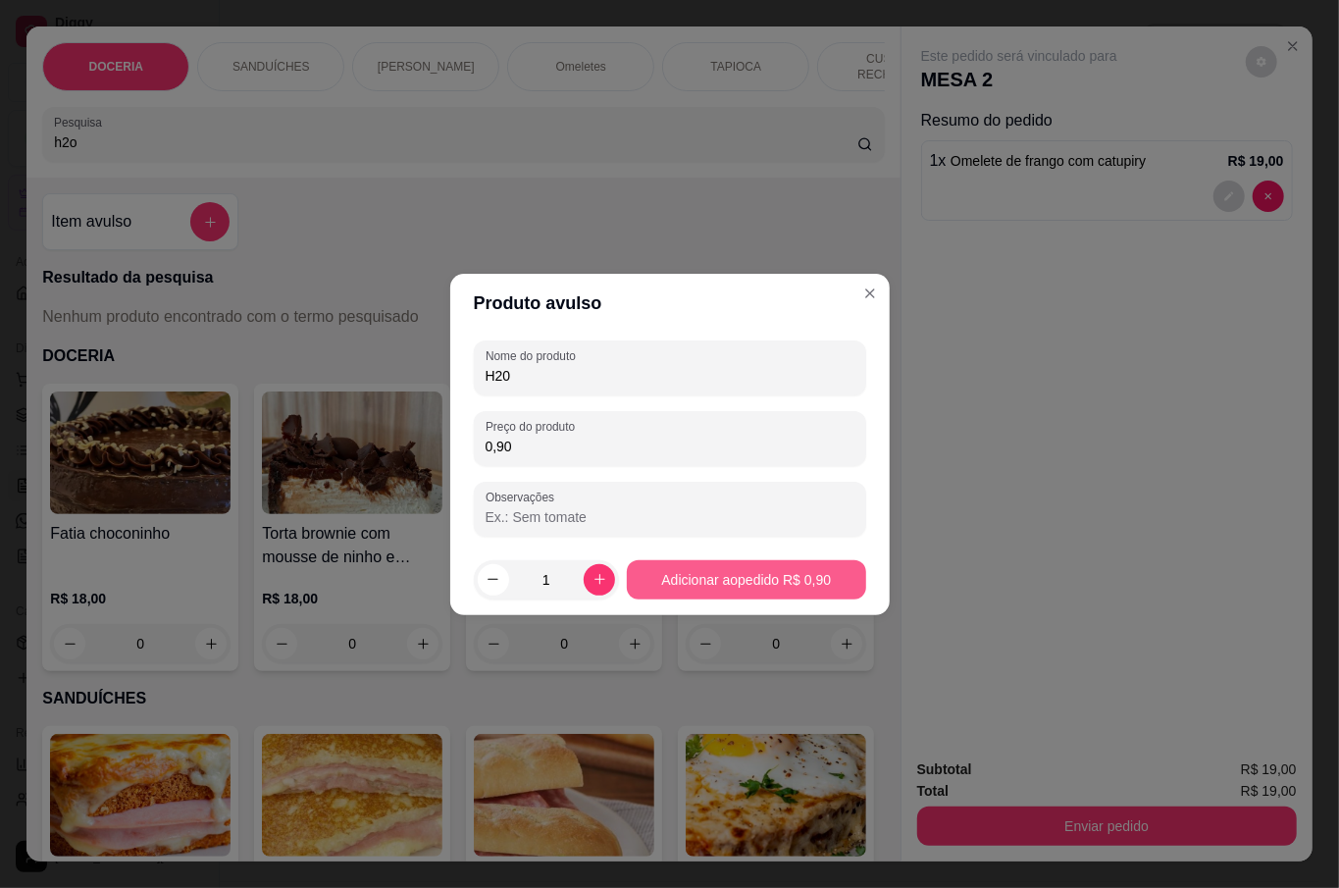
type input "9,00"
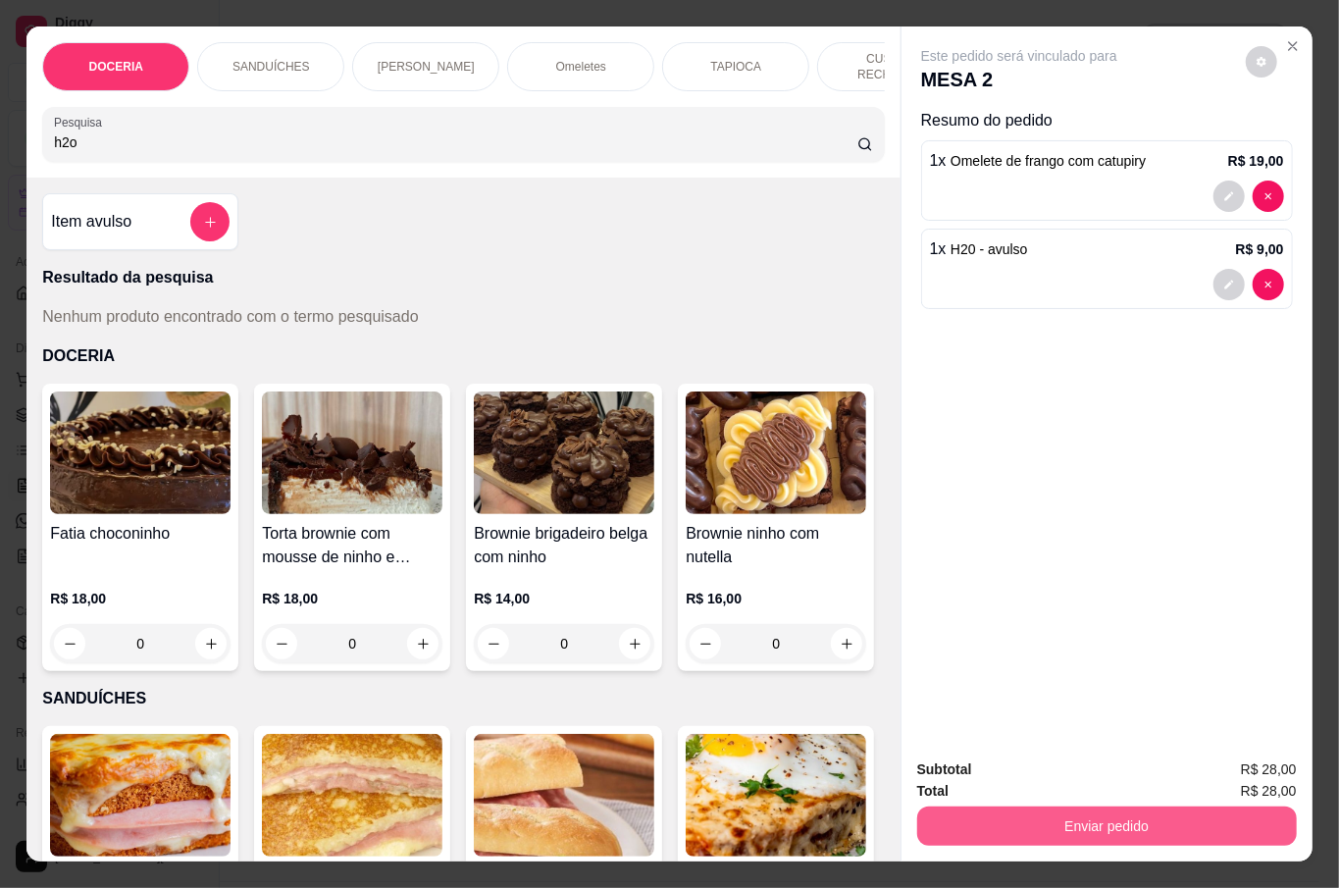
click at [1052, 813] on button "Enviar pedido" at bounding box center [1107, 825] width 380 height 39
click at [1126, 762] on button "Não registrar e enviar pedido" at bounding box center [1039, 767] width 198 height 36
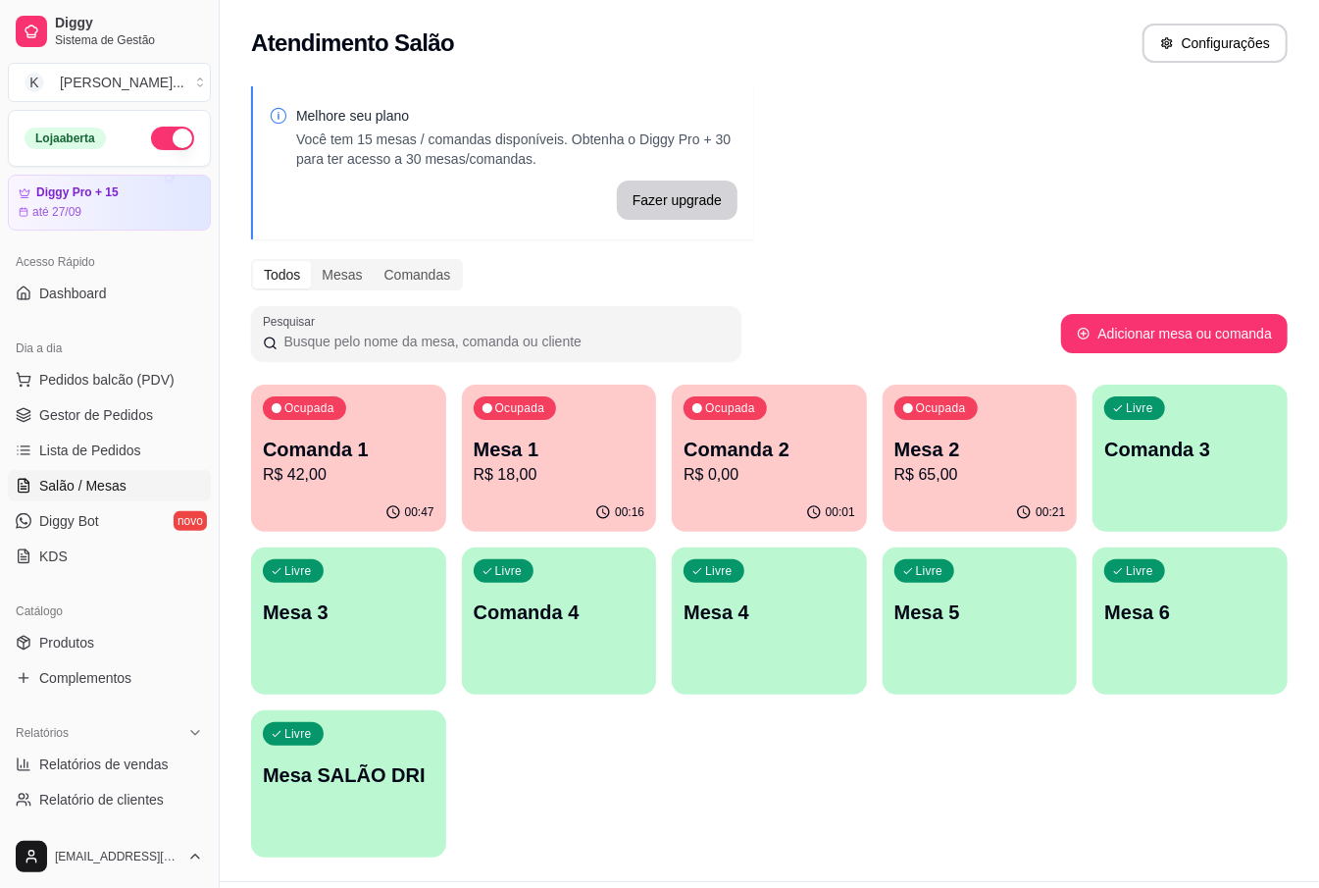
click at [1268, 839] on div "Ocupada Comanda 1 R$ 42,00 00:47 Ocupada Mesa 1 R$ 18,00 00:16 Ocupada Comanda …" at bounding box center [769, 620] width 1037 height 473
click at [534, 486] on div "Ocupada Mesa 1 R$ 18,00" at bounding box center [559, 438] width 195 height 109
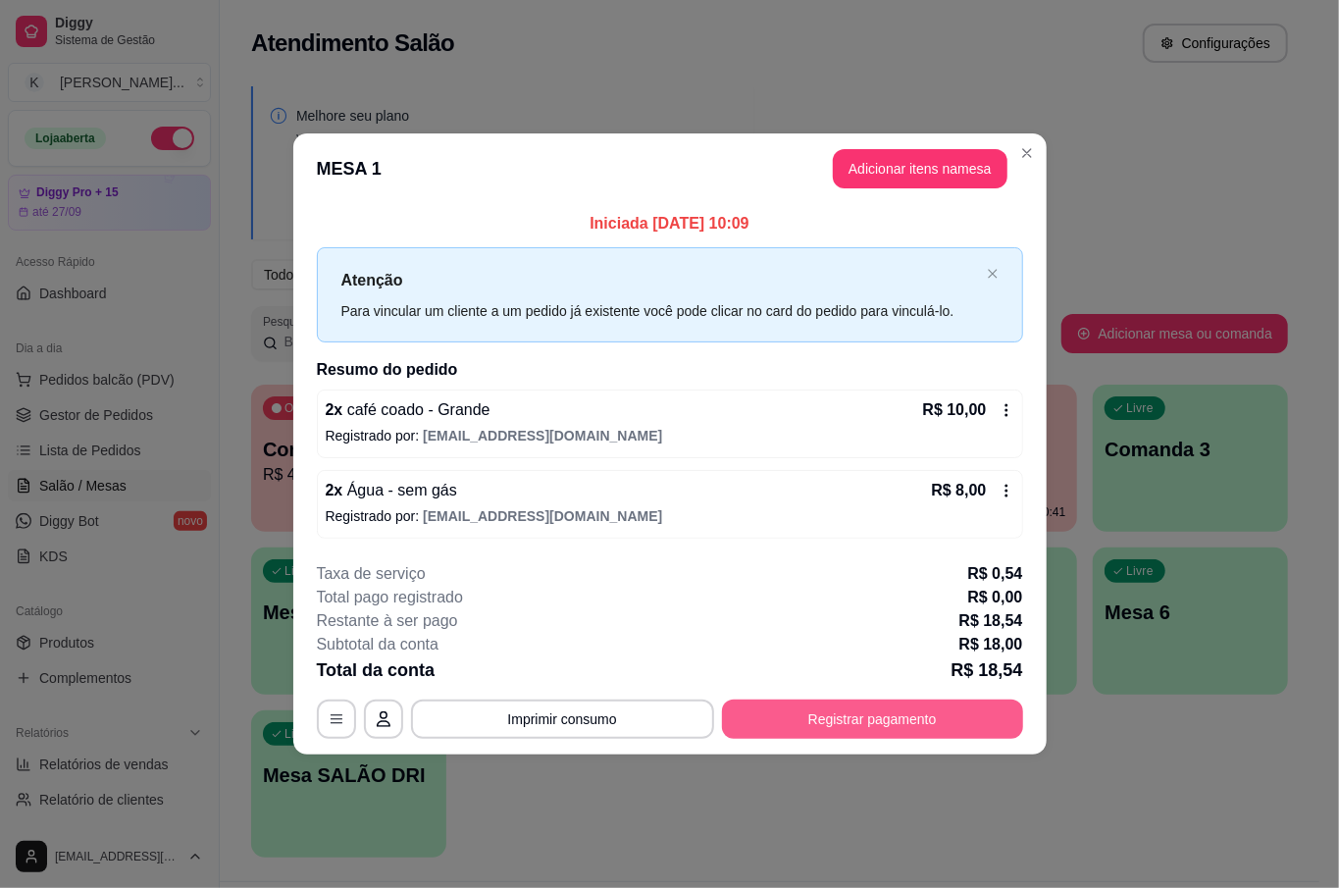
click at [861, 724] on button "Registrar pagamento" at bounding box center [872, 718] width 301 height 39
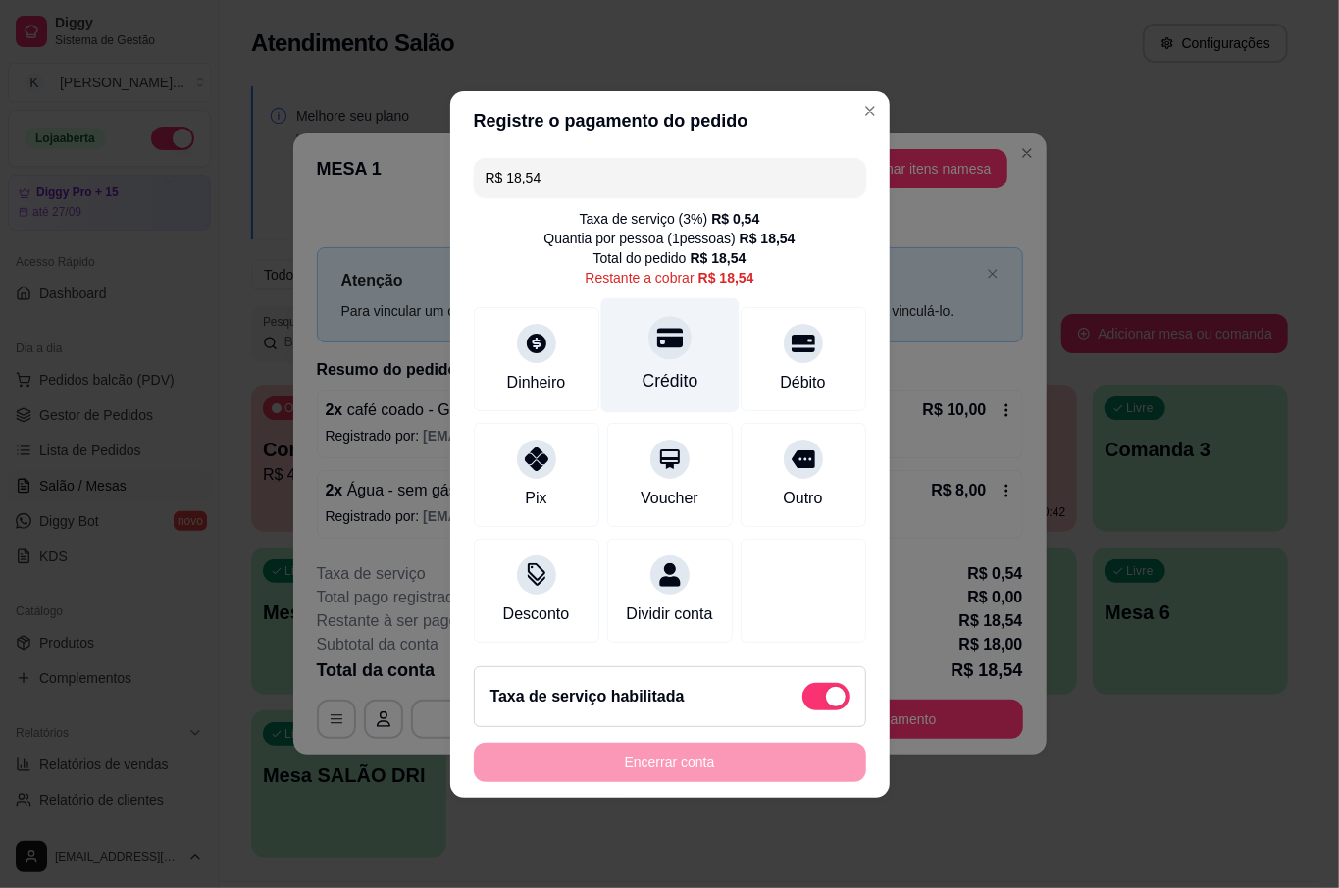
click at [661, 328] on icon at bounding box center [668, 338] width 25 height 20
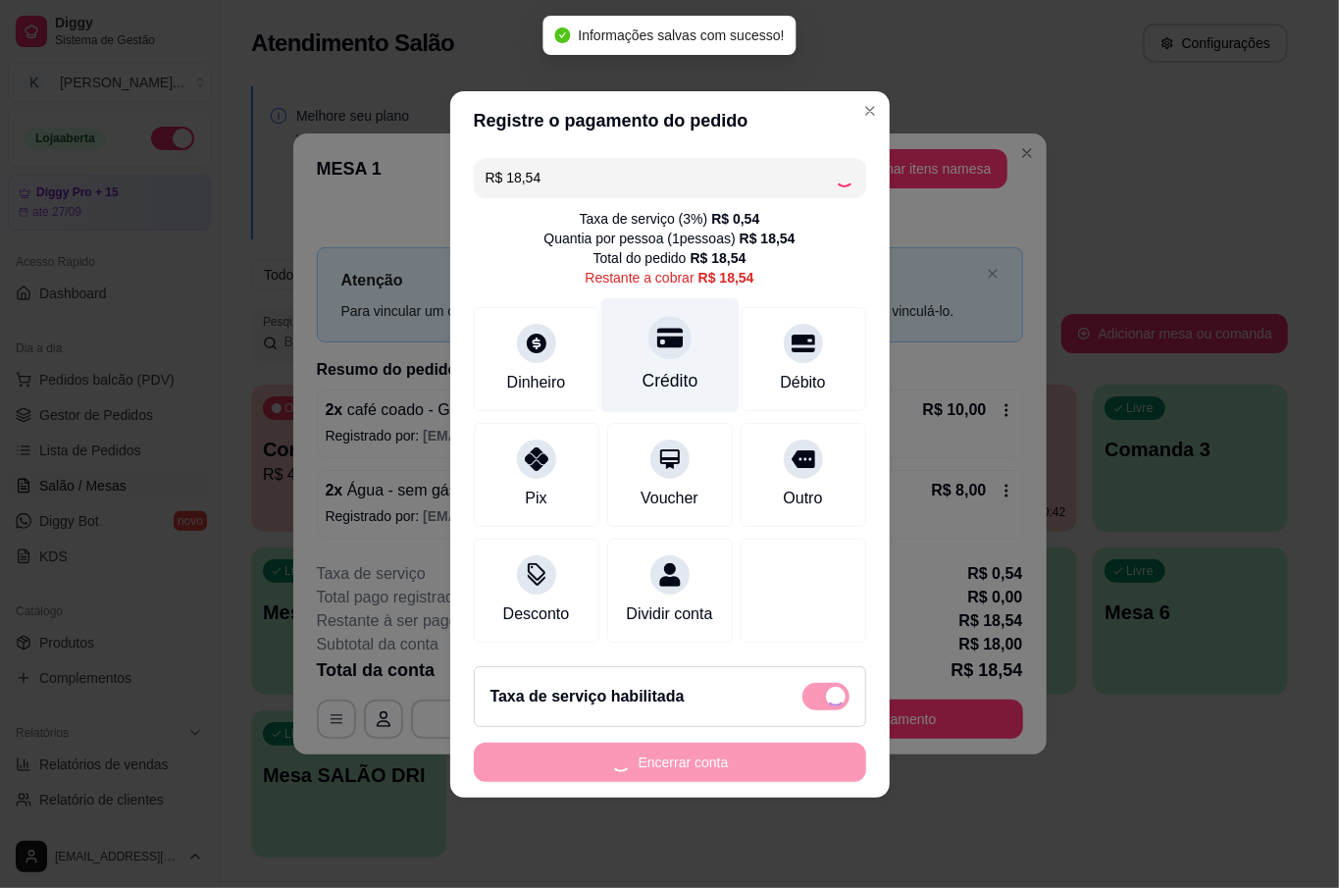
type input "R$ 0,00"
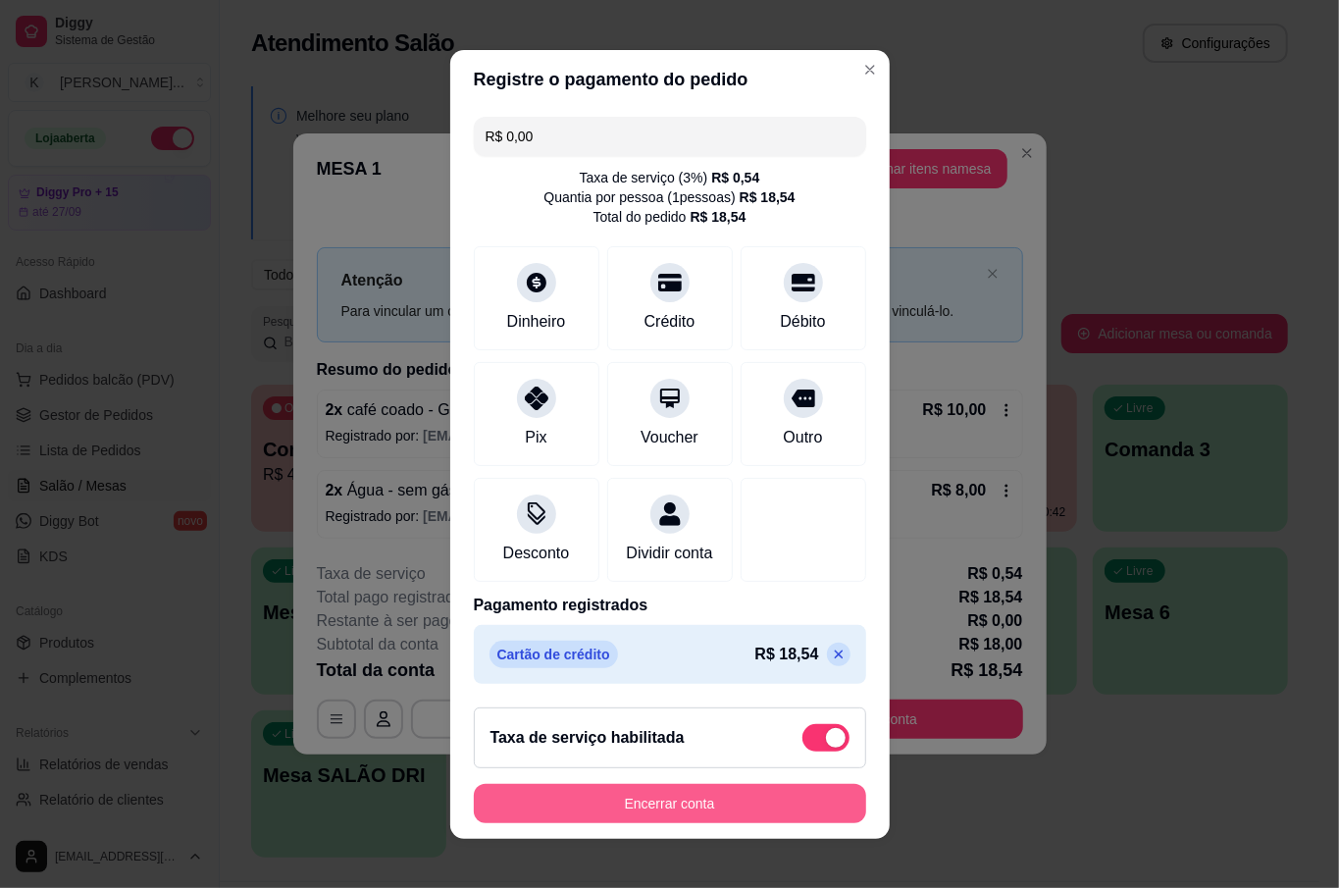
click at [720, 814] on button "Encerrar conta" at bounding box center [670, 803] width 392 height 39
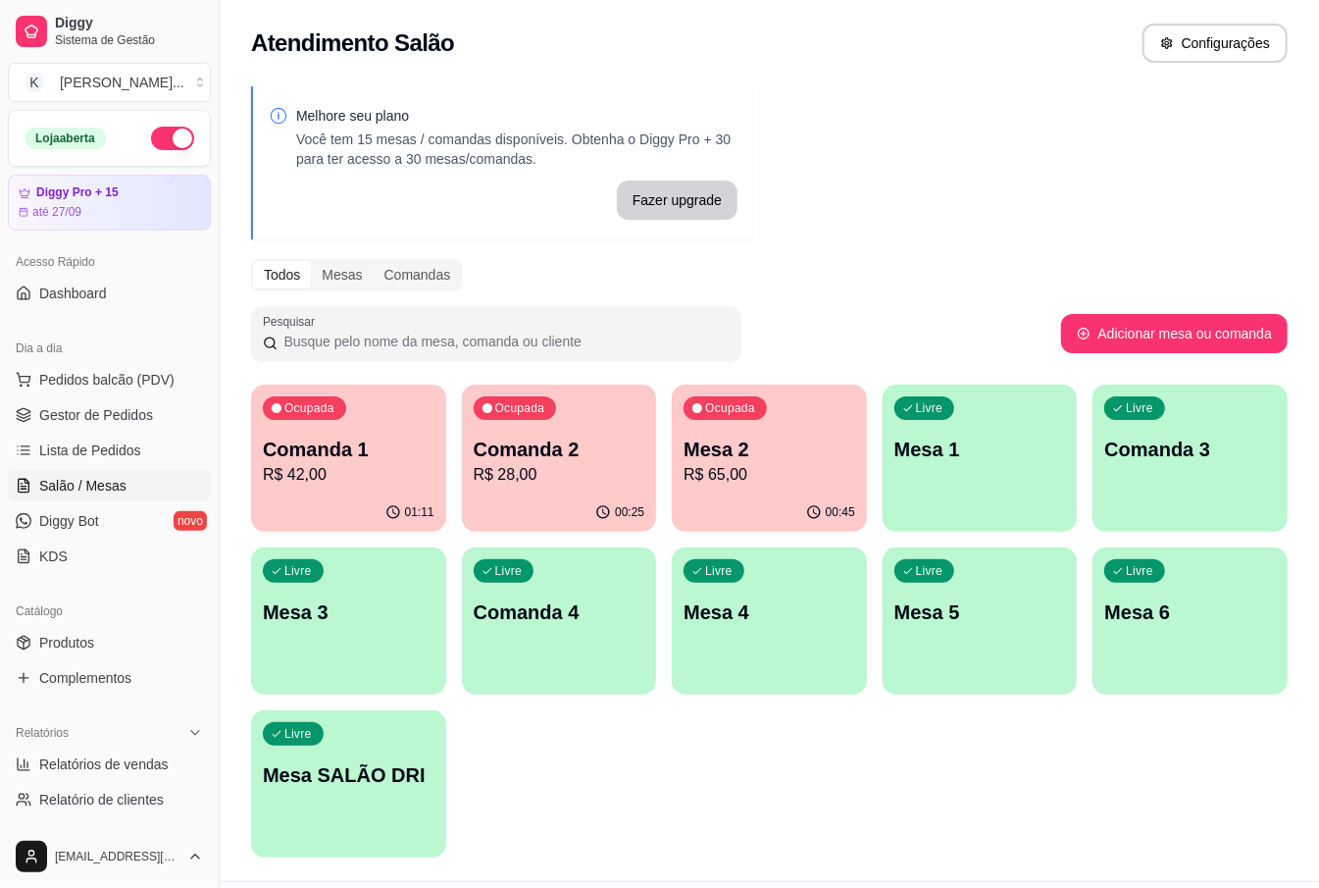
click at [847, 459] on p "Mesa 2" at bounding box center [770, 448] width 172 height 27
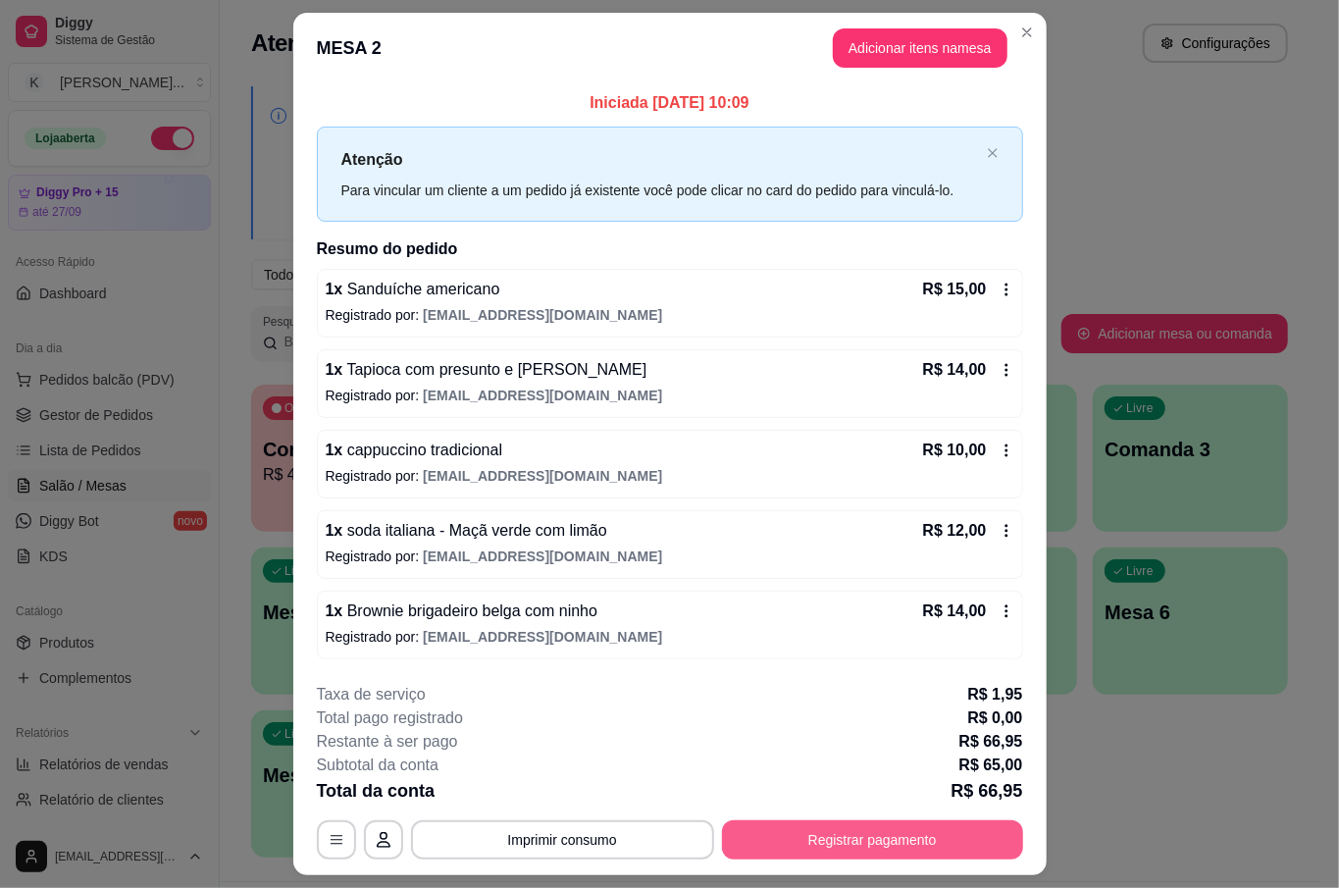
click at [899, 840] on button "Registrar pagamento" at bounding box center [872, 839] width 301 height 39
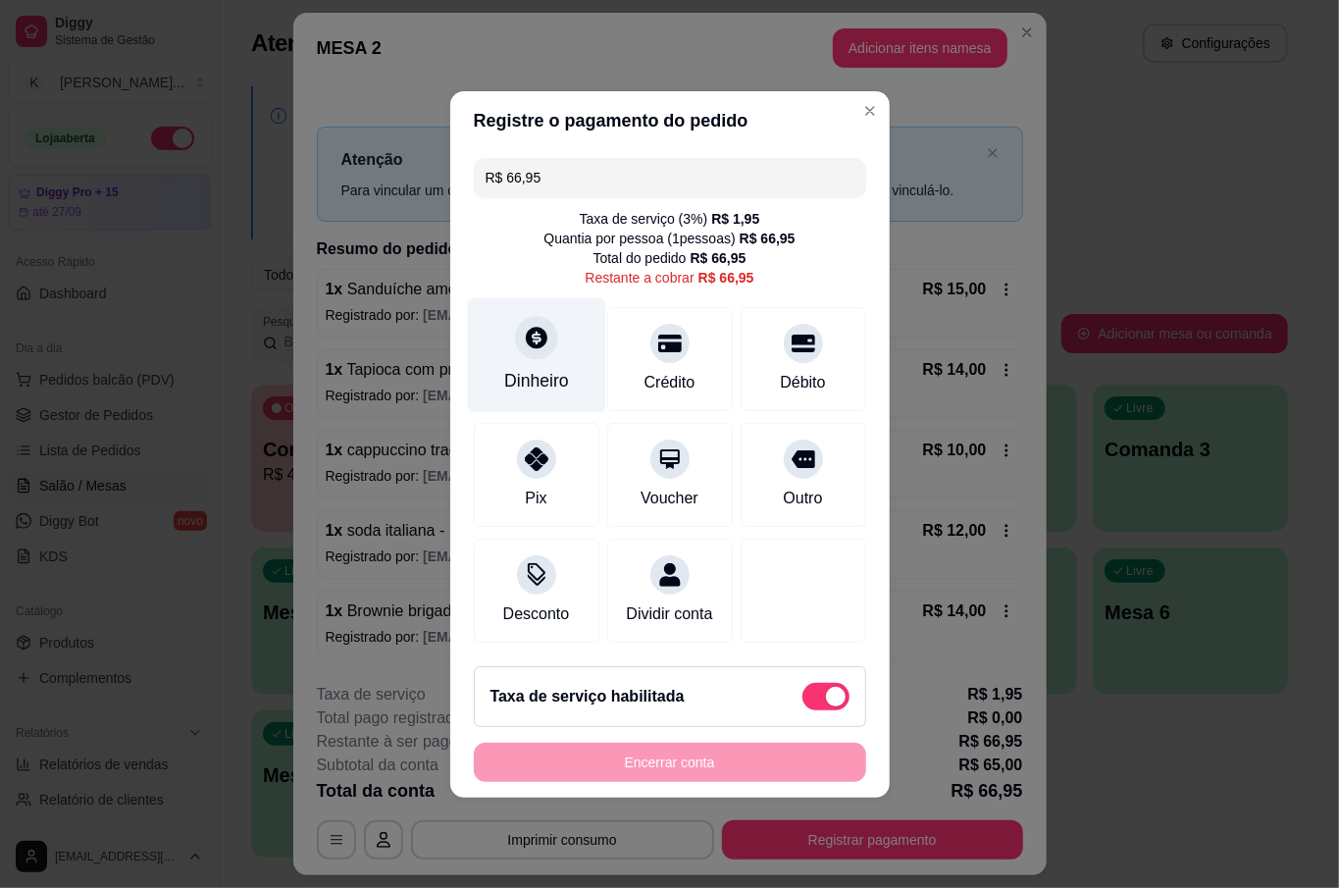
click at [534, 368] on div "Dinheiro" at bounding box center [536, 380] width 65 height 25
drag, startPoint x: 559, startPoint y: 171, endPoint x: 212, endPoint y: 48, distance: 368.2
click at [174, 155] on div "Registre o pagamento do pedido R$ 66,95 Taxa de serviço ( 3 %) R$ 1,95 Quantia …" at bounding box center [669, 444] width 1339 height 888
type input "R$ 20,00"
click at [507, 339] on div "Dinheiro" at bounding box center [536, 354] width 138 height 115
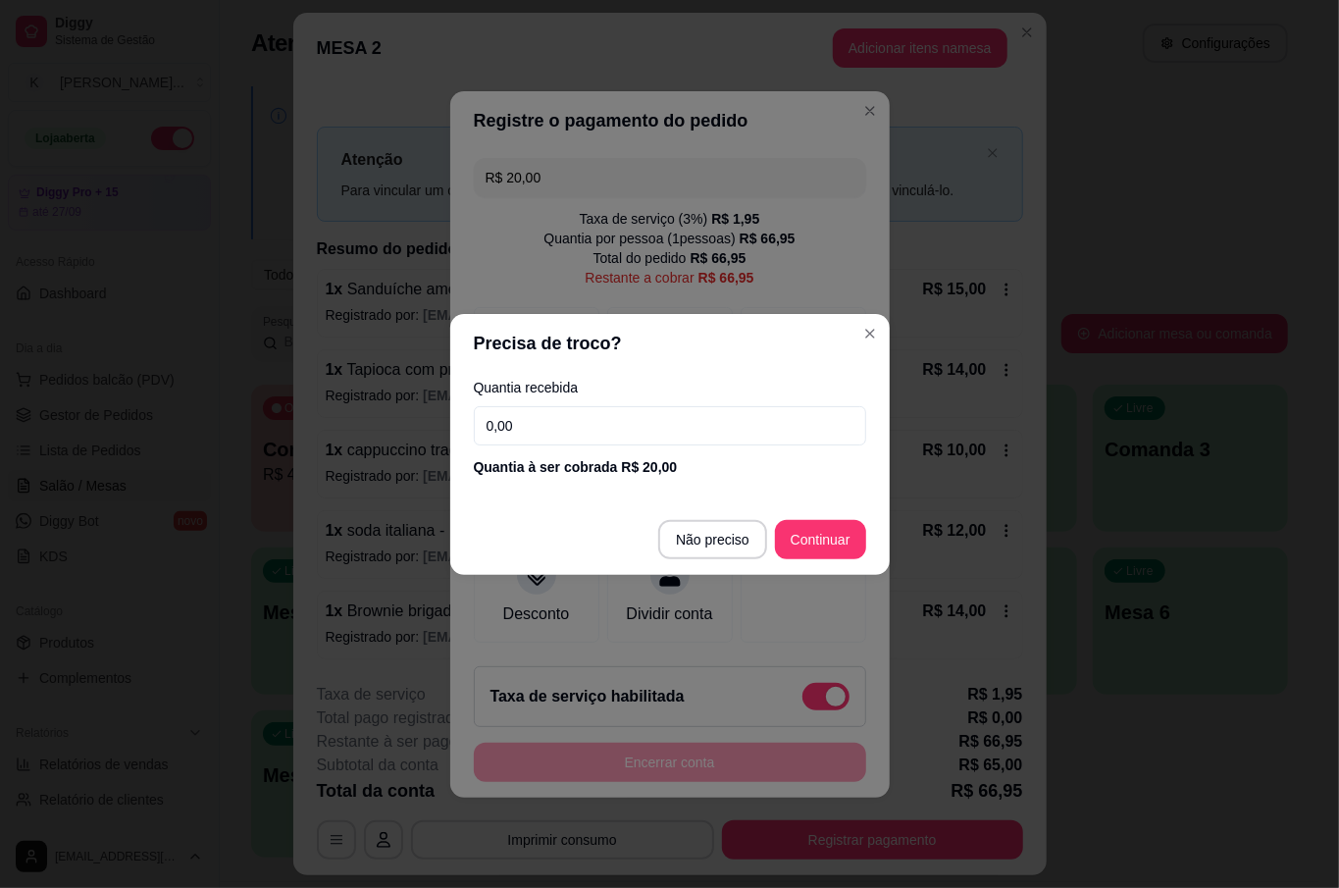
click at [707, 413] on input "0,00" at bounding box center [670, 425] width 392 height 39
type input "20,00"
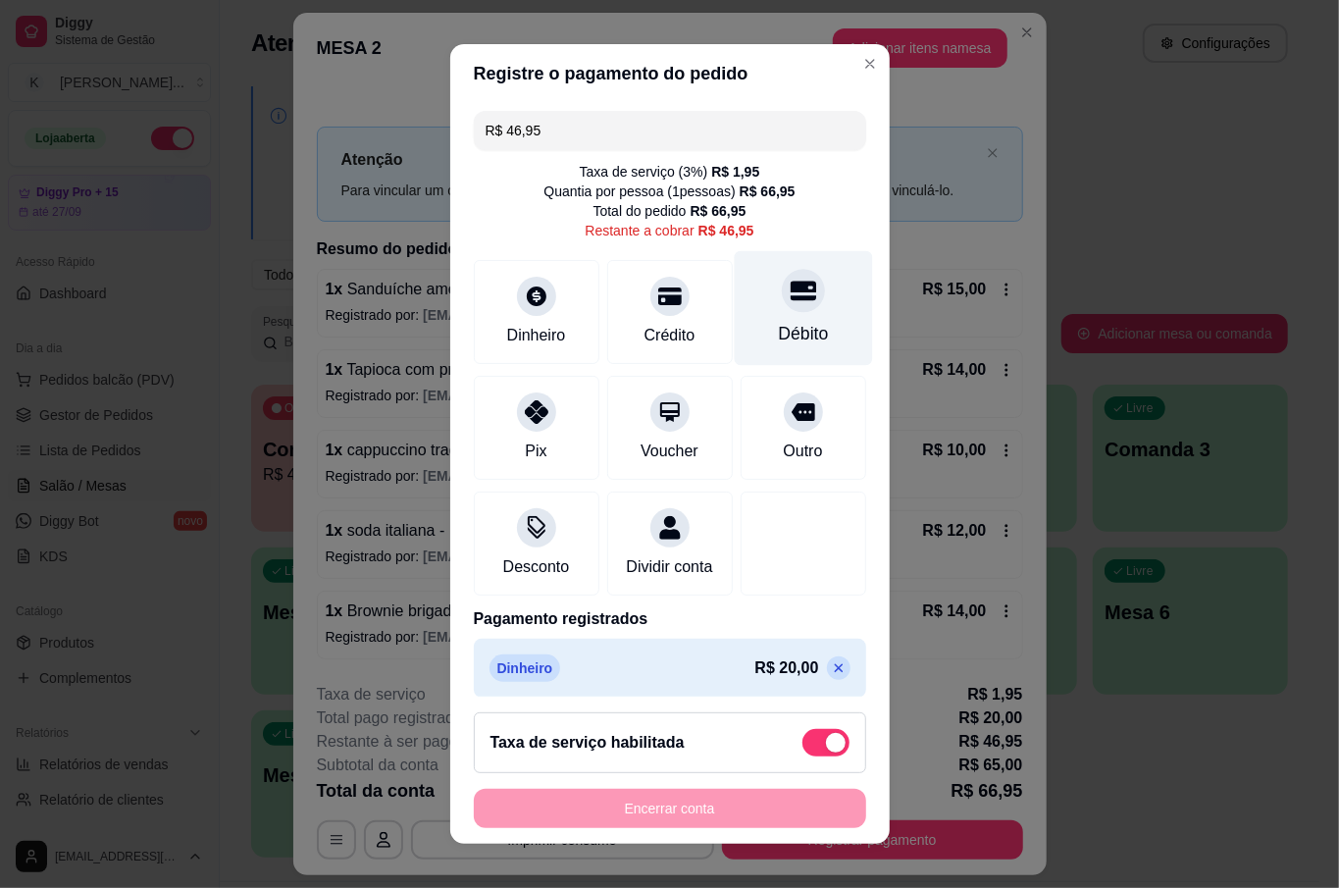
click at [782, 308] on div at bounding box center [803, 291] width 43 height 43
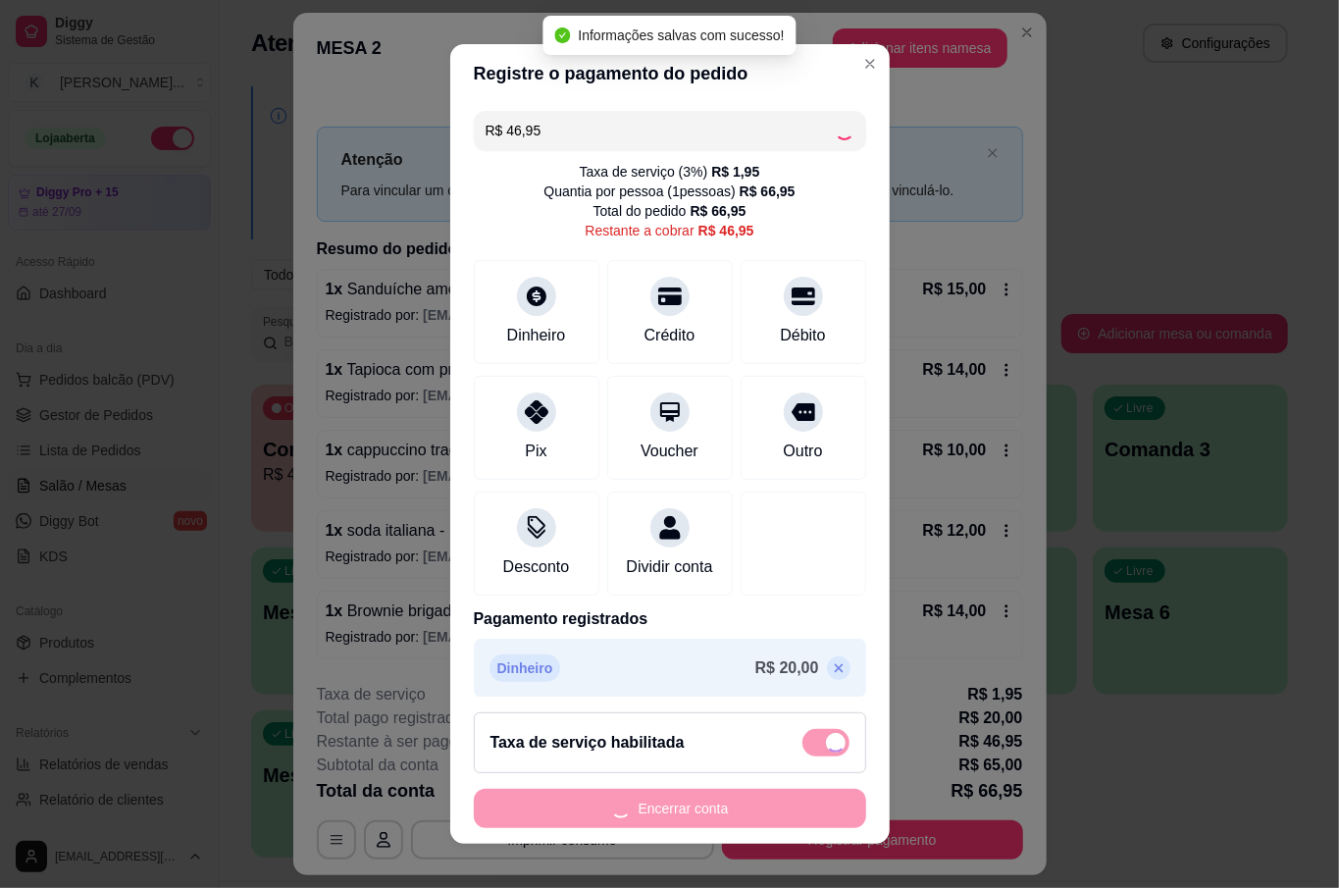
type input "R$ 0,00"
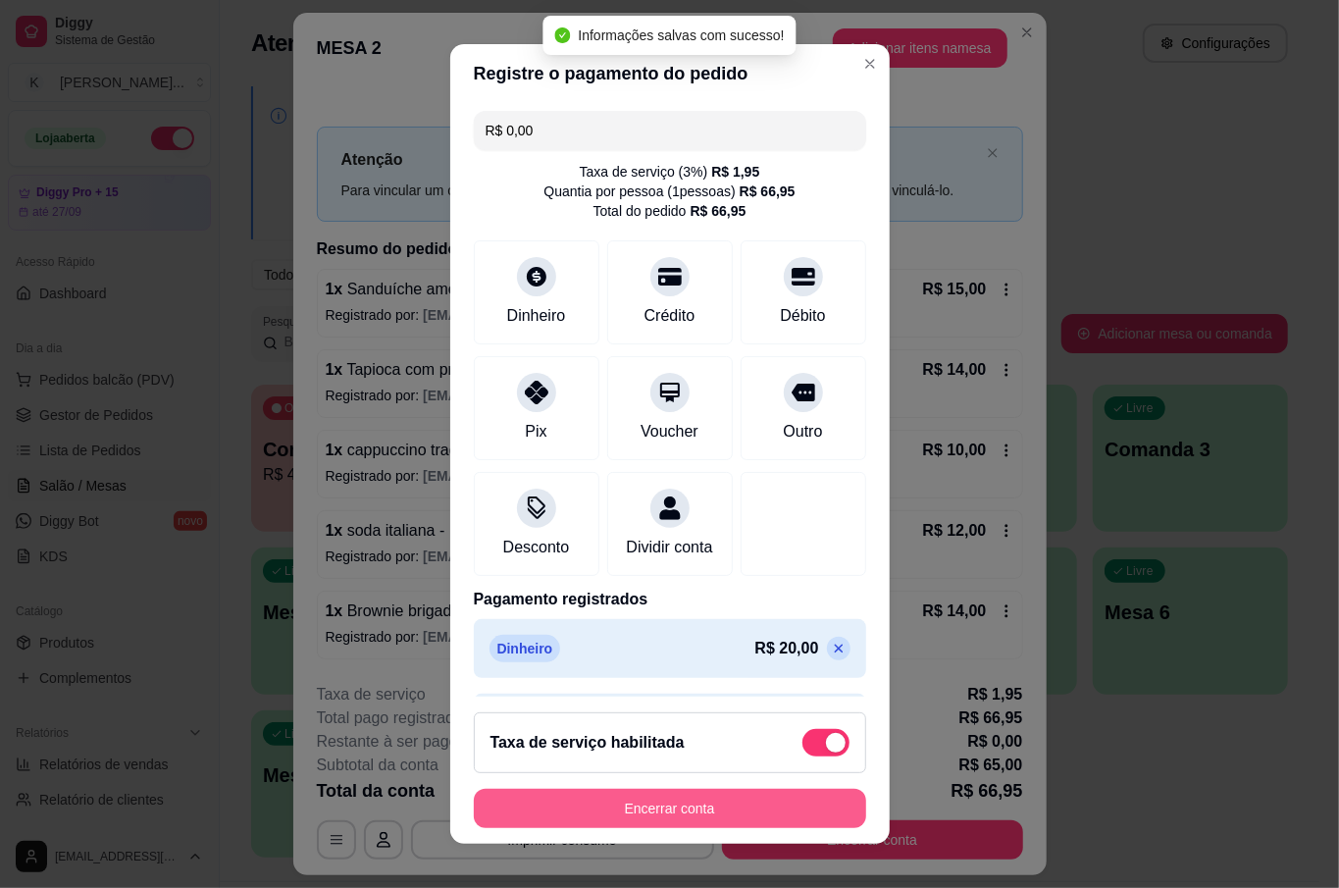
click at [773, 812] on button "Encerrar conta" at bounding box center [670, 807] width 392 height 39
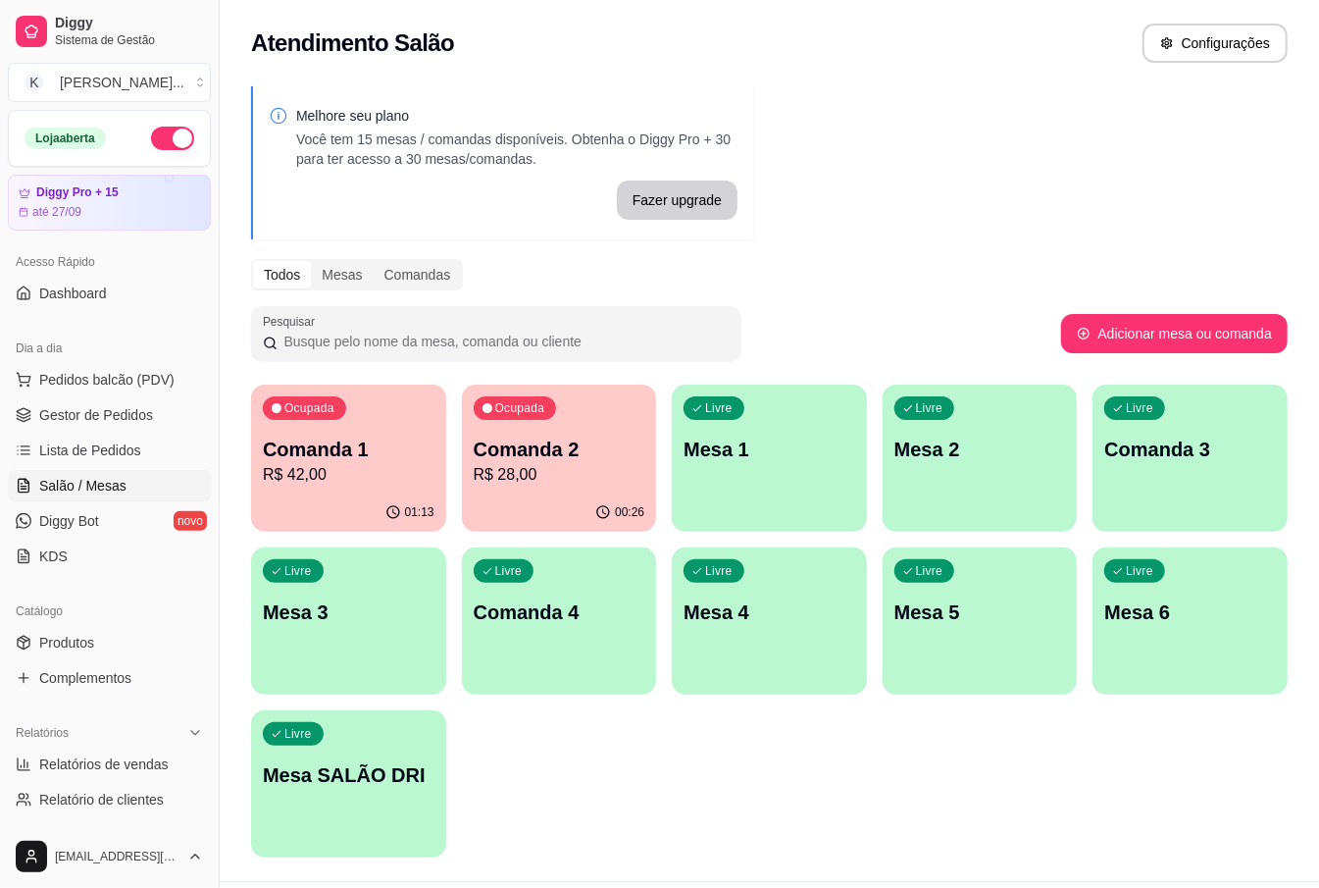
click at [530, 460] on p "Comanda 2" at bounding box center [560, 448] width 172 height 27
click at [375, 433] on div "Ocupada Comanda 1 R$ 42,00" at bounding box center [348, 438] width 195 height 109
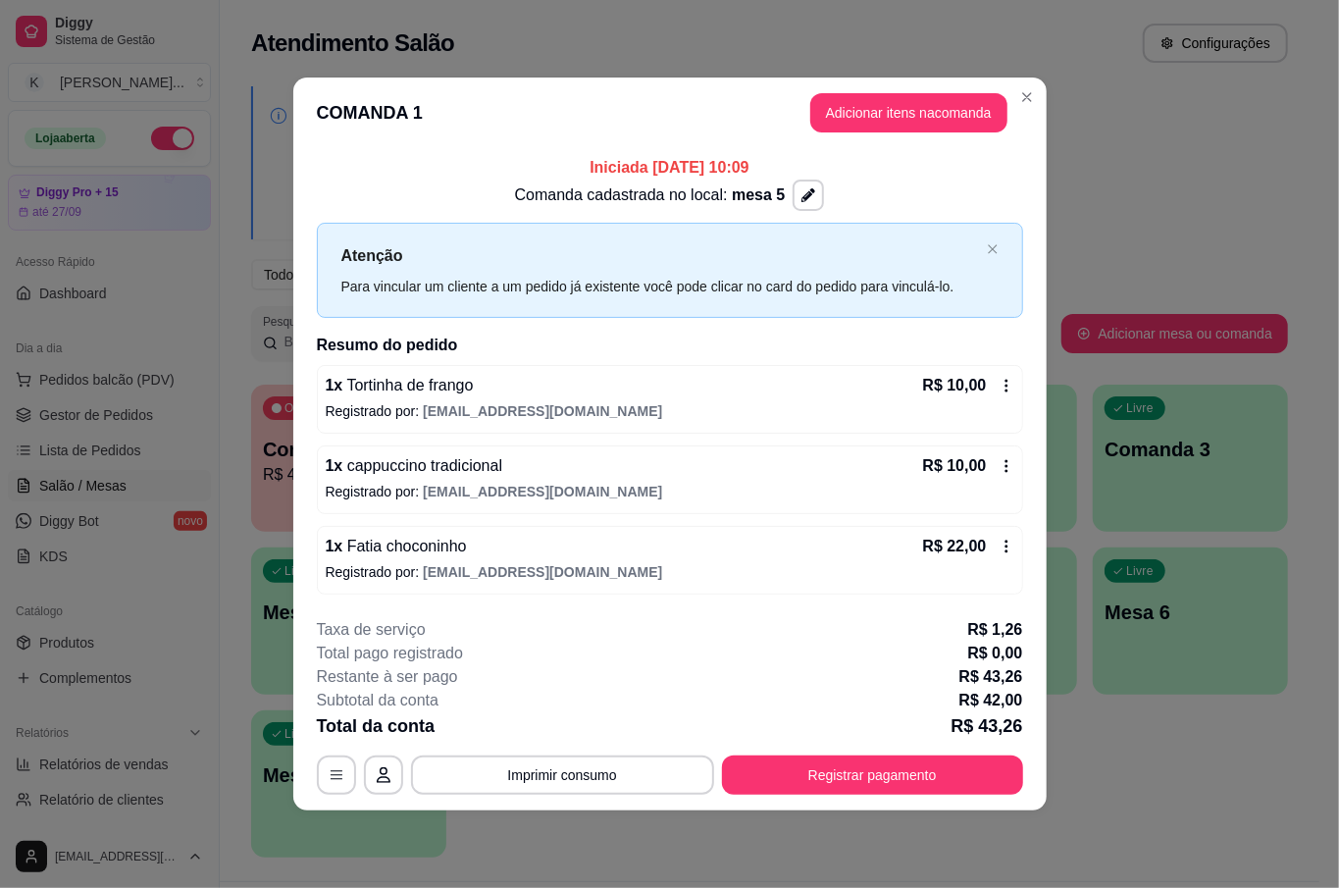
click at [865, 787] on button "Registrar pagamento" at bounding box center [872, 774] width 301 height 39
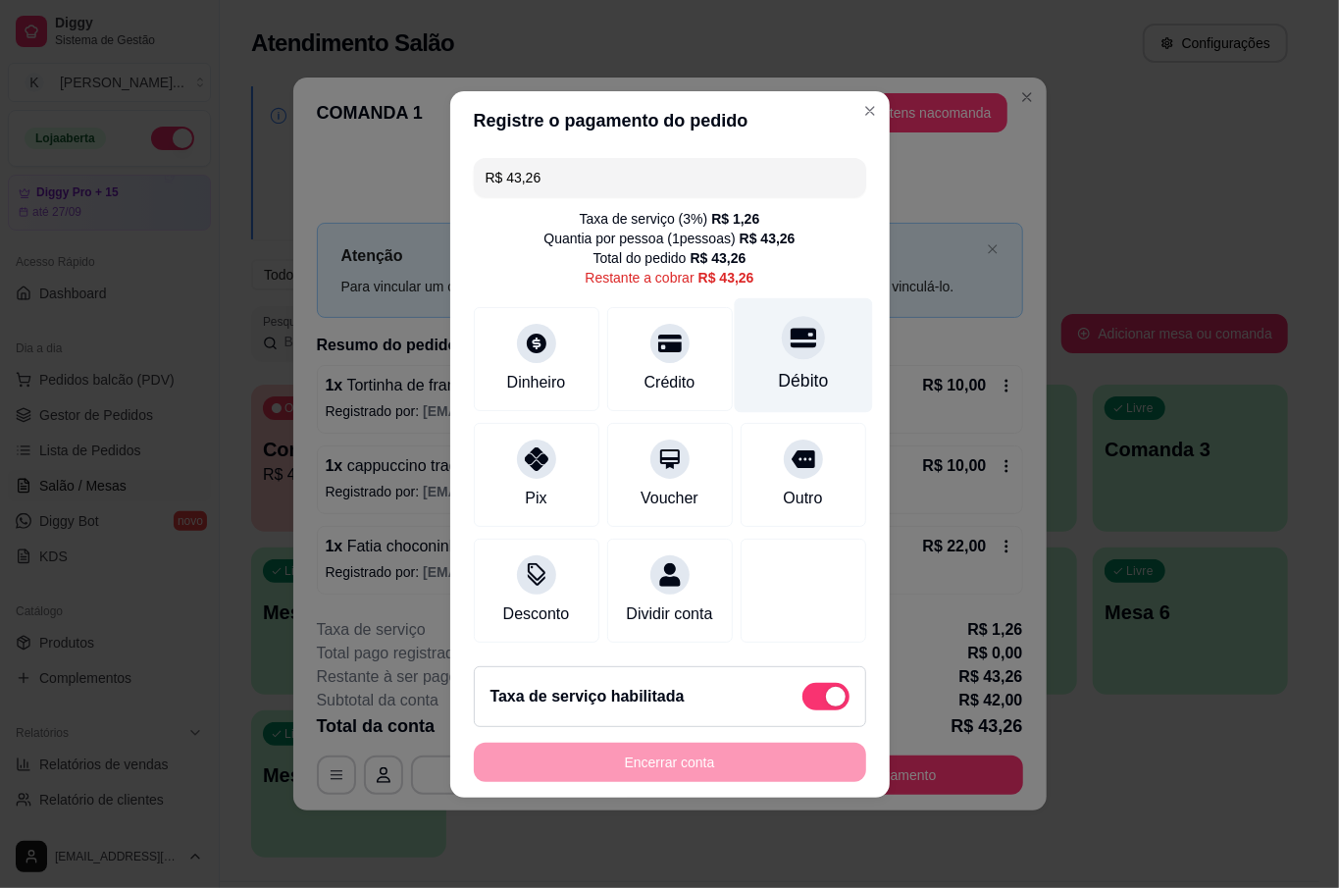
click at [789, 330] on icon at bounding box center [801, 337] width 25 height 25
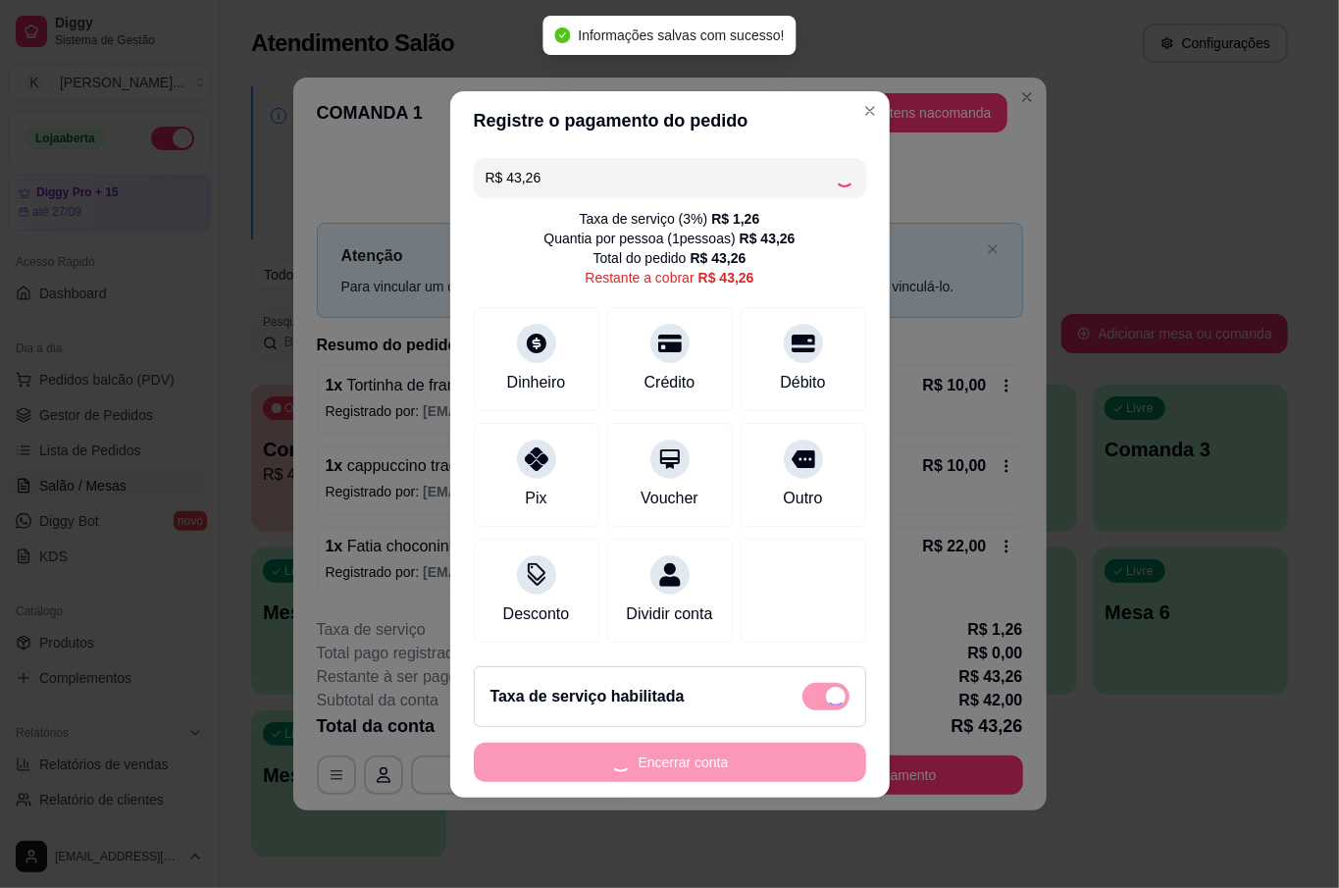
type input "R$ 0,00"
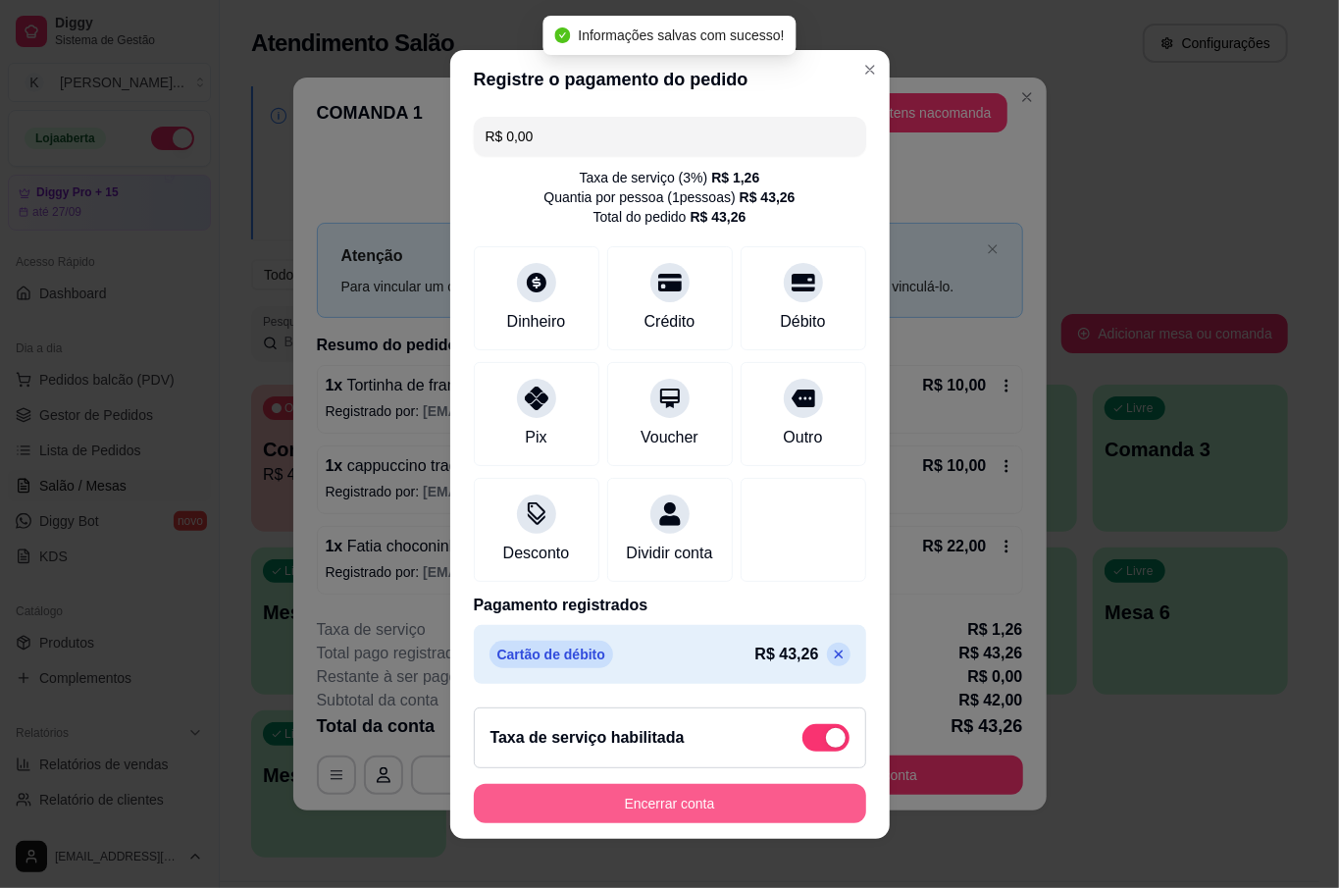
click at [790, 794] on button "Encerrar conta" at bounding box center [670, 803] width 392 height 39
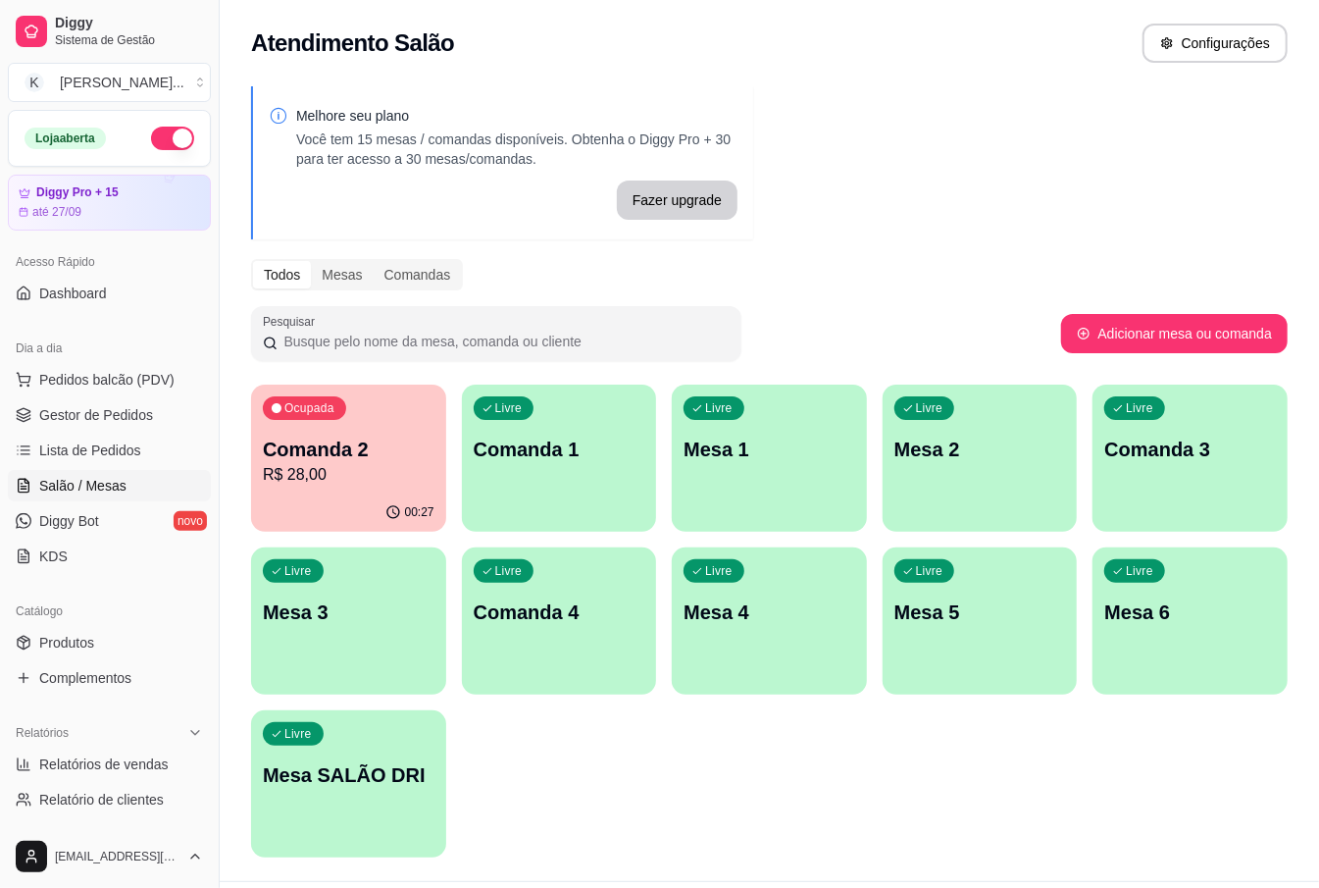
drag, startPoint x: 1059, startPoint y: 848, endPoint x: 1025, endPoint y: 745, distance: 108.5
click at [1060, 839] on div "Ocupada Comanda 2 R$ 28,00 00:27 Livre Comanda 1 Livre Mesa 1 Livre Mesa 2 Livr…" at bounding box center [769, 620] width 1037 height 473
click at [311, 481] on p "R$ 28,00" at bounding box center [349, 475] width 172 height 24
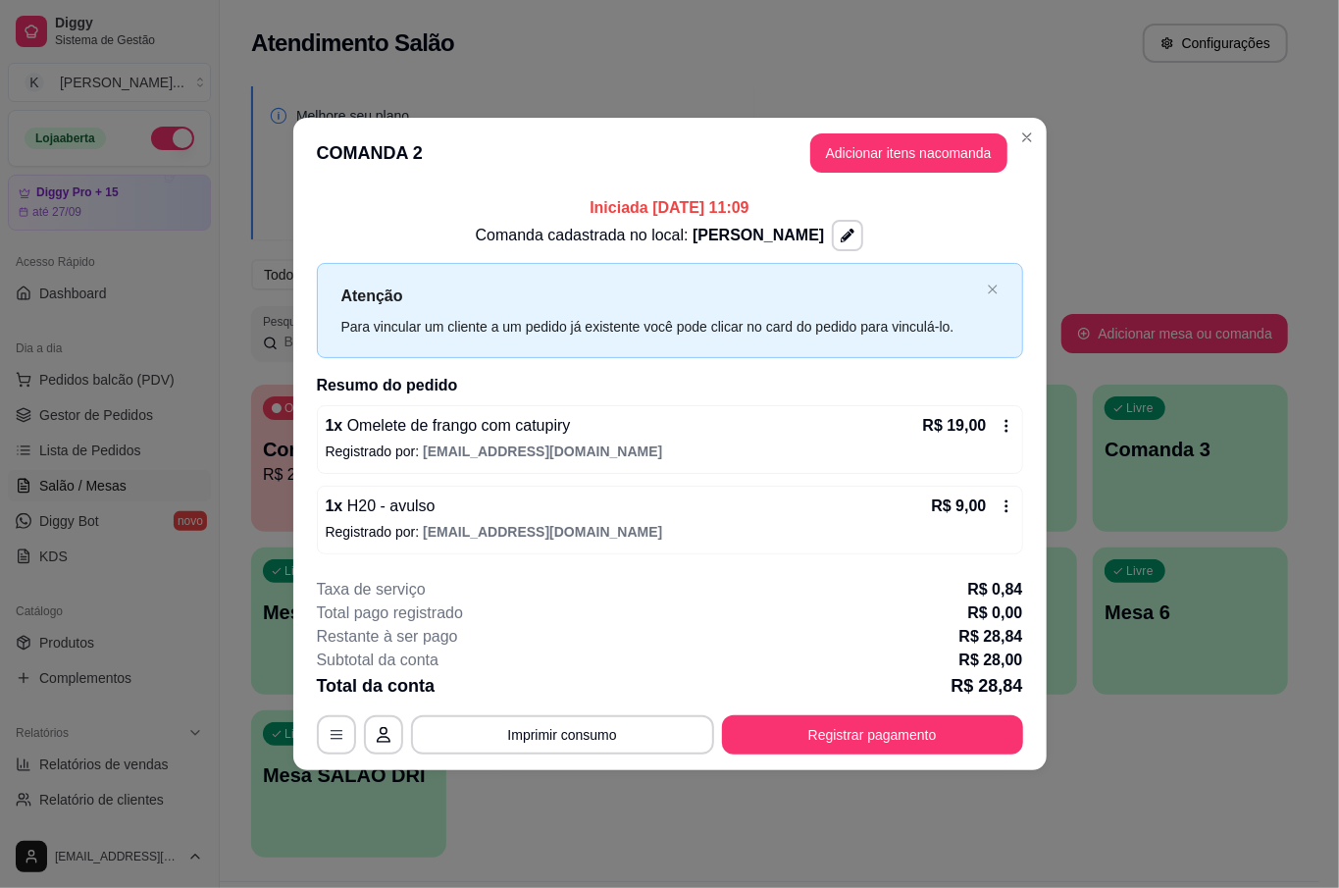
click at [567, 769] on footer "**********" at bounding box center [669, 666] width 753 height 208
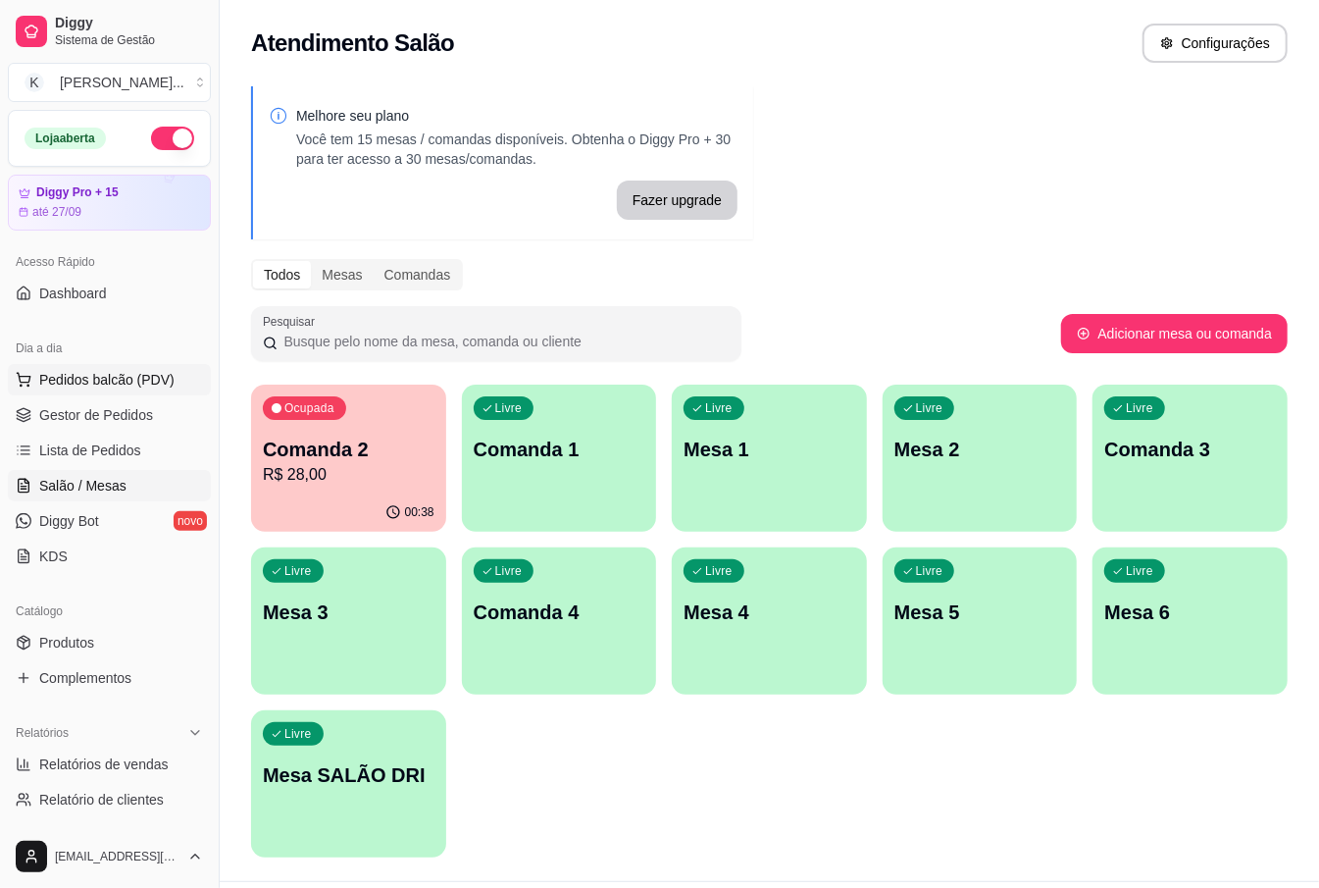
click at [119, 367] on button "Pedidos balcão (PDV)" at bounding box center [109, 379] width 203 height 31
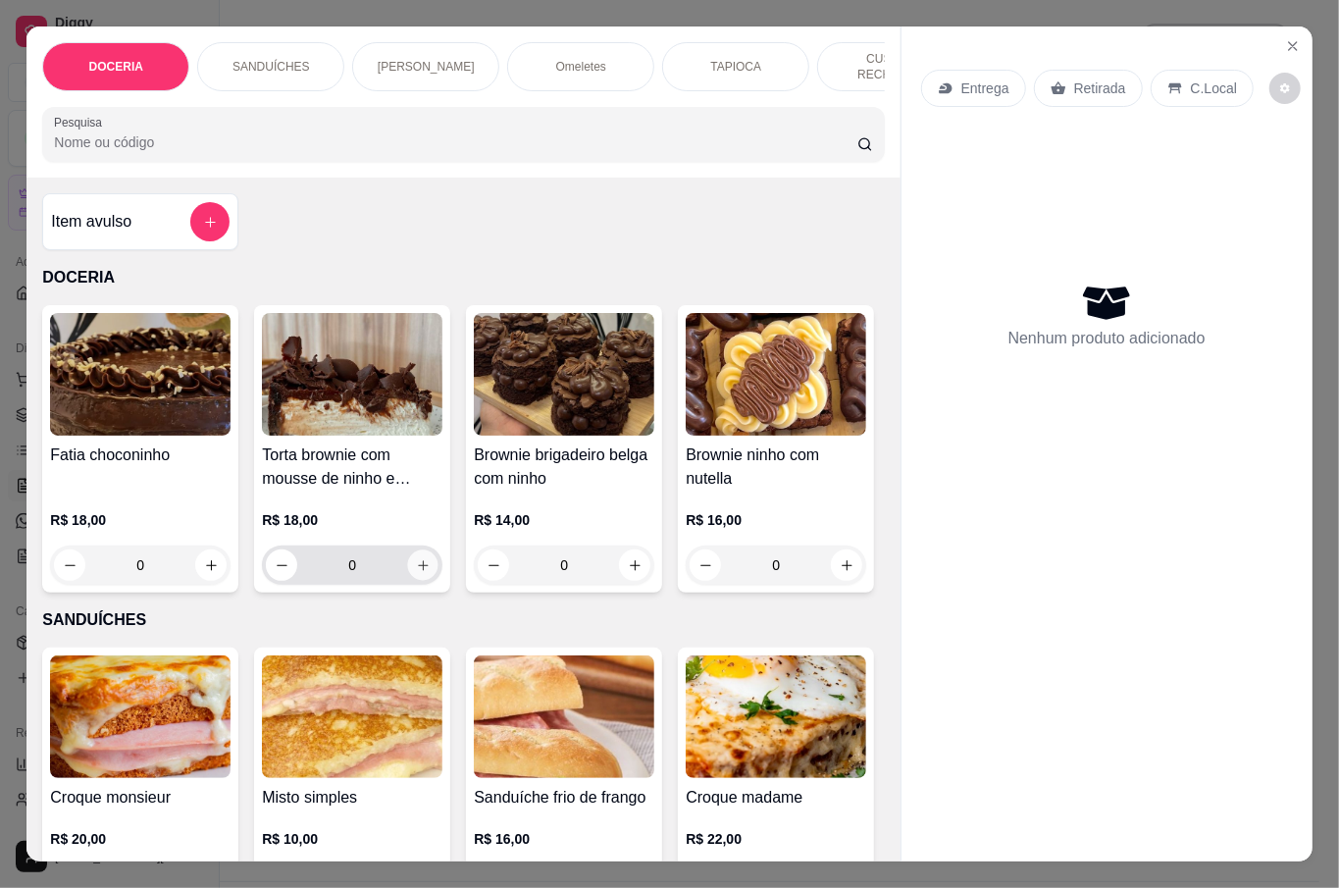
click at [418, 561] on icon "increase-product-quantity" at bounding box center [423, 565] width 10 height 10
type input "1"
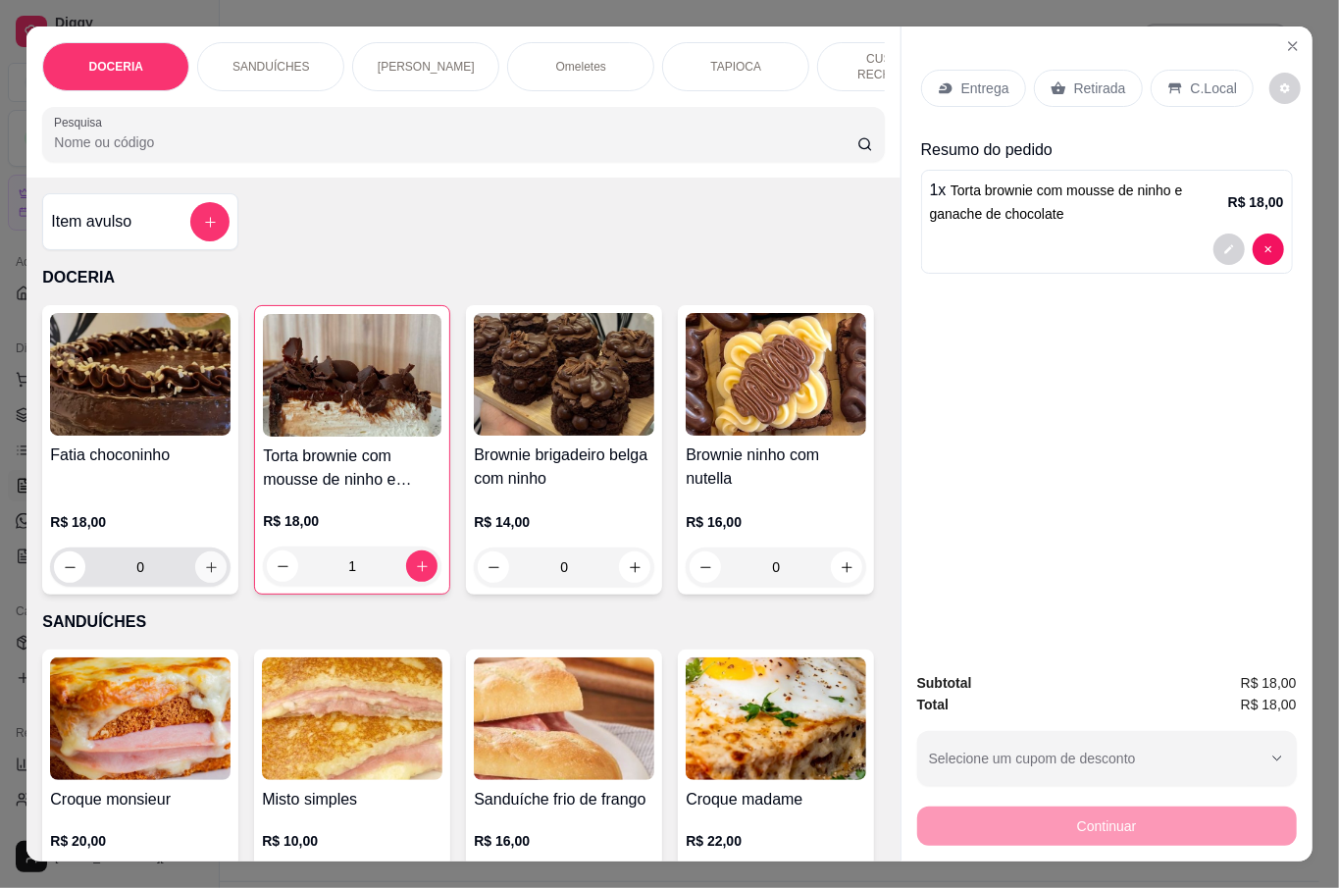
click at [209, 562] on button "increase-product-quantity" at bounding box center [210, 566] width 31 height 31
type input "1"
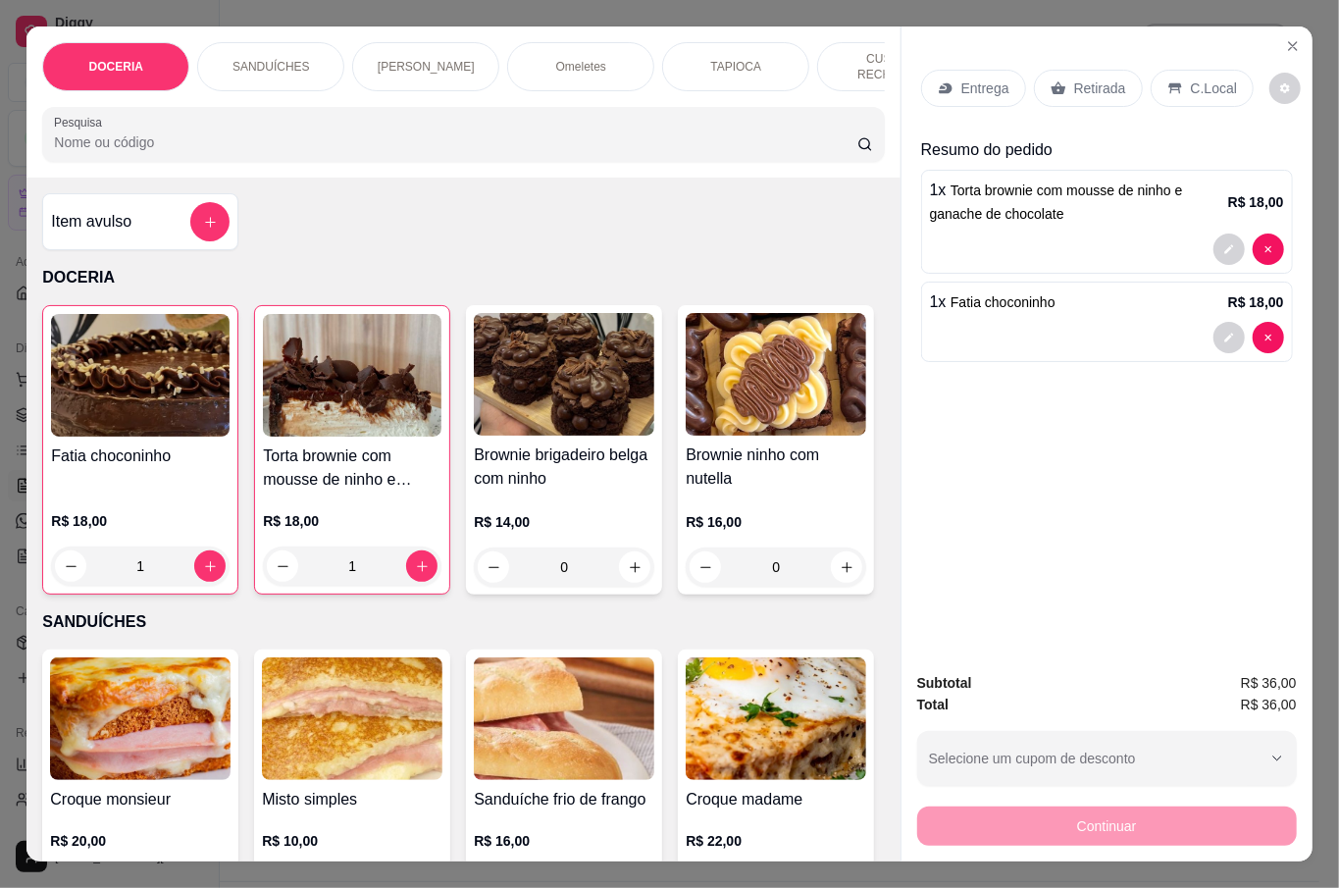
click at [1094, 56] on div "Entrega Retirada C.Local" at bounding box center [1107, 88] width 372 height 69
click at [1100, 70] on div "Retirada" at bounding box center [1088, 88] width 109 height 37
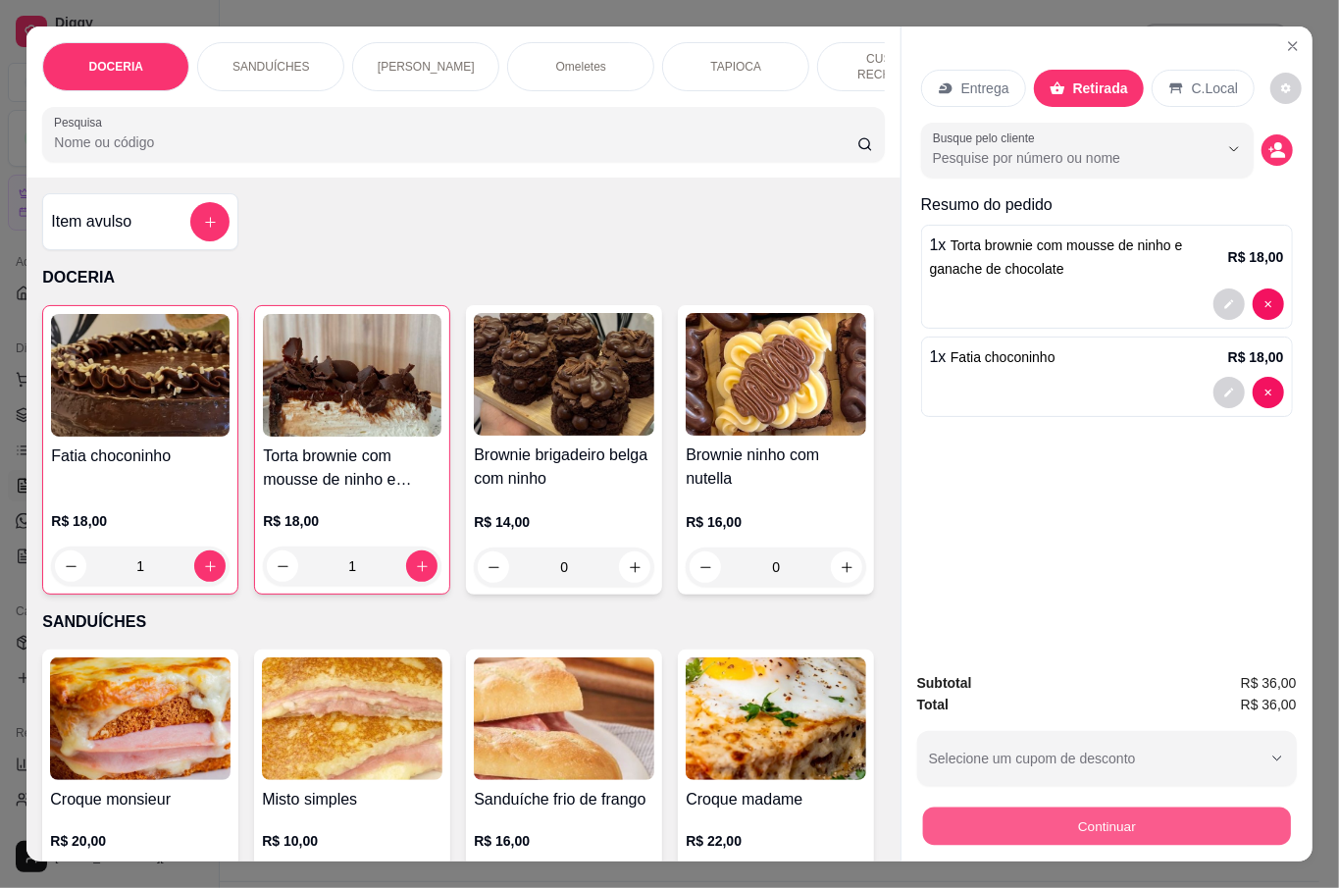
click at [1115, 820] on button "Continuar" at bounding box center [1106, 825] width 368 height 38
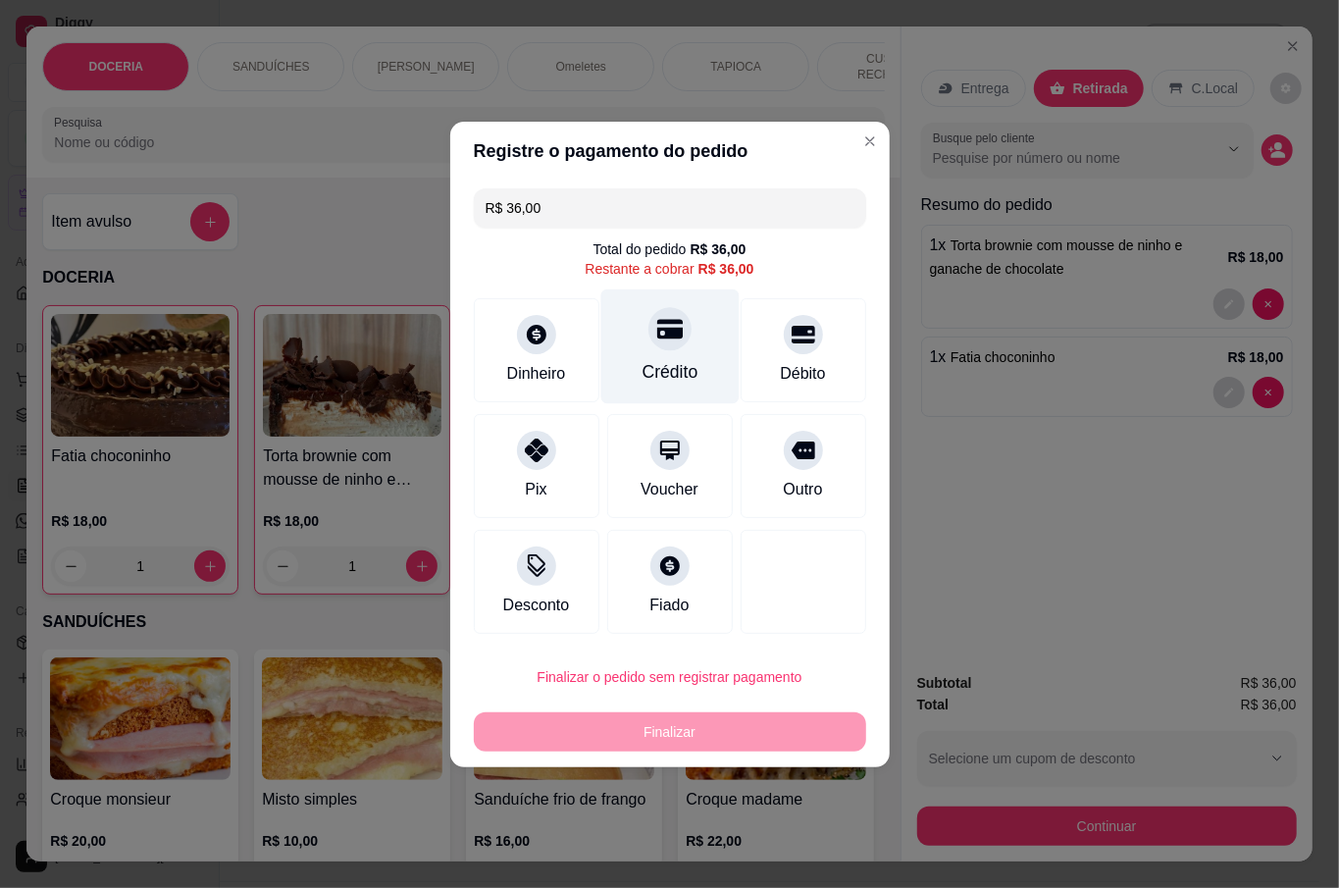
click at [637, 333] on div "Crédito" at bounding box center [669, 345] width 138 height 115
type input "R$ 0,00"
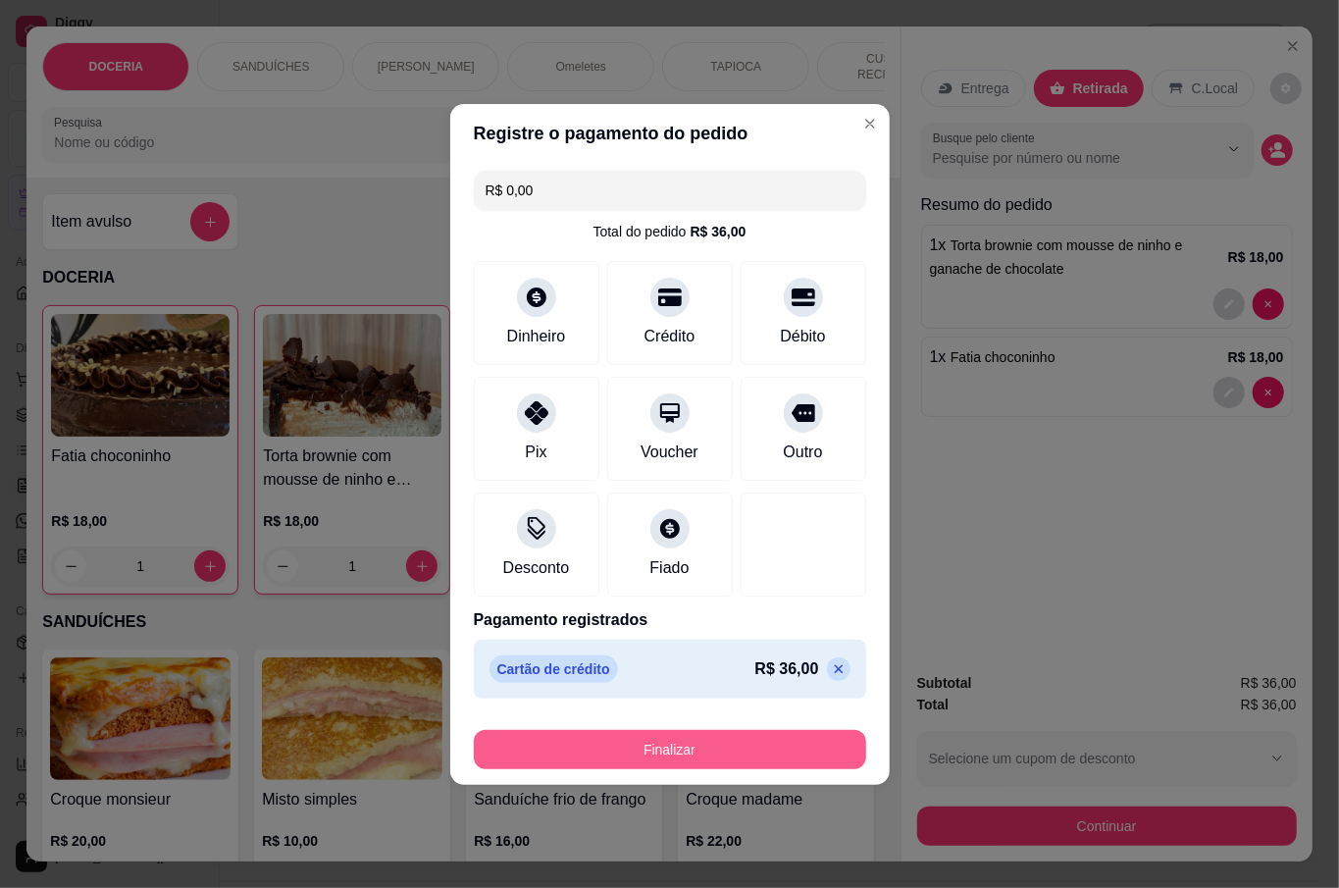
click at [708, 758] on button "Finalizar" at bounding box center [670, 749] width 392 height 39
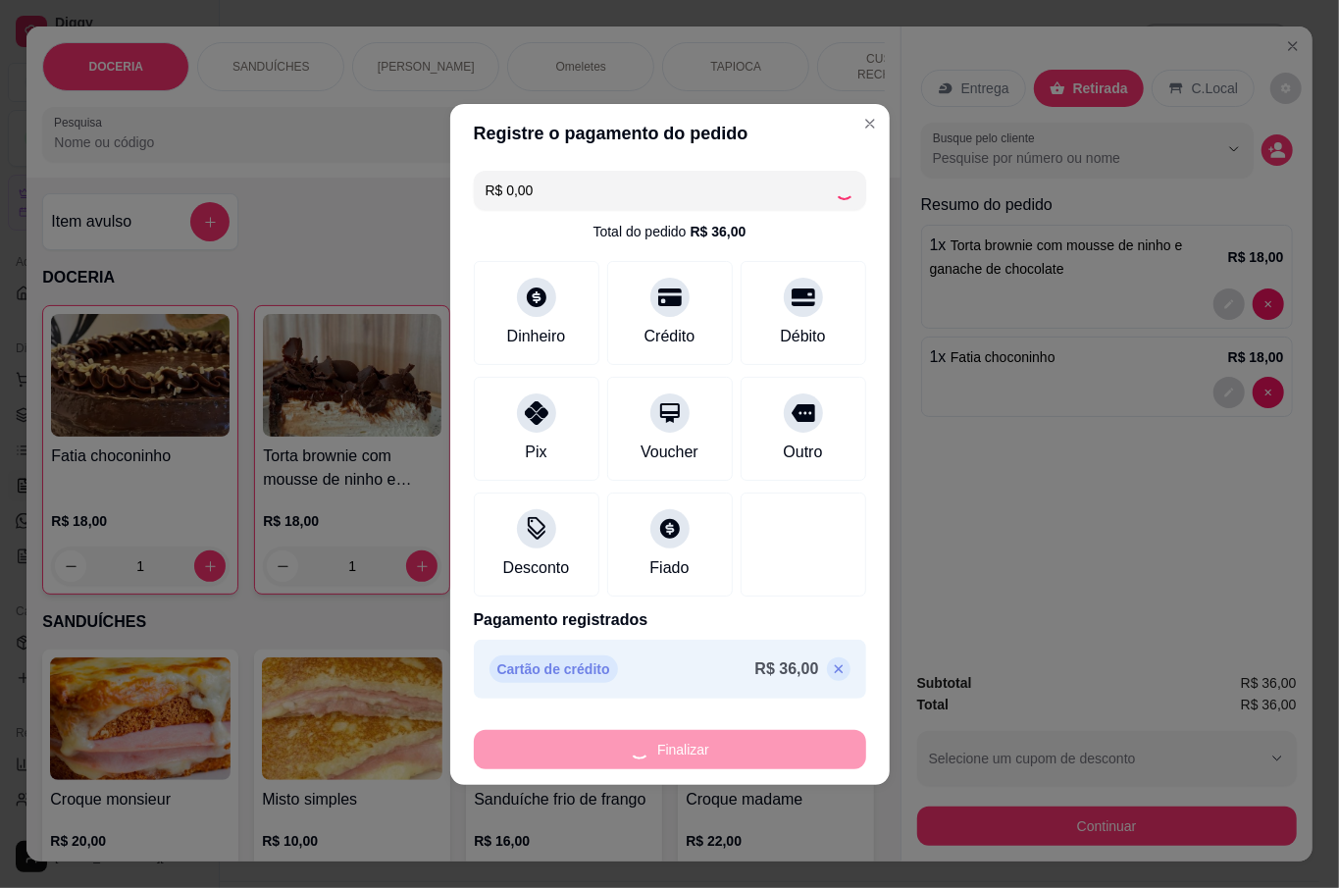
type input "0"
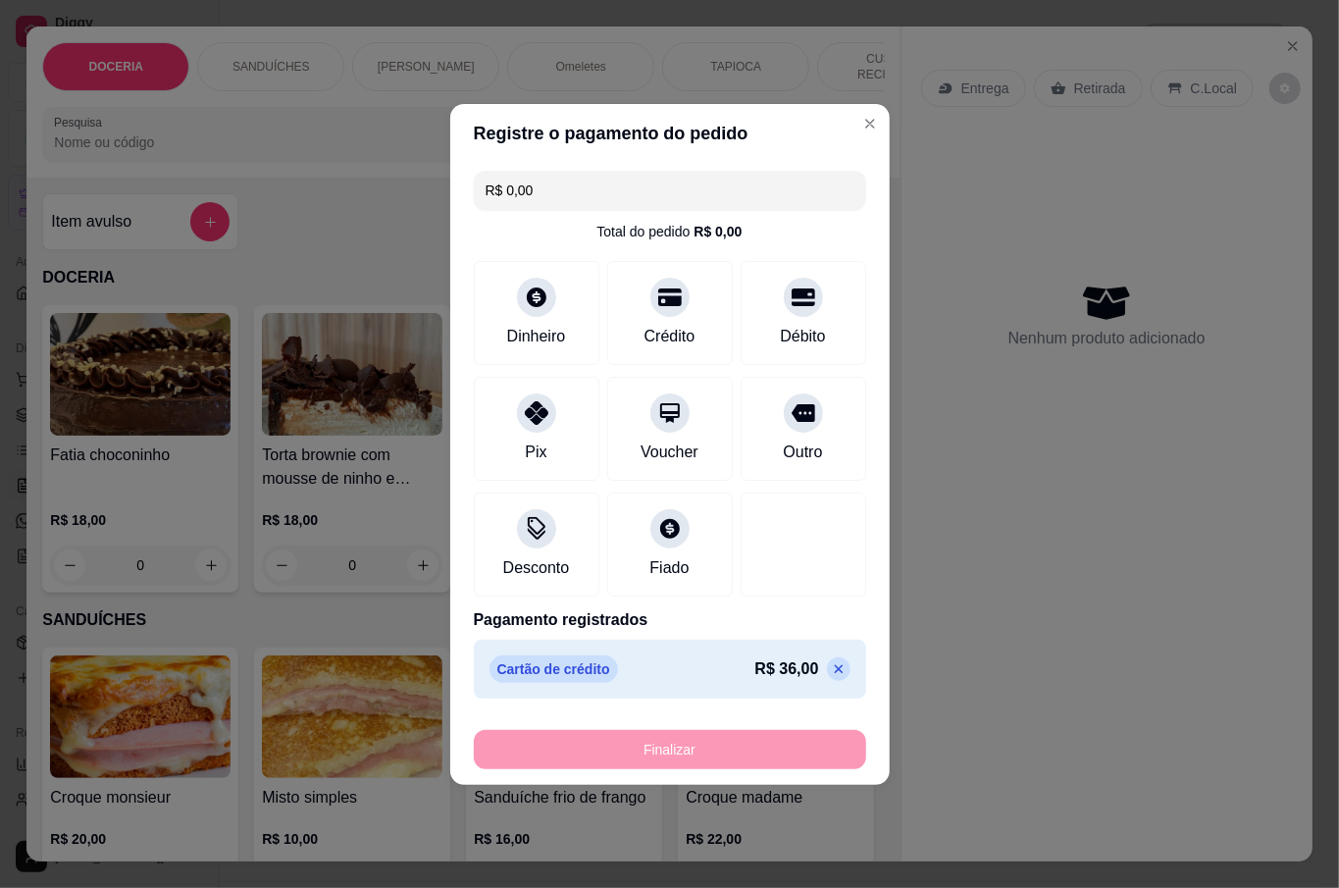
type input "-R$ 36,00"
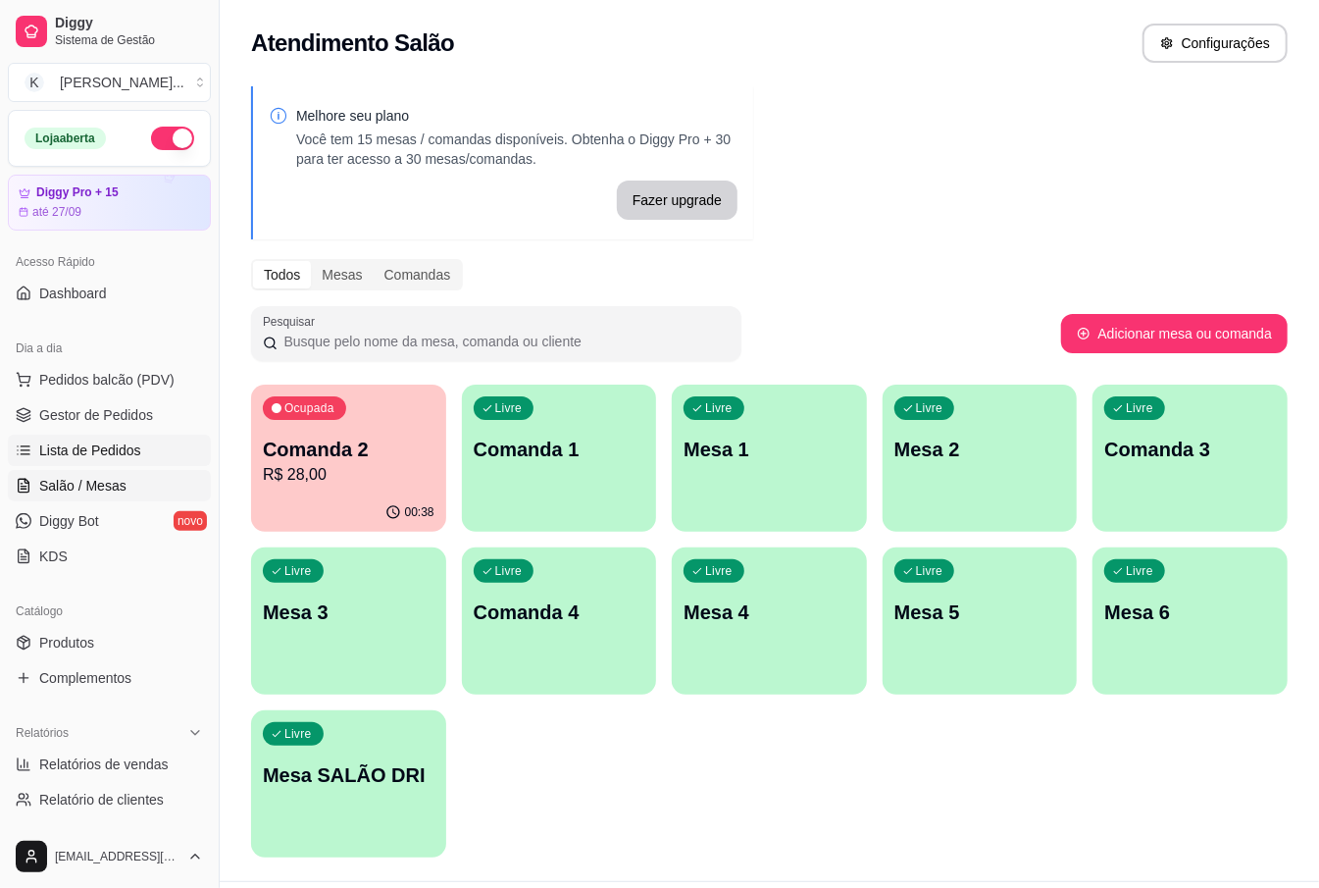
click at [98, 441] on span "Lista de Pedidos" at bounding box center [90, 450] width 102 height 20
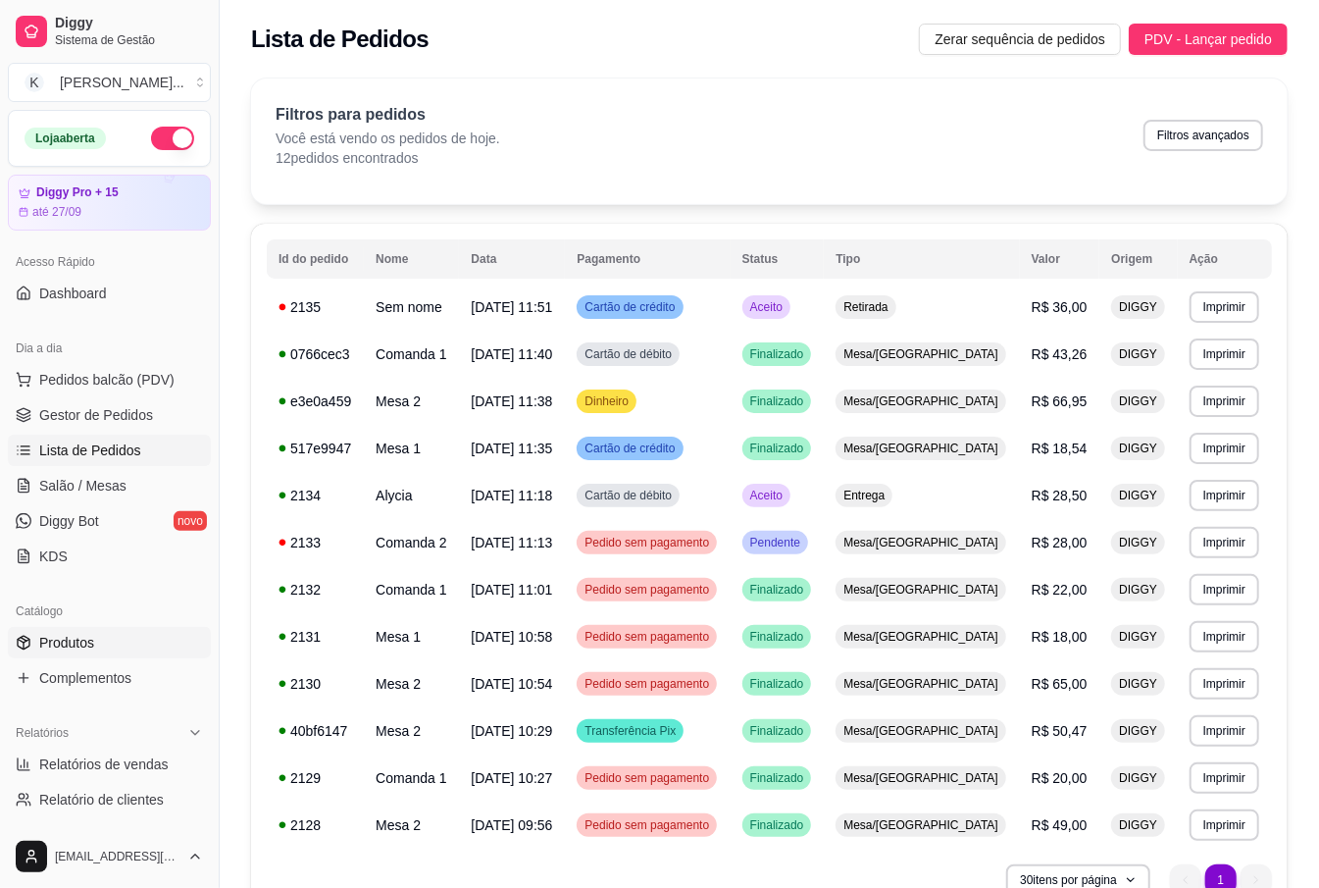
click at [94, 643] on link "Produtos" at bounding box center [109, 642] width 203 height 31
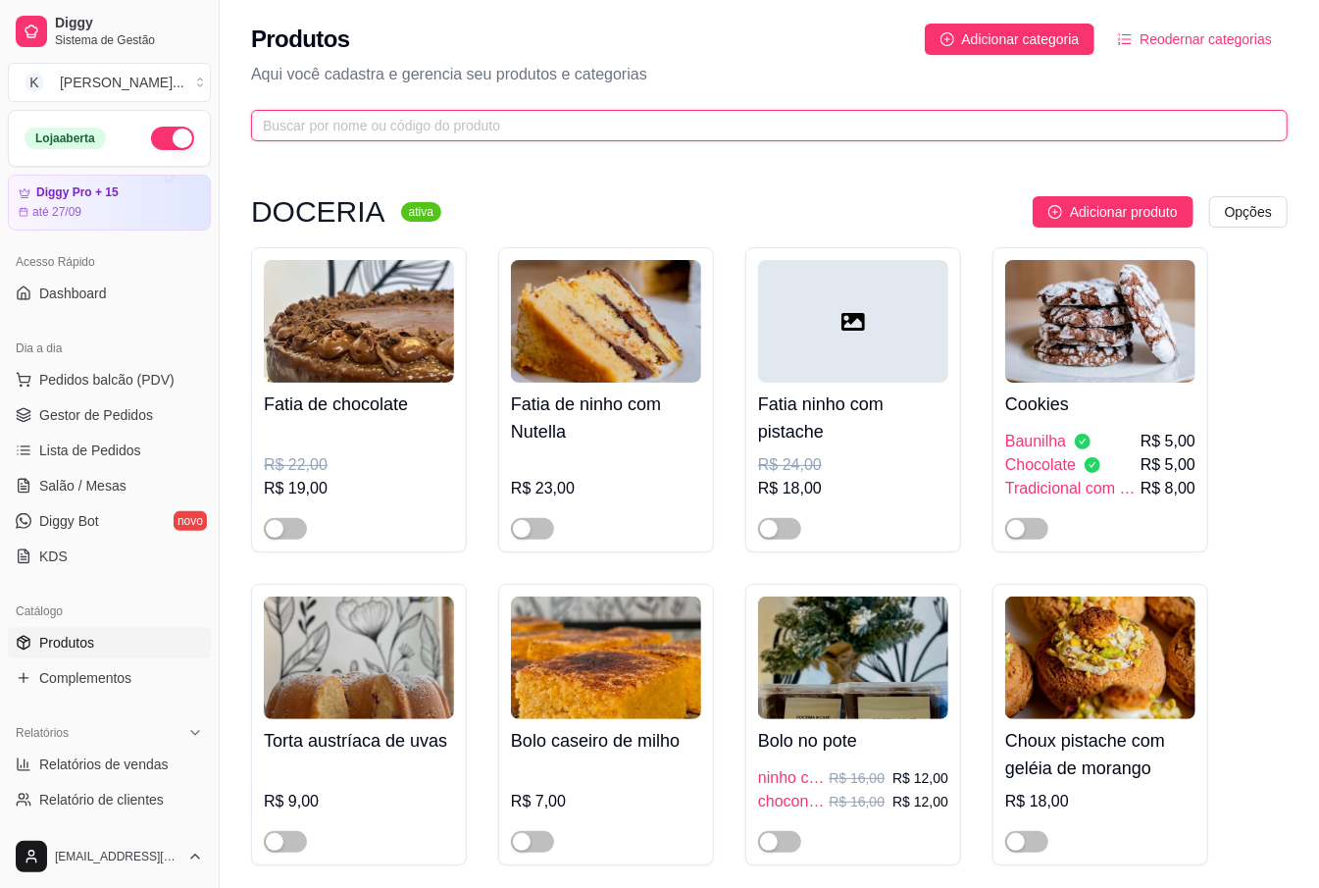
click at [551, 115] on input "text" at bounding box center [761, 126] width 997 height 22
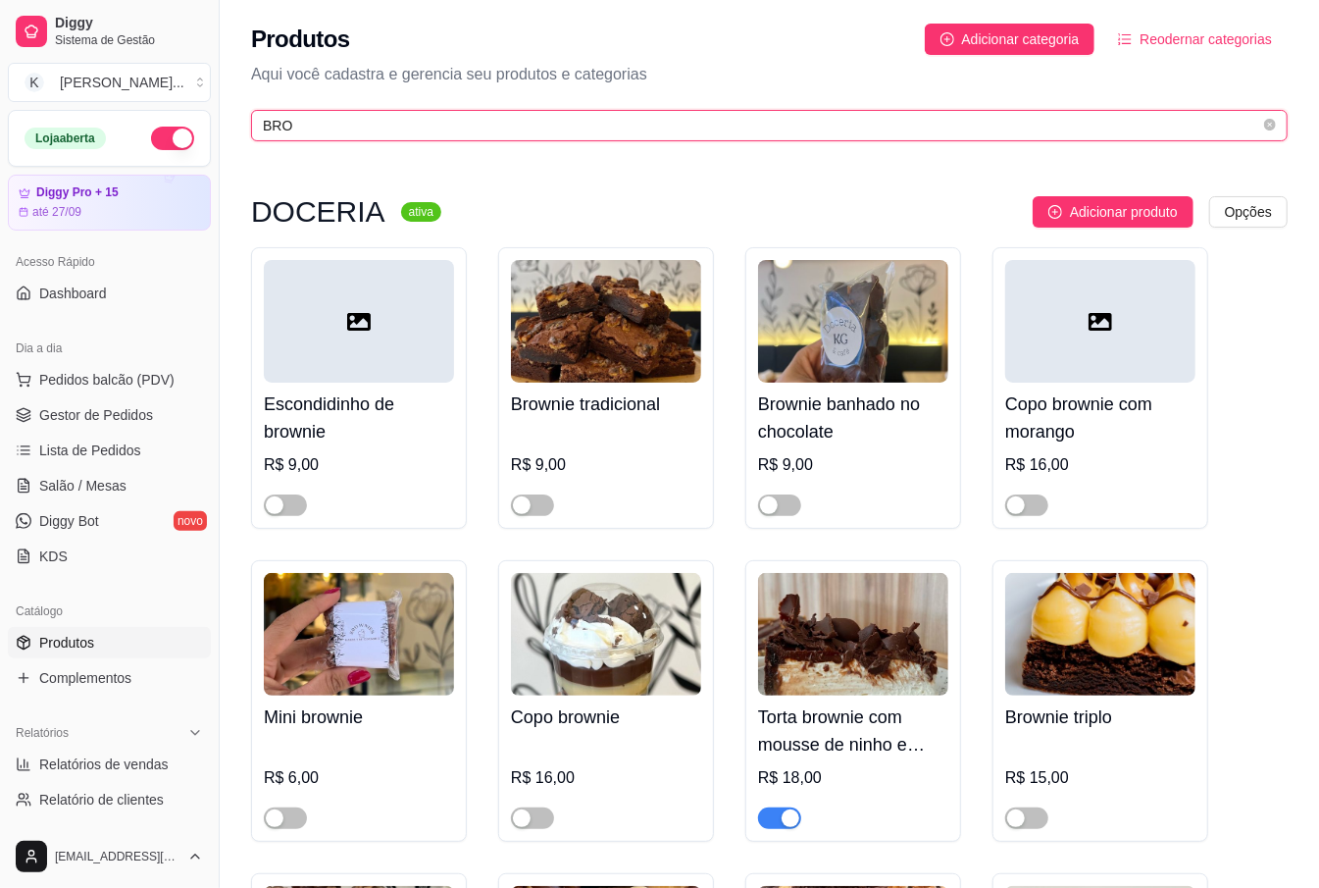
type input "BRO"
click at [789, 827] on div "button" at bounding box center [791, 818] width 18 height 18
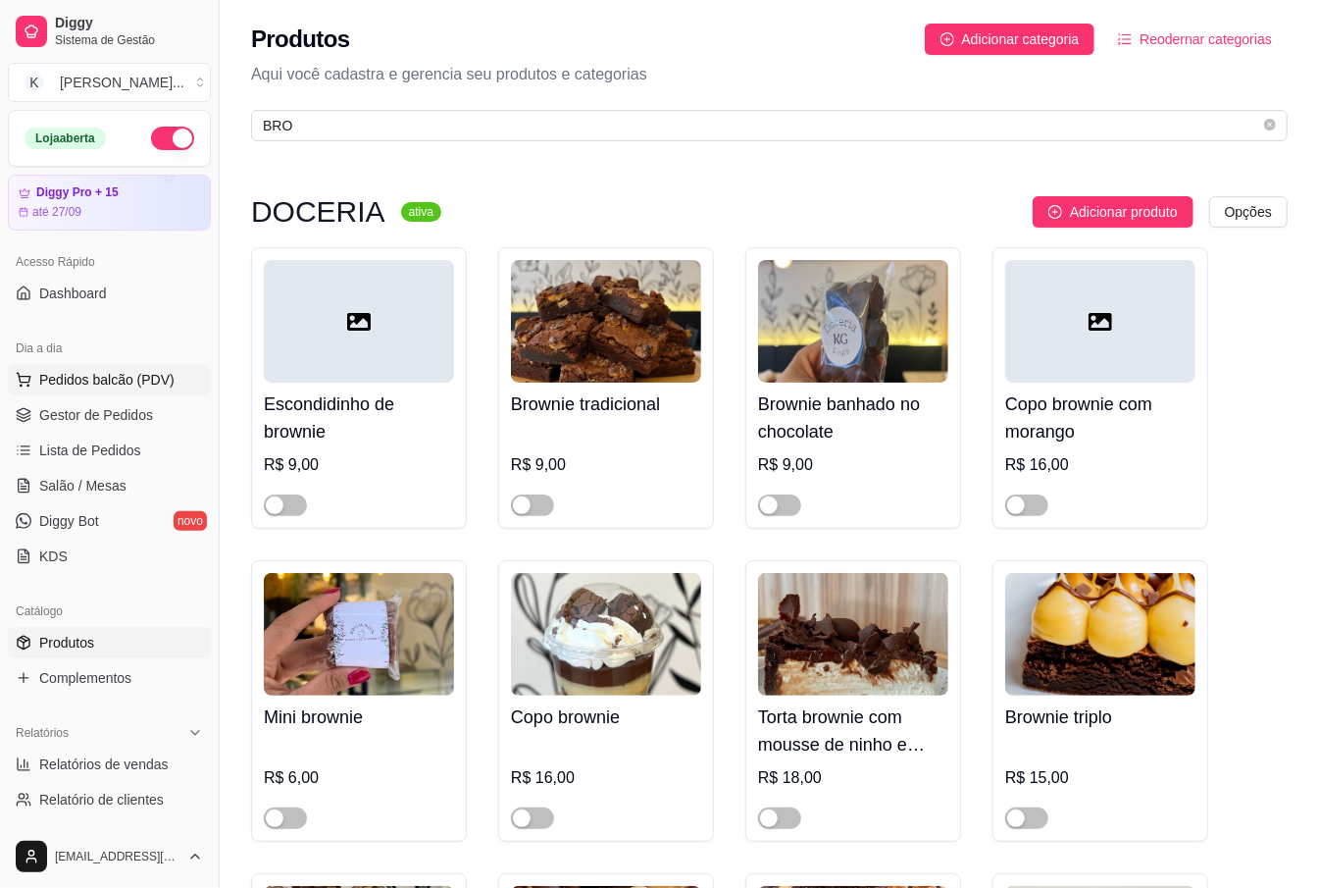
click at [120, 369] on button "Pedidos balcão (PDV)" at bounding box center [109, 379] width 203 height 31
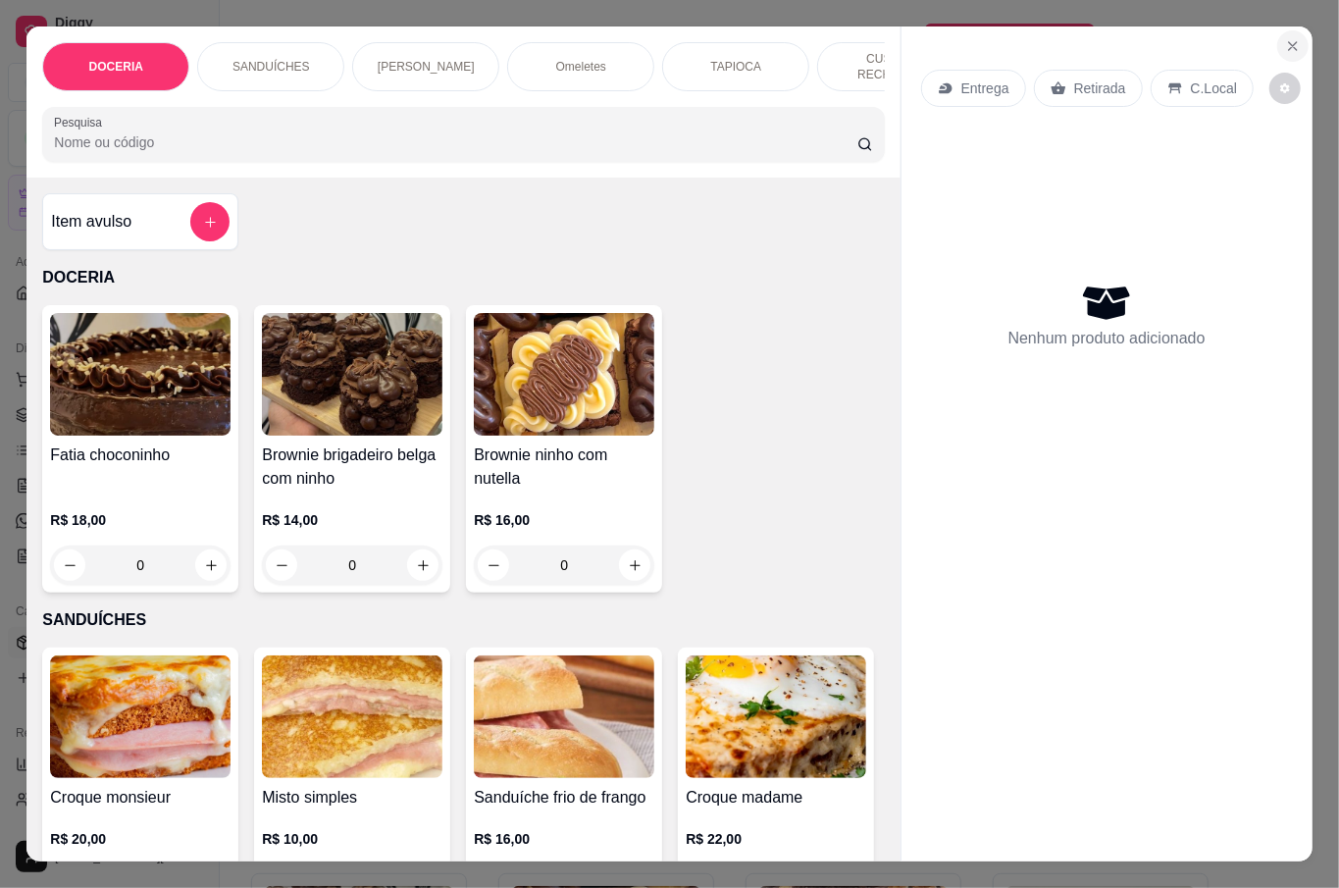
click at [1293, 37] on button "Close" at bounding box center [1292, 45] width 31 height 31
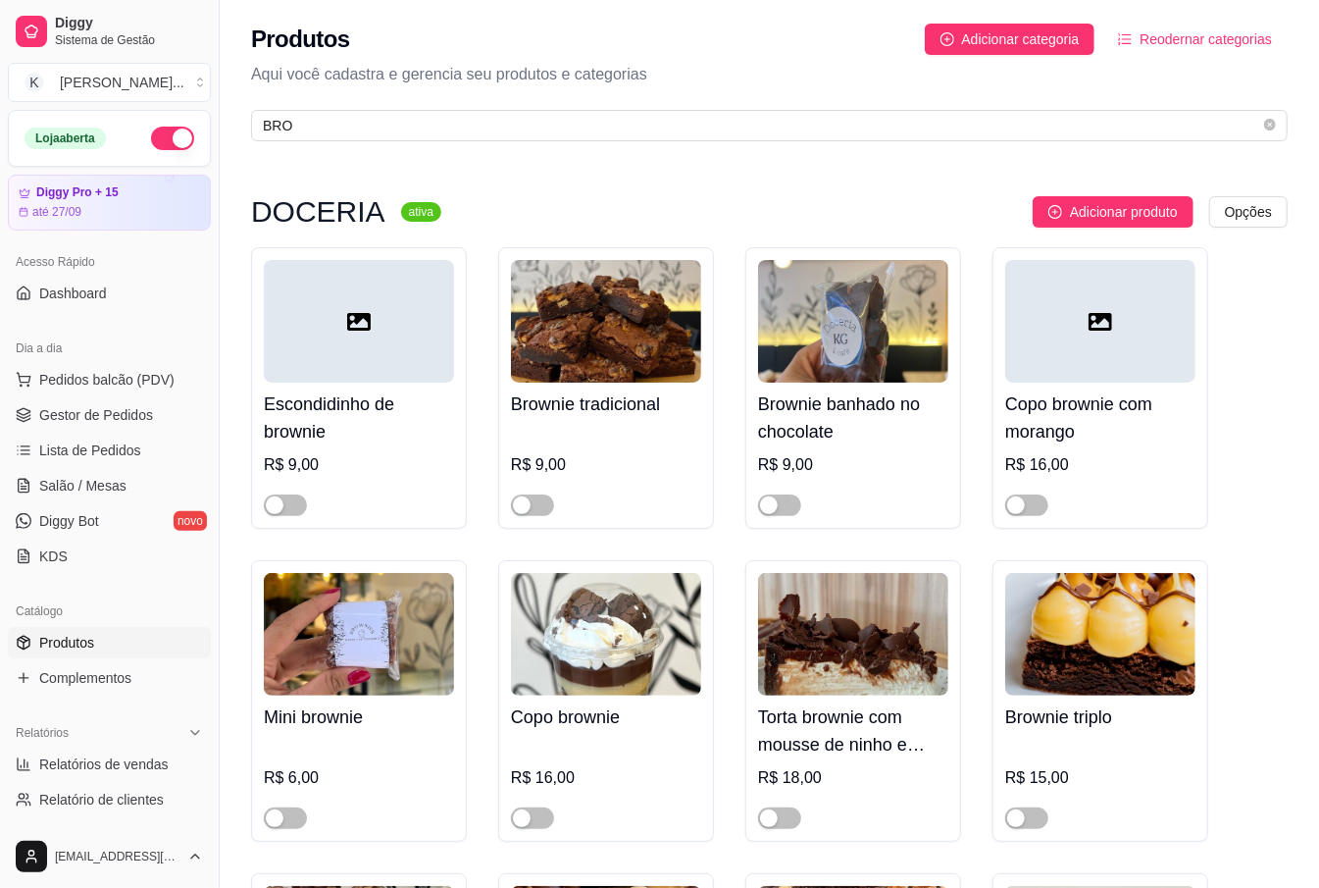
drag, startPoint x: 461, startPoint y: 562, endPoint x: 354, endPoint y: 508, distance: 119.7
click at [76, 483] on span "Salão / Mesas" at bounding box center [82, 486] width 87 height 20
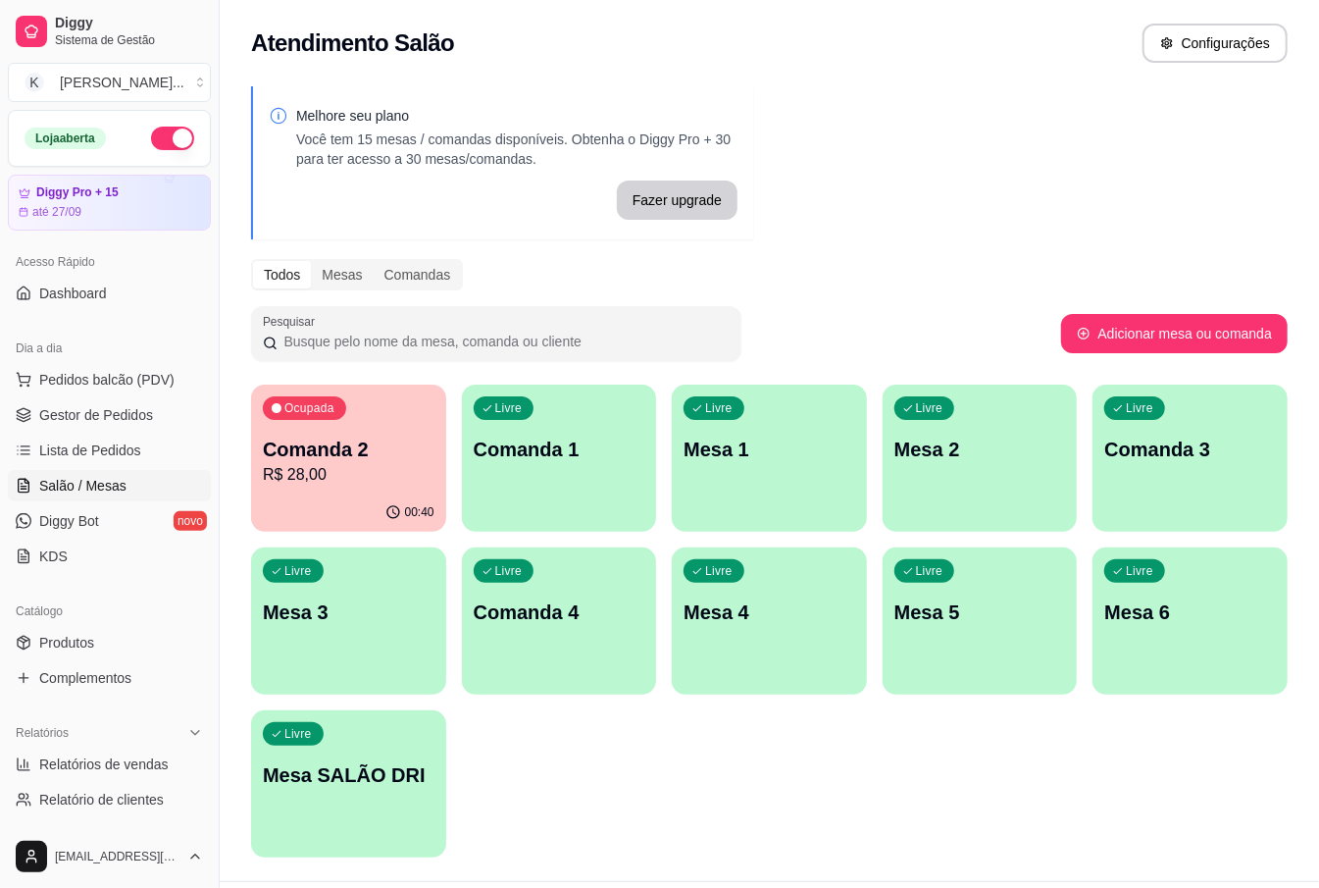
click at [963, 483] on div "Livre Mesa 2" at bounding box center [980, 446] width 195 height 124
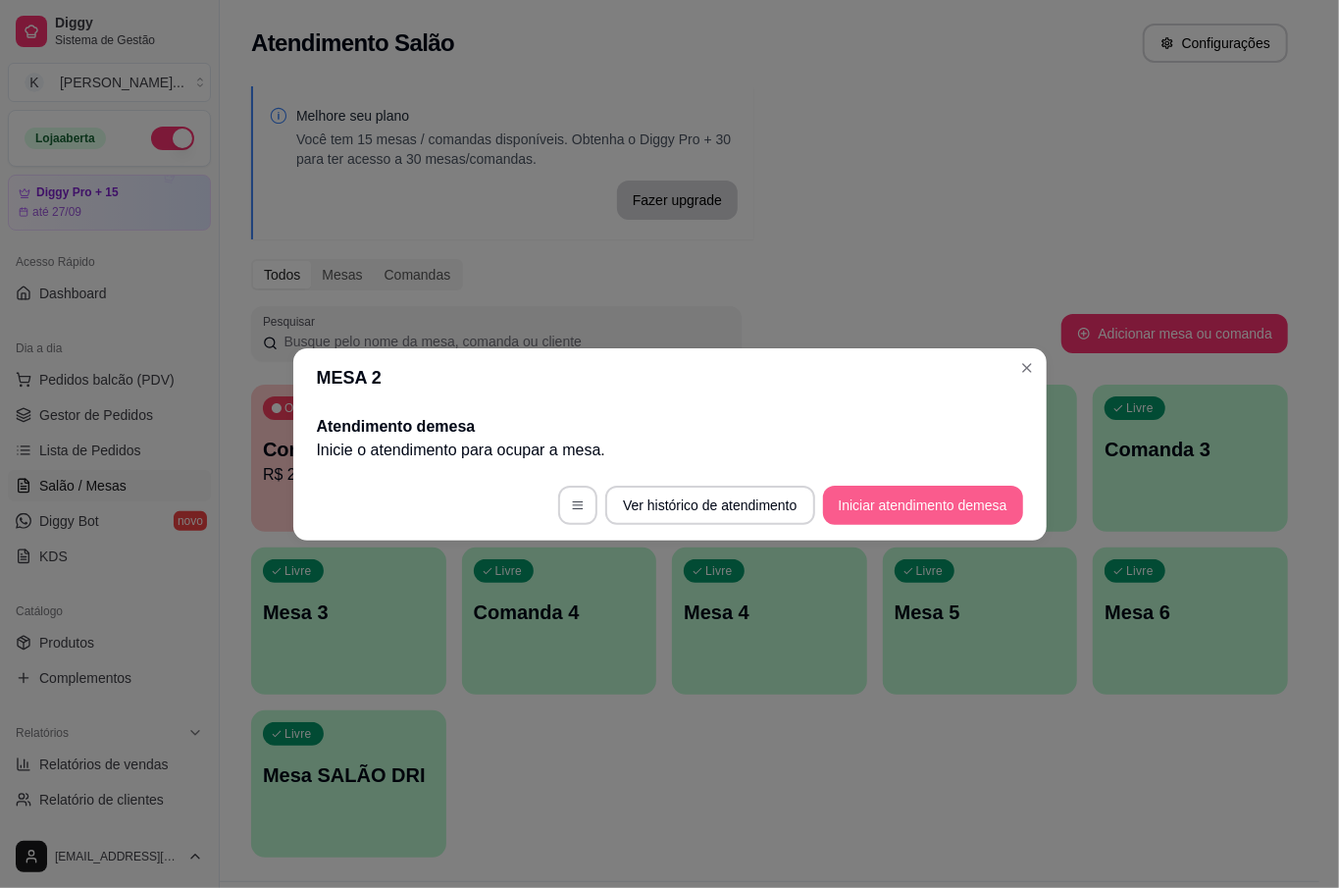
click at [1009, 496] on button "Iniciar atendimento de mesa" at bounding box center [923, 504] width 200 height 39
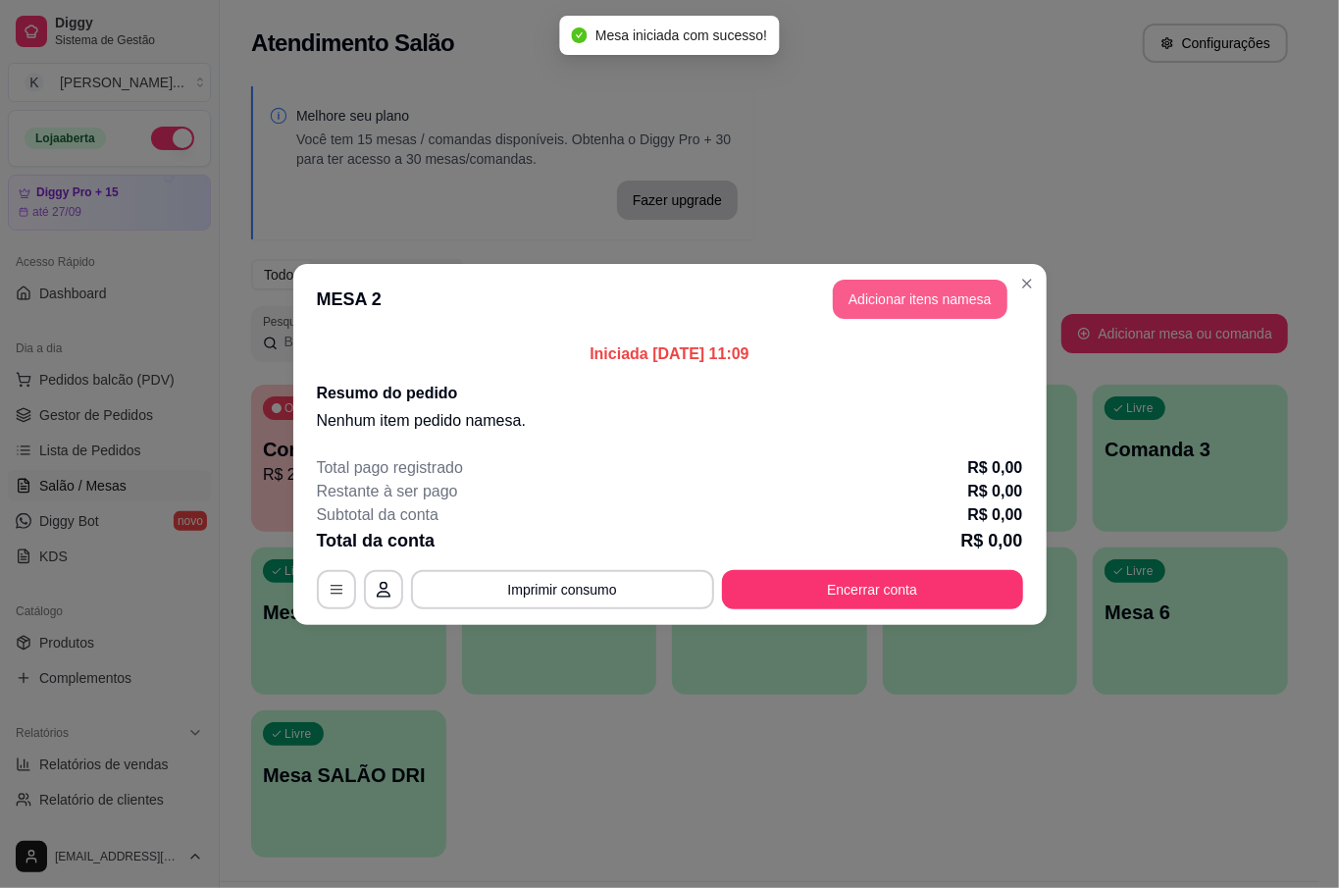
click at [941, 320] on header "MESA 2 Adicionar itens na mesa" at bounding box center [669, 299] width 753 height 71
click at [941, 314] on button "Adicionar itens na mesa" at bounding box center [920, 299] width 175 height 39
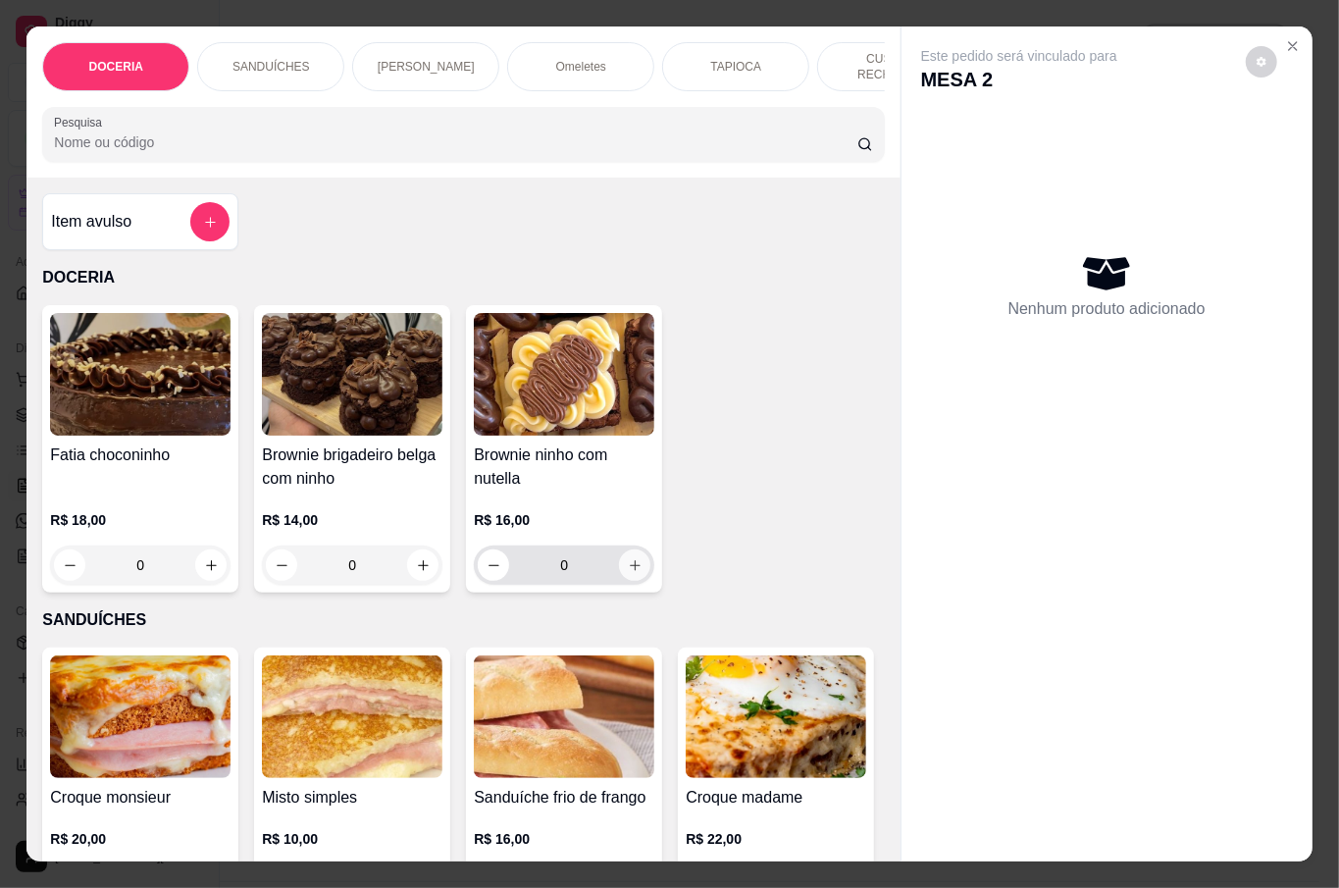
click at [633, 553] on button "increase-product-quantity" at bounding box center [634, 564] width 31 height 31
type input "1"
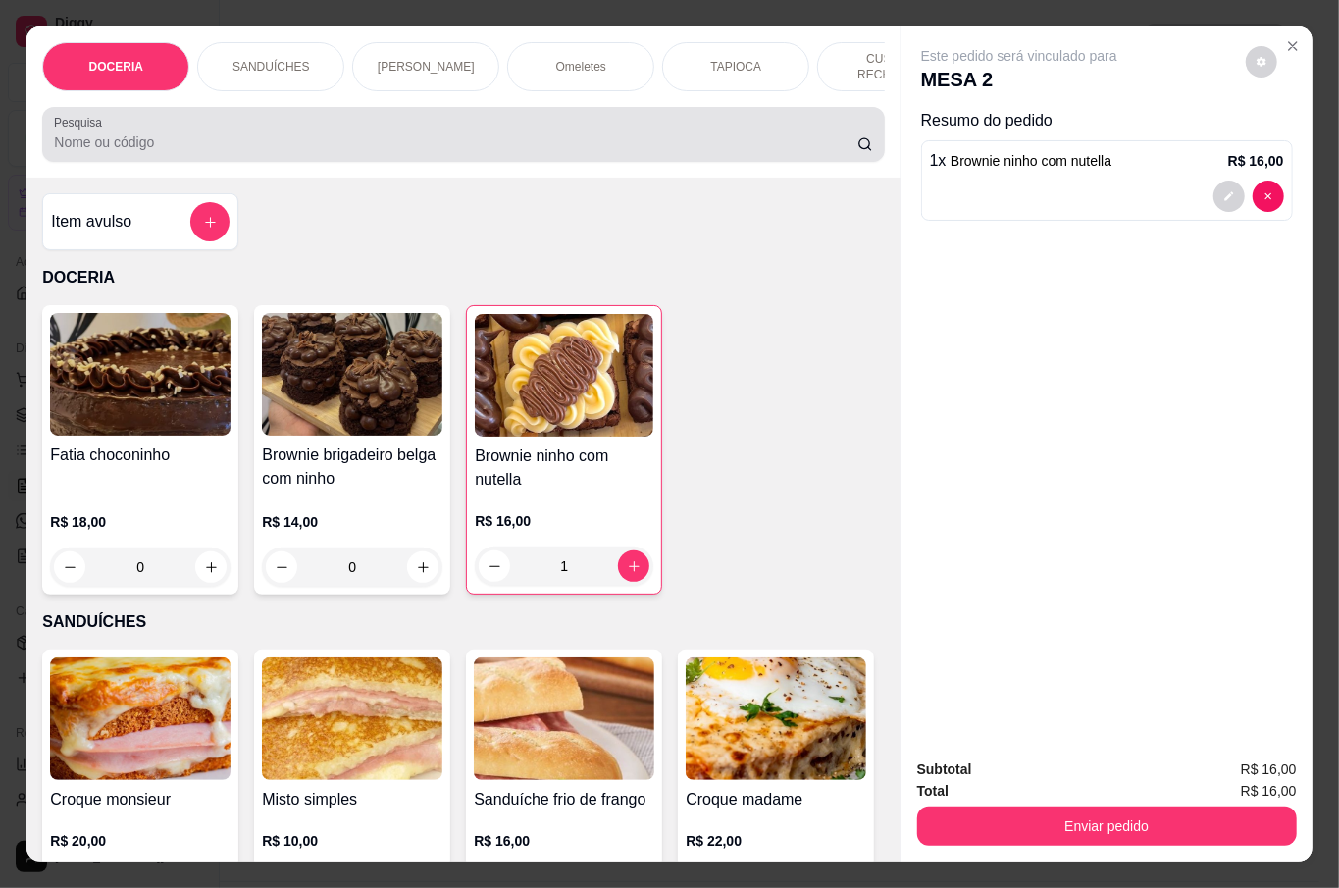
click at [188, 132] on input "Pesquisa" at bounding box center [455, 142] width 803 height 20
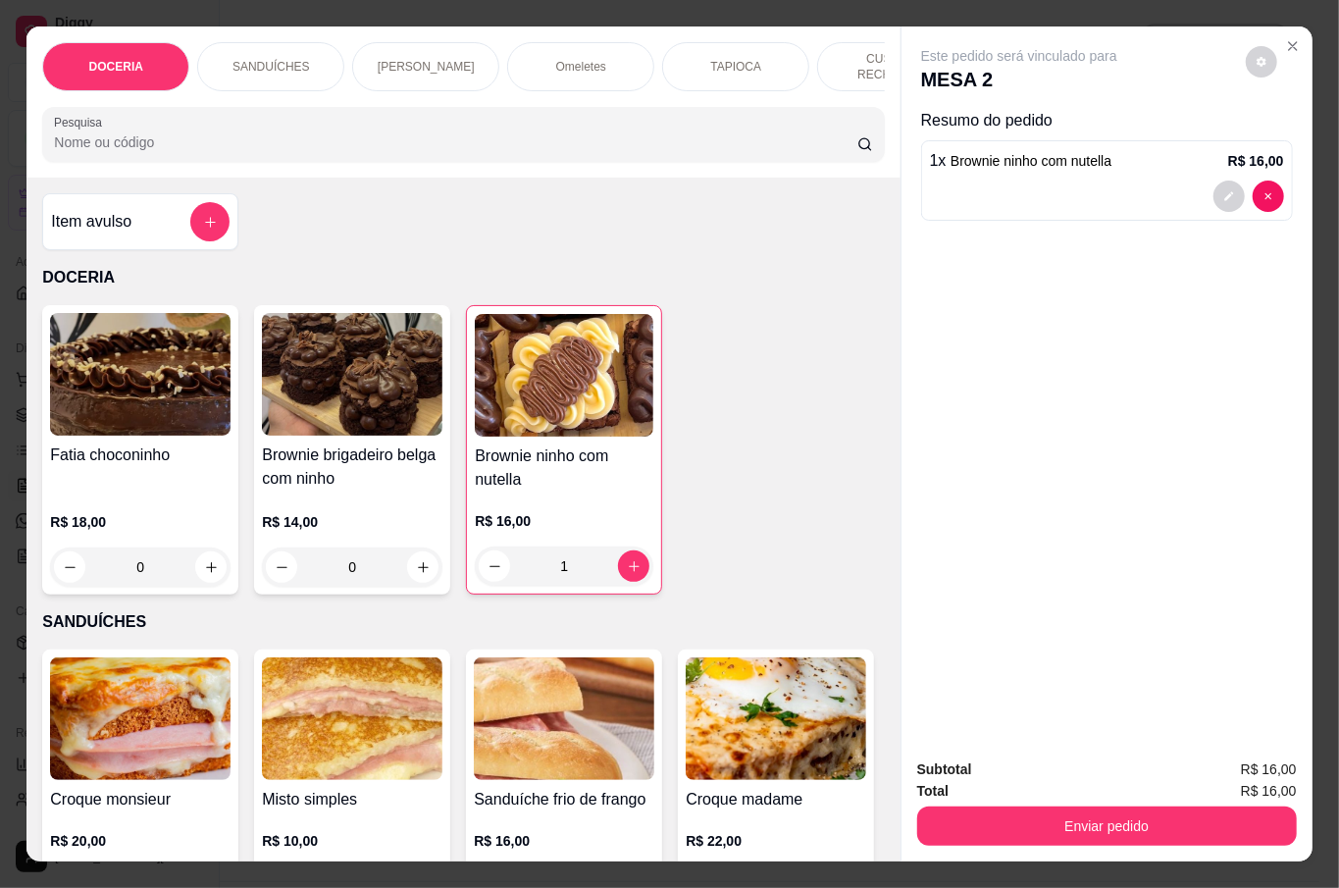
click at [193, 147] on div at bounding box center [463, 134] width 818 height 39
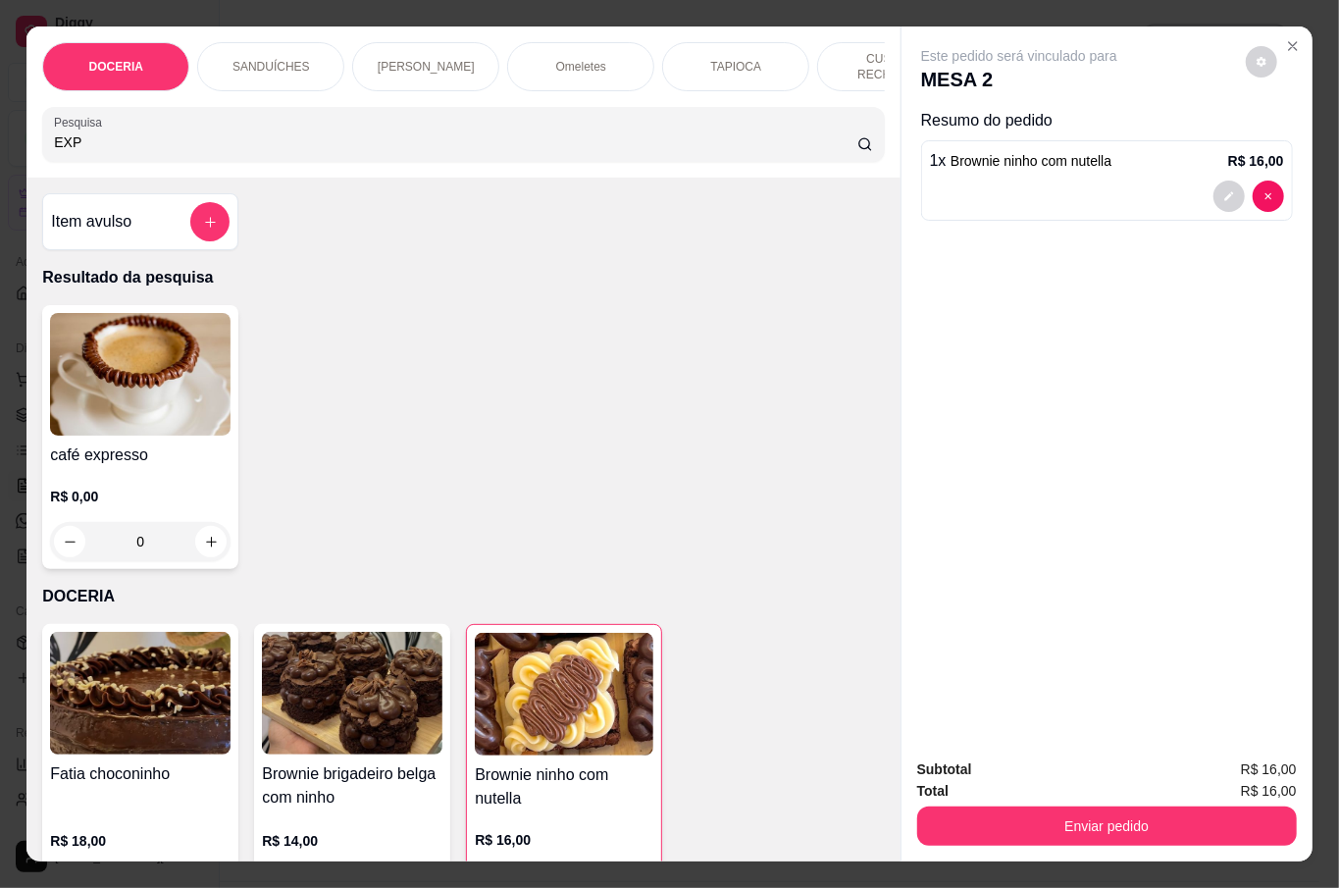
type input "EXP"
click at [201, 486] on p "R$ 0,00" at bounding box center [140, 496] width 180 height 20
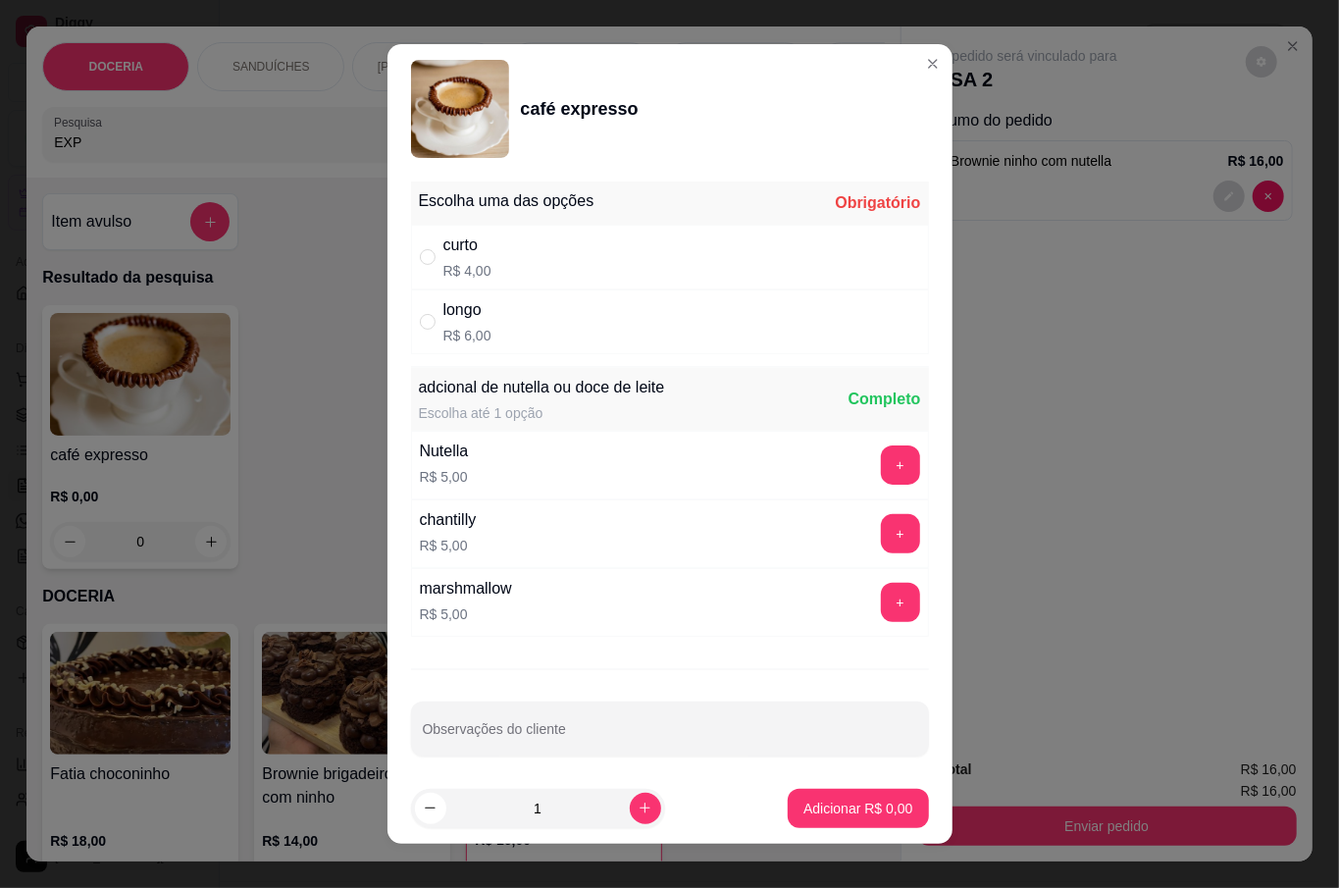
click at [481, 261] on div "curto R$ 4,00" at bounding box center [670, 257] width 518 height 65
radio input "true"
click at [829, 798] on p "Adicionar R$ 4,00" at bounding box center [858, 807] width 106 height 19
type input "1"
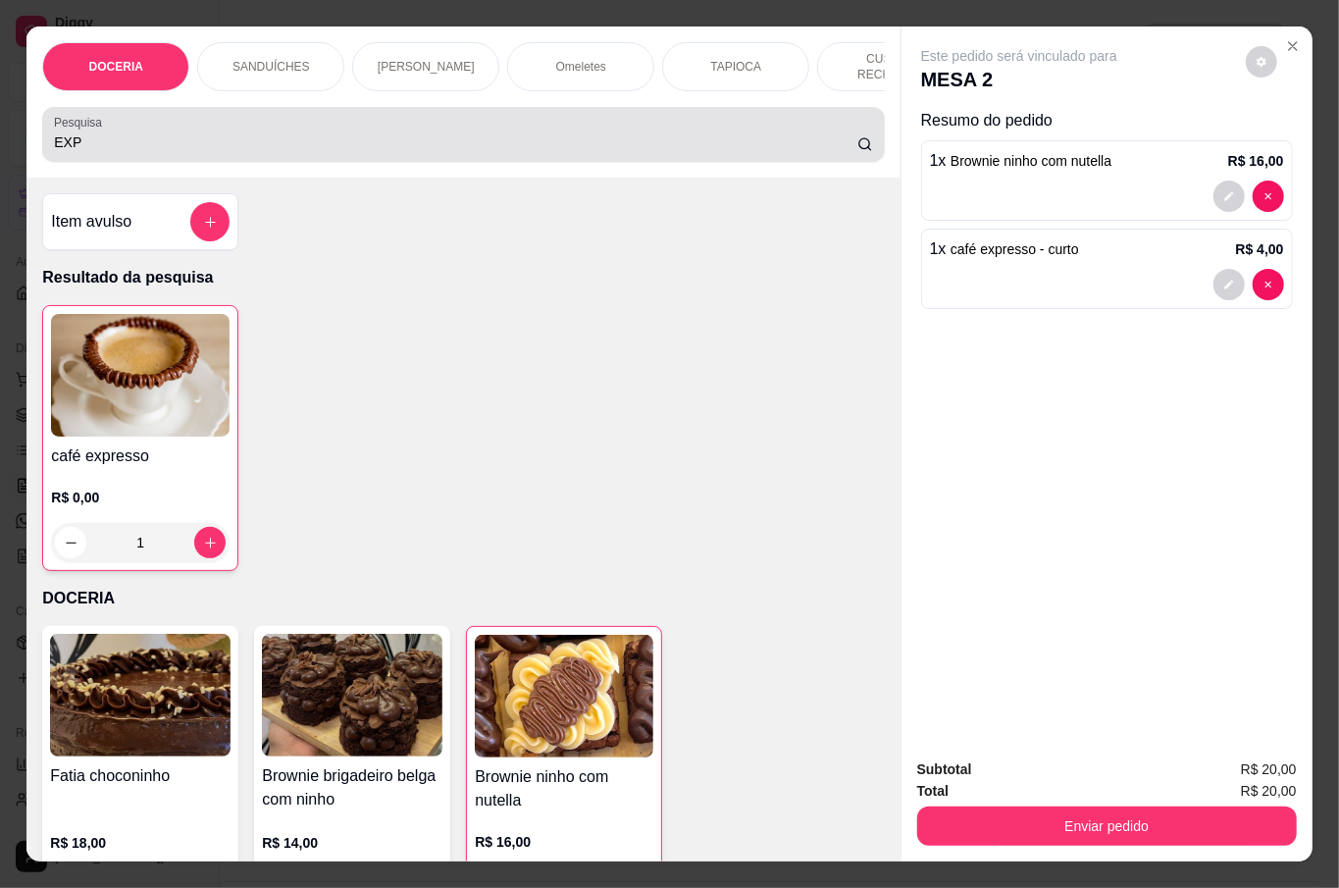
click at [88, 124] on label "Pesquisa" at bounding box center [81, 122] width 55 height 17
click at [88, 132] on input "EXP" at bounding box center [455, 142] width 803 height 20
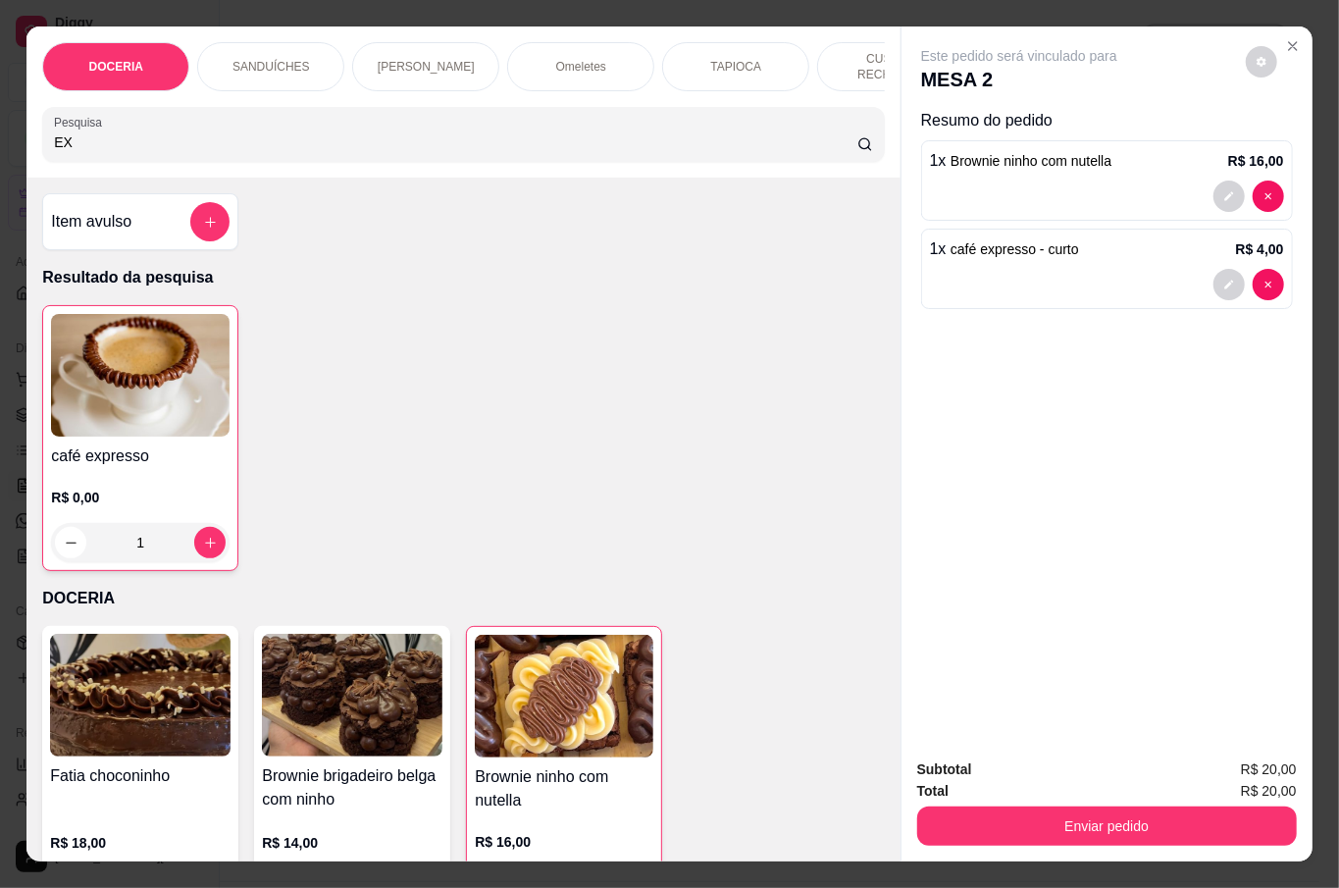
type input "E"
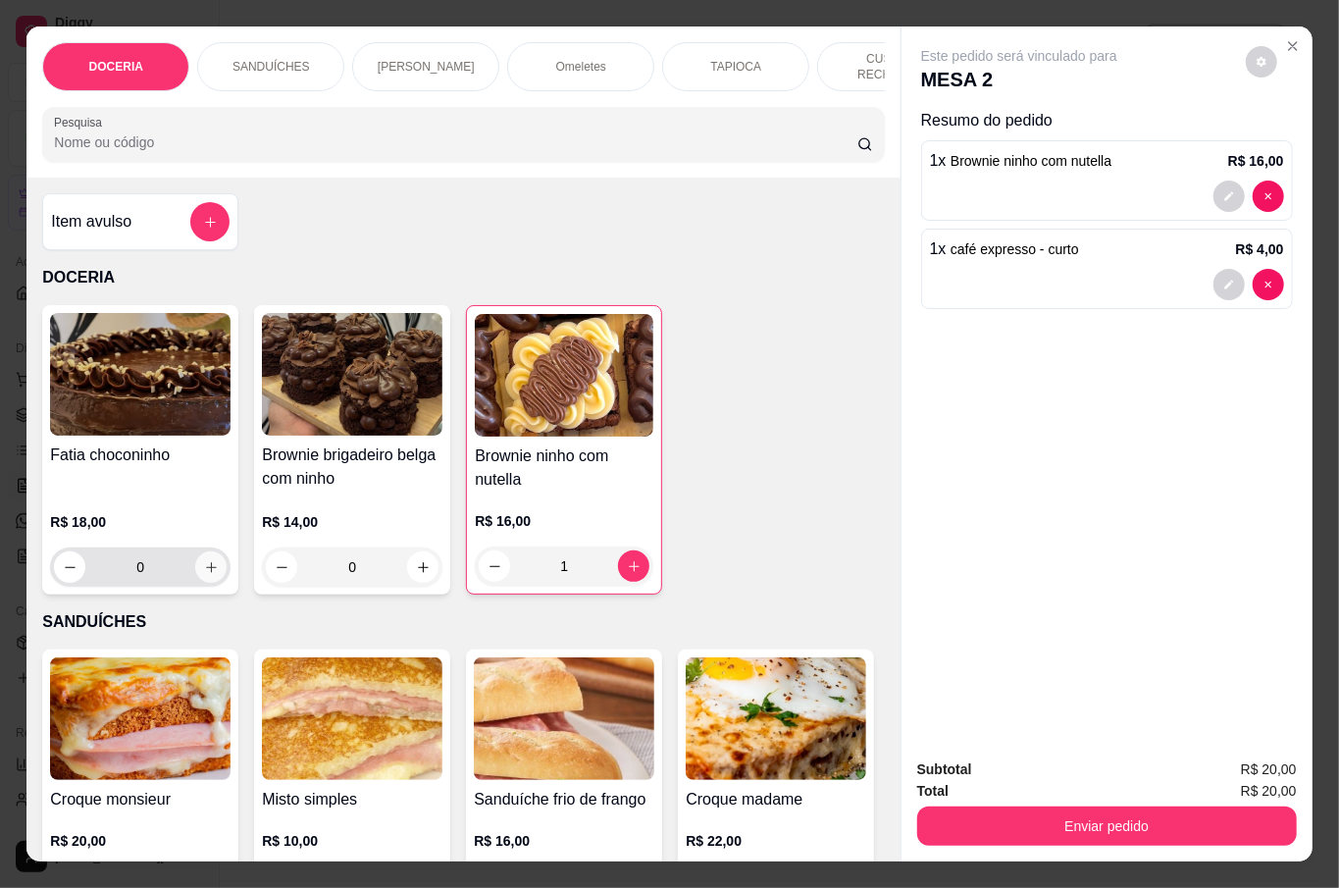
click at [204, 569] on icon "increase-product-quantity" at bounding box center [211, 567] width 15 height 15
type input "1"
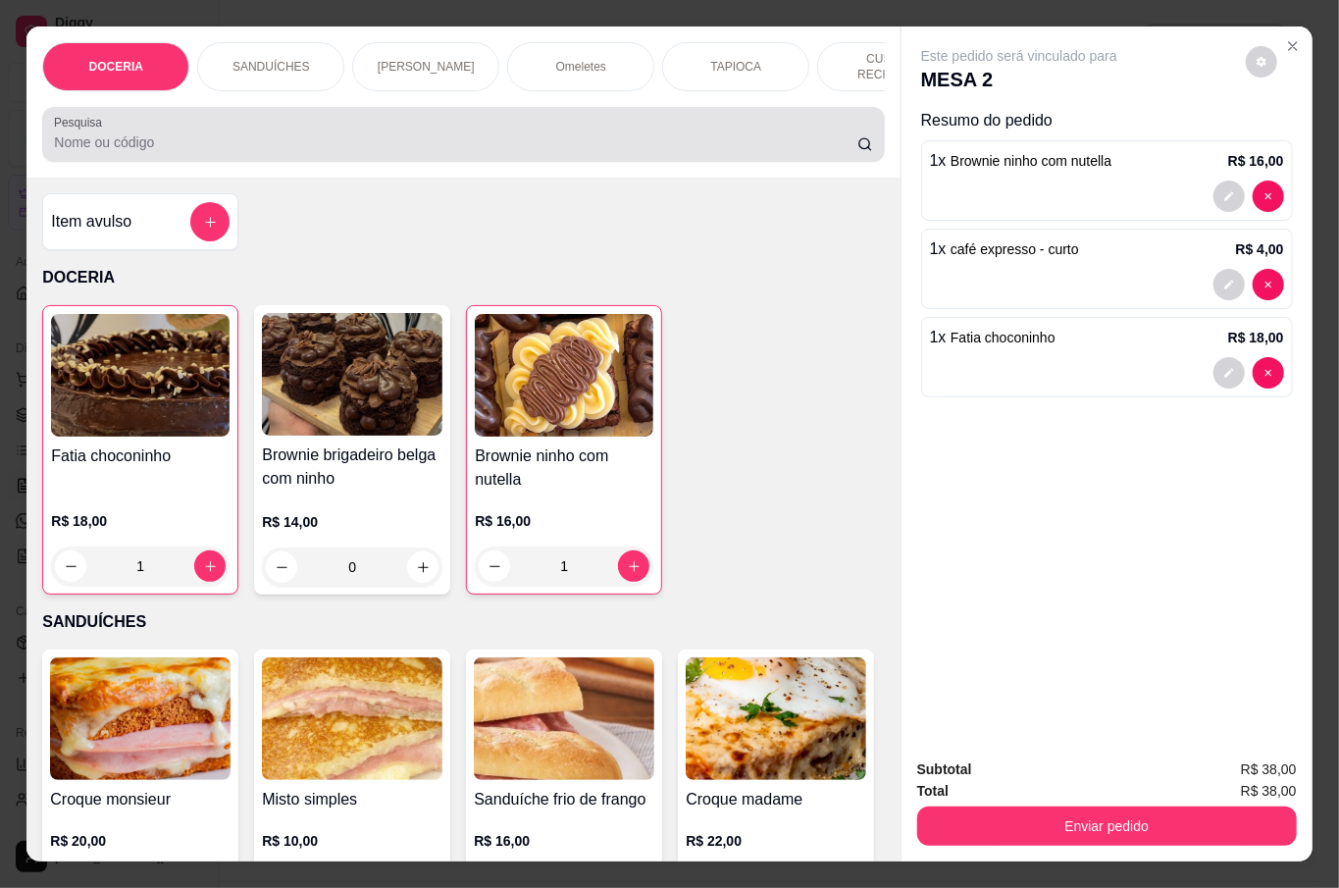
click at [166, 126] on div at bounding box center [463, 134] width 818 height 39
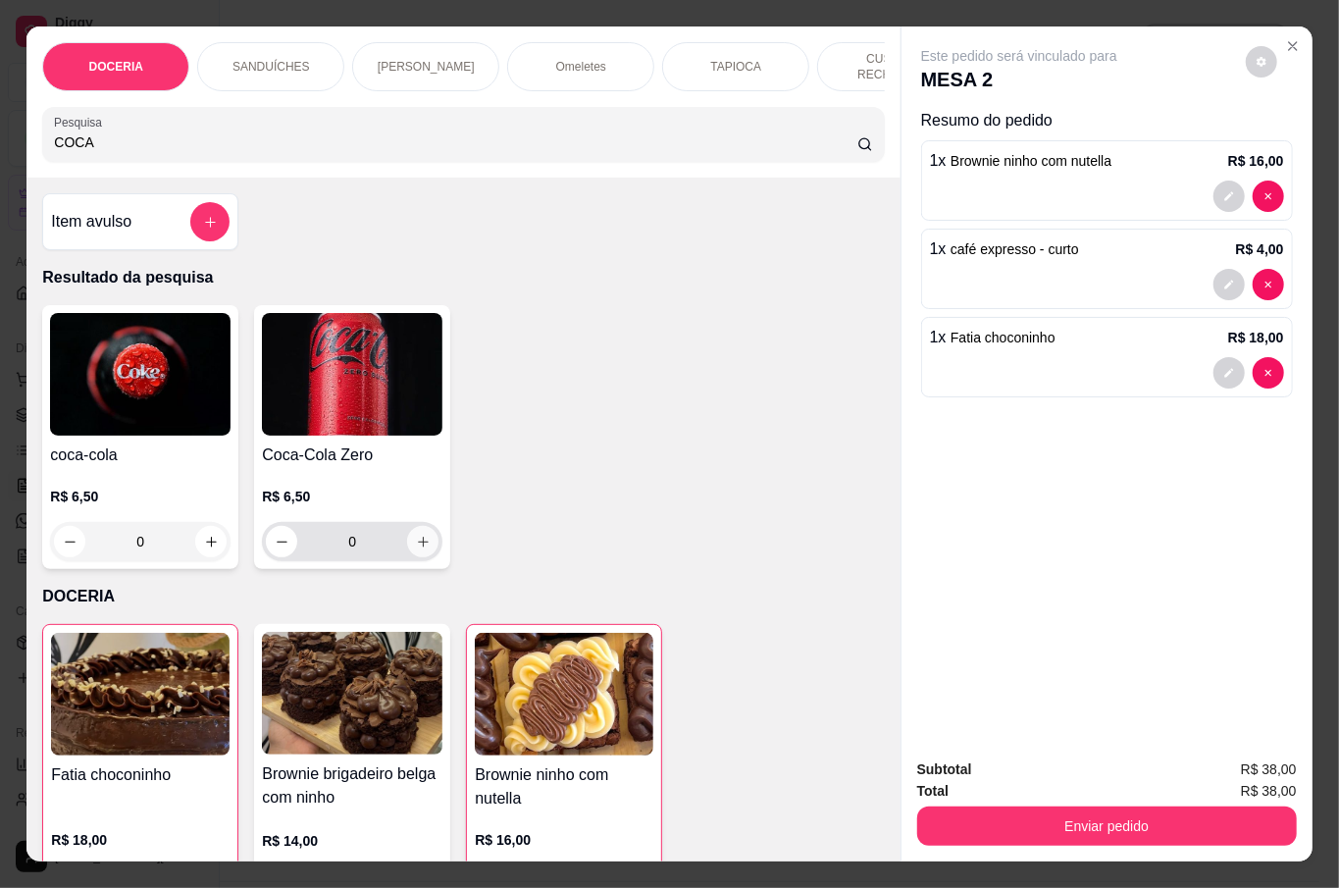
type input "COCA"
click at [407, 526] on button "increase-product-quantity" at bounding box center [422, 541] width 31 height 31
type input "1"
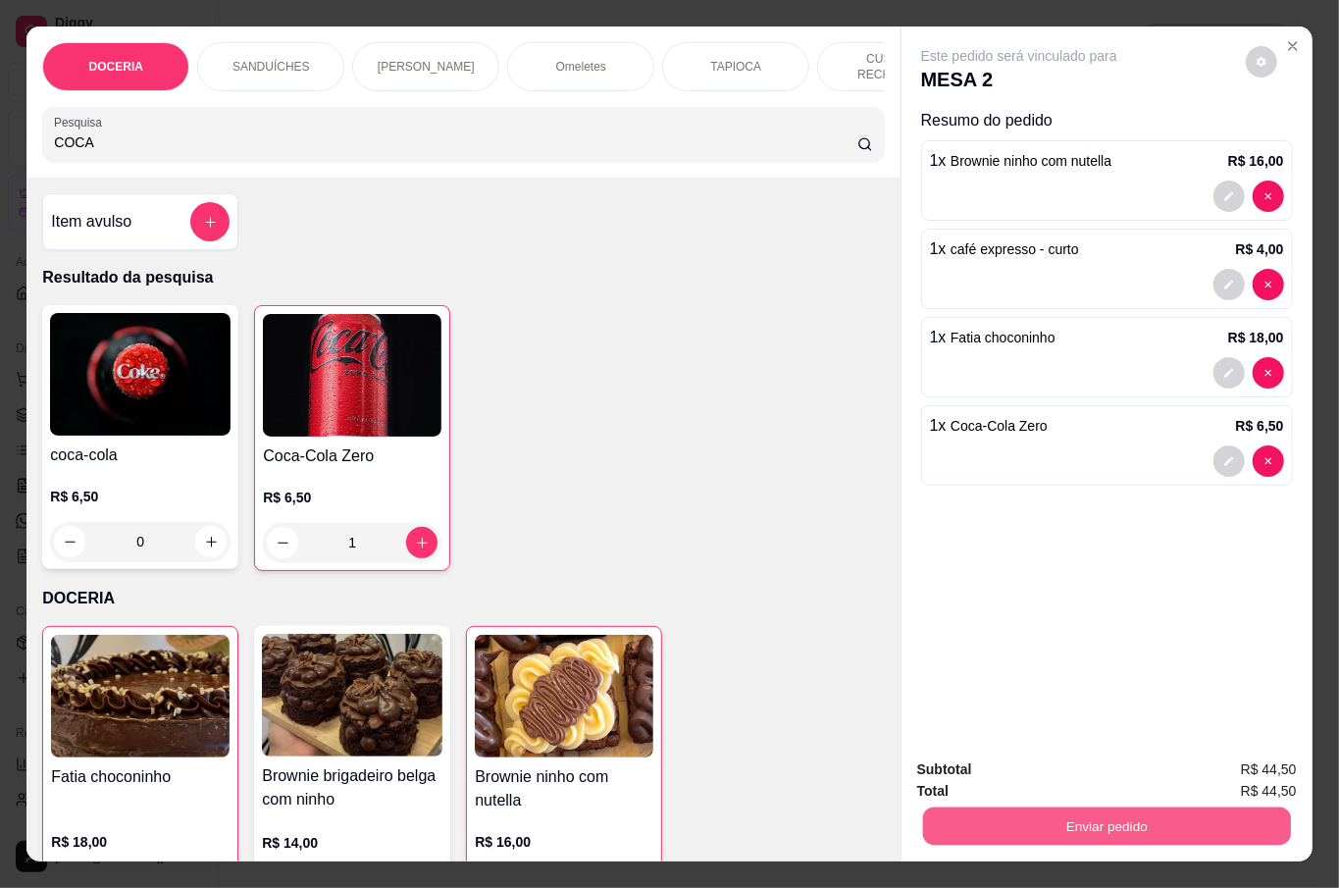
click at [1209, 826] on button "Enviar pedido" at bounding box center [1106, 825] width 368 height 38
click at [1001, 767] on button "Não registrar e enviar pedido" at bounding box center [1039, 767] width 198 height 36
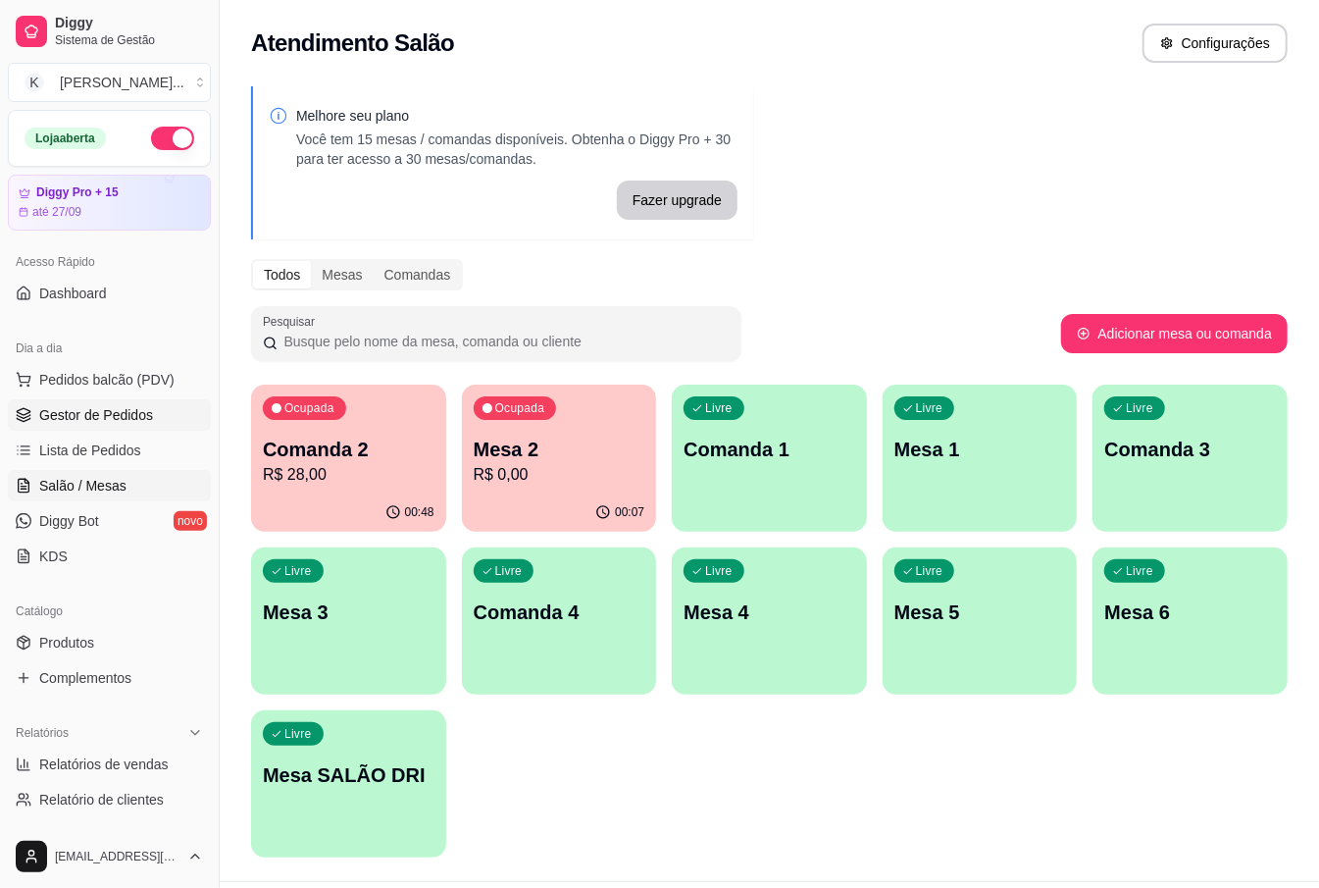
click at [73, 413] on span "Gestor de Pedidos" at bounding box center [96, 415] width 114 height 20
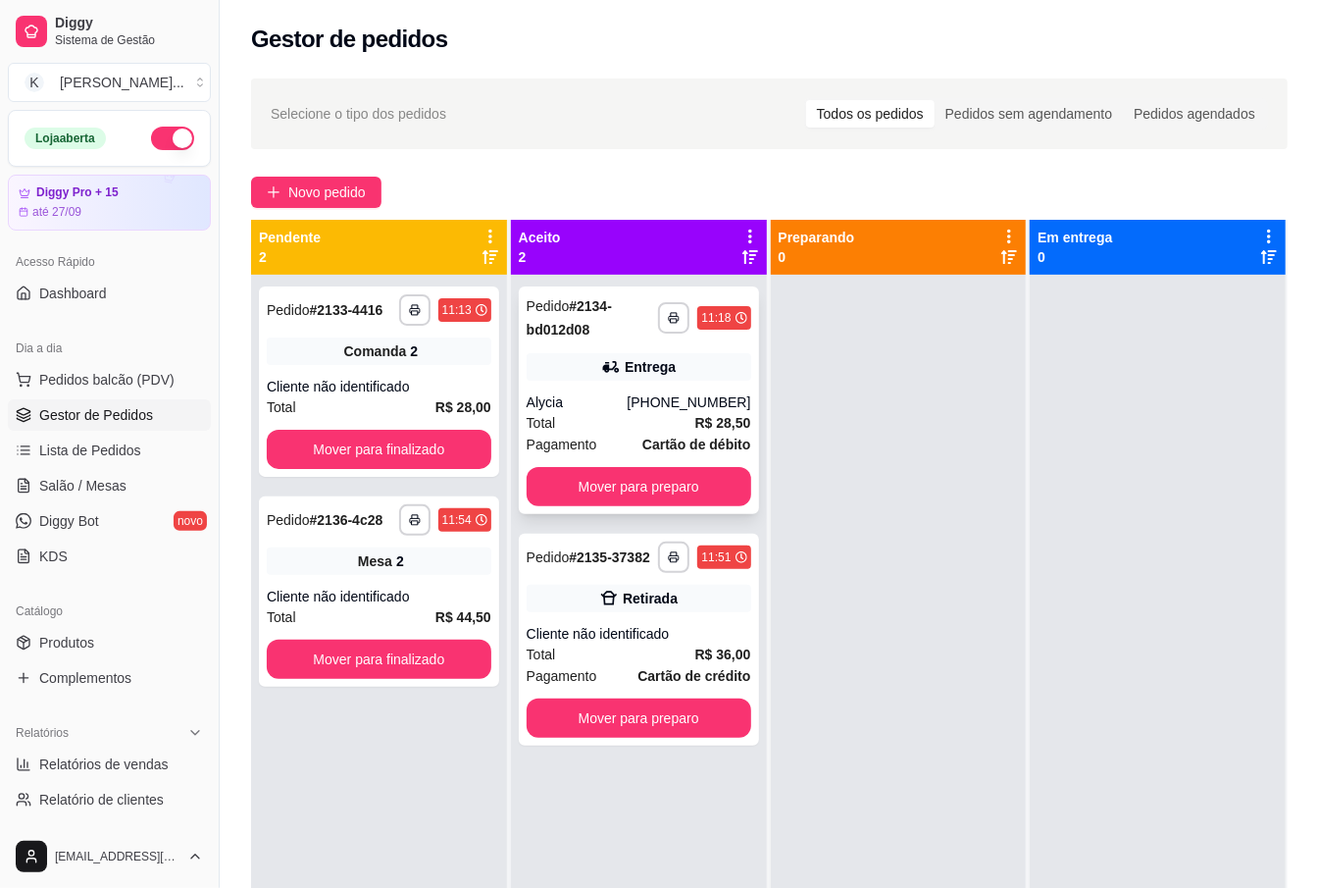
click at [618, 408] on div "Alycia" at bounding box center [577, 402] width 101 height 20
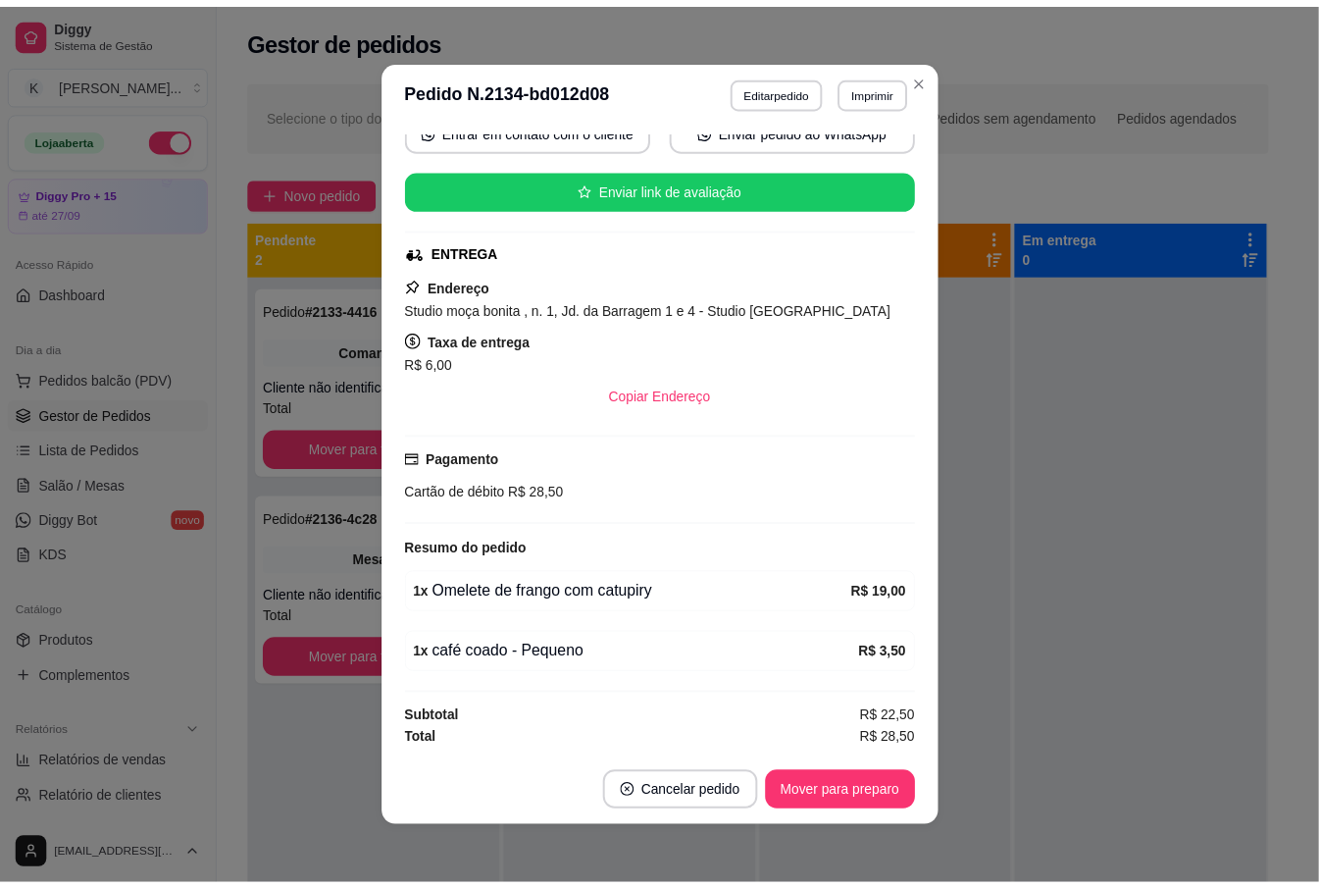
scroll to position [4, 0]
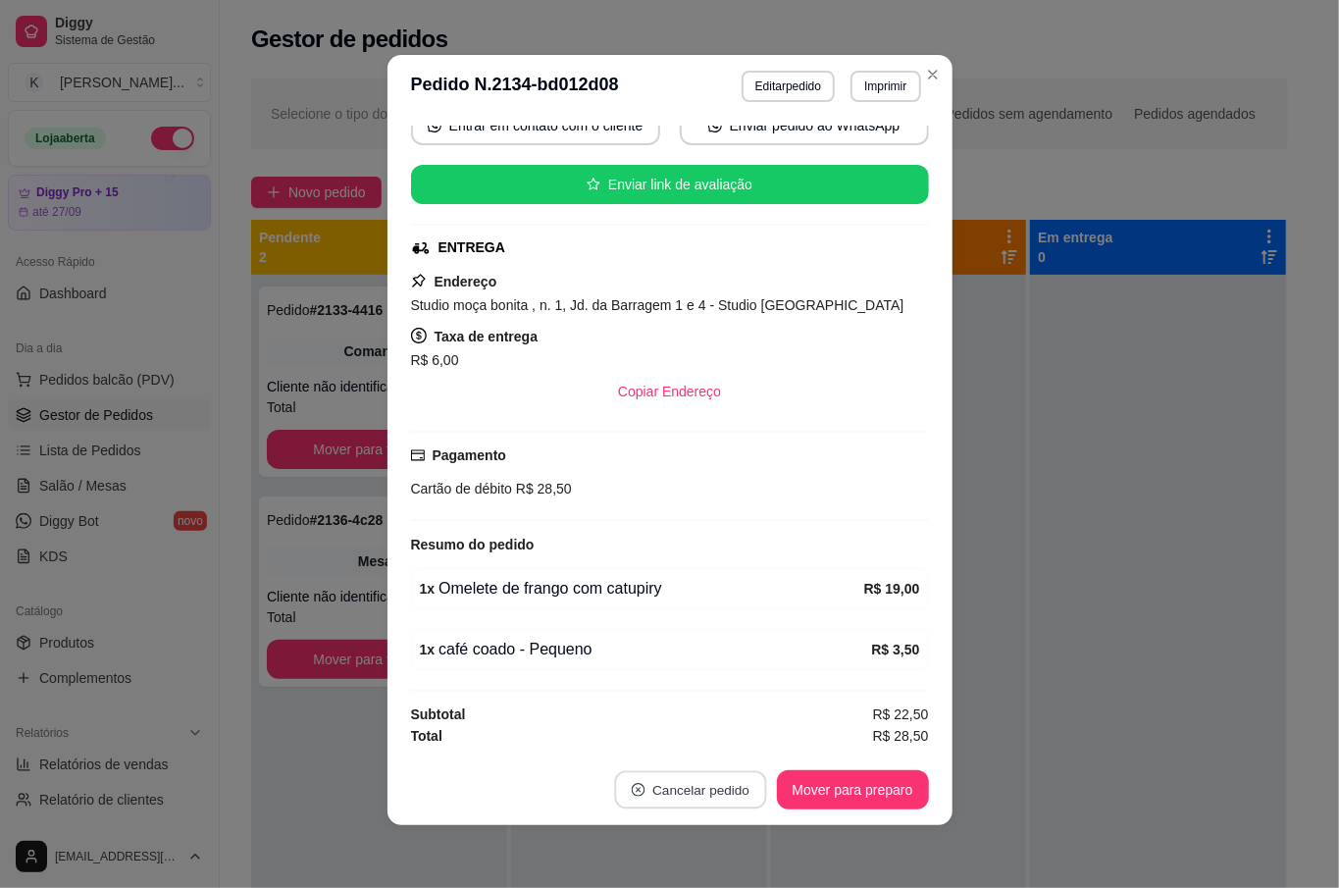
click at [715, 801] on button "Cancelar pedido" at bounding box center [690, 790] width 152 height 38
click at [731, 736] on button "Sim" at bounding box center [735, 741] width 76 height 38
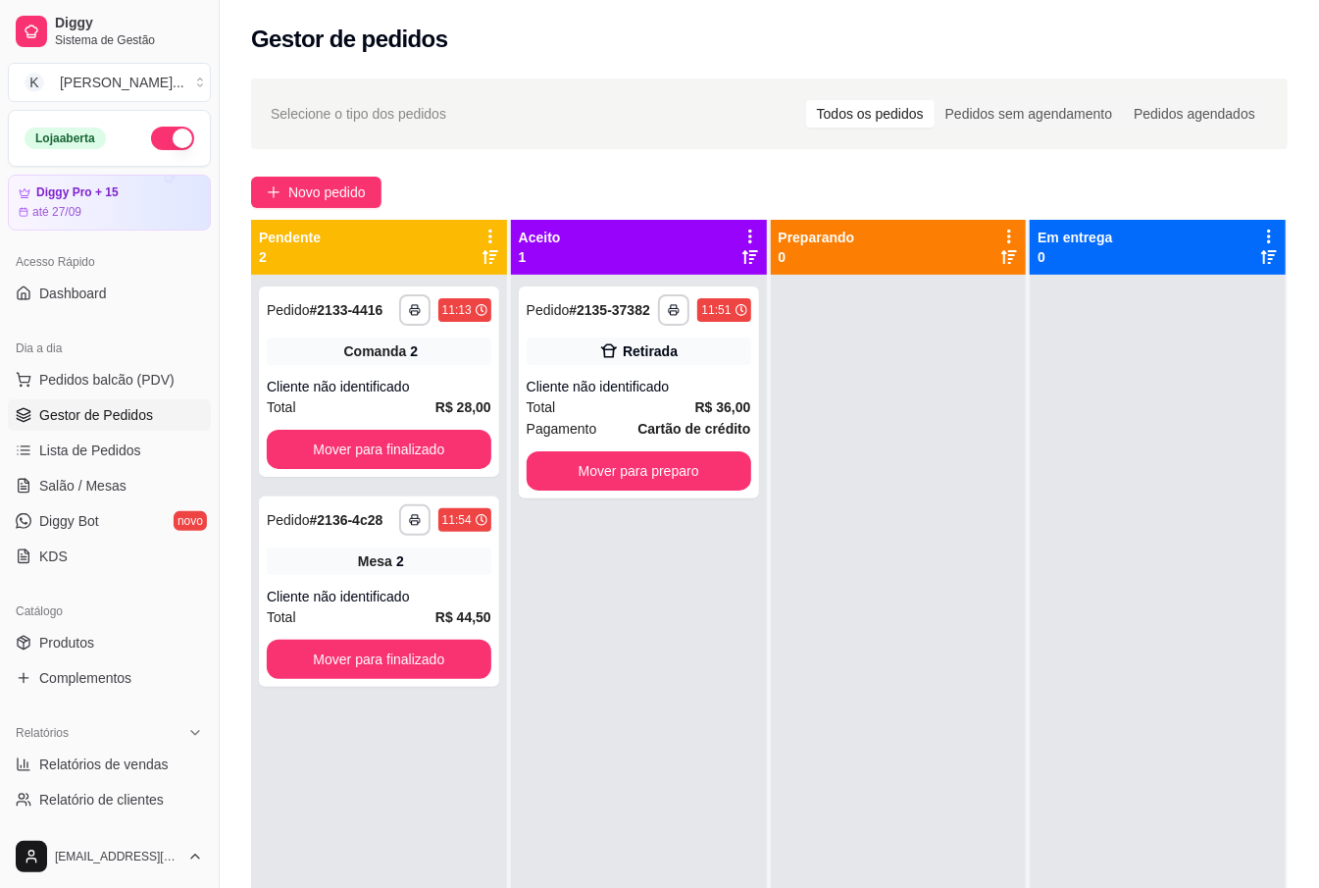
click at [687, 565] on div "**********" at bounding box center [639, 719] width 256 height 888
